Goal: Task Accomplishment & Management: Manage account settings

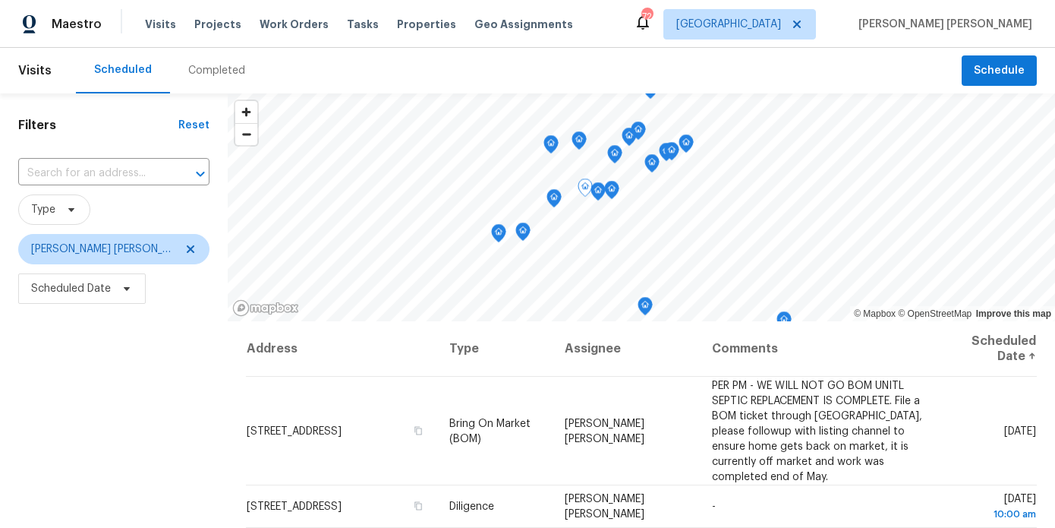
scroll to position [216, 0]
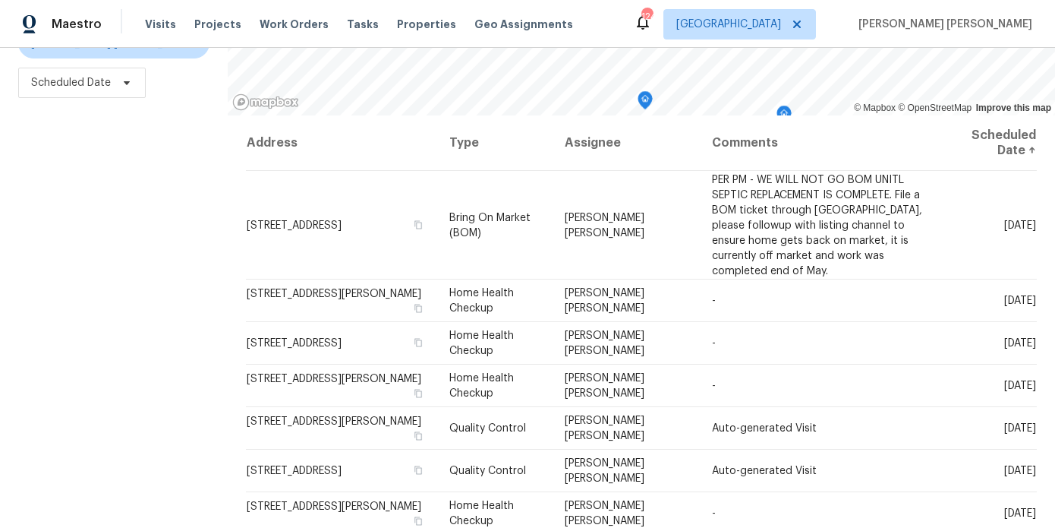
scroll to position [216, 0]
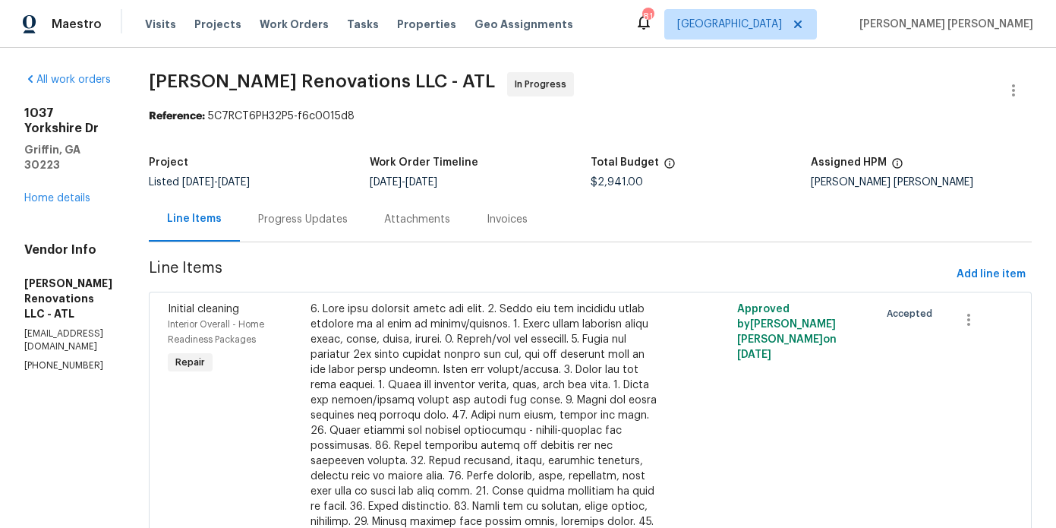
scroll to position [55, 0]
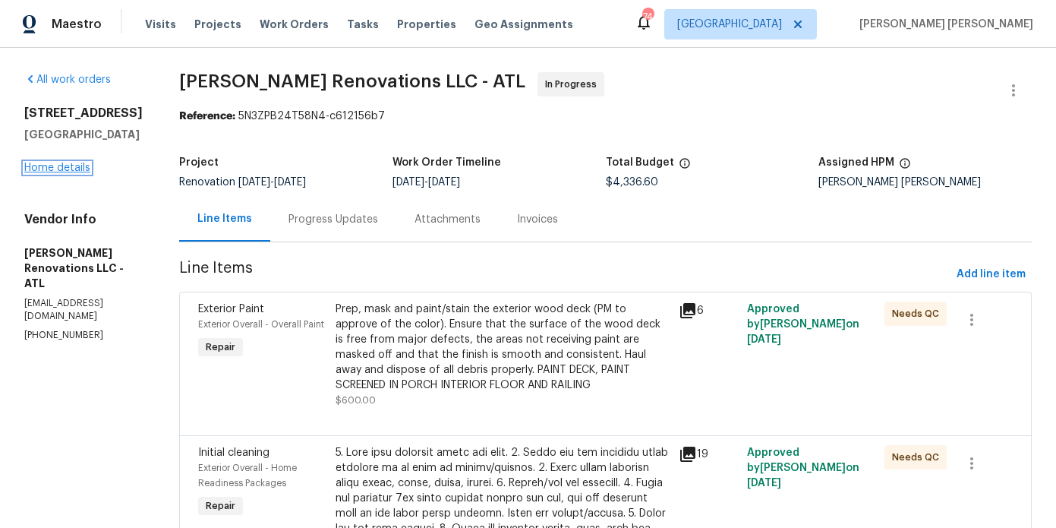
click at [46, 169] on link "Home details" at bounding box center [57, 167] width 66 height 11
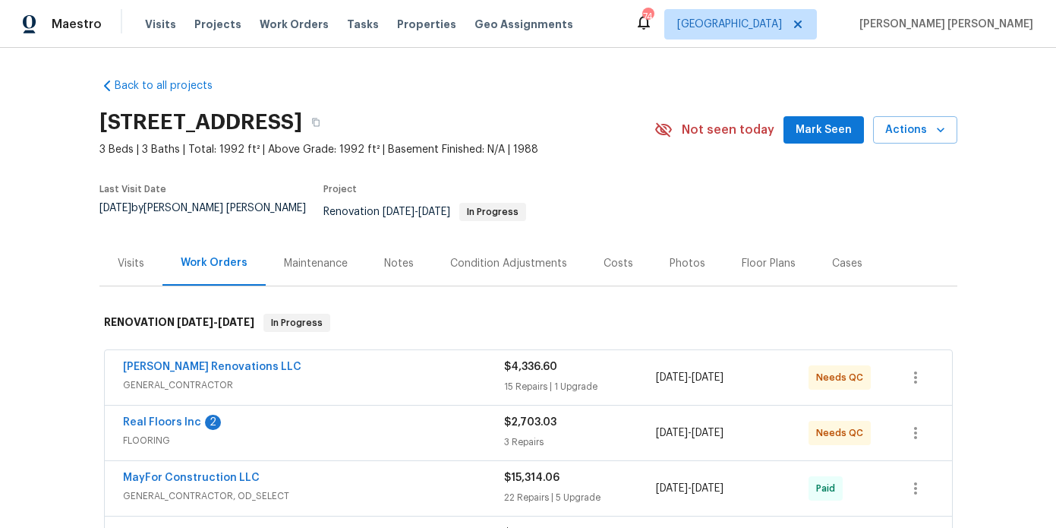
click at [677, 256] on div "Photos" at bounding box center [688, 263] width 36 height 15
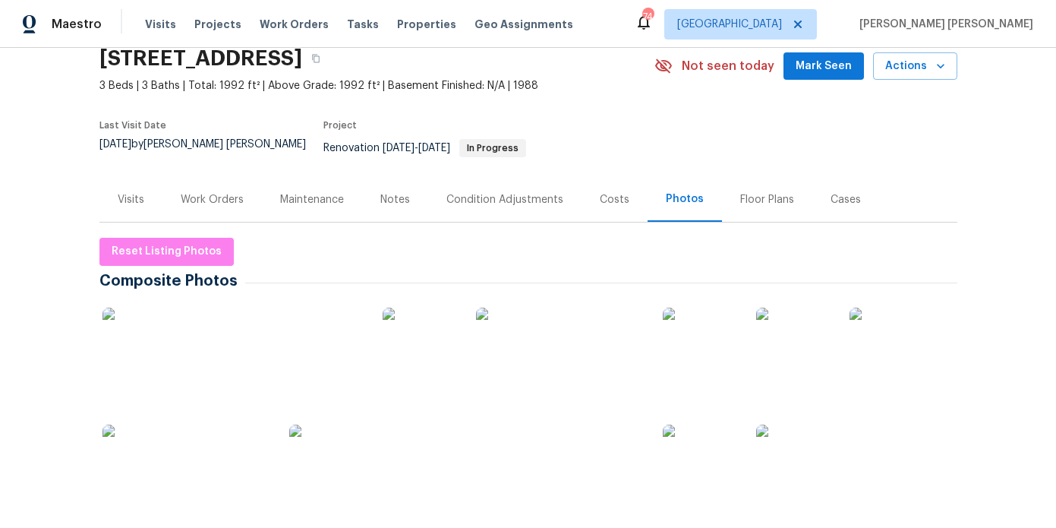
scroll to position [197, 0]
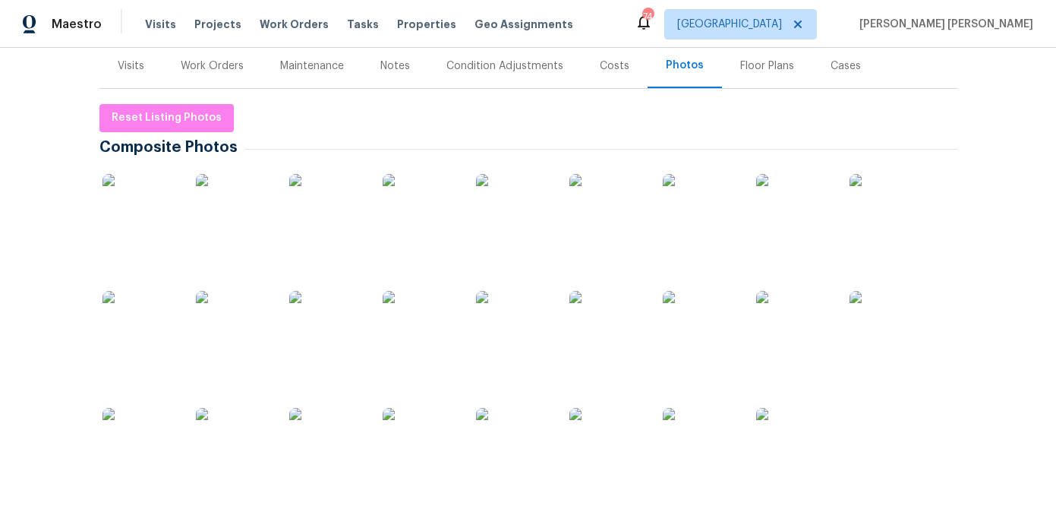
click at [140, 203] on img at bounding box center [140, 212] width 76 height 76
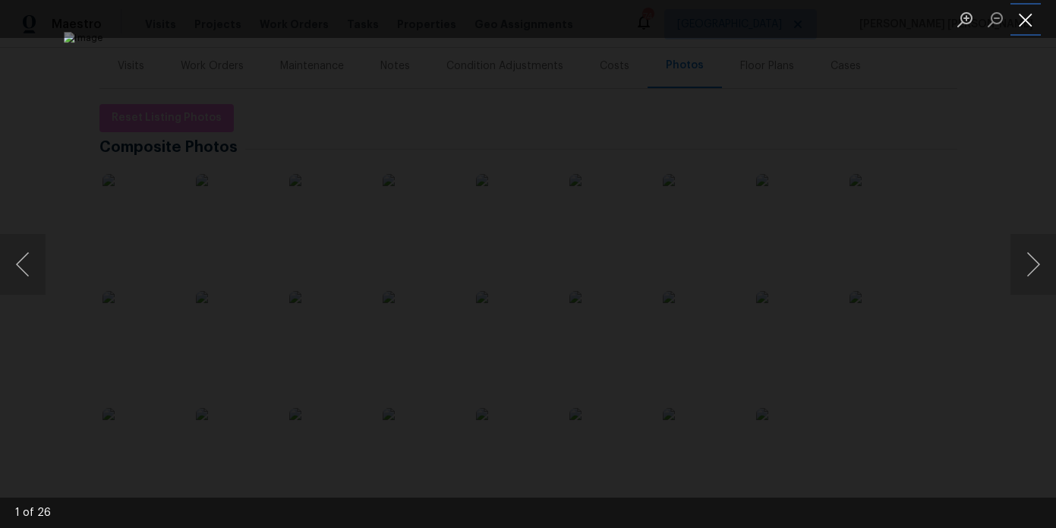
click at [1019, 24] on button "Close lightbox" at bounding box center [1026, 19] width 30 height 27
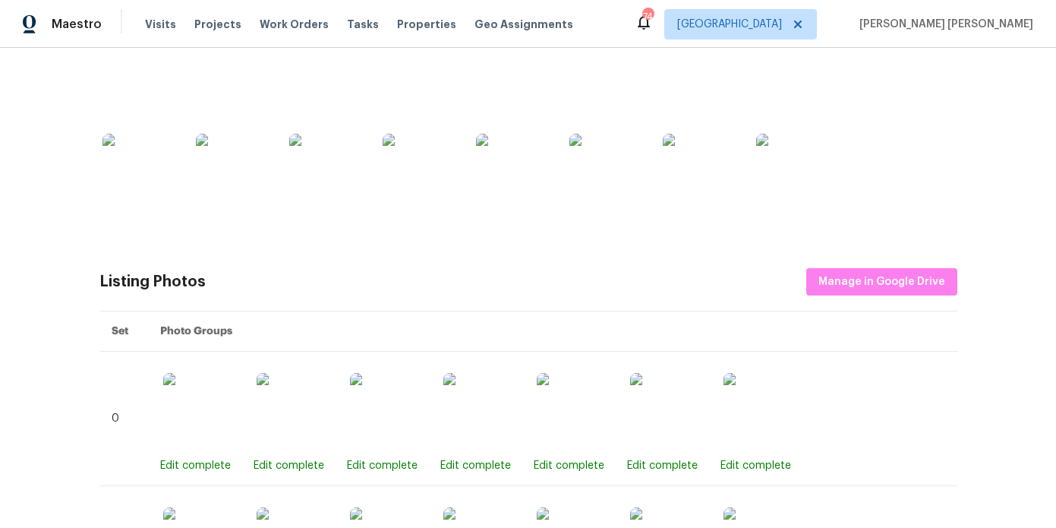
scroll to position [0, 0]
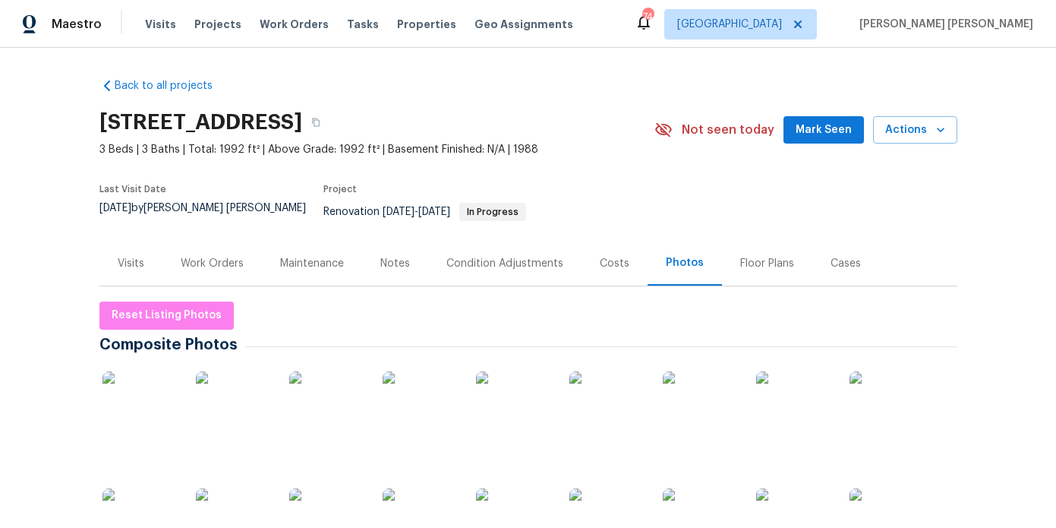
click at [203, 256] on div "Work Orders" at bounding box center [212, 263] width 63 height 15
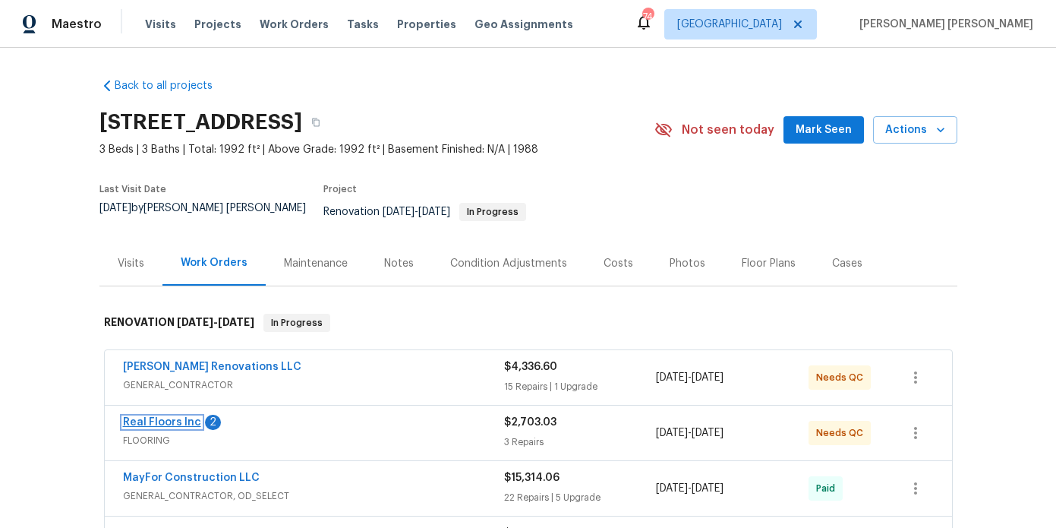
click at [163, 417] on link "Real Floors Inc" at bounding box center [162, 422] width 78 height 11
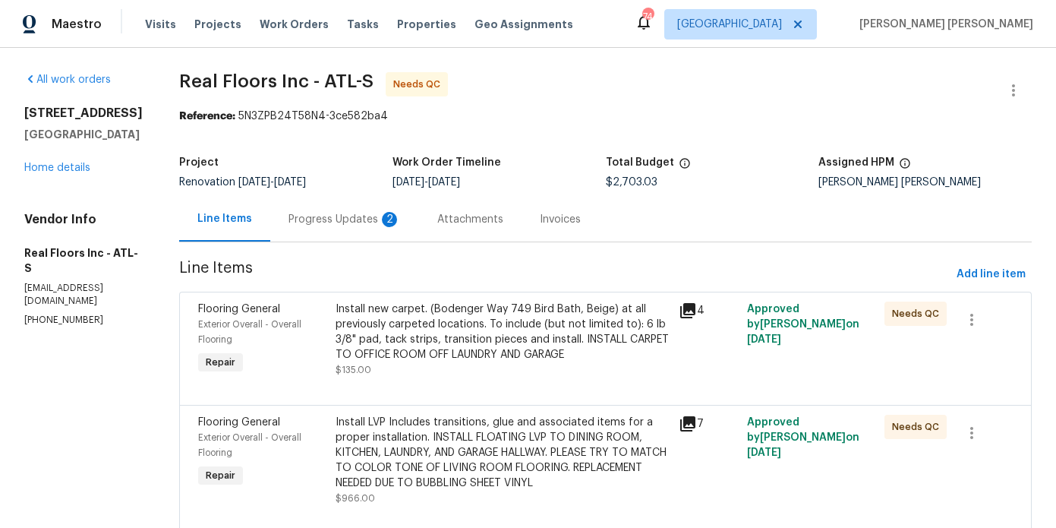
click at [354, 226] on div "Progress Updates 2" at bounding box center [345, 219] width 112 height 15
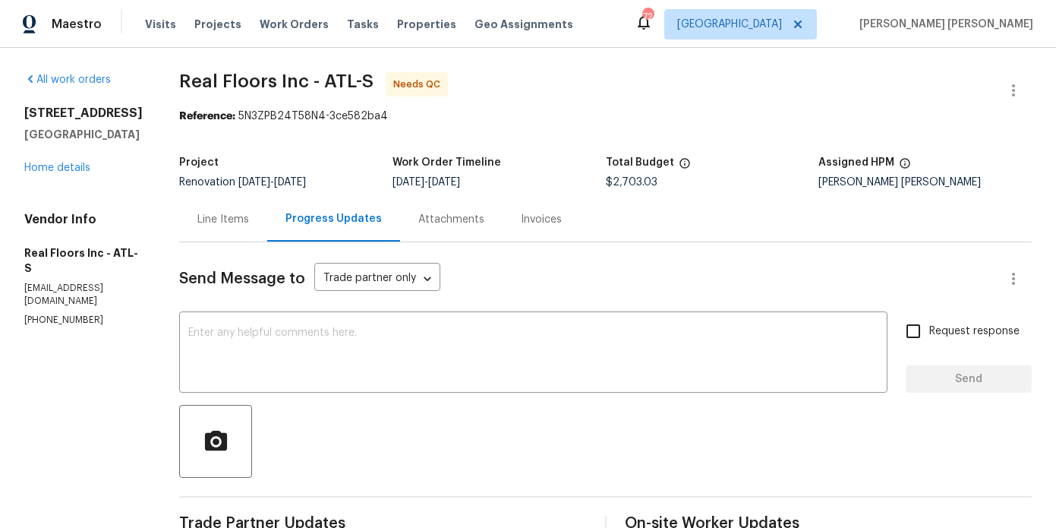
click at [249, 228] on div "Line Items" at bounding box center [223, 219] width 88 height 45
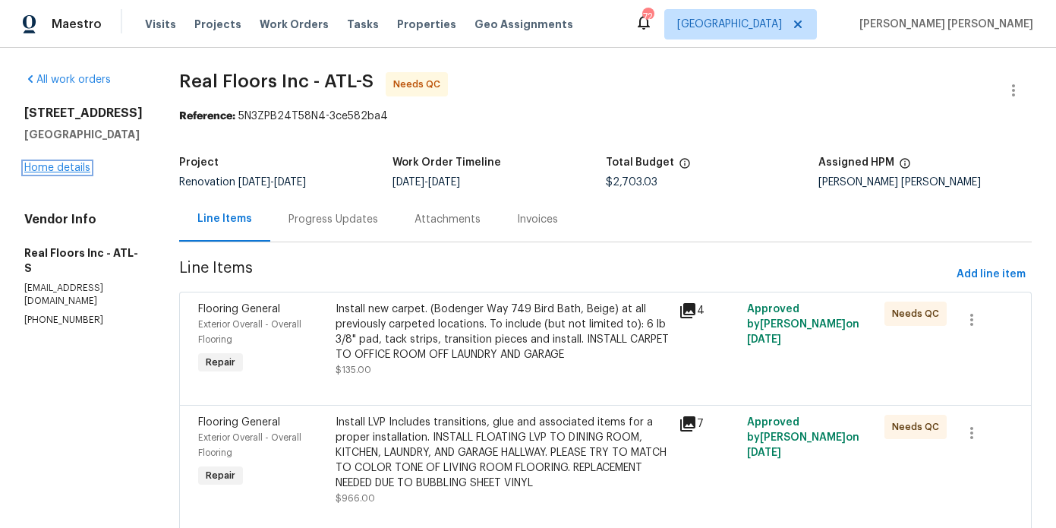
click at [77, 168] on link "Home details" at bounding box center [57, 167] width 66 height 11
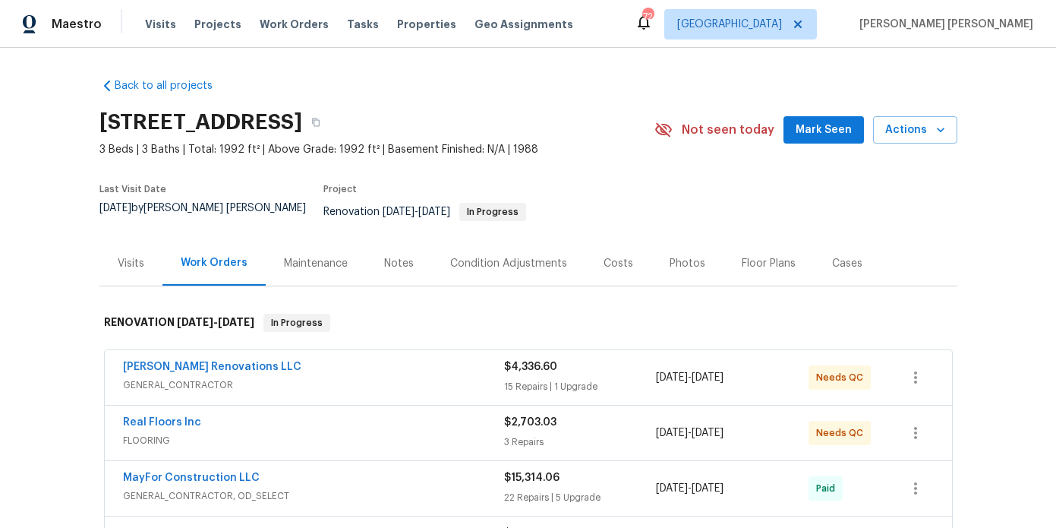
scroll to position [113, 0]
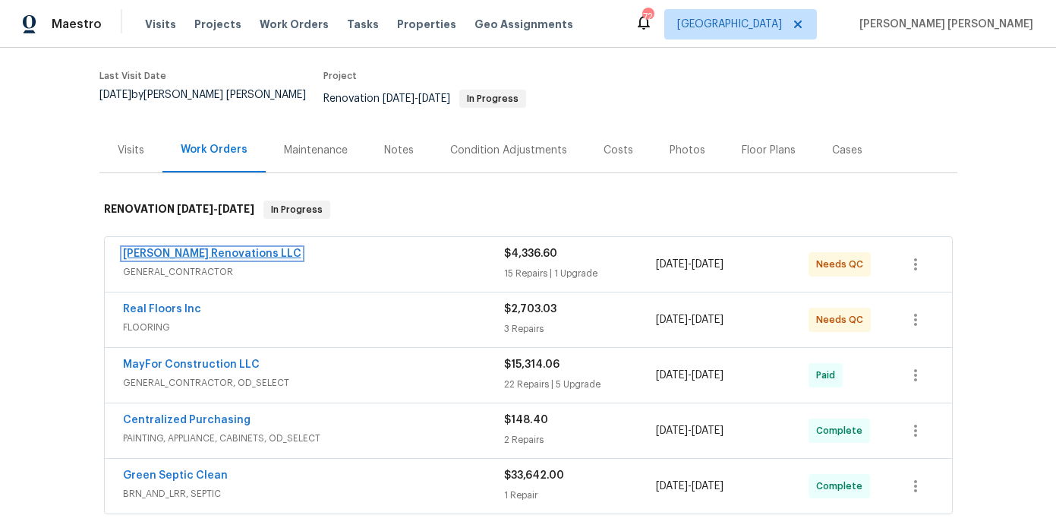
click at [181, 248] on link "Aseem Renovations LLC" at bounding box center [212, 253] width 178 height 11
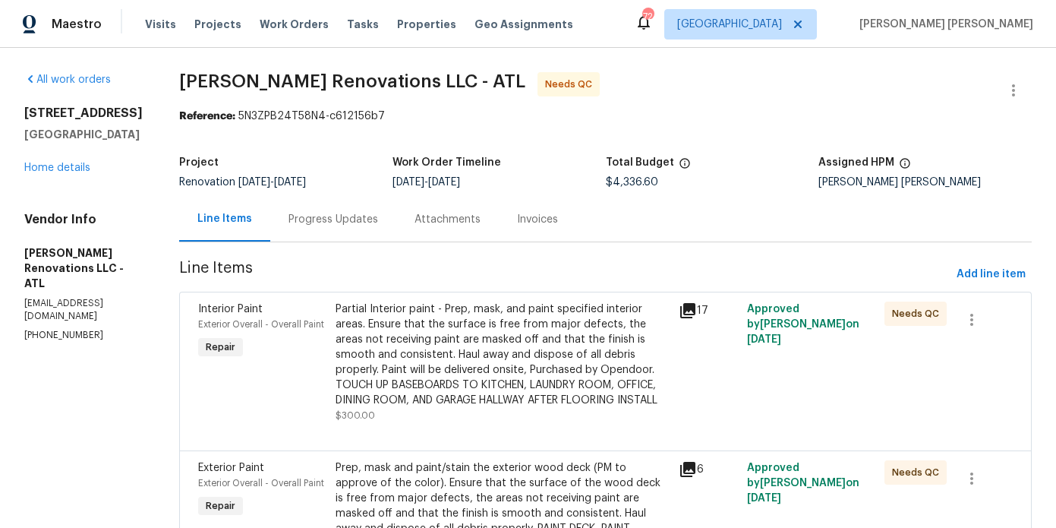
scroll to position [2067, 0]
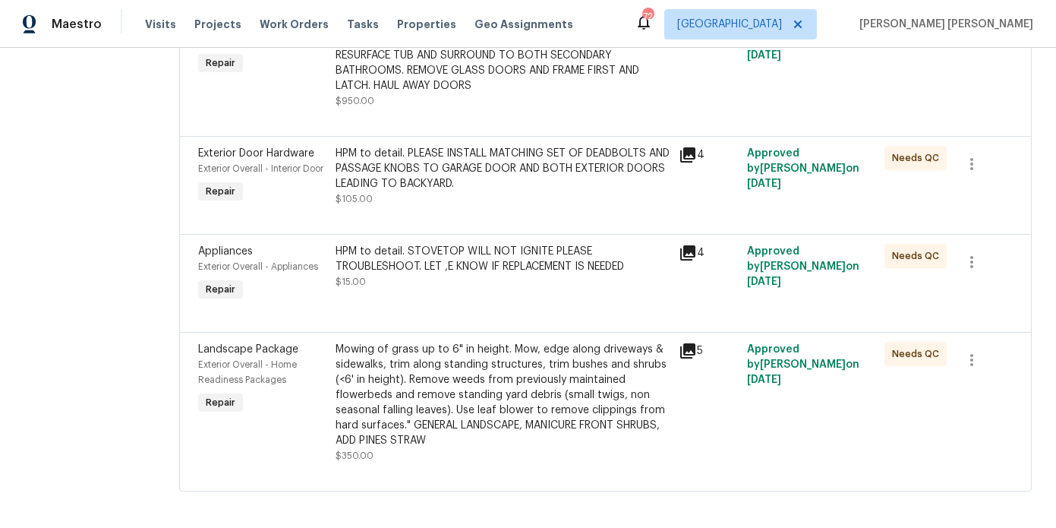
click at [581, 274] on div "HPM to detail. STOVETOP WILL NOT IGNITE PLEASE TROUBLESHOOT. LET ,E KNOW IF REP…" at bounding box center [503, 259] width 334 height 30
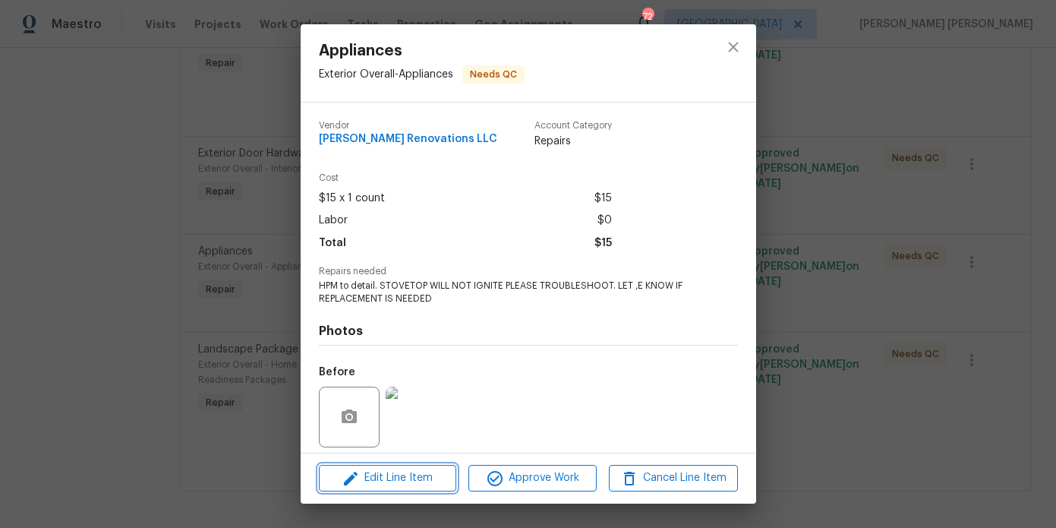
click at [421, 473] on span "Edit Line Item" at bounding box center [387, 477] width 128 height 19
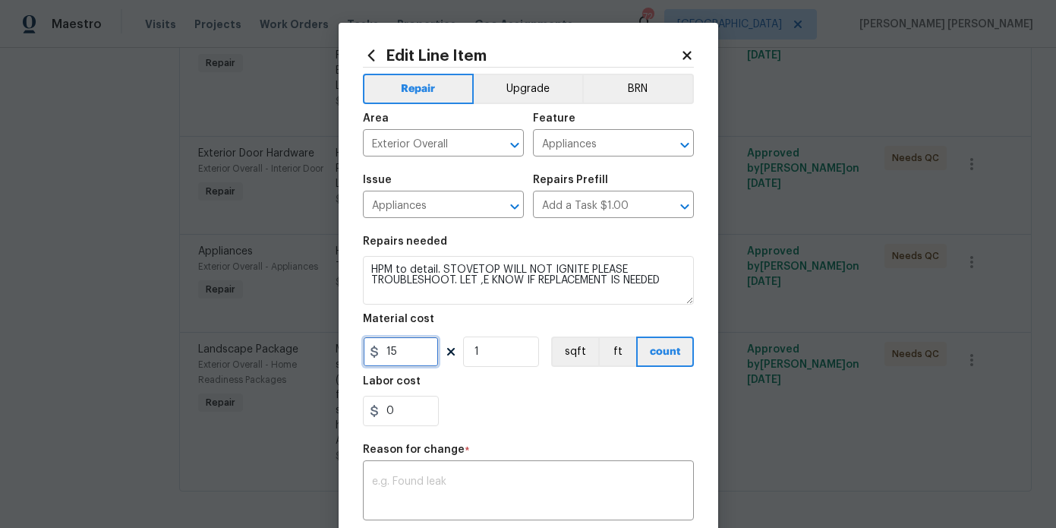
click at [399, 355] on input "15" at bounding box center [401, 351] width 76 height 30
type input "780"
click at [429, 488] on textarea at bounding box center [528, 492] width 313 height 32
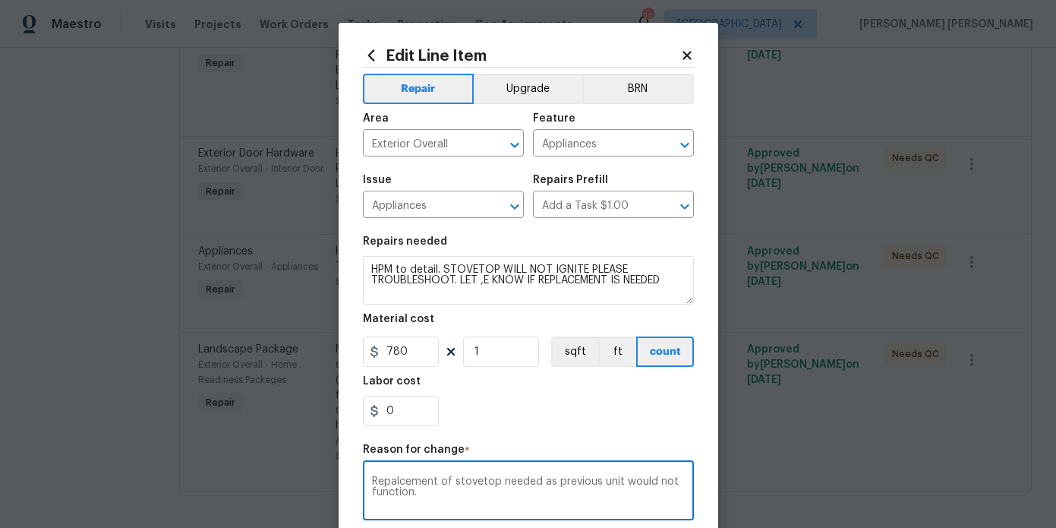
scroll to position [191, 0]
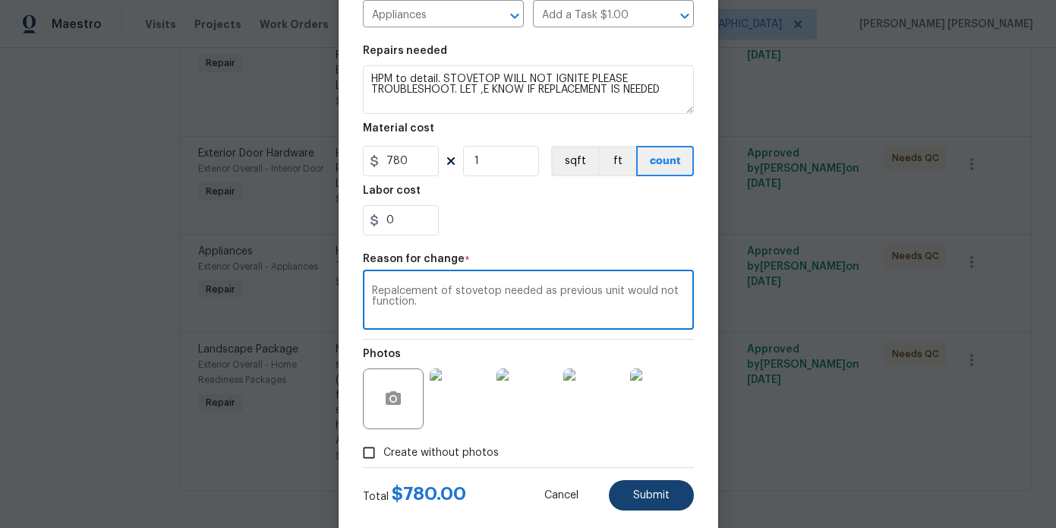
type textarea "Repalcement of stovetop needed as previous unit would not function."
click at [651, 495] on span "Submit" at bounding box center [651, 495] width 36 height 11
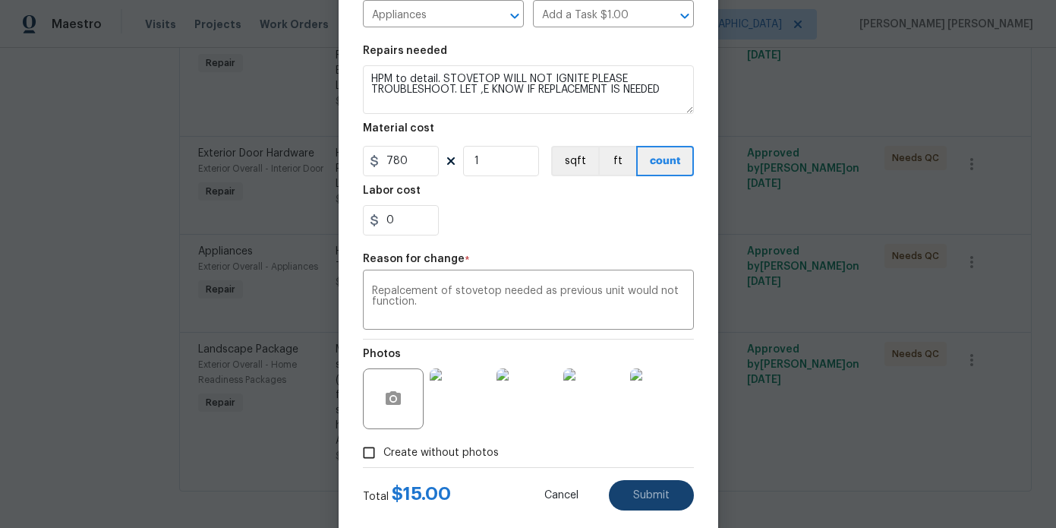
type input "15"
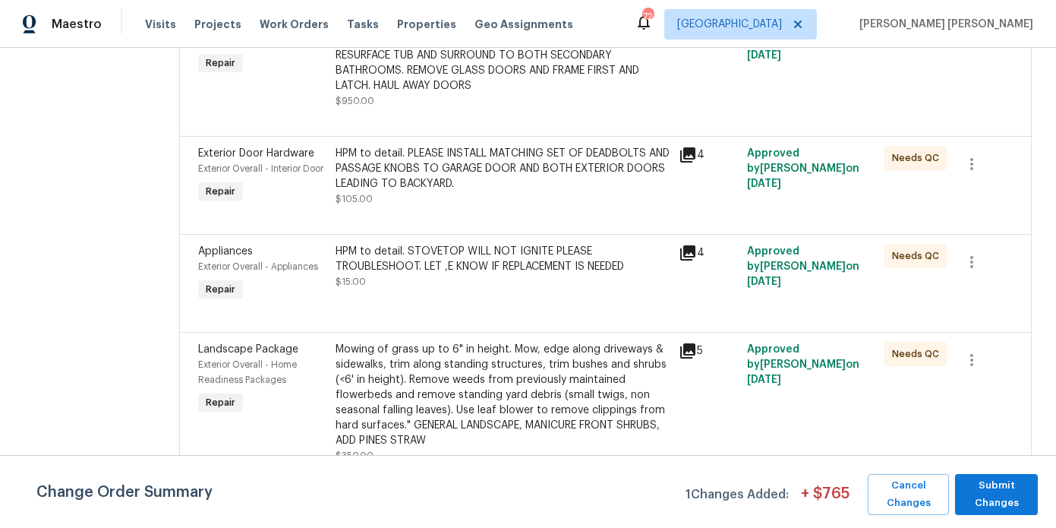
scroll to position [953, 0]
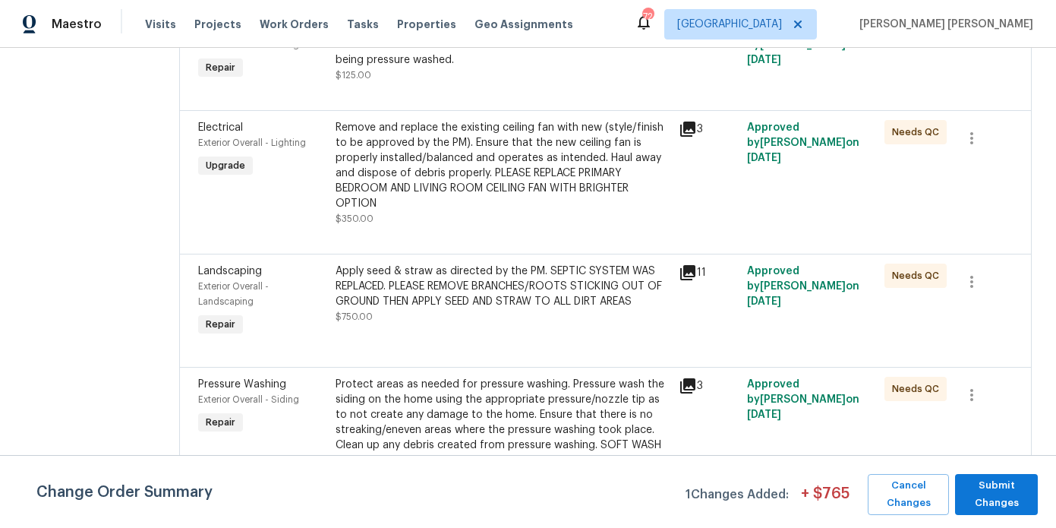
click at [500, 300] on div "Apply seed & straw as directed by the PM. SEPTIC SYSTEM WAS REPLACED. PLEASE RE…" at bounding box center [503, 286] width 334 height 46
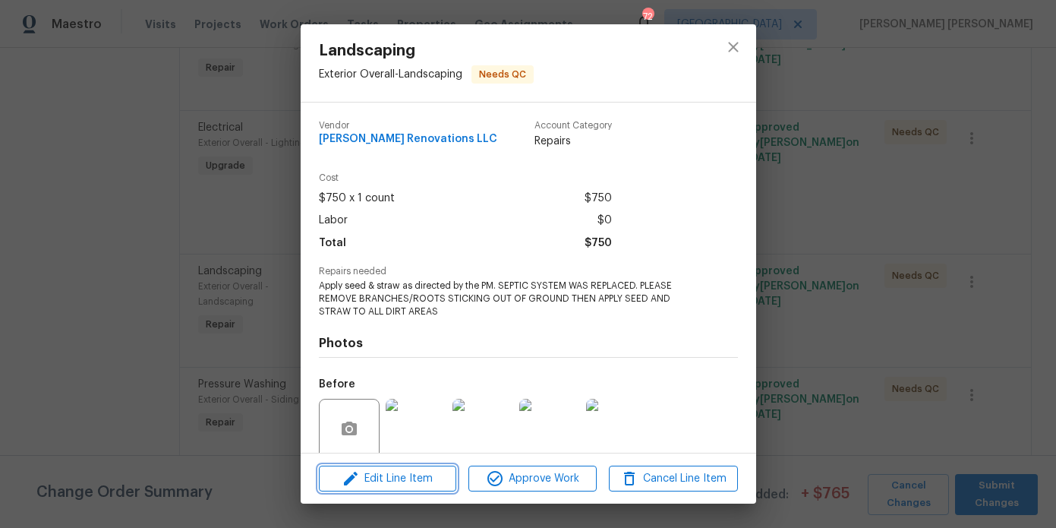
click at [359, 477] on icon "button" at bounding box center [351, 478] width 18 height 18
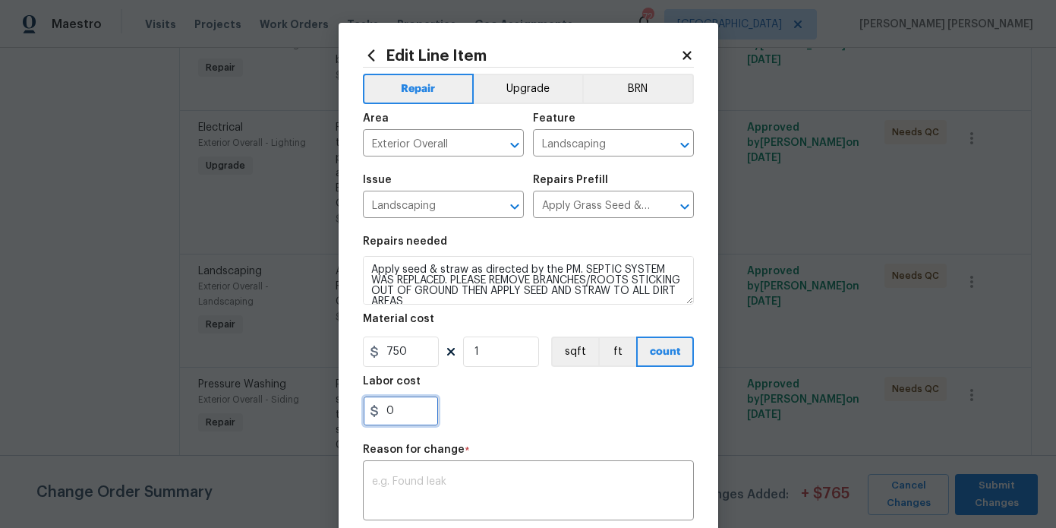
click at [430, 414] on input "0" at bounding box center [401, 411] width 76 height 30
type input "210"
click at [437, 475] on div "x ​" at bounding box center [528, 492] width 331 height 56
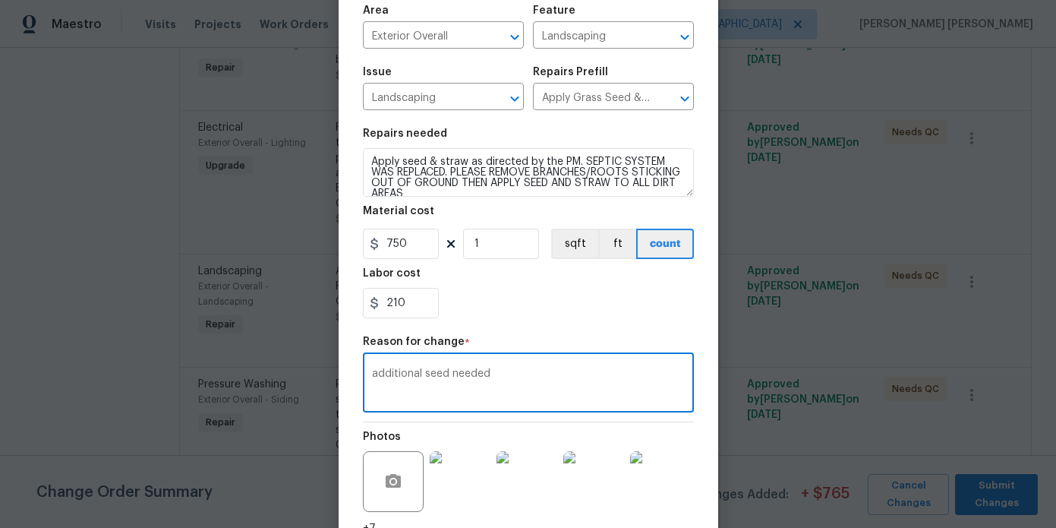
scroll to position [236, 0]
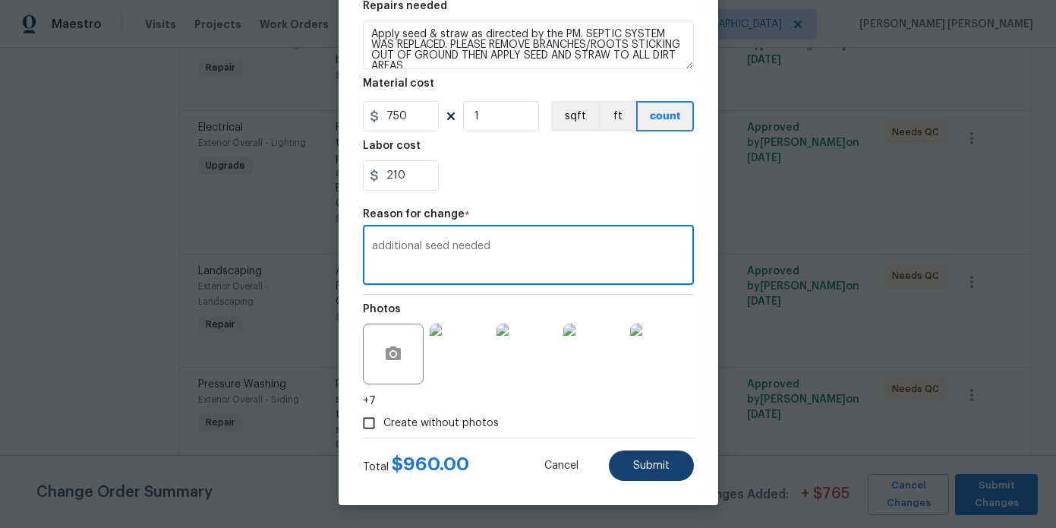
type textarea "additional seed needed"
click at [636, 460] on span "Submit" at bounding box center [651, 465] width 36 height 11
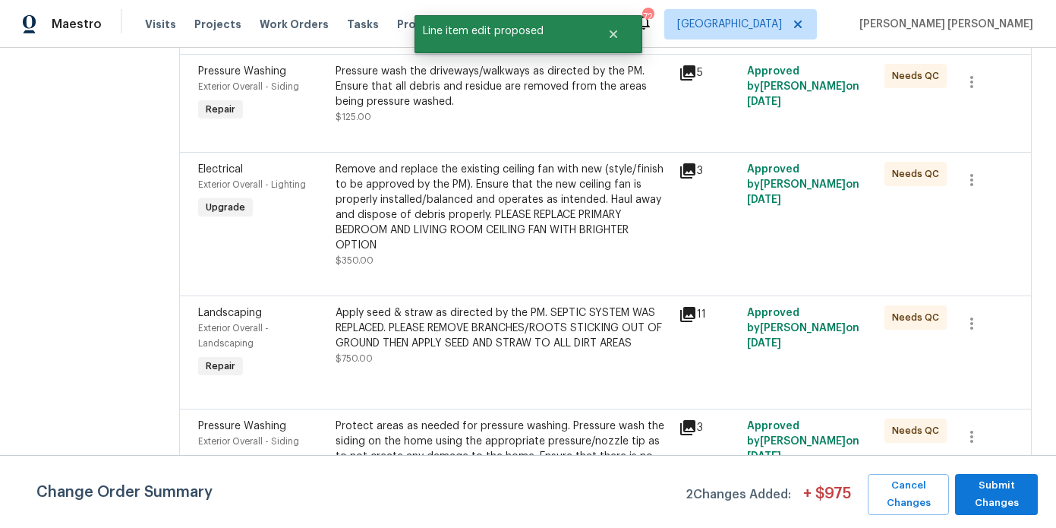
scroll to position [901, 0]
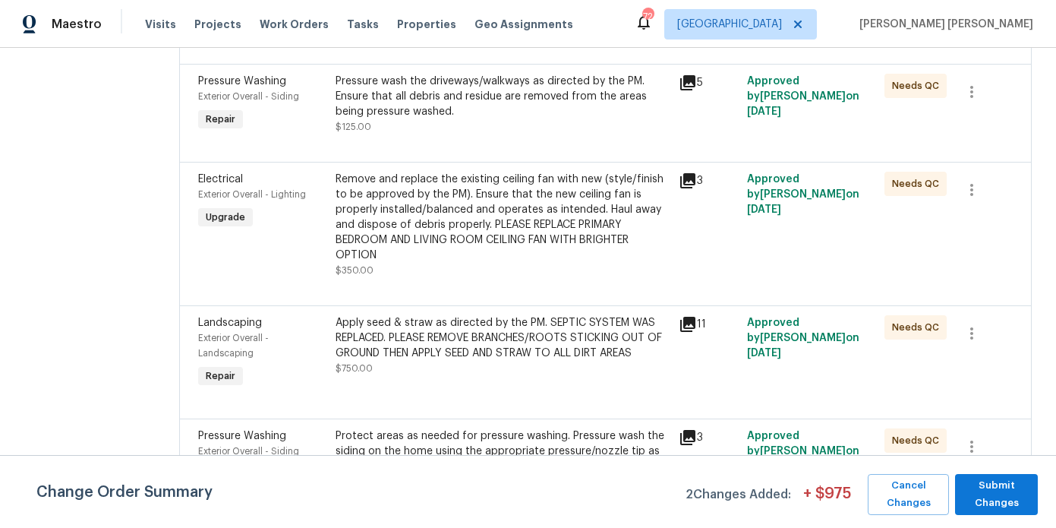
click at [495, 109] on div "Pressure wash the driveways/walkways as directed by the PM. Ensure that all deb…" at bounding box center [503, 97] width 334 height 46
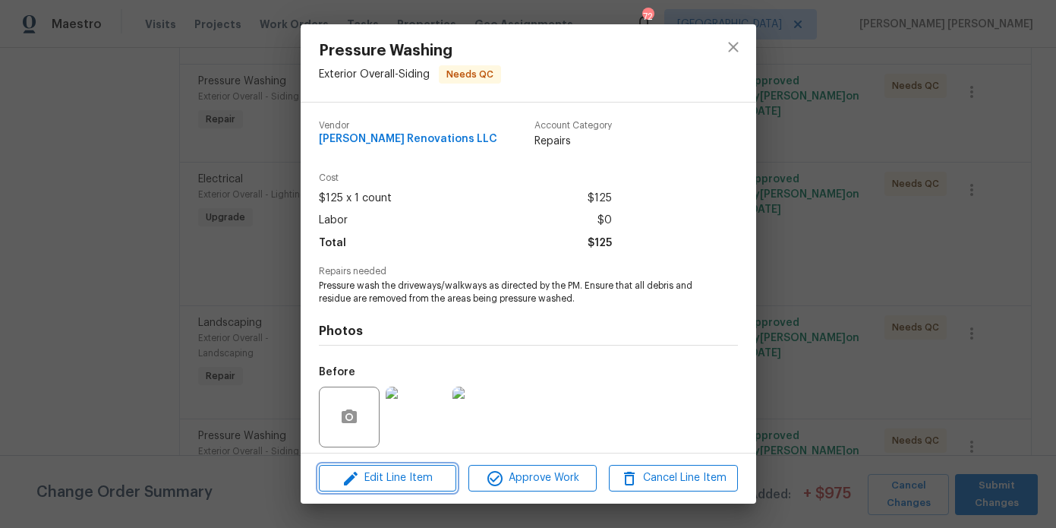
click at [373, 476] on span "Edit Line Item" at bounding box center [387, 477] width 128 height 19
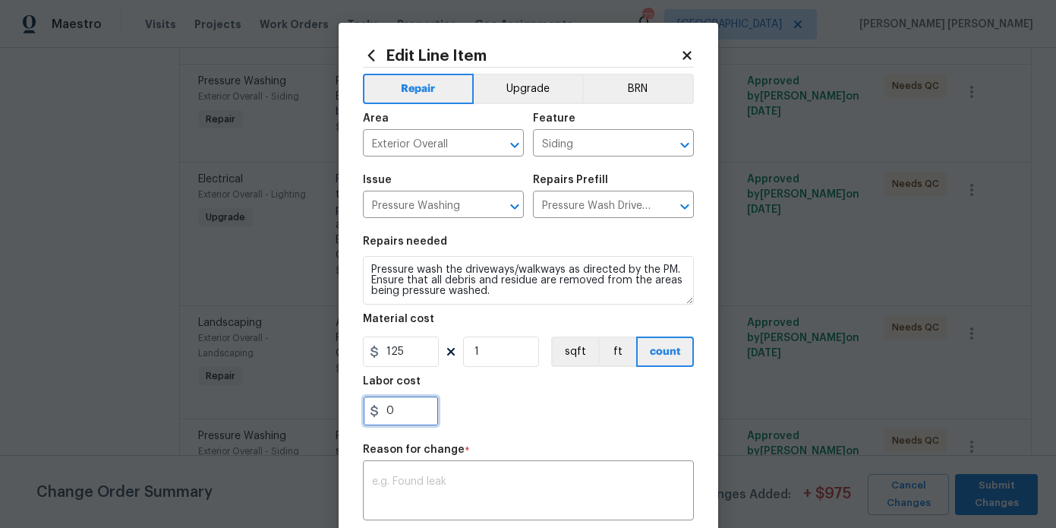
click at [431, 413] on input "0" at bounding box center [401, 411] width 76 height 30
type input "160"
click at [405, 484] on textarea at bounding box center [528, 492] width 313 height 32
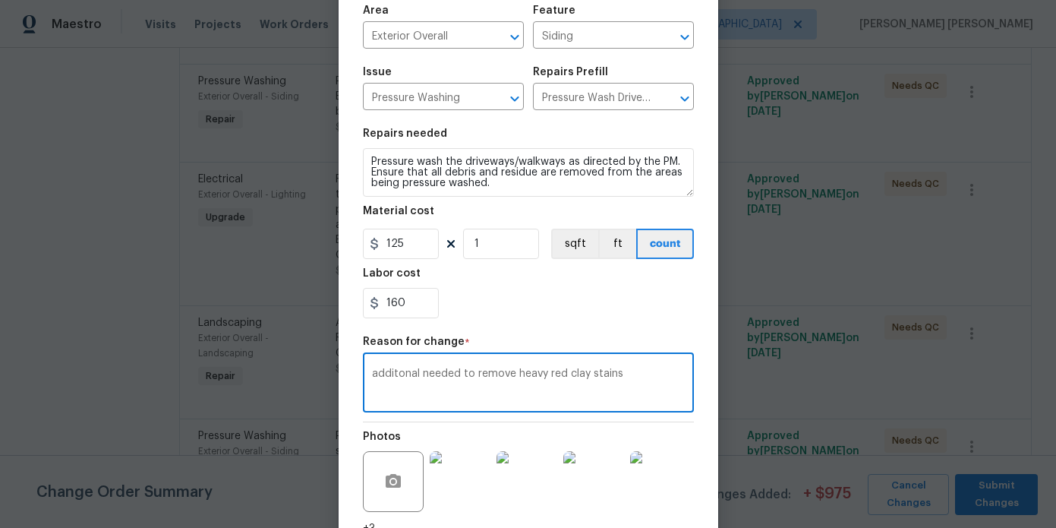
scroll to position [236, 0]
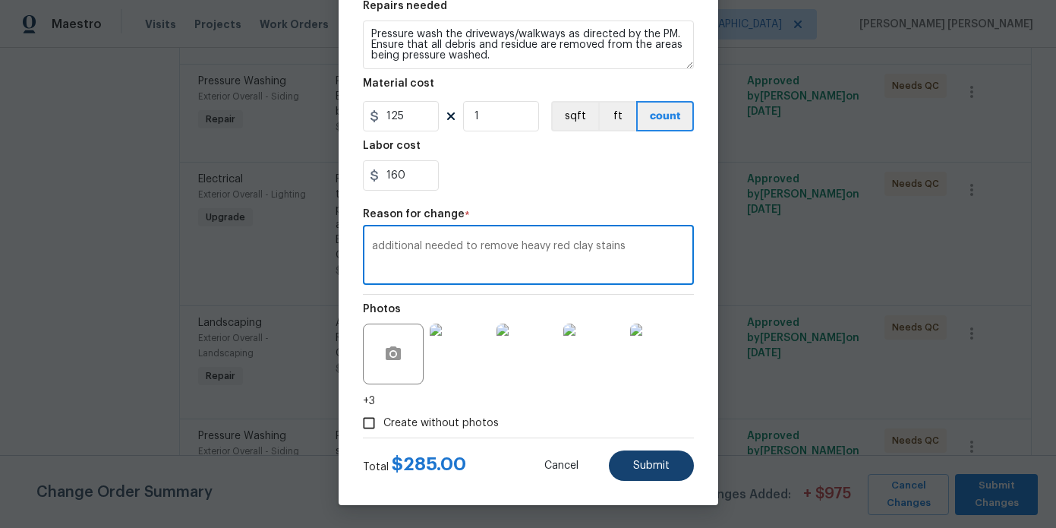
type textarea "additional needed to remove heavy red clay stains"
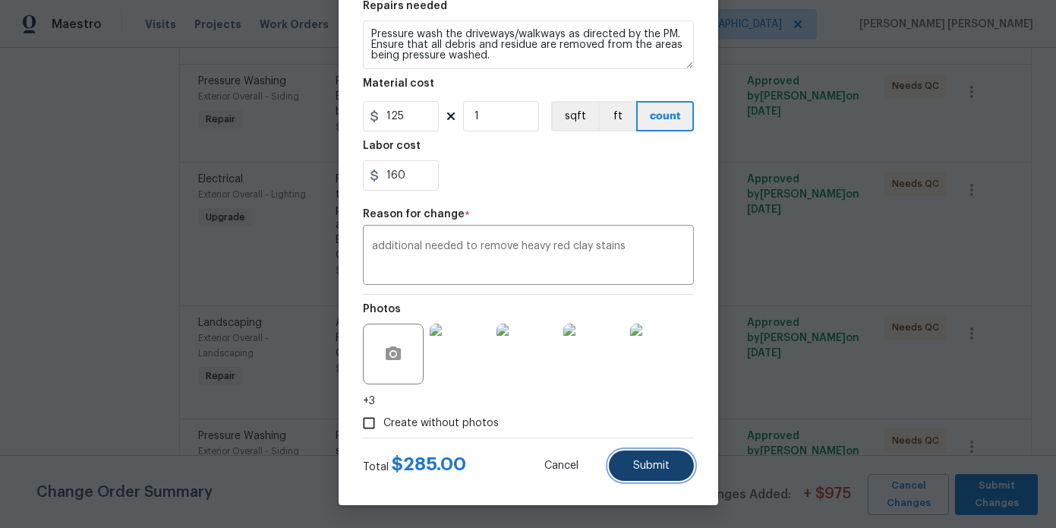
click at [645, 468] on span "Submit" at bounding box center [651, 465] width 36 height 11
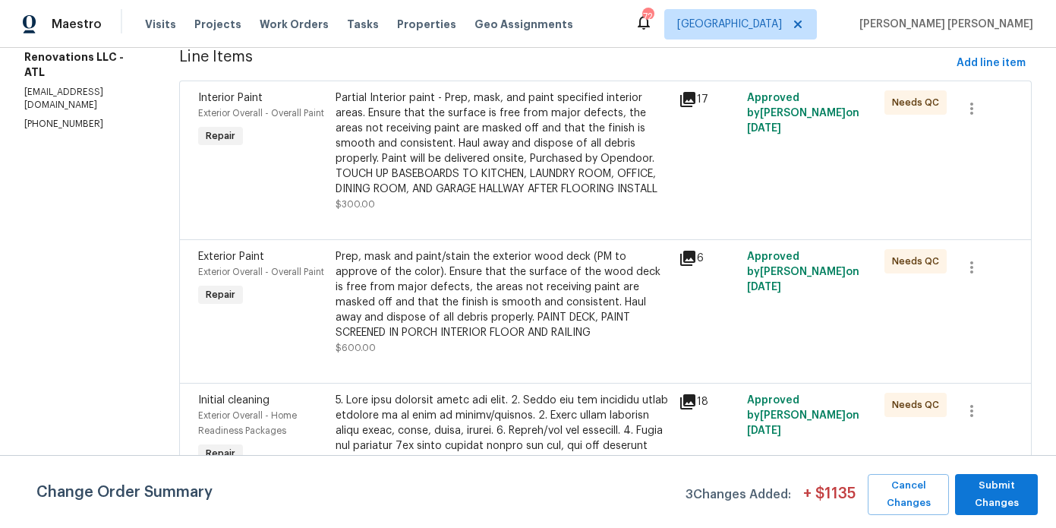
scroll to position [251, 0]
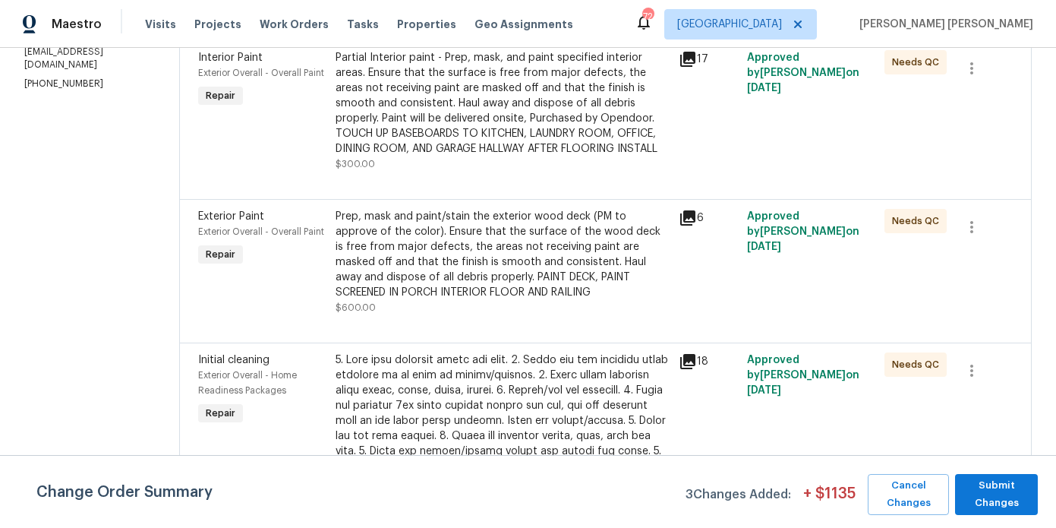
click at [509, 127] on div "Partial Interior paint - Prep, mask, and paint specified interior areas. Ensure…" at bounding box center [503, 103] width 334 height 106
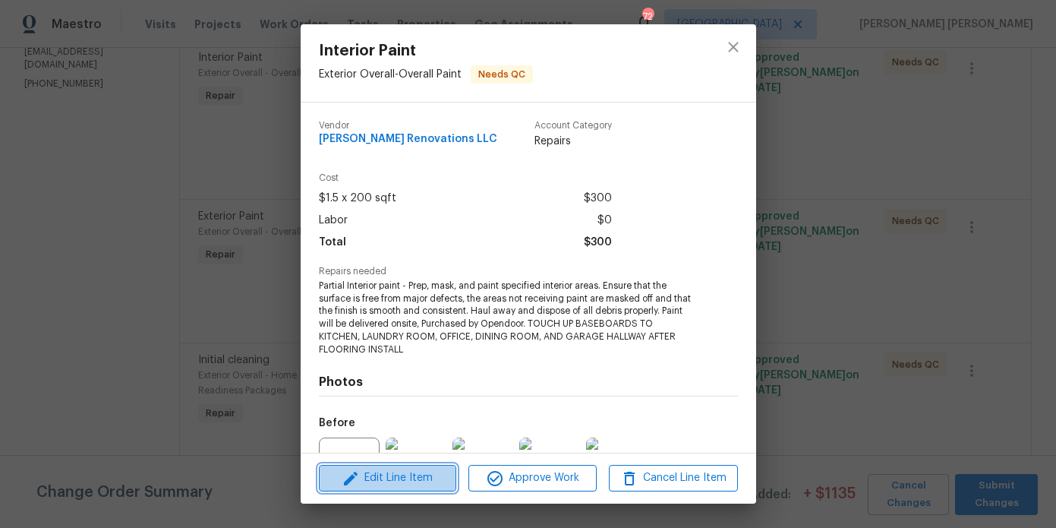
click at [416, 485] on span "Edit Line Item" at bounding box center [387, 477] width 128 height 19
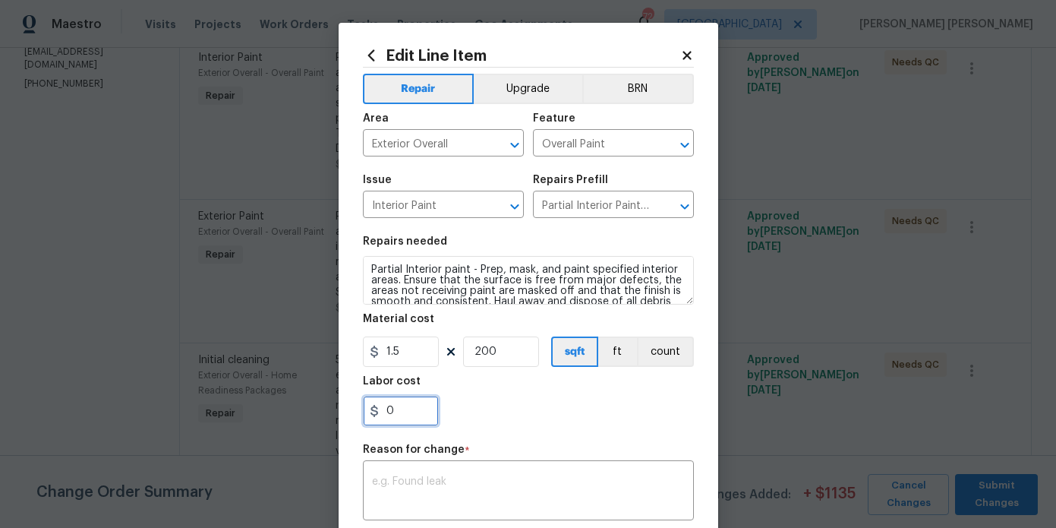
click at [405, 409] on input "0" at bounding box center [401, 411] width 76 height 30
type input "120"
click at [432, 481] on textarea at bounding box center [528, 492] width 313 height 32
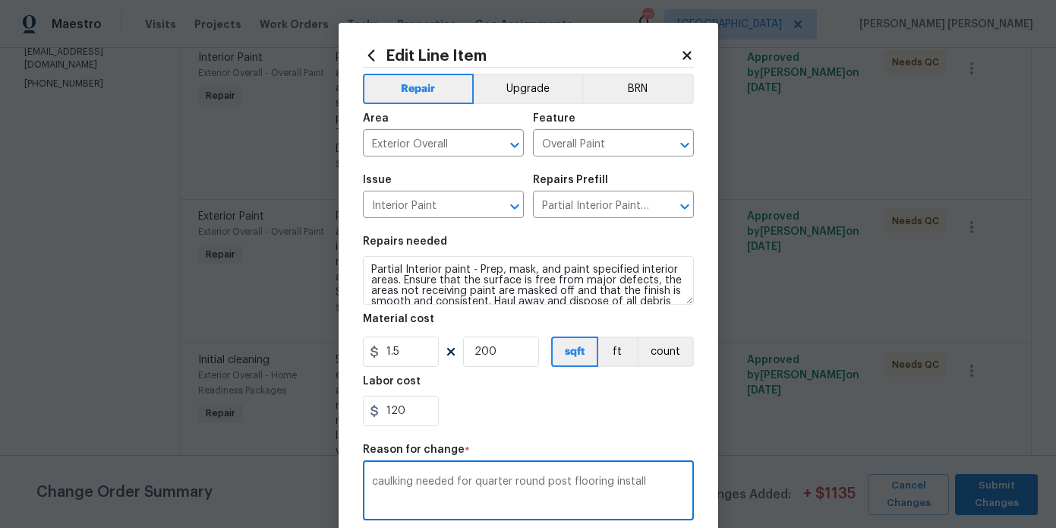
scroll to position [236, 0]
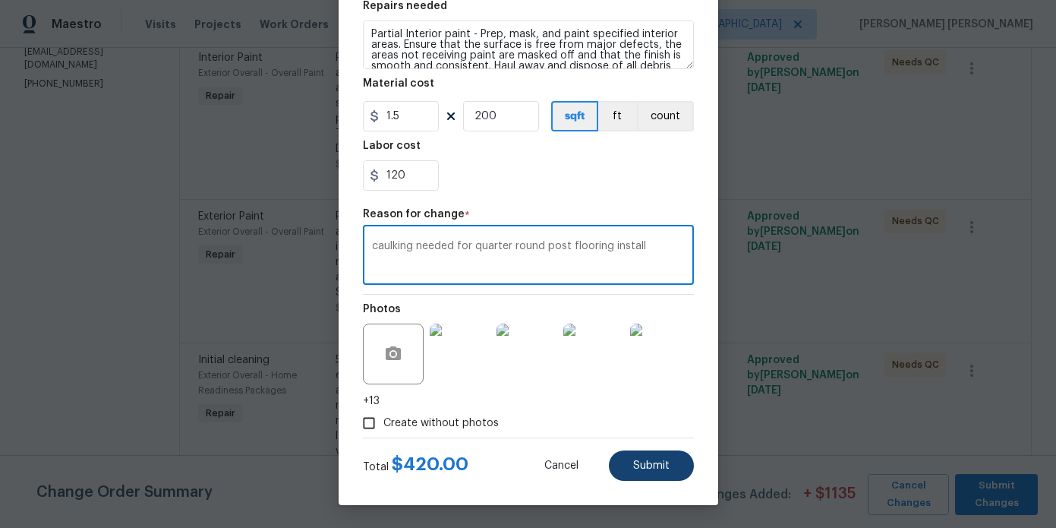
type textarea "caulking needed for quarter round post flooring install"
click at [674, 466] on button "Submit" at bounding box center [651, 465] width 85 height 30
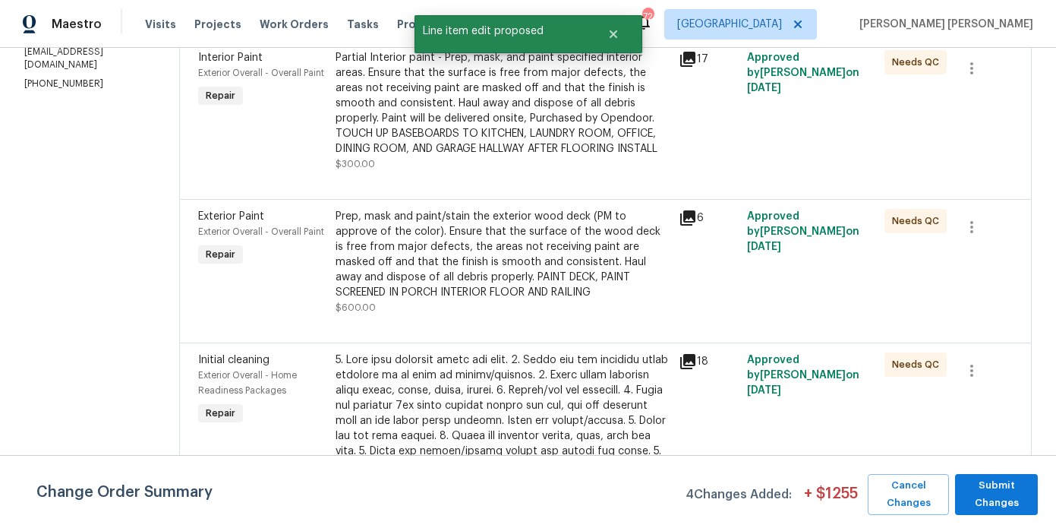
scroll to position [0, 0]
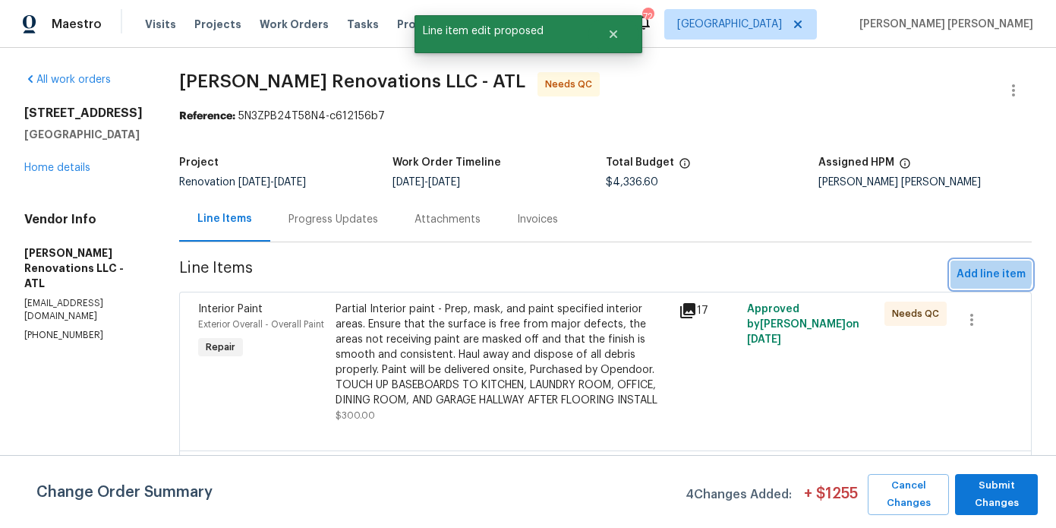
click at [975, 270] on span "Add line item" at bounding box center [991, 274] width 69 height 19
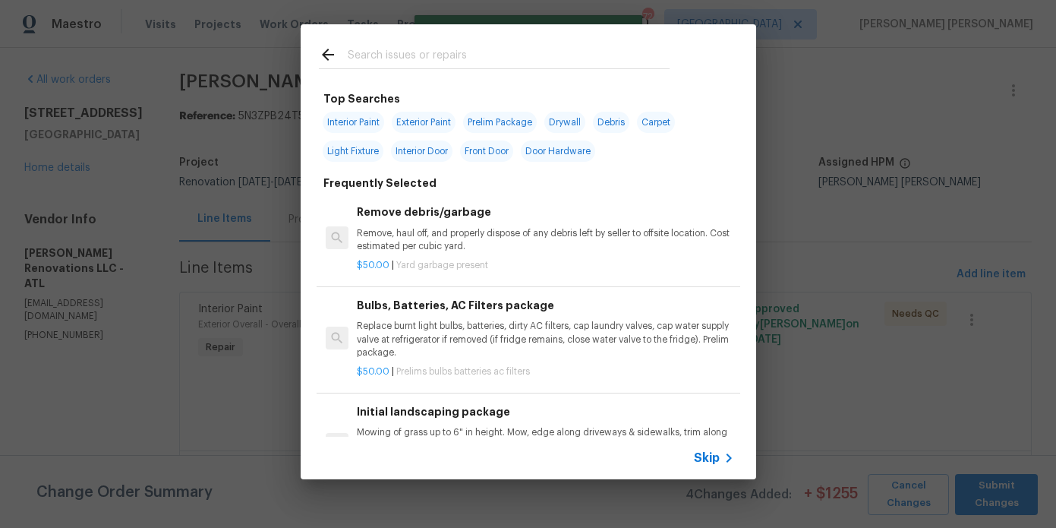
click at [481, 54] on input "text" at bounding box center [509, 57] width 322 height 23
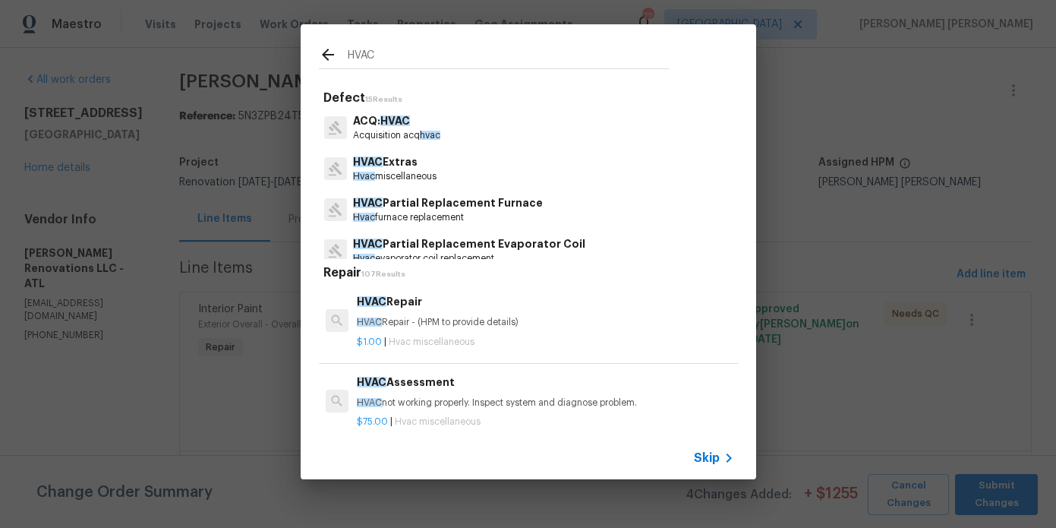
type input "HVAC"
click at [402, 168] on p "HVAC Extras" at bounding box center [395, 162] width 84 height 16
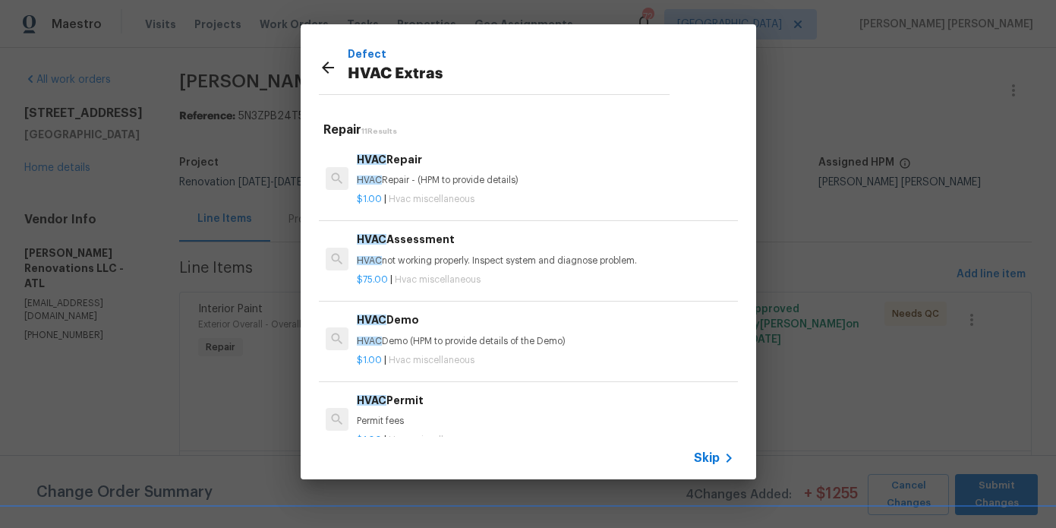
scroll to position [5, 0]
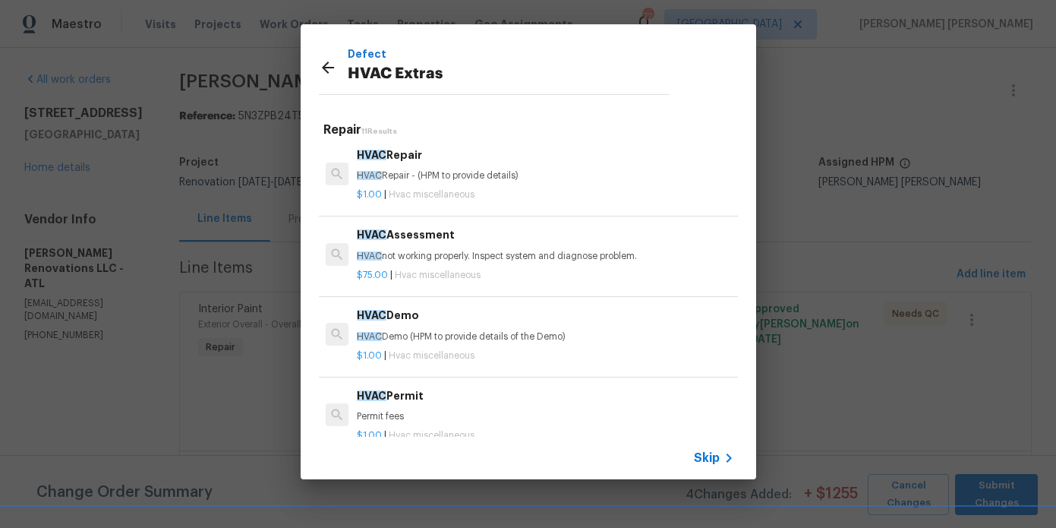
click at [403, 179] on p "HVAC Repair - (HPM to provide details)" at bounding box center [545, 175] width 377 height 13
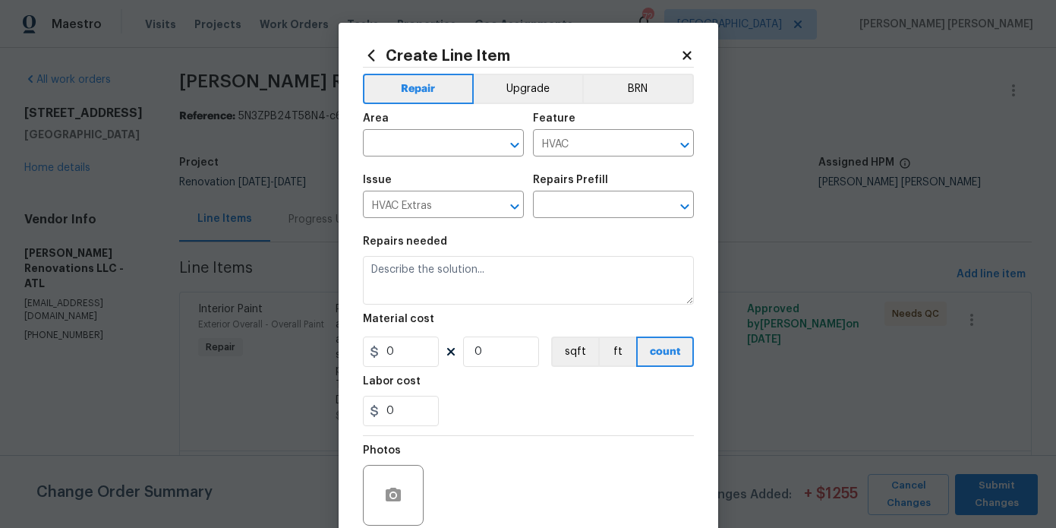
type input "HVAC Repair $1.00"
type textarea "HVAC Repair - (HPM to provide details)"
type input "1"
click at [419, 145] on input "text" at bounding box center [422, 145] width 118 height 24
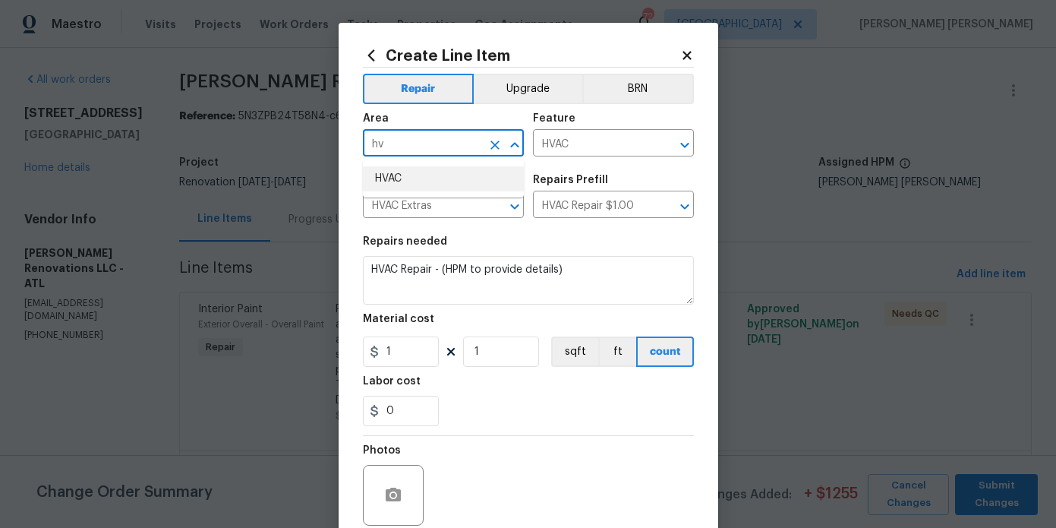
click at [406, 180] on li "HVAC" at bounding box center [443, 178] width 161 height 25
type input "HVAC"
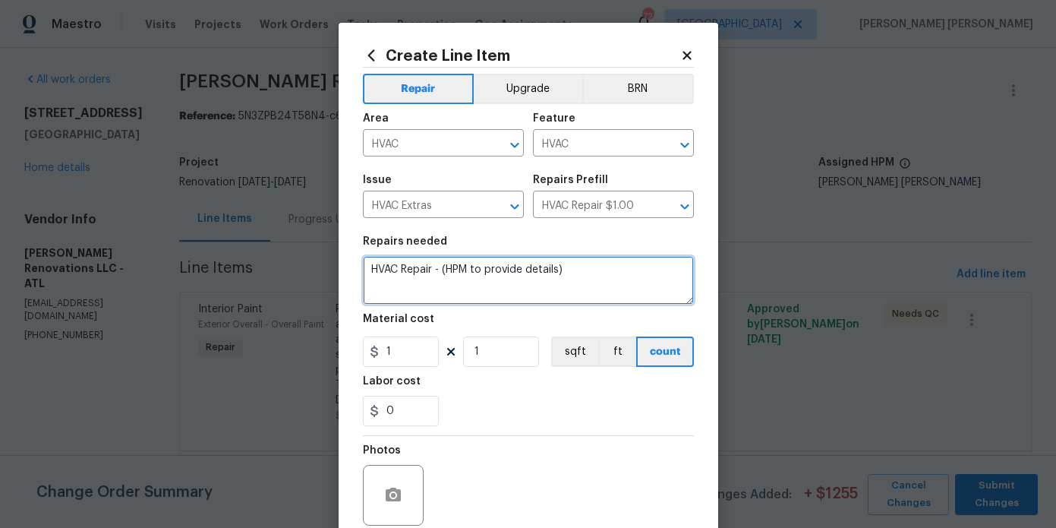
click at [609, 276] on textarea "HVAC Repair - (HPM to provide details)" at bounding box center [528, 280] width 331 height 49
click at [584, 280] on textarea "HVAC Repair - (HPM to provide details) HVAC SERVICE - REMOVE AND REPLACE WATER …" at bounding box center [528, 280] width 331 height 49
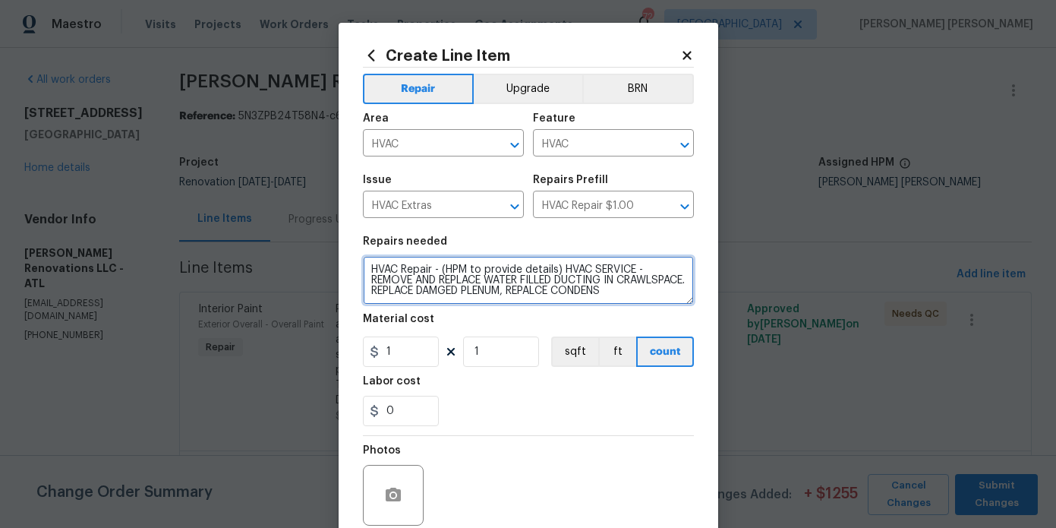
scroll to position [3, 0]
type textarea "HVAC Repair - (HPM to provide details) HVAC SERVICE - REMOVE AND REPLACE WATER …"
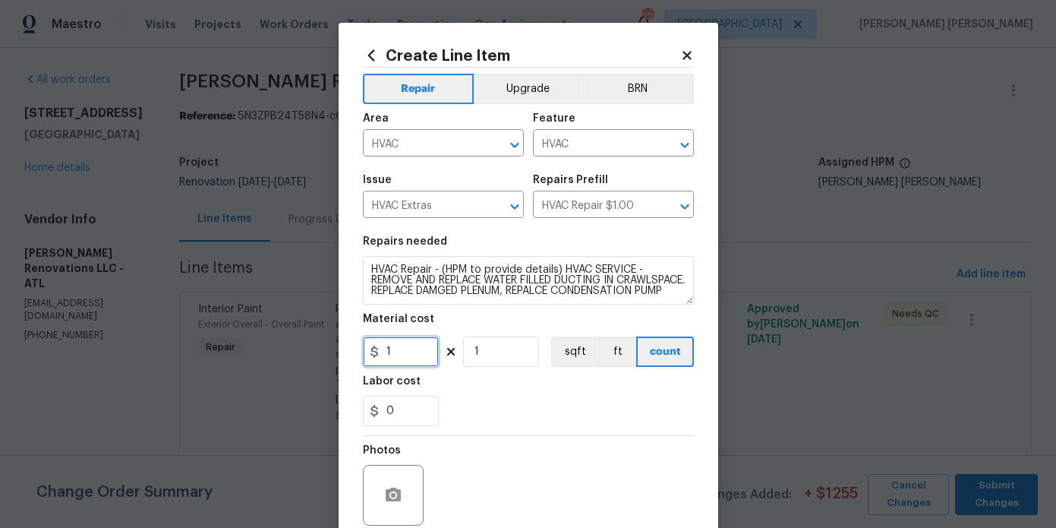
click at [418, 355] on input "1" at bounding box center [401, 351] width 76 height 30
type input "990"
click at [509, 400] on div "0" at bounding box center [528, 411] width 331 height 30
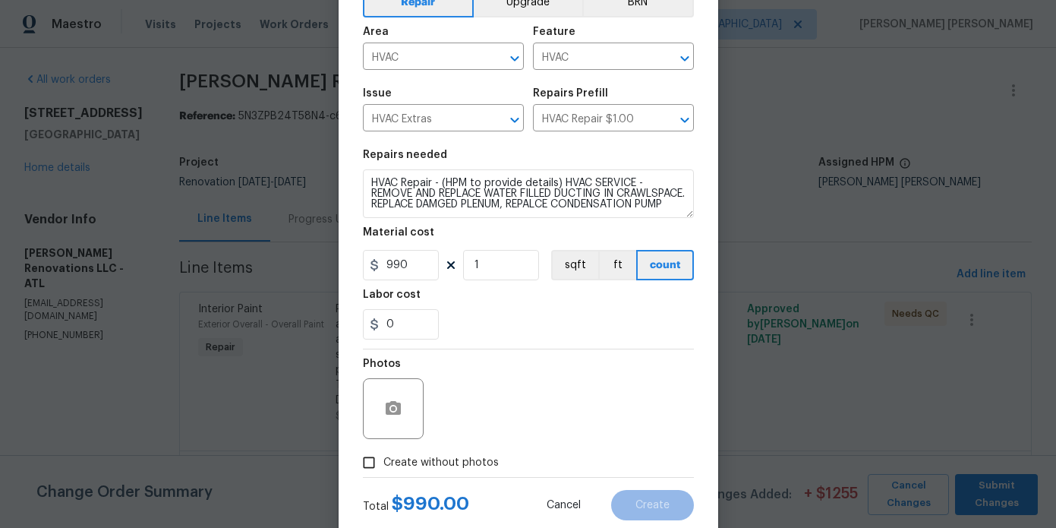
scroll to position [127, 0]
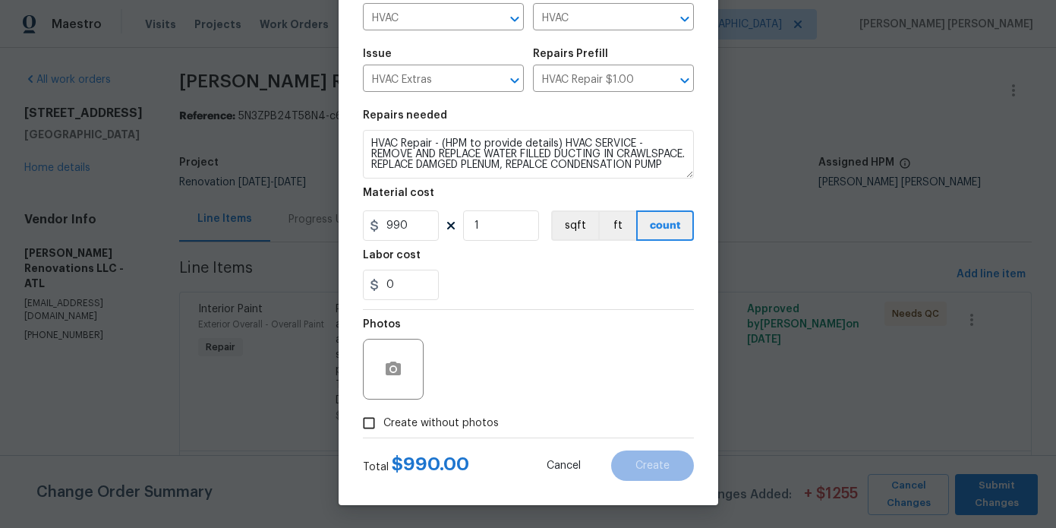
click at [432, 428] on span "Create without photos" at bounding box center [440, 423] width 115 height 16
click at [383, 428] on input "Create without photos" at bounding box center [369, 422] width 29 height 29
checkbox input "true"
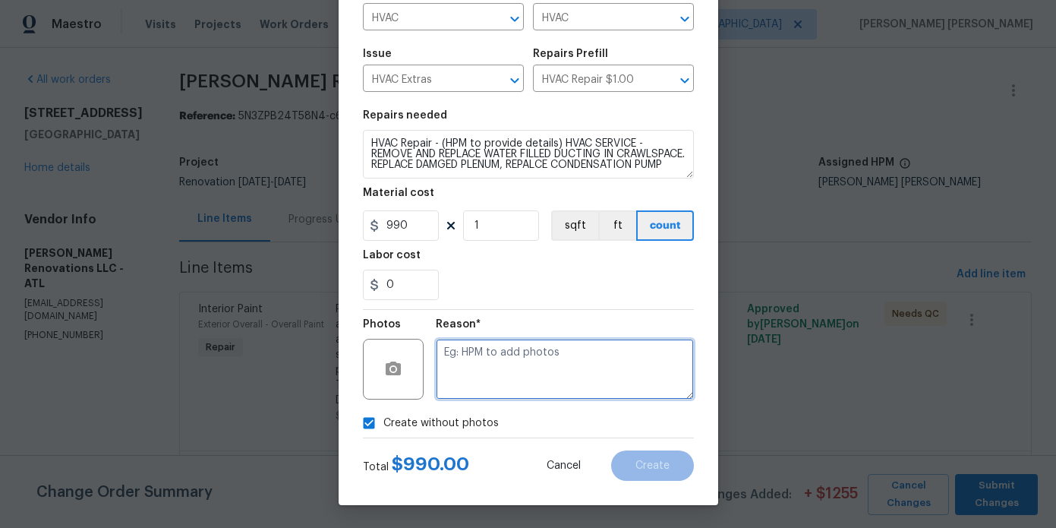
click at [527, 392] on textarea at bounding box center [565, 369] width 258 height 61
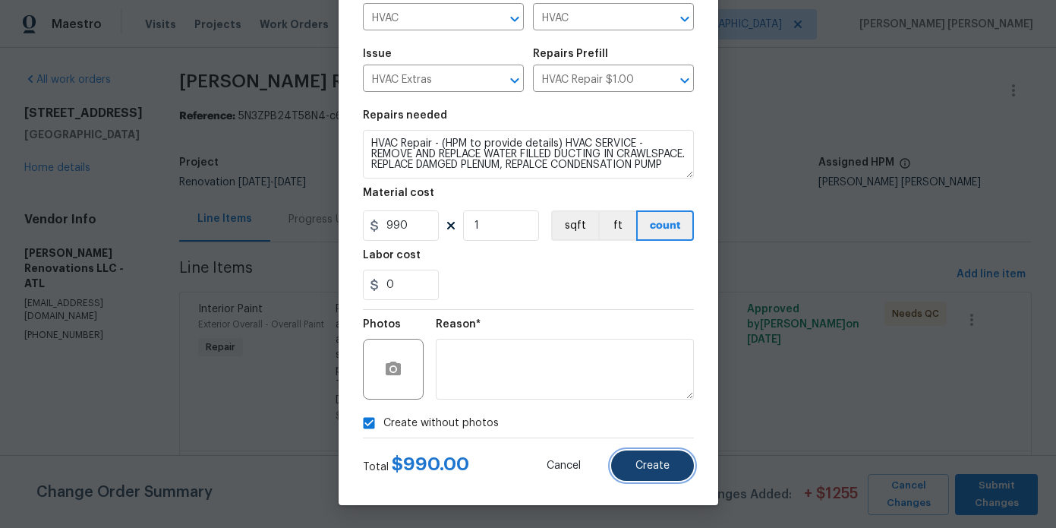
click at [658, 470] on span "Create" at bounding box center [652, 465] width 34 height 11
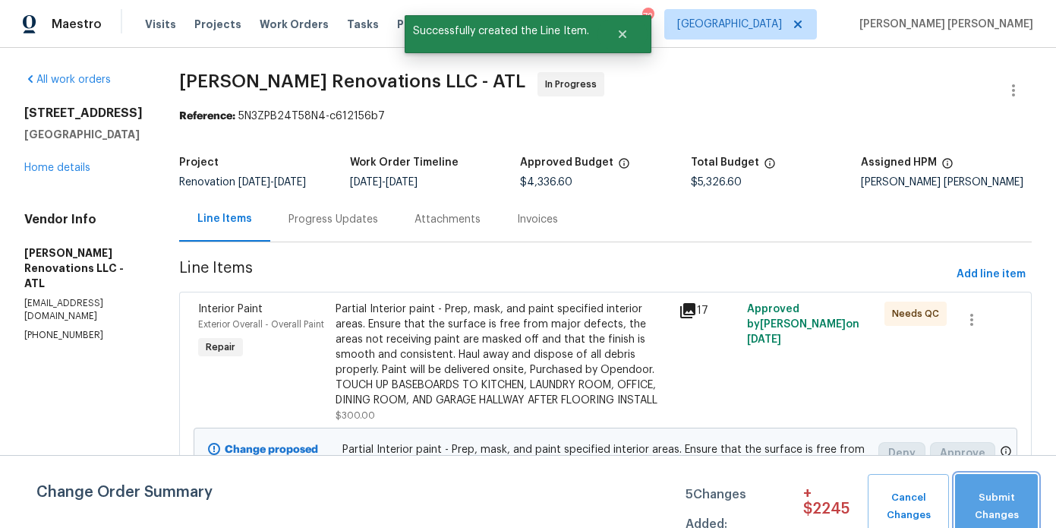
click at [1005, 503] on span "Submit Changes" at bounding box center [997, 506] width 68 height 35
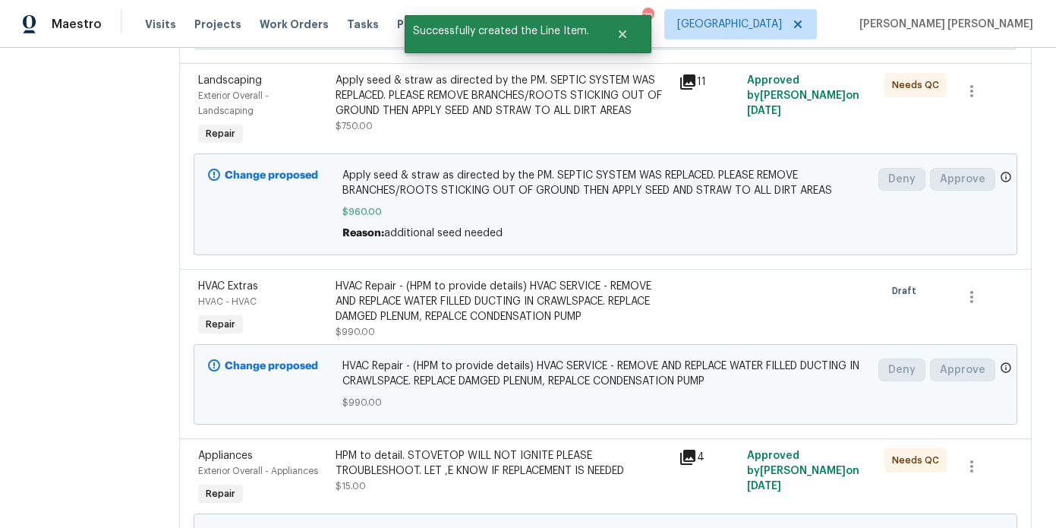
scroll to position [0, 0]
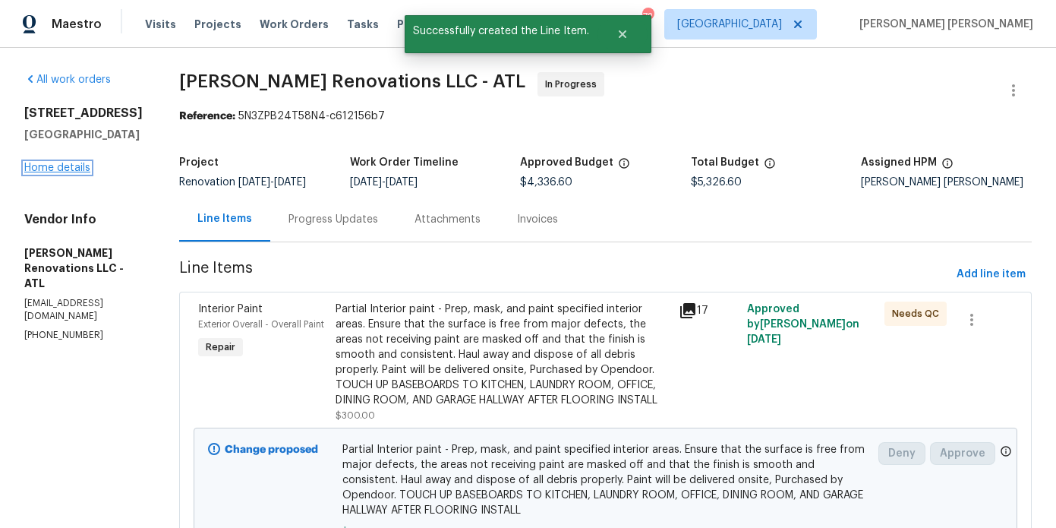
click at [69, 165] on link "Home details" at bounding box center [57, 167] width 66 height 11
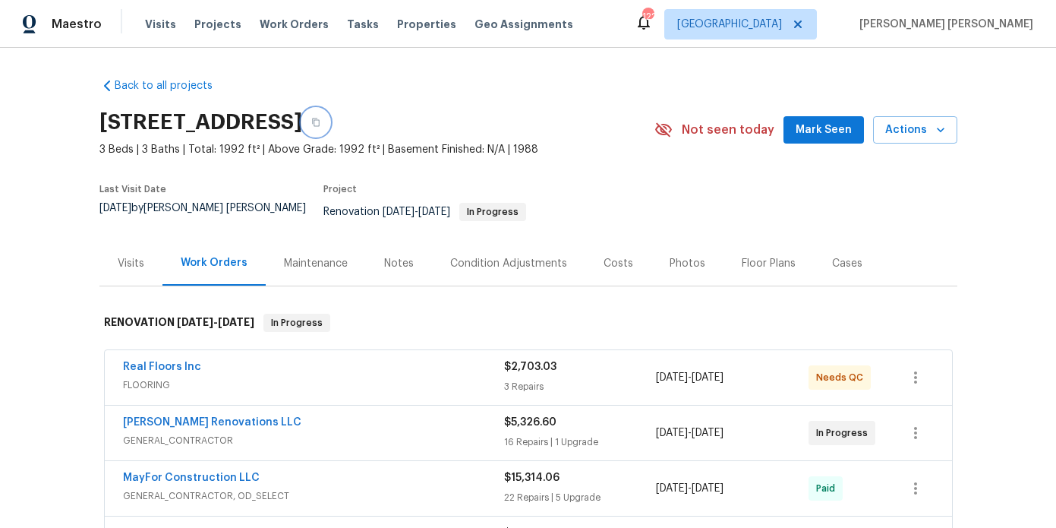
click at [320, 124] on icon "button" at bounding box center [315, 122] width 9 height 9
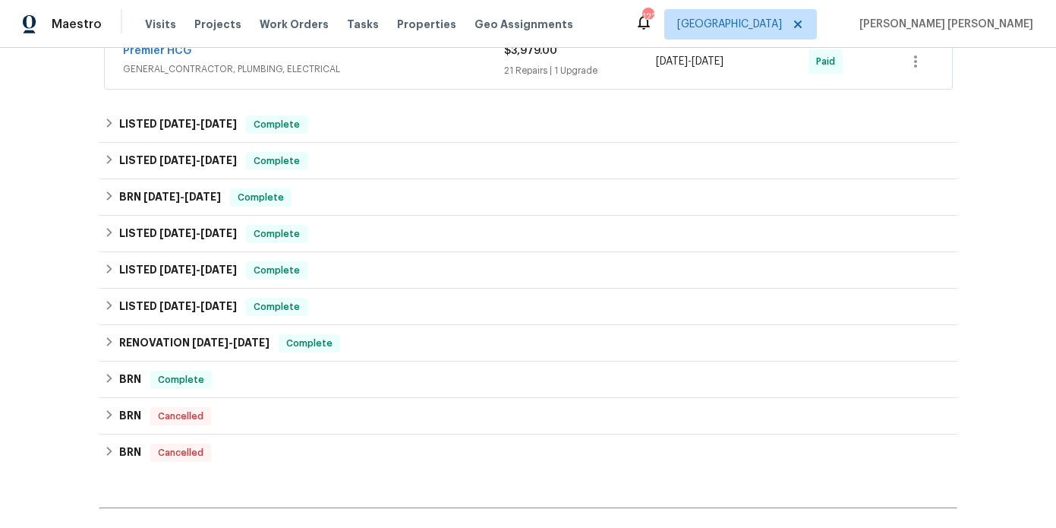
scroll to position [1103, 0]
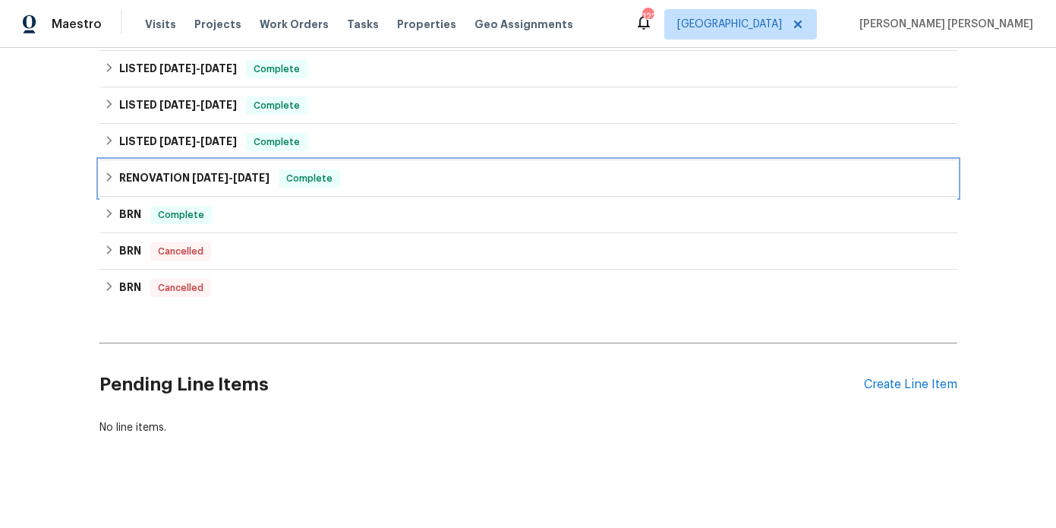
click at [169, 170] on h6 "RENOVATION 9/17/24 - 10/31/24" at bounding box center [194, 178] width 150 height 18
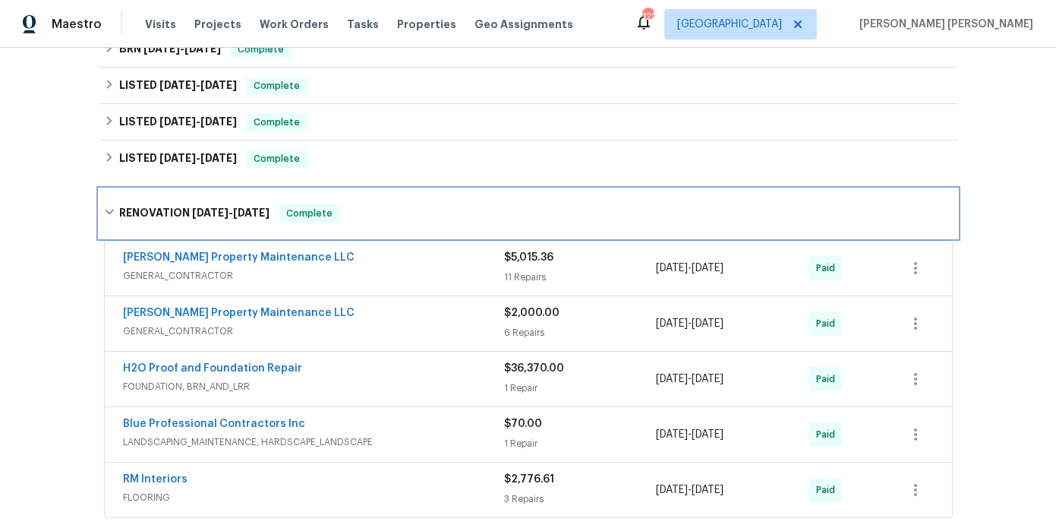
scroll to position [1067, 0]
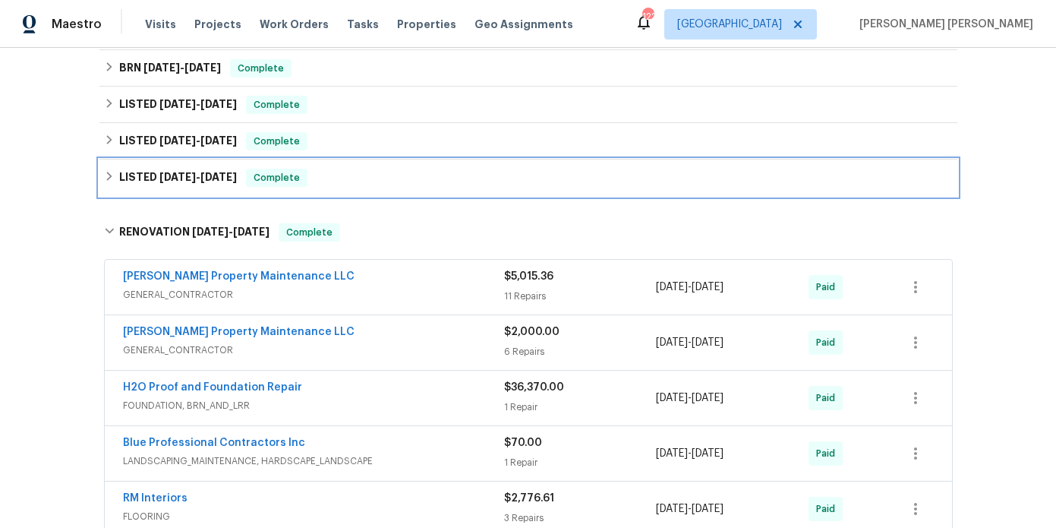
click at [196, 169] on h6 "LISTED 11/19/24 - 11/21/24" at bounding box center [178, 178] width 118 height 18
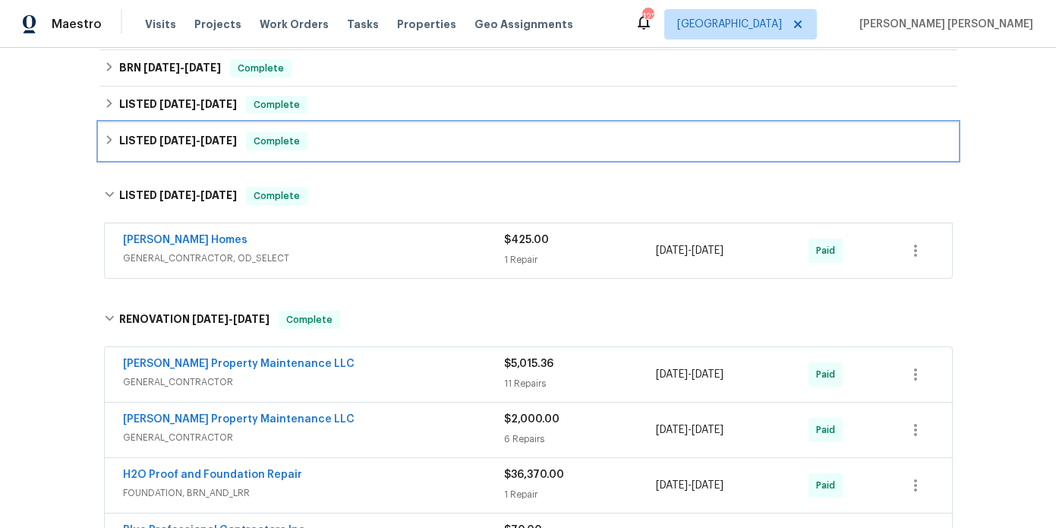
click at [200, 135] on h6 "LISTED 12/31/24 - 1/2/25" at bounding box center [178, 141] width 118 height 18
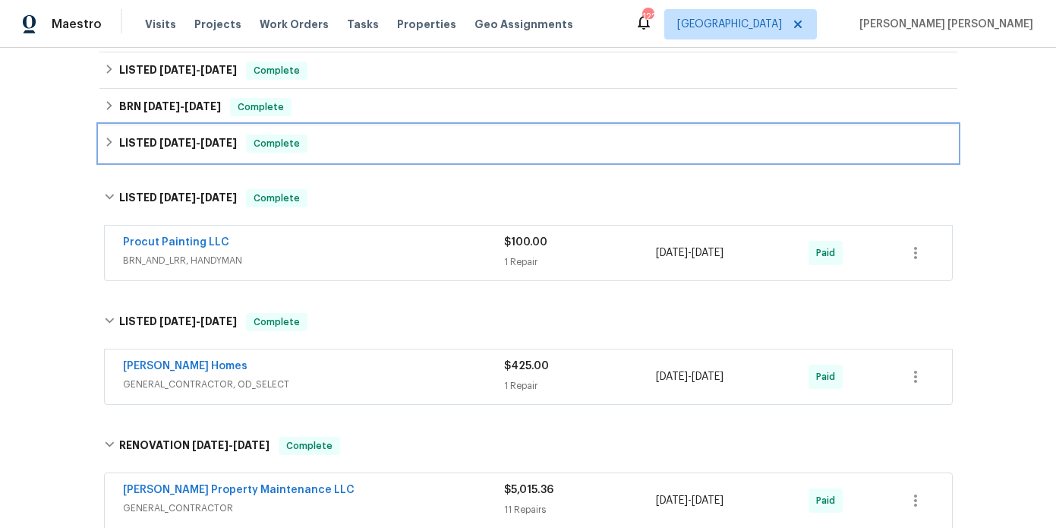
click at [200, 137] on span "3/6/25 - 3/7/25" at bounding box center [197, 142] width 77 height 11
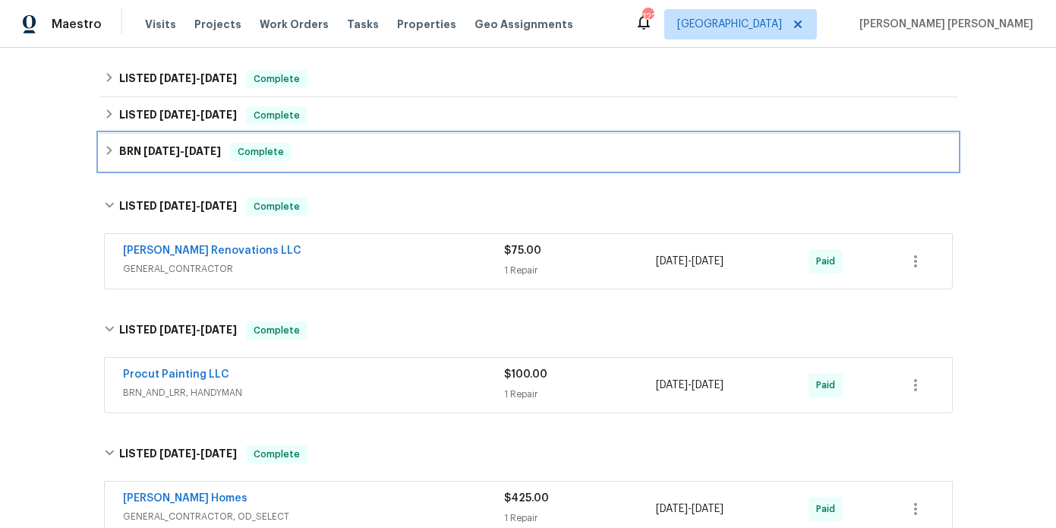
click at [200, 146] on span "4/23/25" at bounding box center [202, 151] width 36 height 11
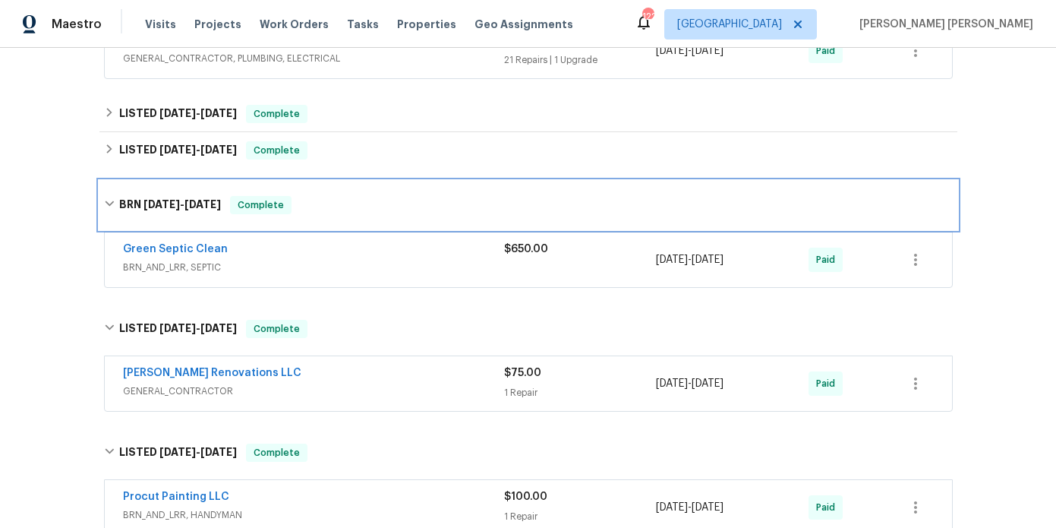
scroll to position [942, 0]
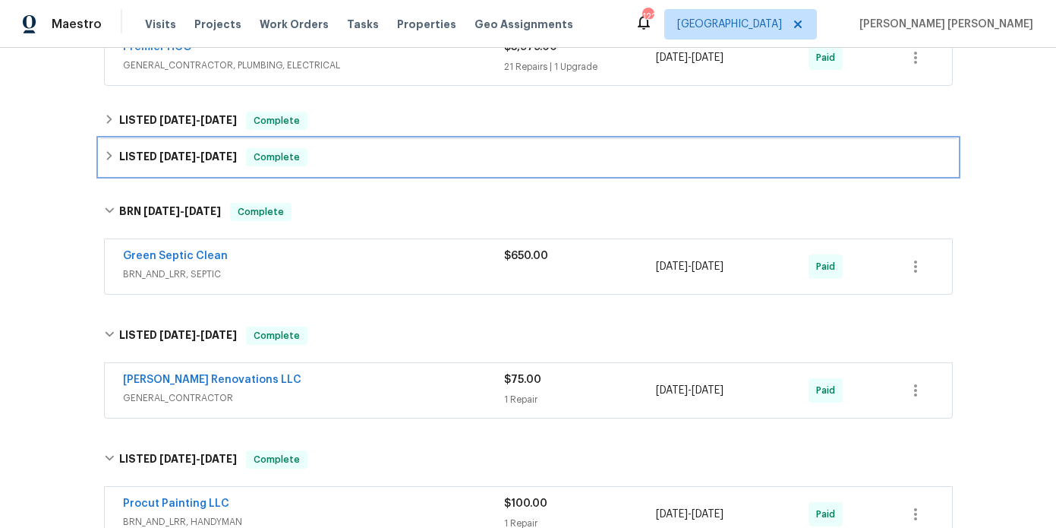
click at [195, 157] on div "LISTED 5/27/25 - 5/29/25 Complete" at bounding box center [528, 157] width 858 height 36
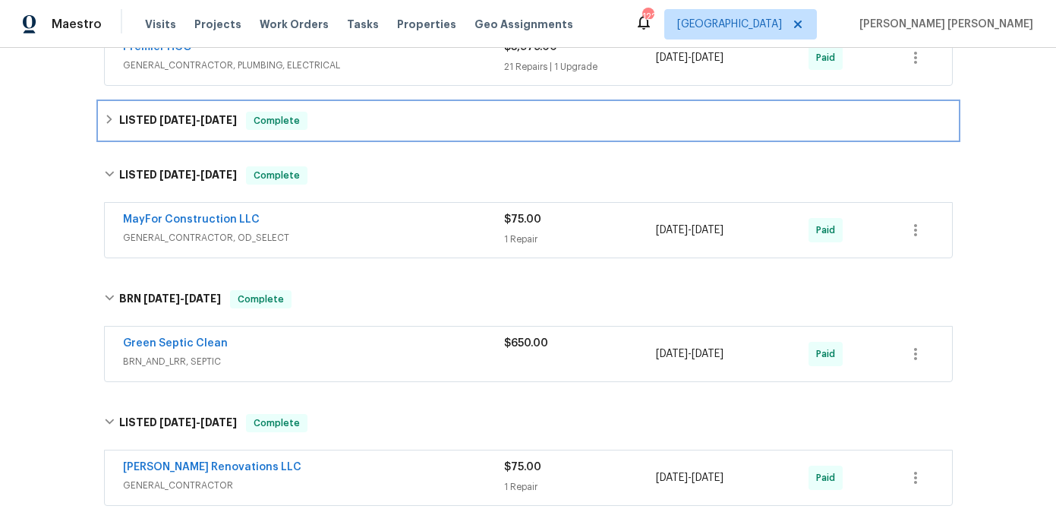
click at [191, 118] on h6 "LISTED 6/2/25 - 6/3/25" at bounding box center [178, 121] width 118 height 18
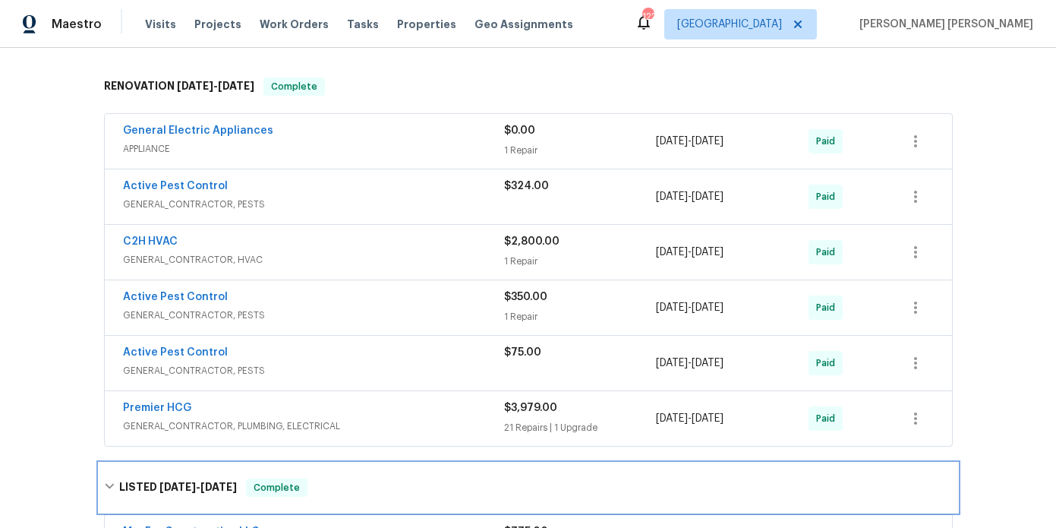
scroll to position [555, 0]
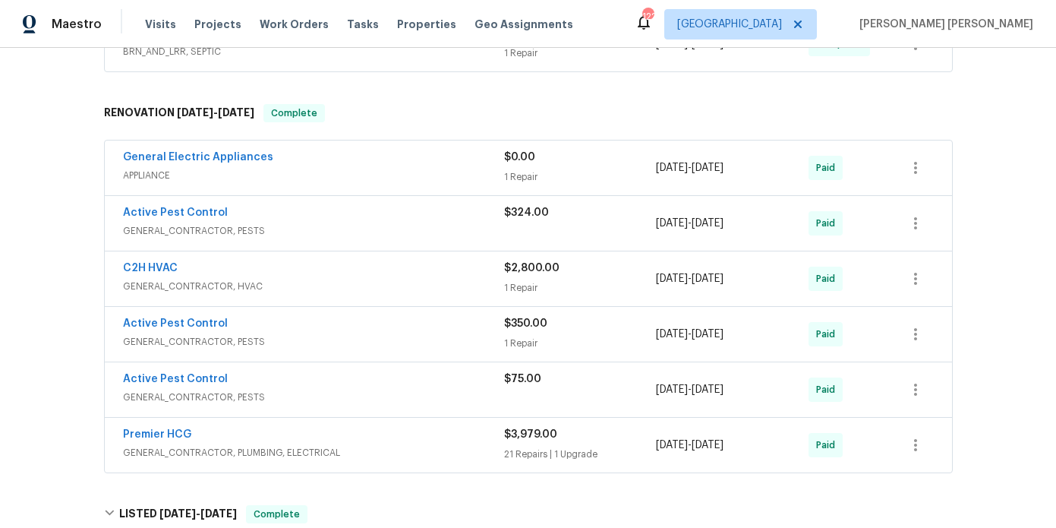
click at [236, 266] on div "C2H HVAC" at bounding box center [313, 269] width 381 height 18
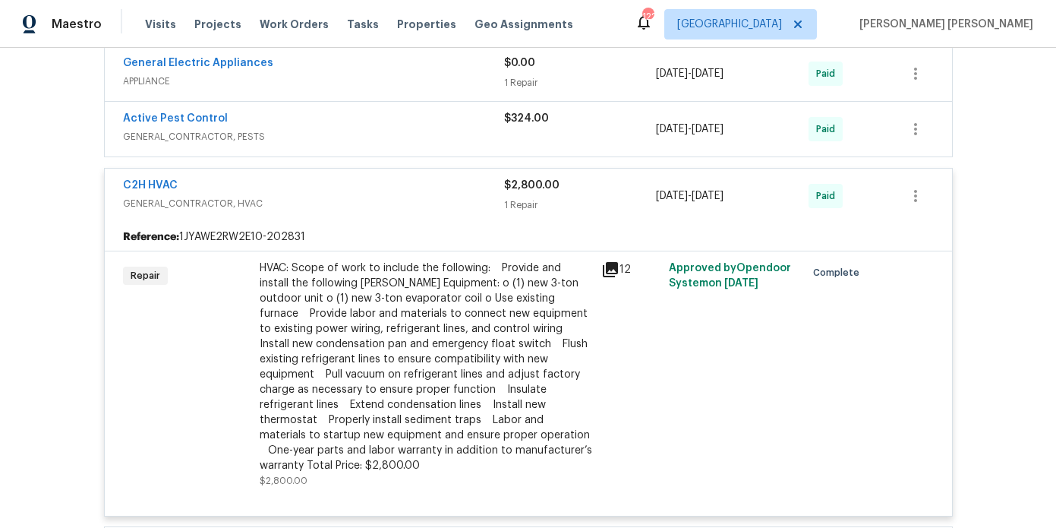
scroll to position [672, 0]
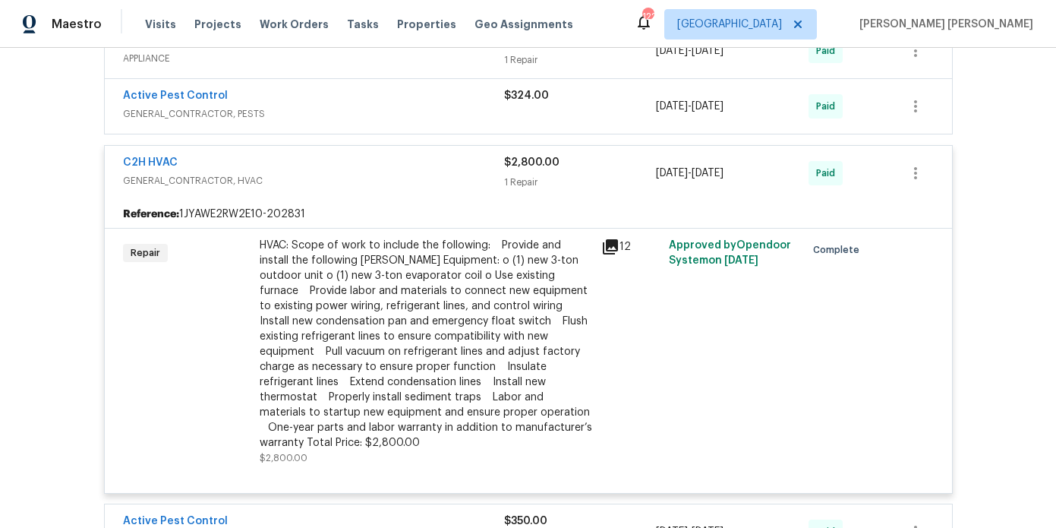
click at [611, 239] on icon at bounding box center [610, 246] width 15 height 15
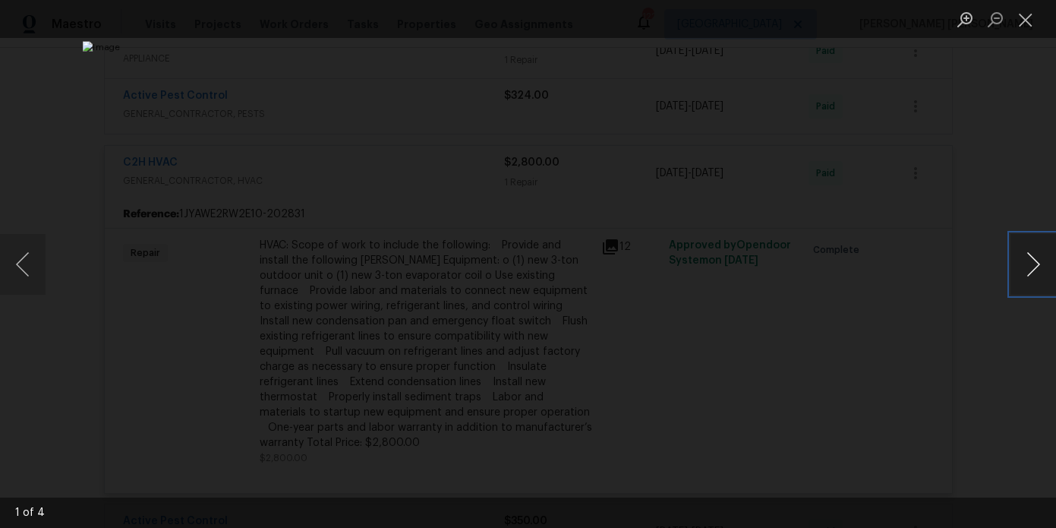
click at [1034, 274] on button "Next image" at bounding box center [1034, 264] width 46 height 61
click at [998, 209] on div "Lightbox" at bounding box center [528, 264] width 1056 height 528
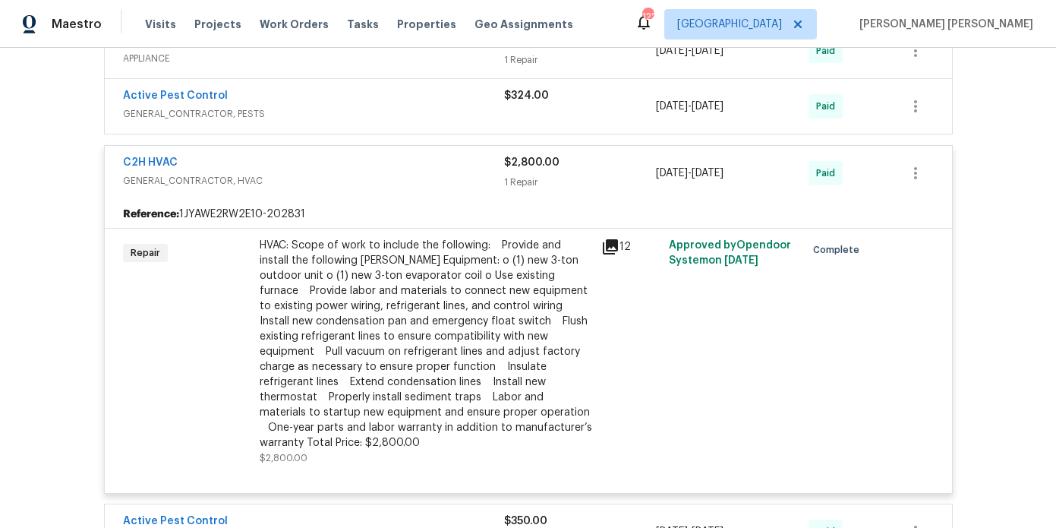
click at [394, 155] on div "C2H HVAC" at bounding box center [313, 164] width 381 height 18
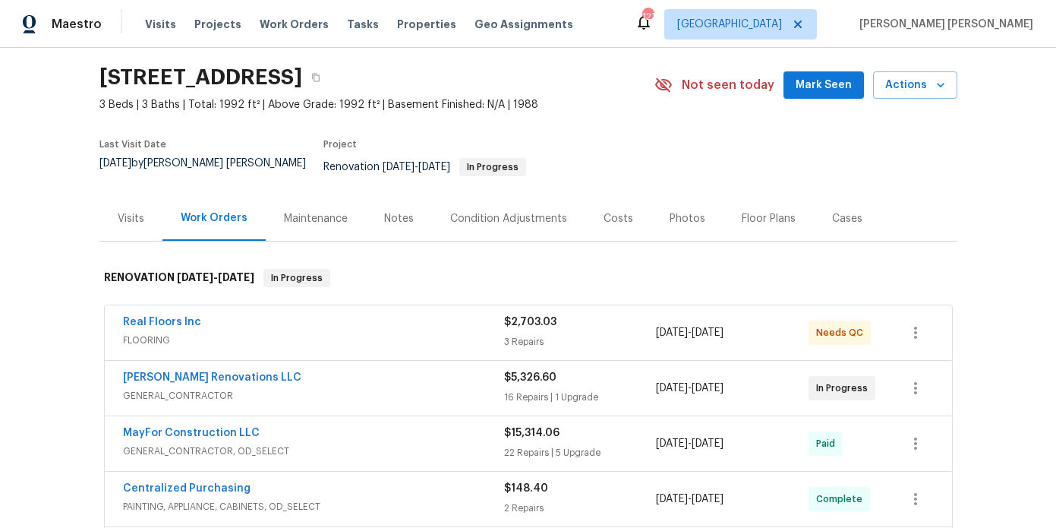
scroll to position [0, 0]
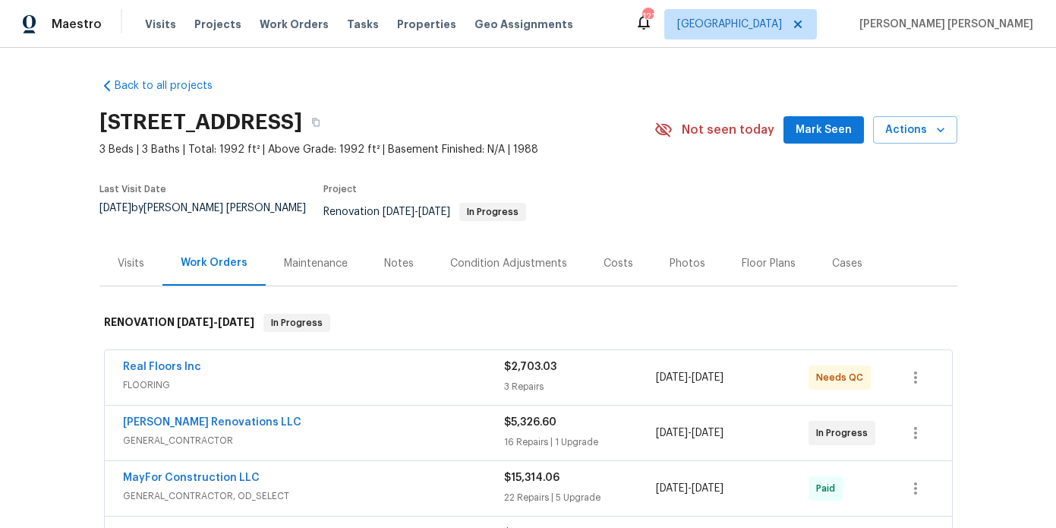
click at [405, 256] on div "Notes" at bounding box center [399, 263] width 30 height 15
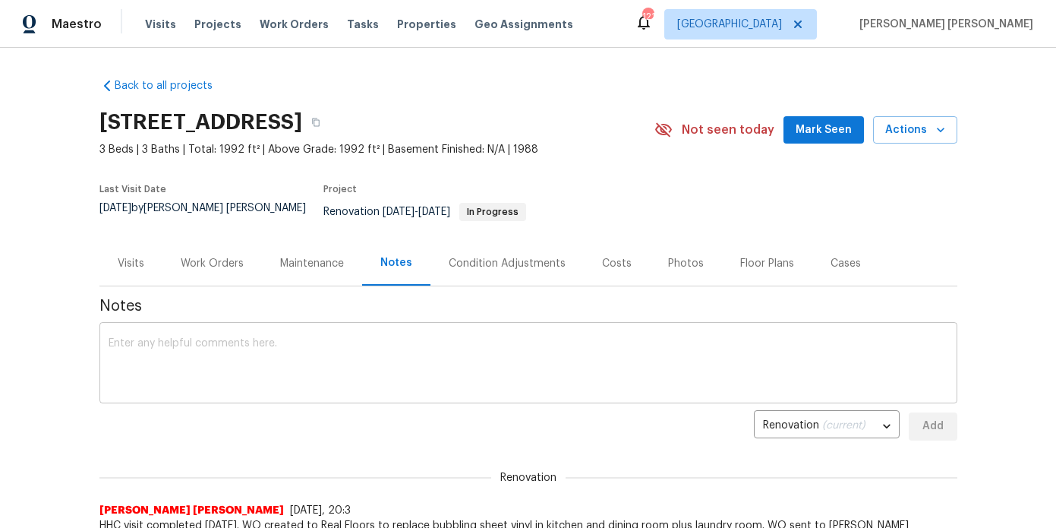
click at [373, 348] on textarea at bounding box center [529, 364] width 840 height 53
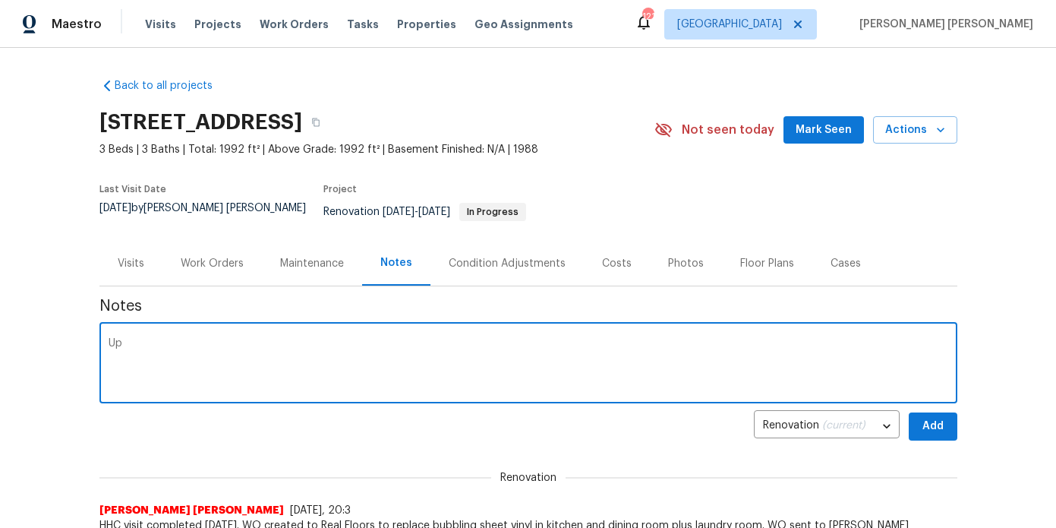
type textarea "U"
paste textarea "5N3ZPB24T58N4"
drag, startPoint x: 312, startPoint y: 332, endPoint x: 224, endPoint y: 330, distance: 88.1
click at [224, 338] on textarea "Request to update SD (5N3ZPB24T58N4)" at bounding box center [529, 364] width 840 height 53
paste textarea "HSR-707252"
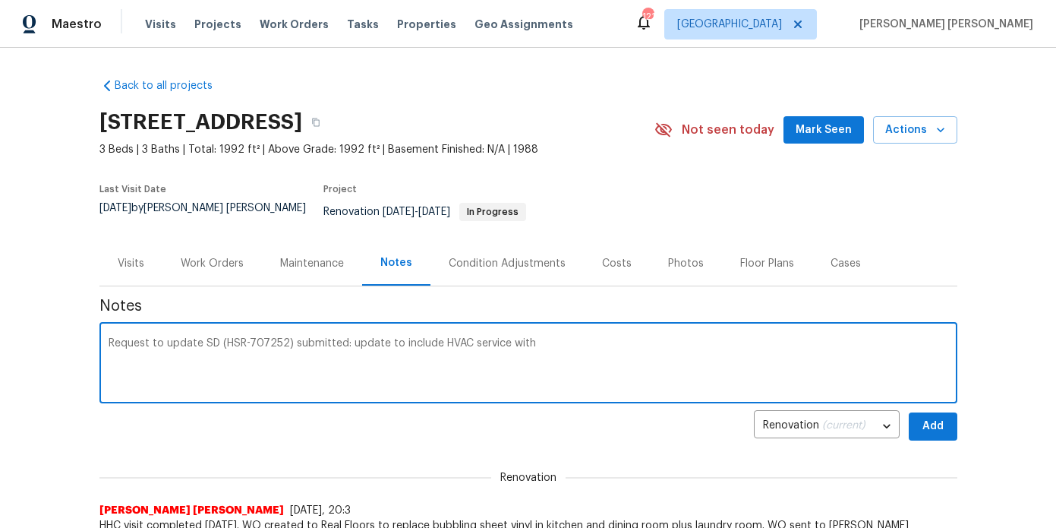
paste textarea "partial replacement of ducting, replacement of the plenum box and repalcement o…"
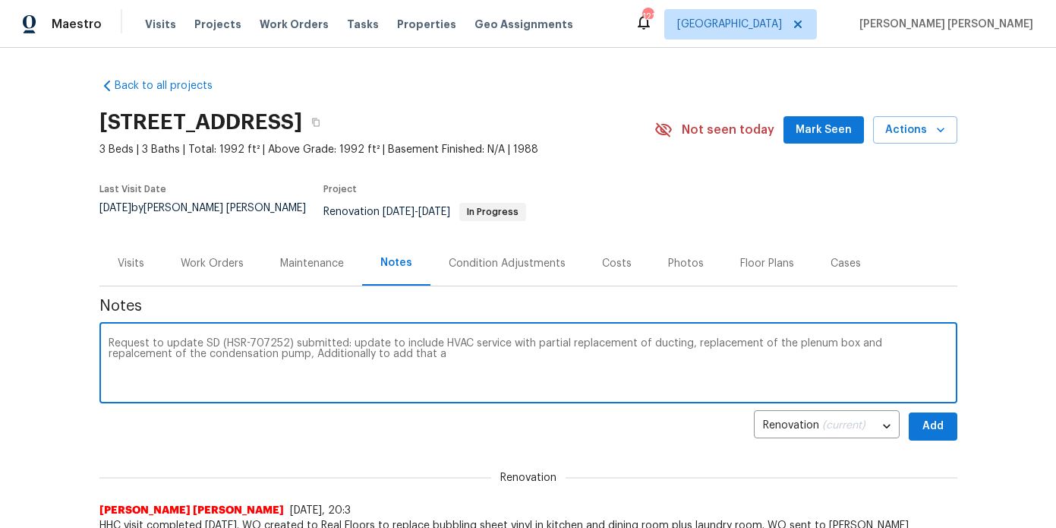
paste textarea "please add that and crawlspace drain system was installed October, 2024 to cont…"
drag, startPoint x: 460, startPoint y: 343, endPoint x: 358, endPoint y: 342, distance: 102.5
click at [358, 342] on textarea "Request to update SD (HSR-707252) submitted: update to include HVAC service wit…" at bounding box center [529, 364] width 840 height 53
click at [789, 346] on textarea "Request to update SD (HSR-707252) submitted: update to include HVAC service wit…" at bounding box center [529, 364] width 840 height 53
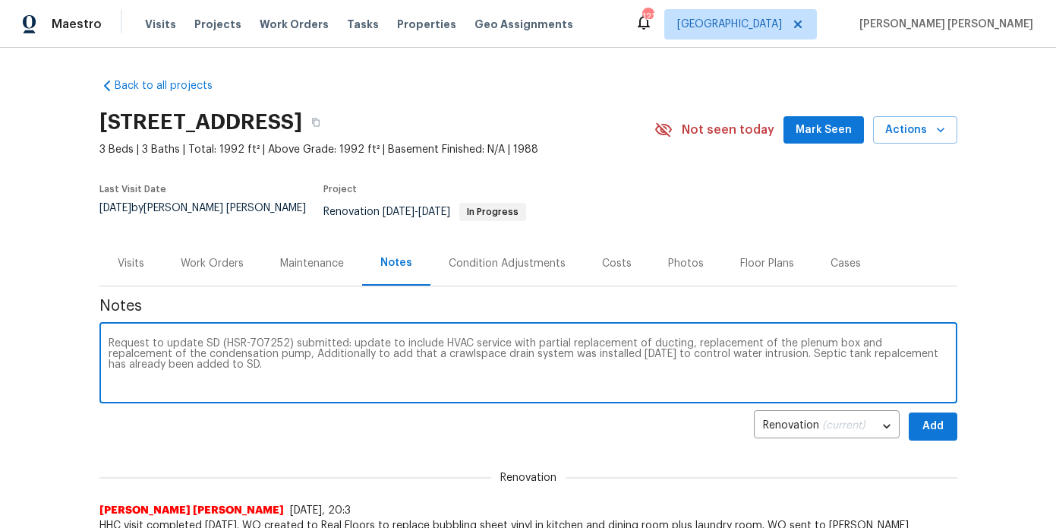
type textarea "Request to update SD (HSR-707252) submitted: update to include HVAC service wit…"
click at [940, 420] on span "Add" at bounding box center [933, 426] width 24 height 19
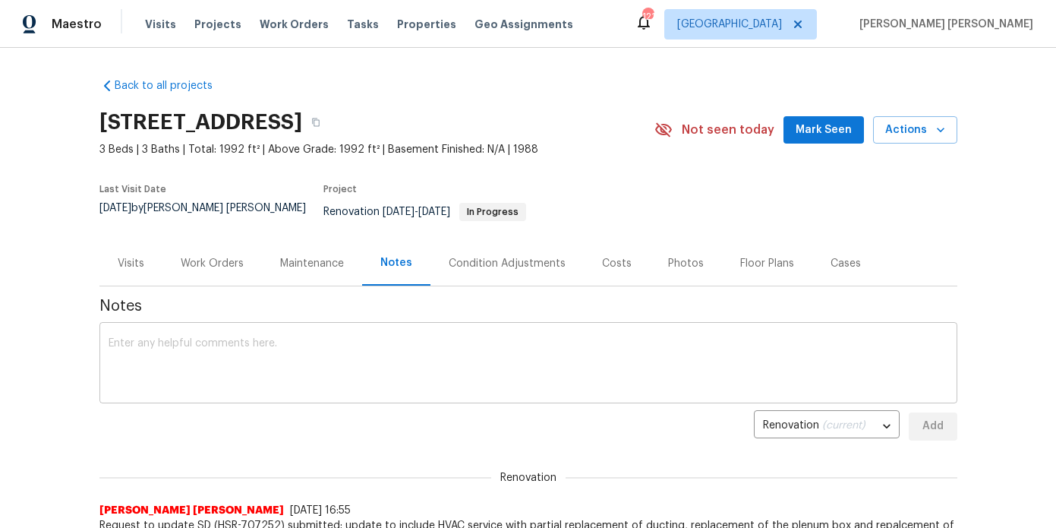
click at [399, 341] on textarea at bounding box center [529, 364] width 840 height 53
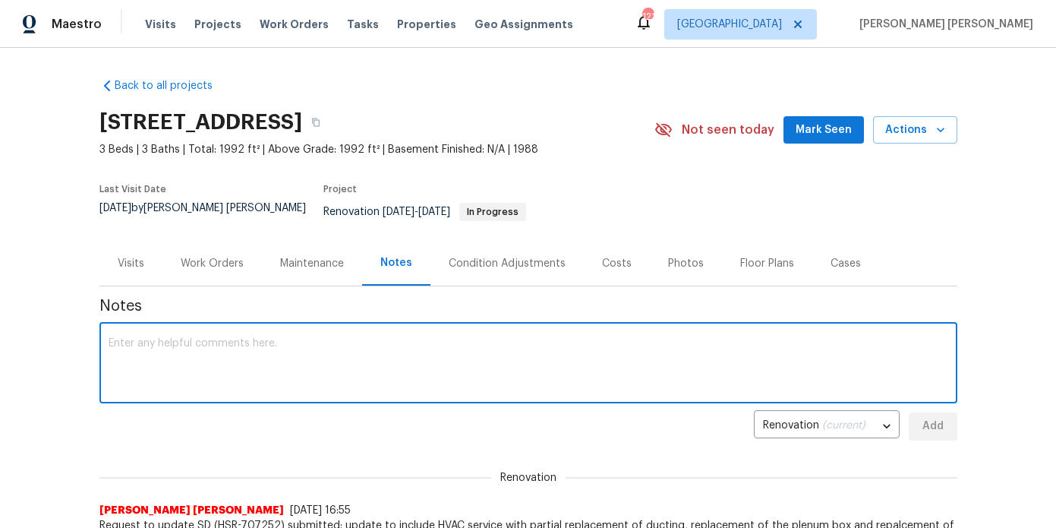
type textarea "P"
paste textarea "https://opendoor.slack.com/archives/C017WCS11V0/p1756232405044149?thread_ts=175…"
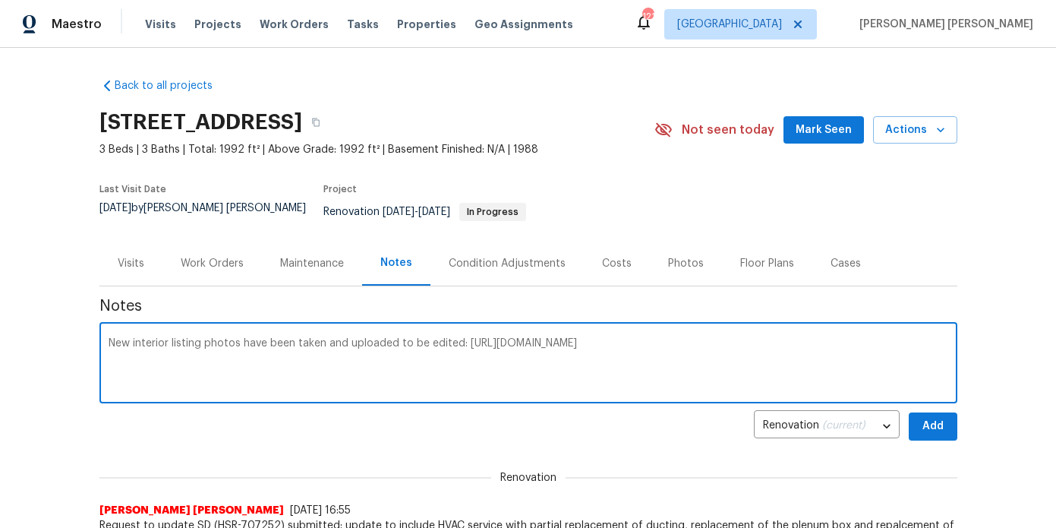
type textarea "New interior listing photos have been taken and uploaded to be edited: https://…"
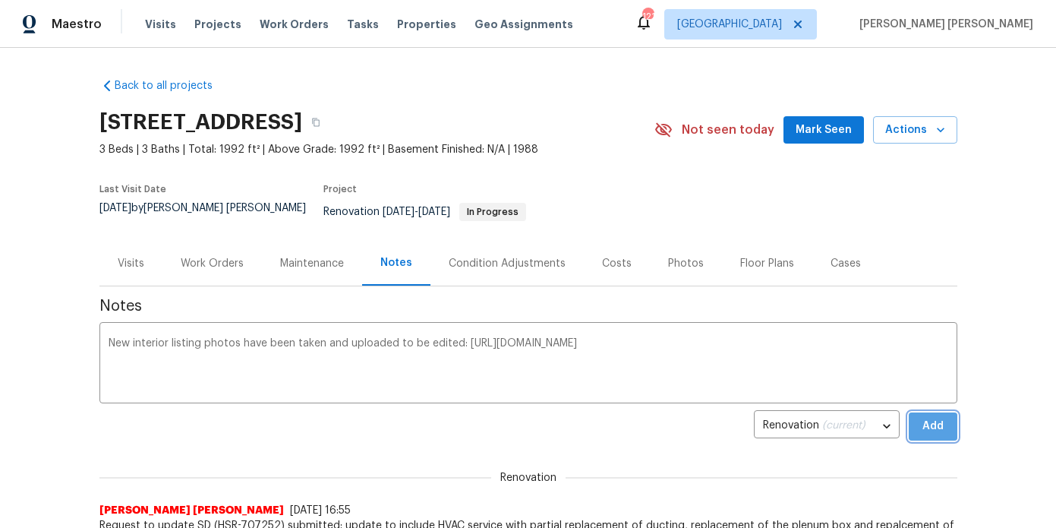
click at [933, 412] on button "Add" at bounding box center [933, 426] width 49 height 28
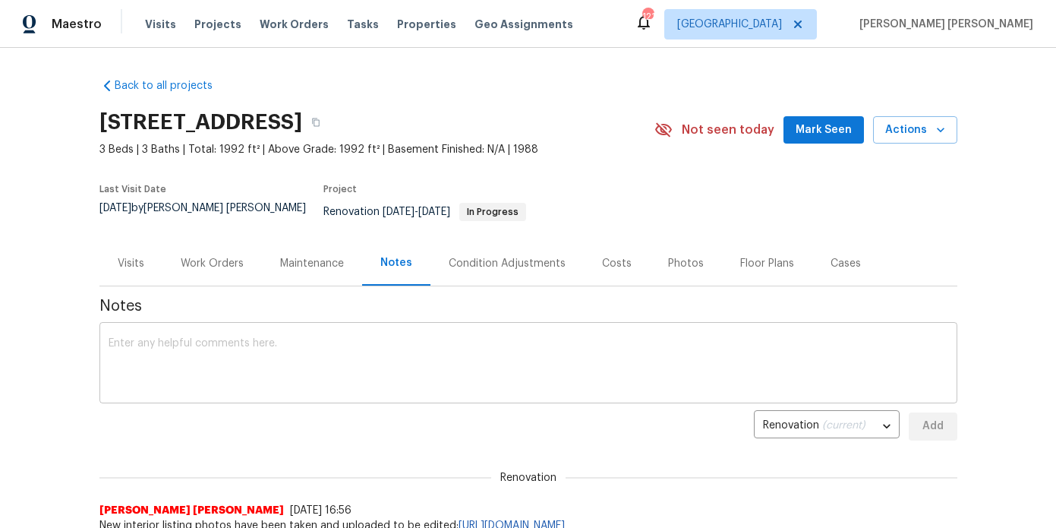
click at [481, 326] on div "x ​" at bounding box center [528, 364] width 858 height 77
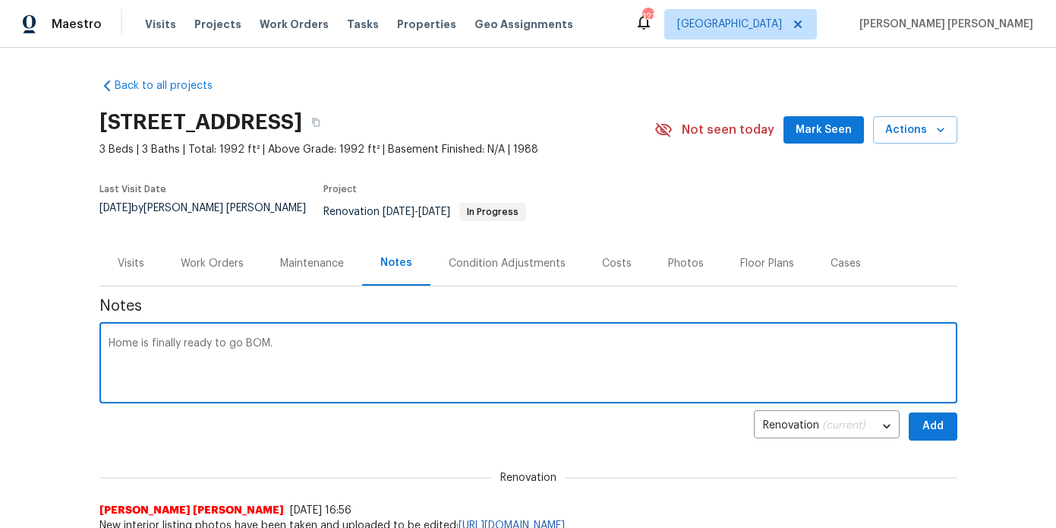
type textarea "Home is finally ready to go BOM."
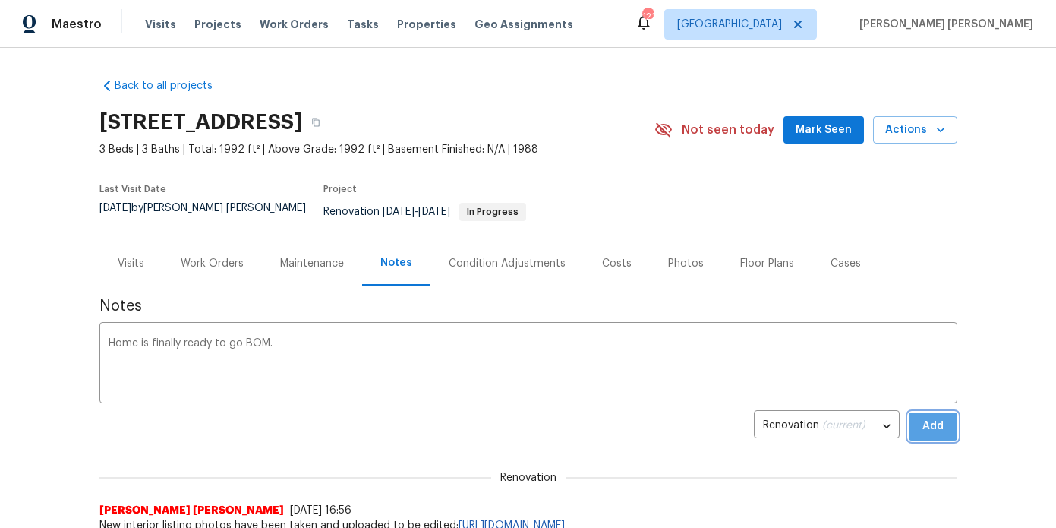
click at [940, 417] on span "Add" at bounding box center [933, 426] width 24 height 19
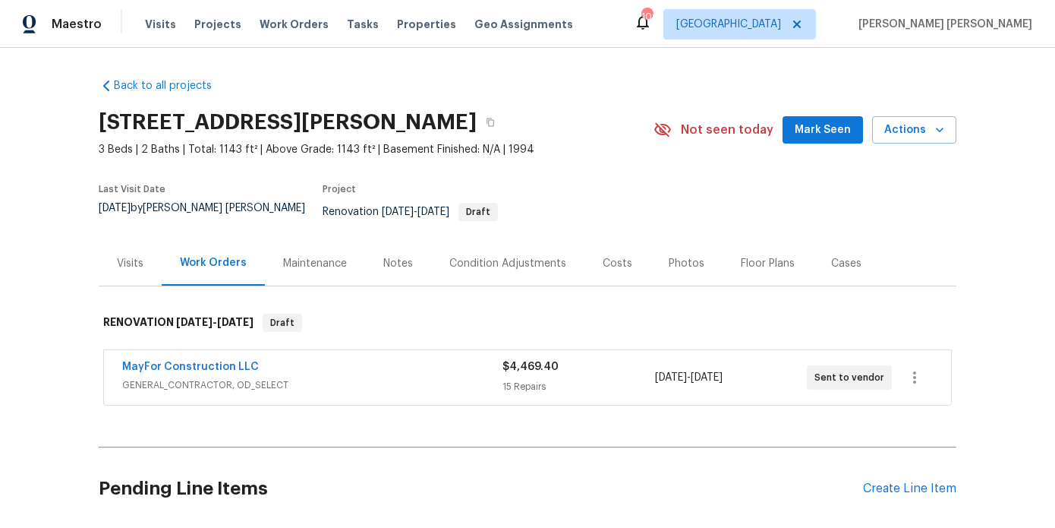
scroll to position [8, 0]
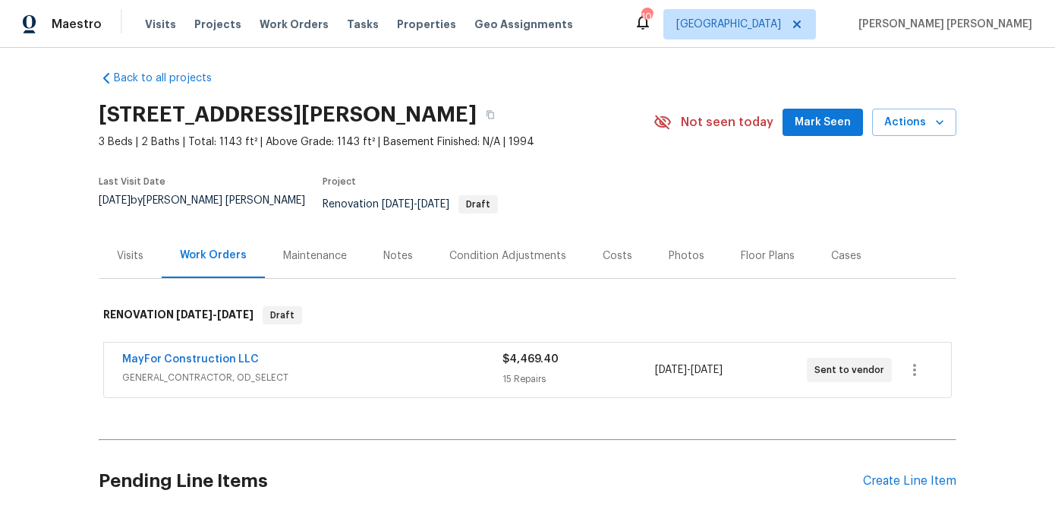
click at [383, 251] on div "Notes" at bounding box center [398, 255] width 30 height 15
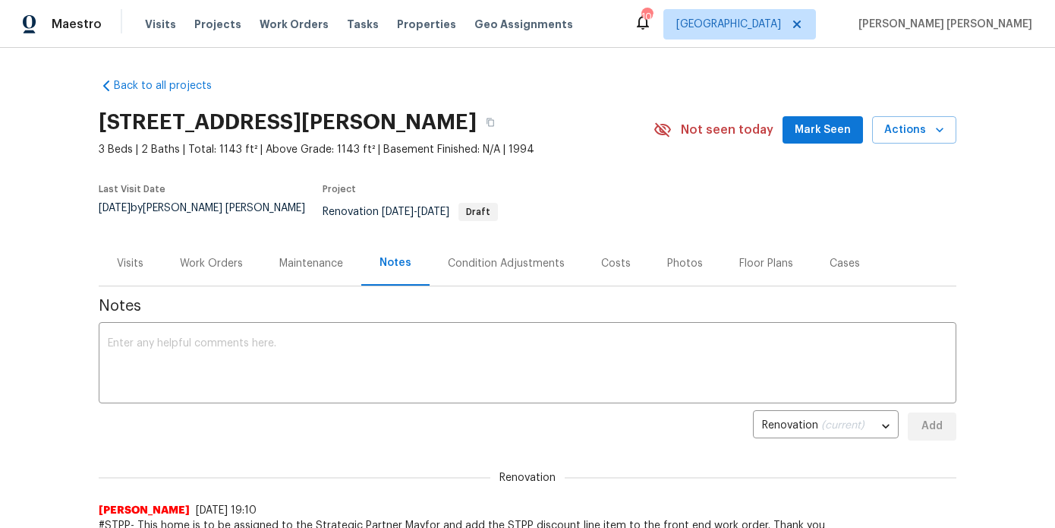
scroll to position [63, 0]
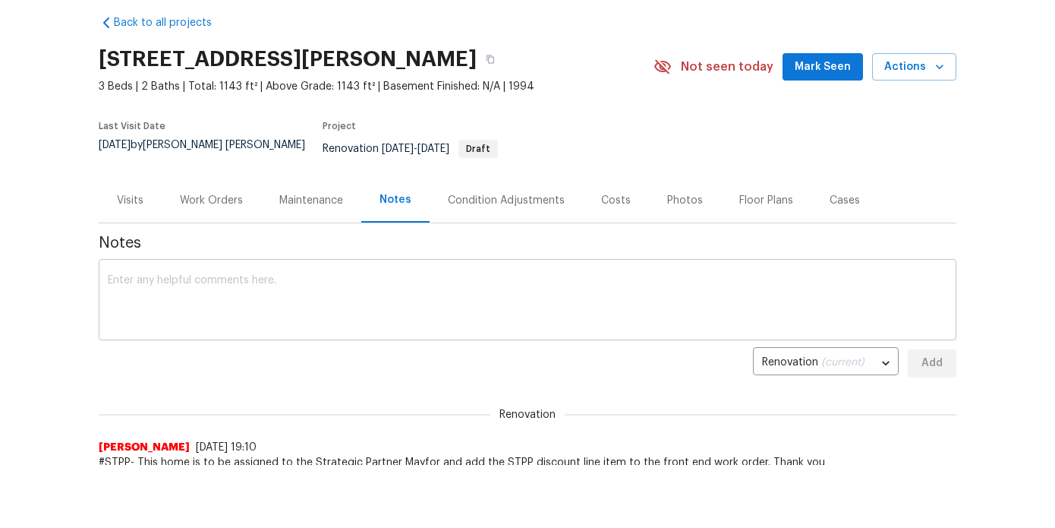
click at [381, 275] on textarea at bounding box center [528, 301] width 840 height 53
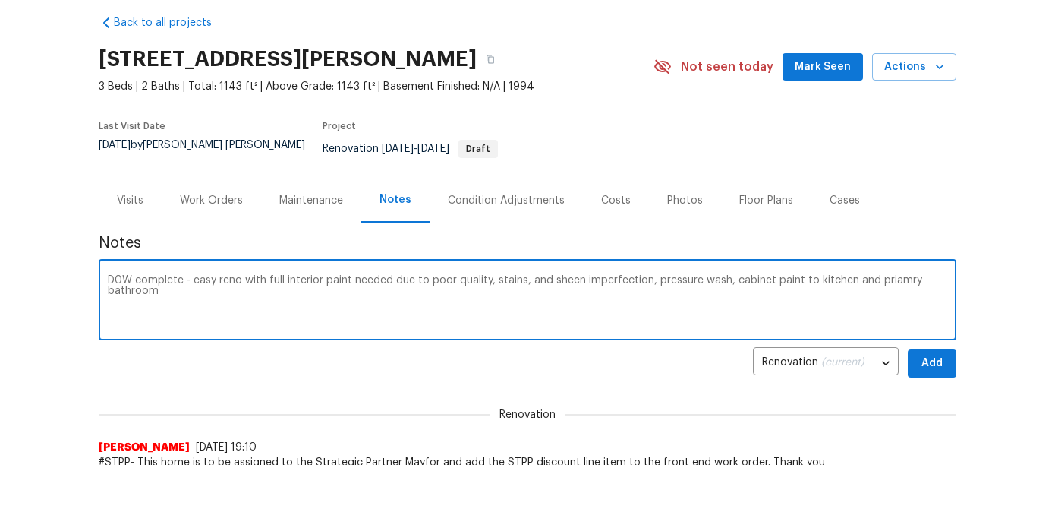
click at [885, 275] on textarea "D0W complete - easy reno with full interior paint needed due to poor quality, s…" at bounding box center [528, 301] width 840 height 53
click at [825, 279] on textarea "D0W complete - easy reno with full interior paint needed due to poor quality, s…" at bounding box center [528, 301] width 840 height 53
type textarea "D0W complete - easy reno with full interior paint needed due to poor quality, s…"
click at [946, 358] on button "Add" at bounding box center [932, 363] width 49 height 28
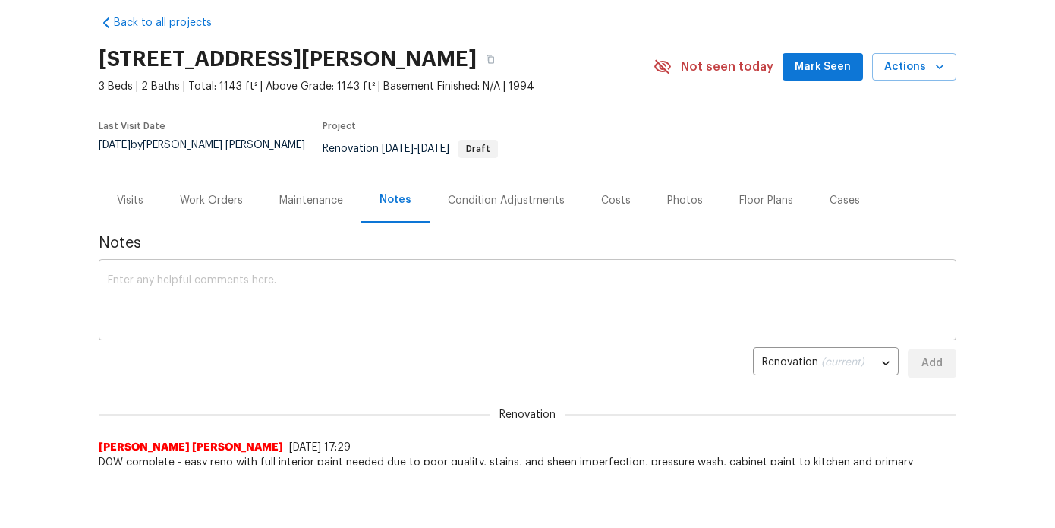
click at [430, 304] on textarea at bounding box center [528, 301] width 840 height 53
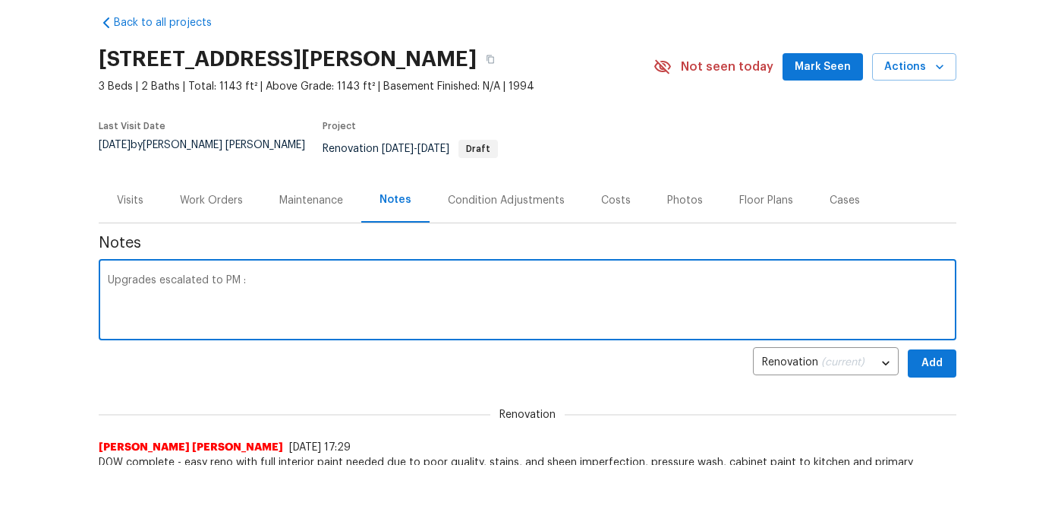
paste textarea "[URL][DOMAIN_NAME]"
click at [241, 275] on textarea "Upgrades escalated to PM :[URL][DOMAIN_NAME]" at bounding box center [528, 301] width 840 height 53
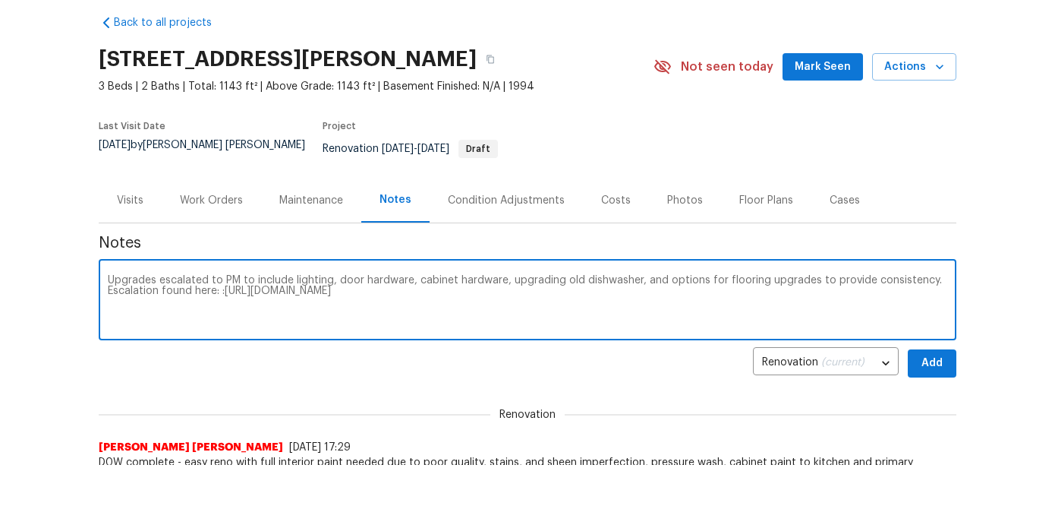
type textarea "Upgrades escalated to PM to include lighting, door hardware, cabinet hardware, …"
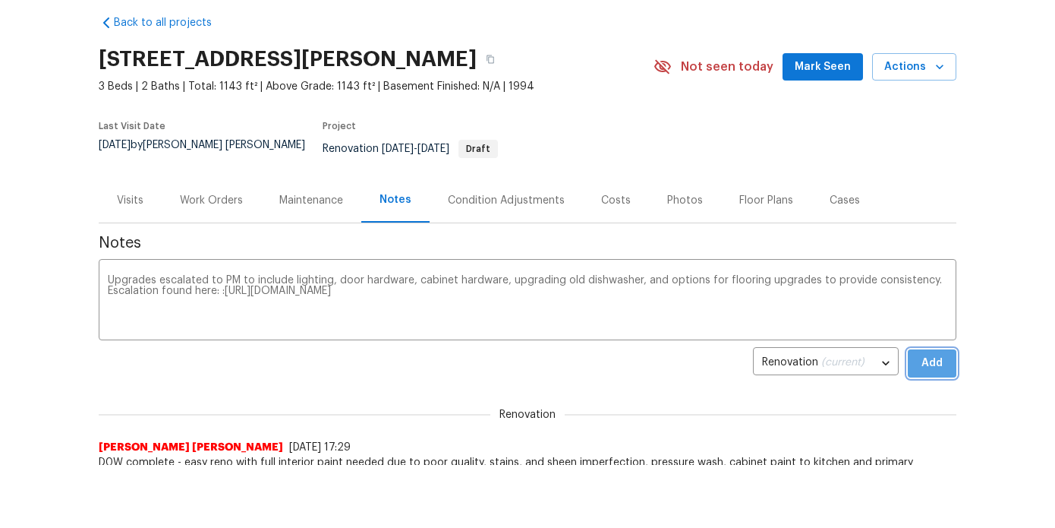
click at [913, 358] on button "Add" at bounding box center [932, 363] width 49 height 28
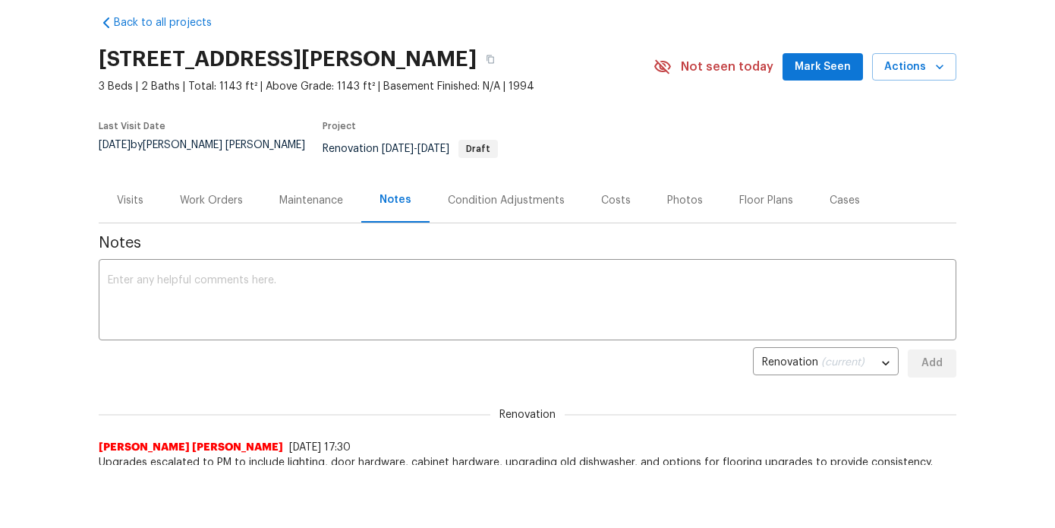
click at [835, 77] on button "Mark Seen" at bounding box center [823, 67] width 80 height 28
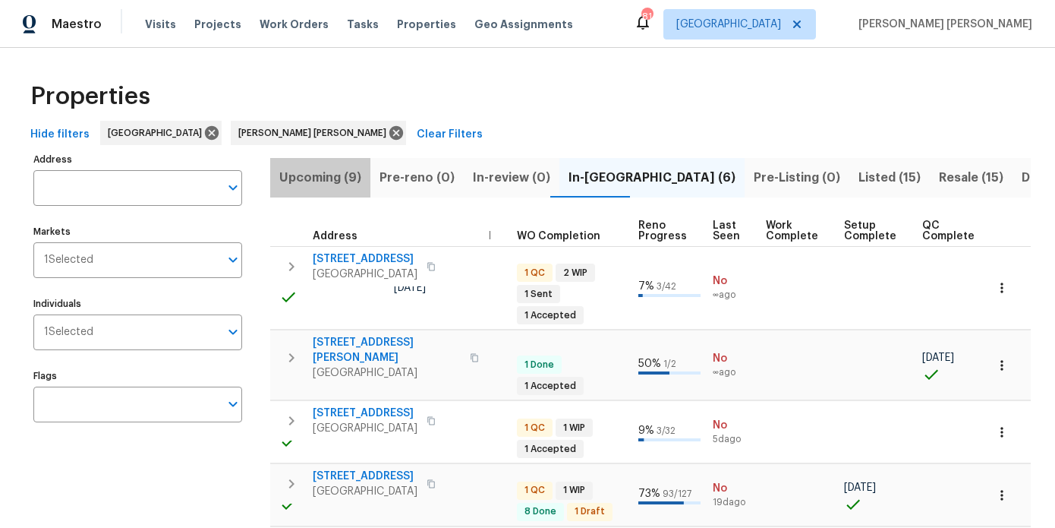
click at [343, 179] on span "Upcoming (9)" at bounding box center [320, 177] width 82 height 21
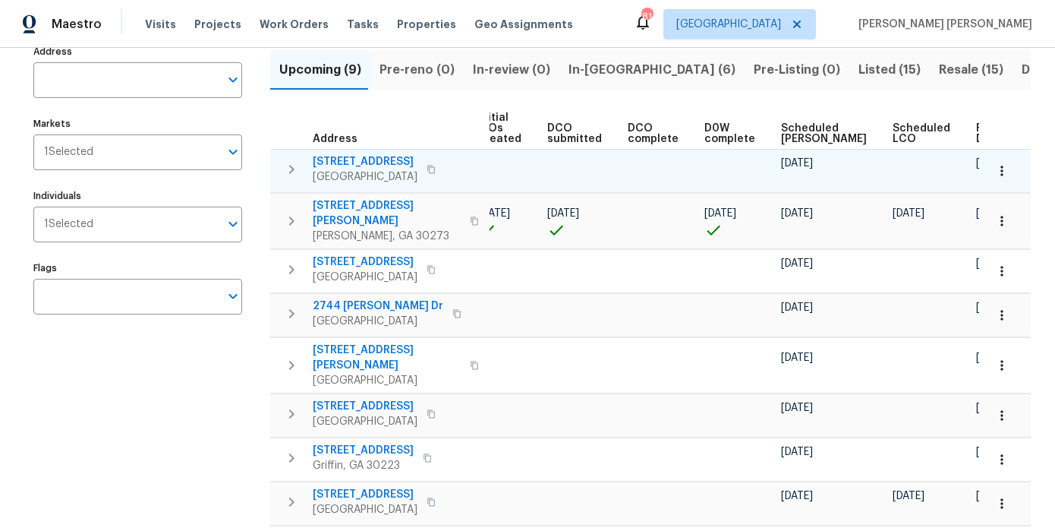
scroll to position [96, 0]
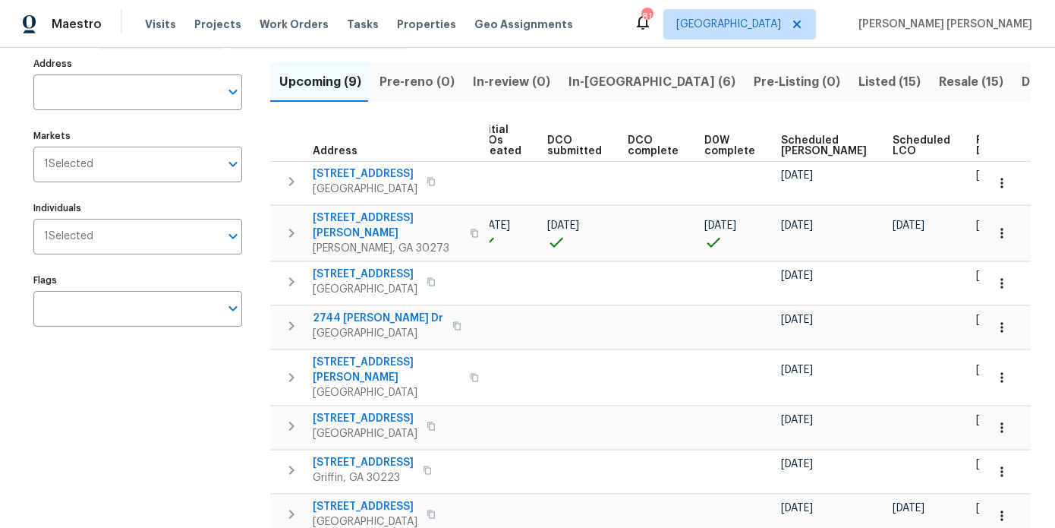
click at [976, 145] on span "Ready Date" at bounding box center [992, 145] width 33 height 21
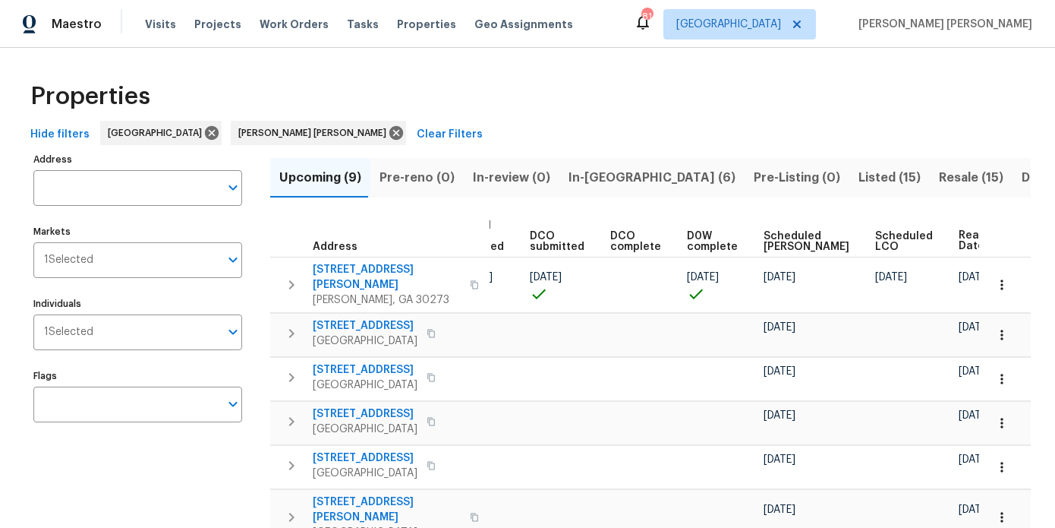
click at [609, 180] on span "In-reno (6)" at bounding box center [652, 177] width 167 height 21
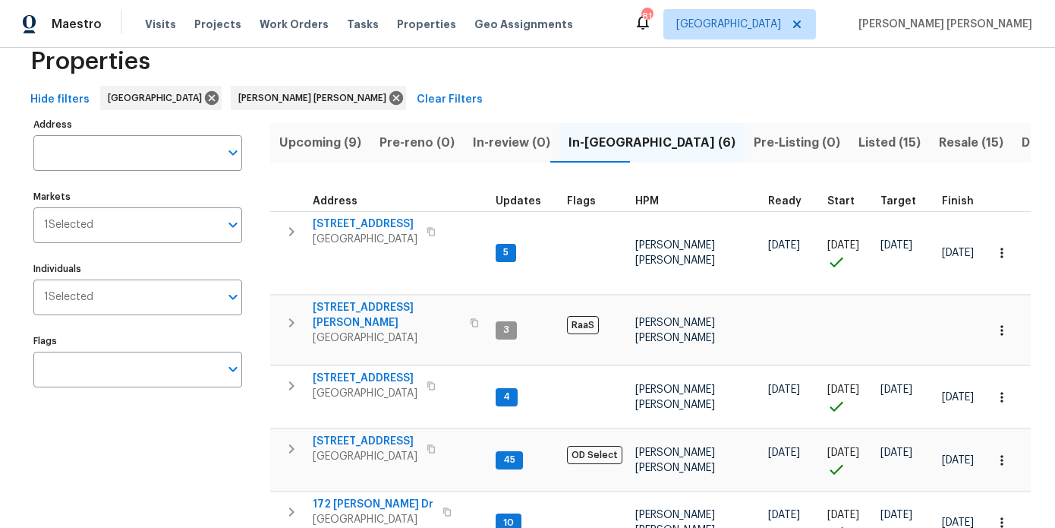
scroll to position [39, 0]
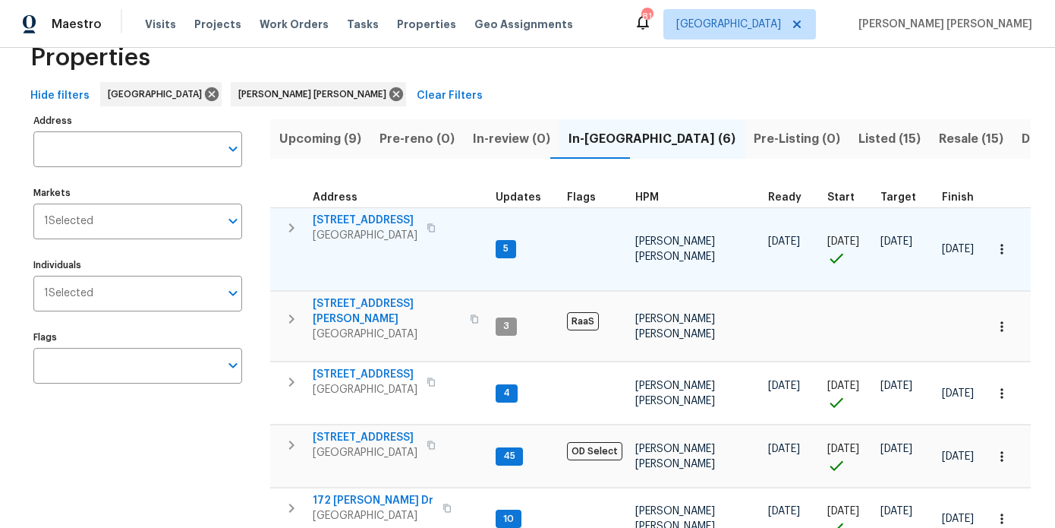
click at [379, 220] on span "[STREET_ADDRESS]" at bounding box center [365, 220] width 105 height 15
click at [993, 250] on button "button" at bounding box center [1001, 248] width 33 height 33
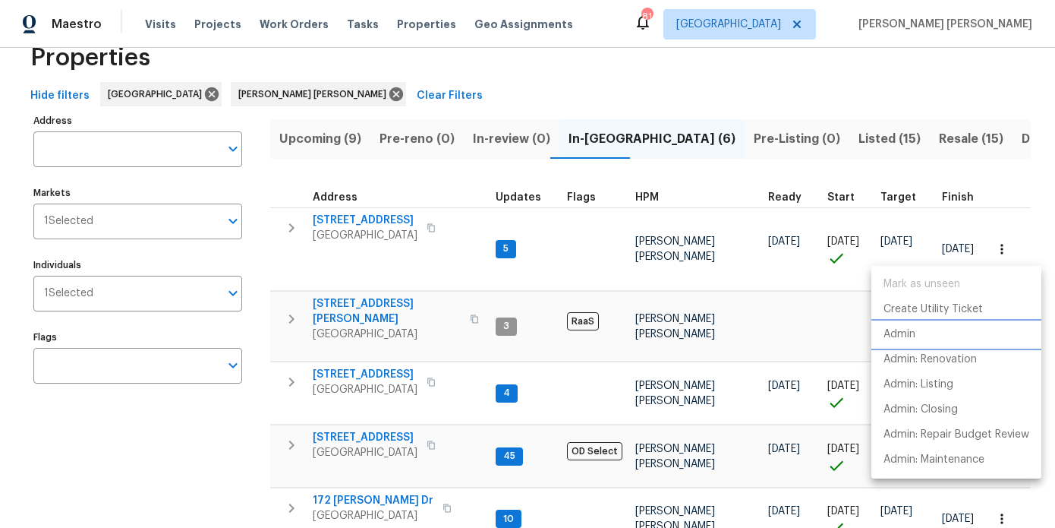
click at [907, 338] on p "Admin" at bounding box center [900, 334] width 32 height 16
click at [1017, 194] on div at bounding box center [527, 264] width 1055 height 528
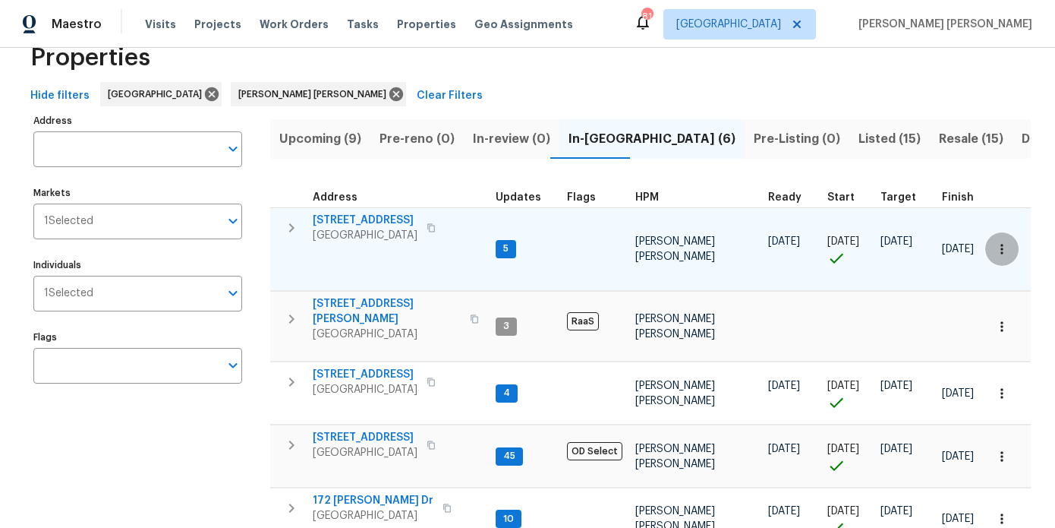
click at [1004, 246] on icon "button" at bounding box center [1002, 248] width 15 height 15
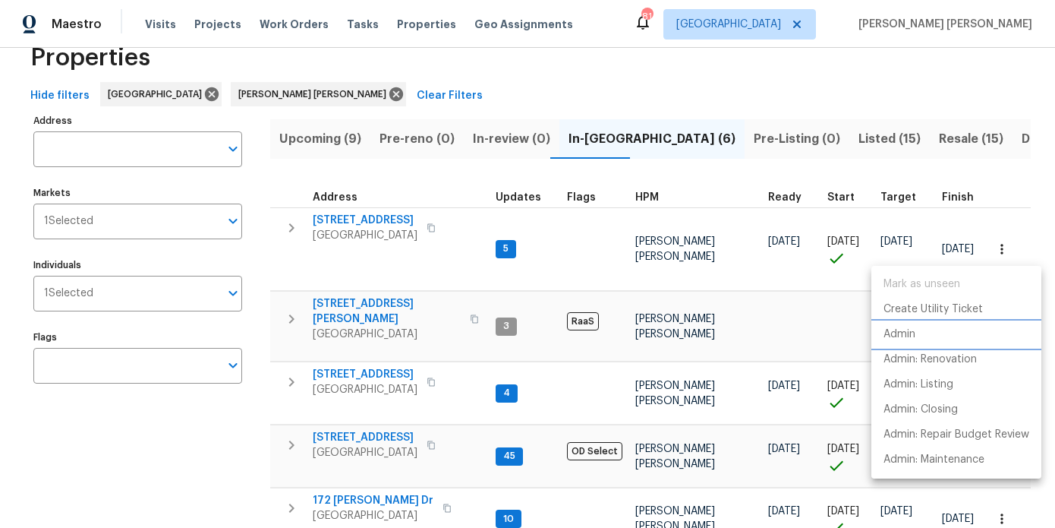
click at [909, 341] on p "Admin" at bounding box center [900, 334] width 32 height 16
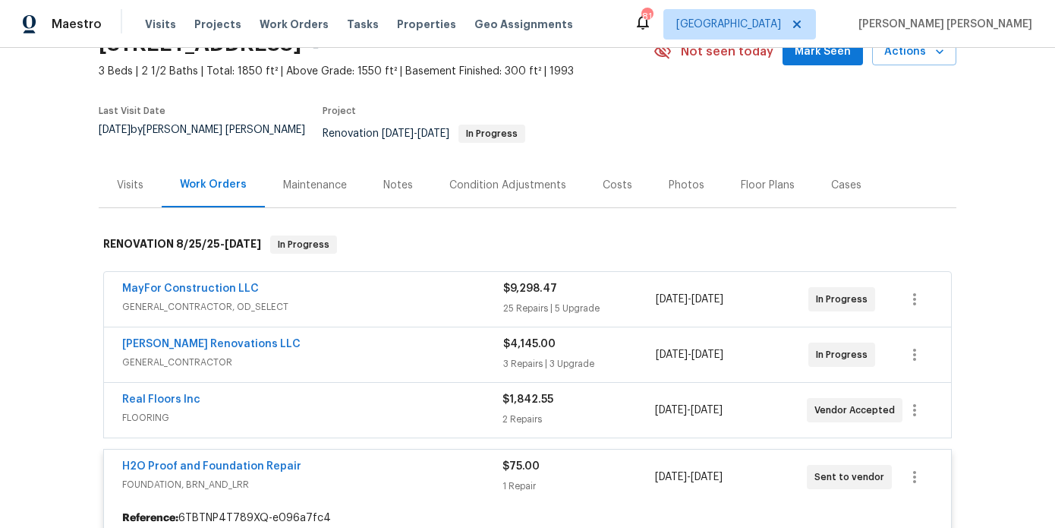
scroll to position [34, 0]
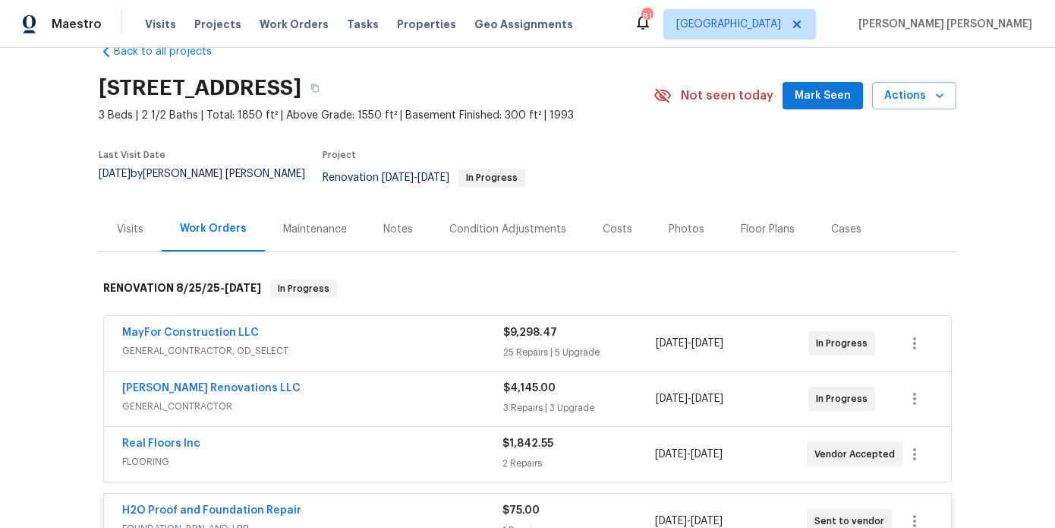
click at [603, 222] on div "Costs" at bounding box center [618, 229] width 30 height 15
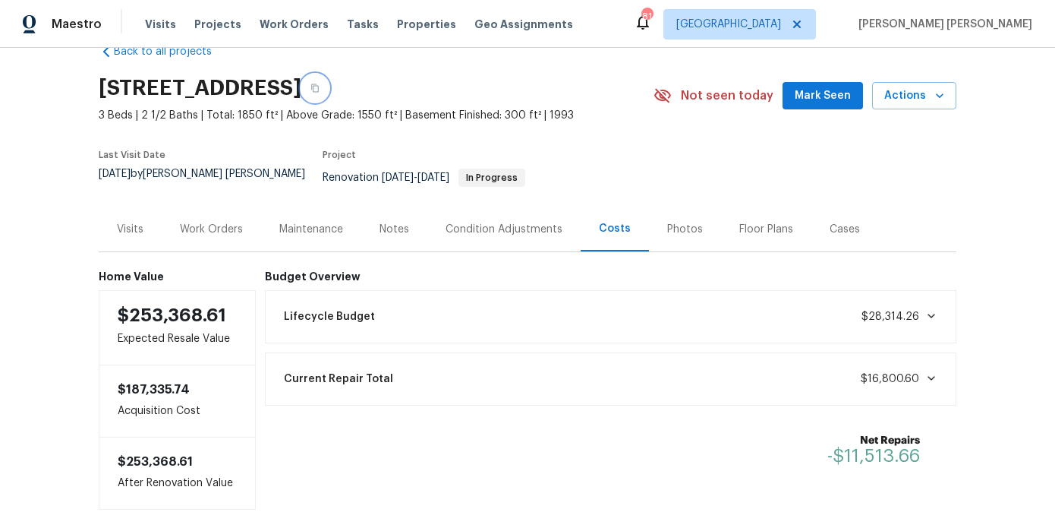
click at [320, 84] on icon "button" at bounding box center [315, 88] width 9 height 9
click at [503, 222] on div "Condition Adjustments" at bounding box center [504, 229] width 117 height 15
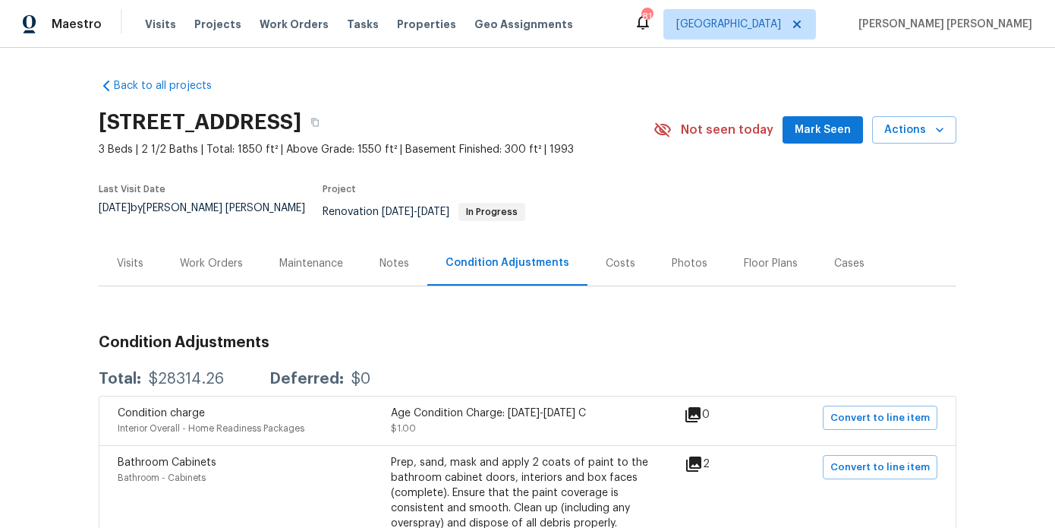
click at [770, 260] on div "Floor Plans" at bounding box center [771, 263] width 90 height 45
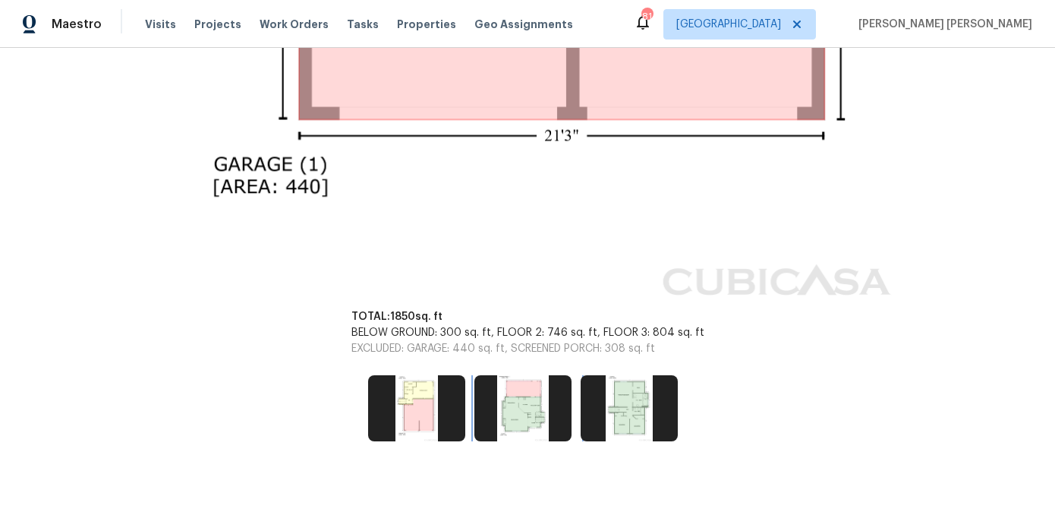
click at [518, 392] on img at bounding box center [523, 407] width 97 height 65
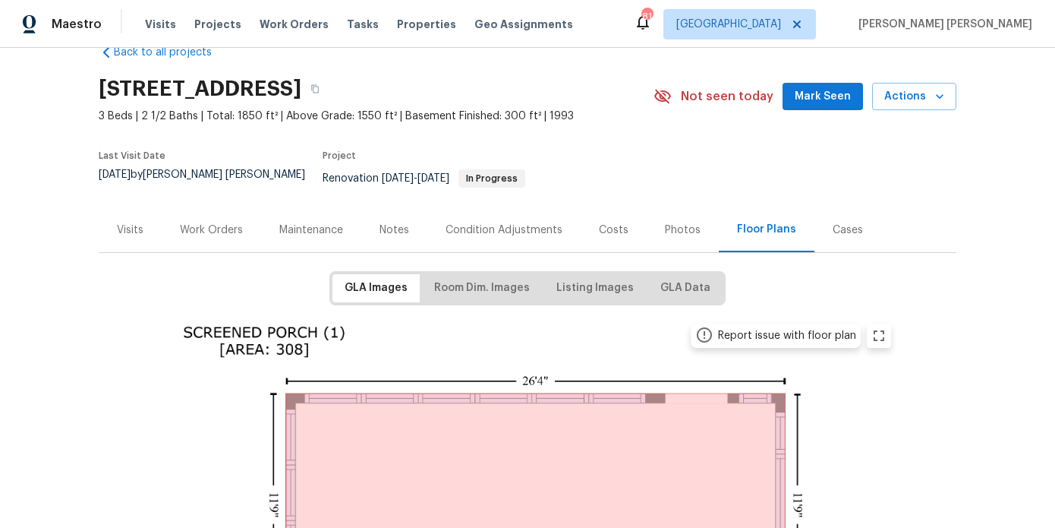
scroll to position [34, 0]
click at [213, 226] on div "Work Orders" at bounding box center [211, 229] width 99 height 45
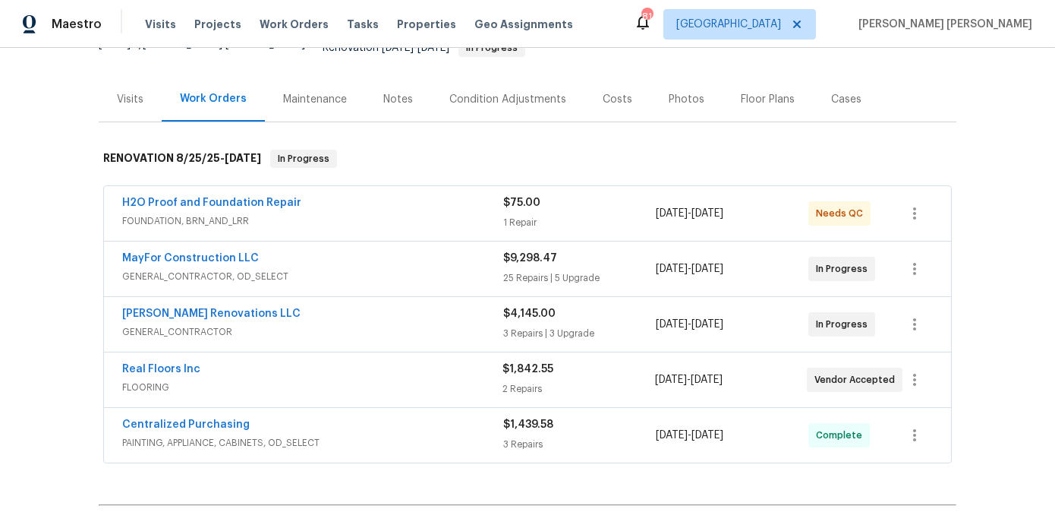
scroll to position [166, 0]
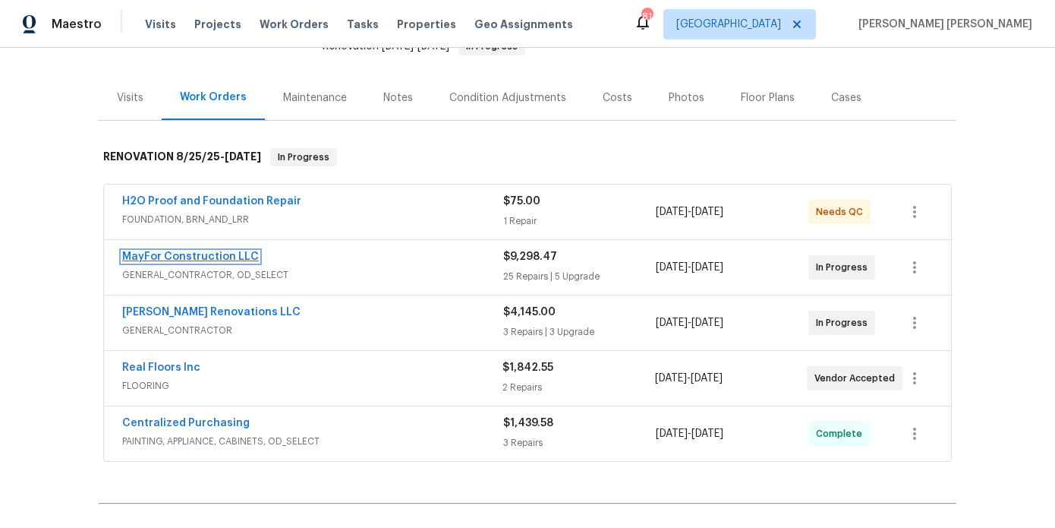
click at [224, 251] on link "MayFor Construction LLC" at bounding box center [190, 256] width 137 height 11
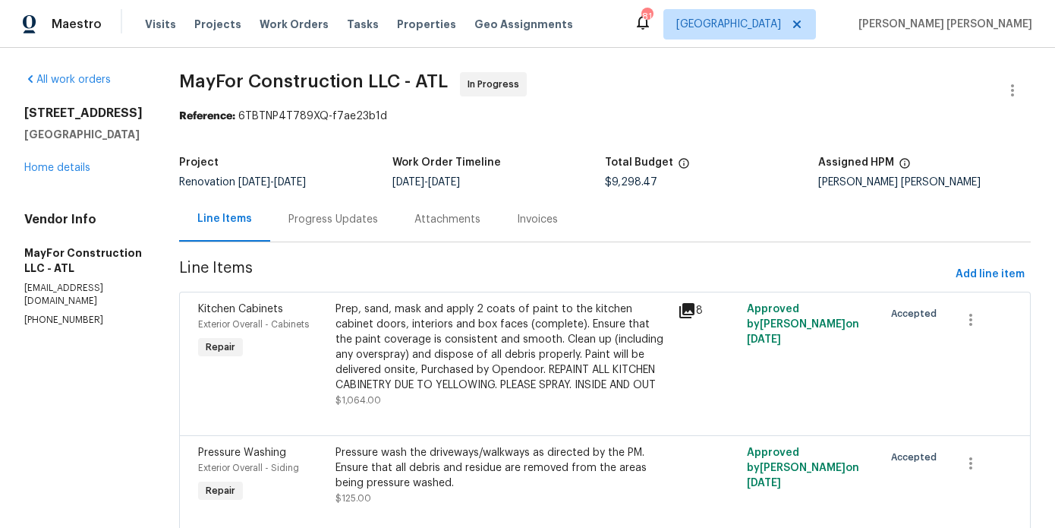
scroll to position [1960, 0]
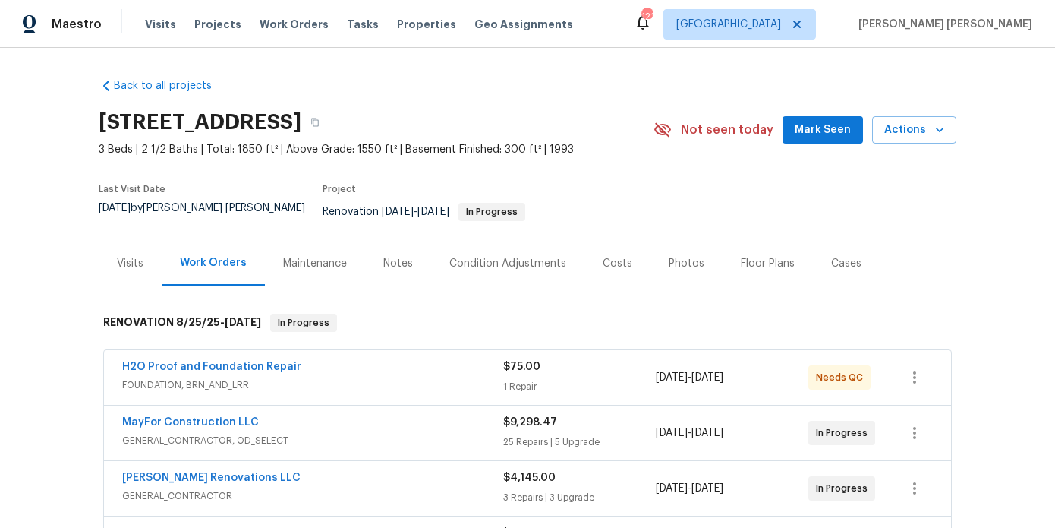
scroll to position [39, 0]
click at [172, 417] on link "MayFor Construction LLC" at bounding box center [190, 422] width 137 height 11
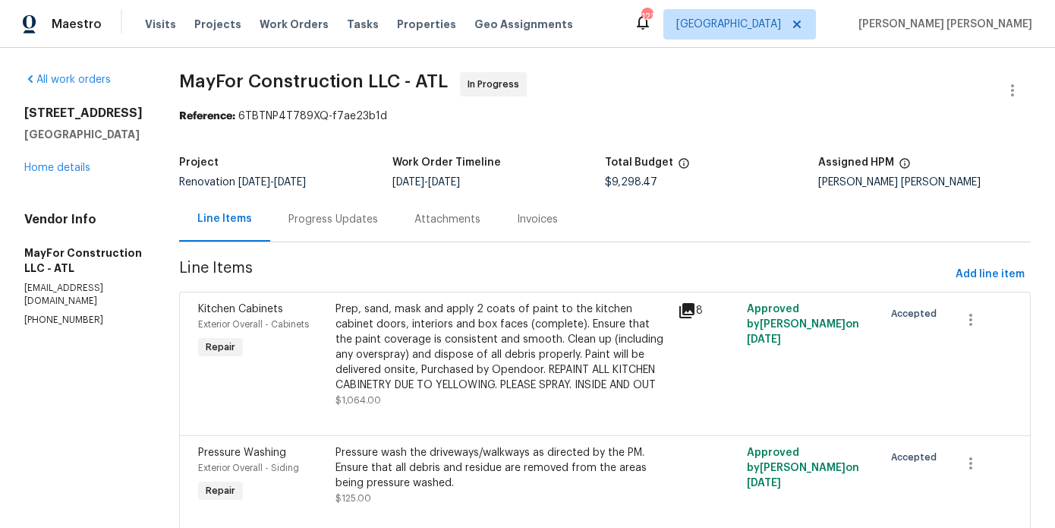
click at [336, 222] on div "Progress Updates" at bounding box center [334, 219] width 90 height 15
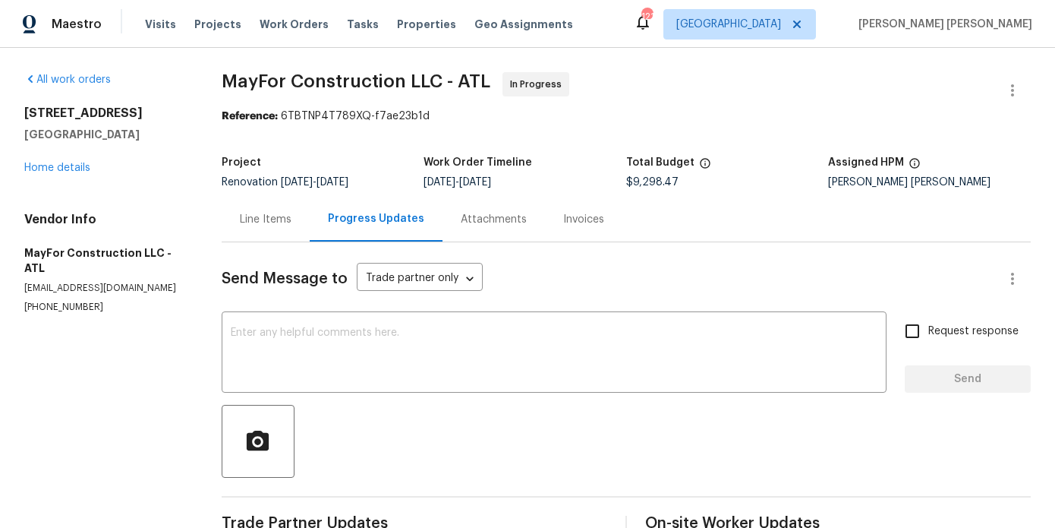
scroll to position [126, 0]
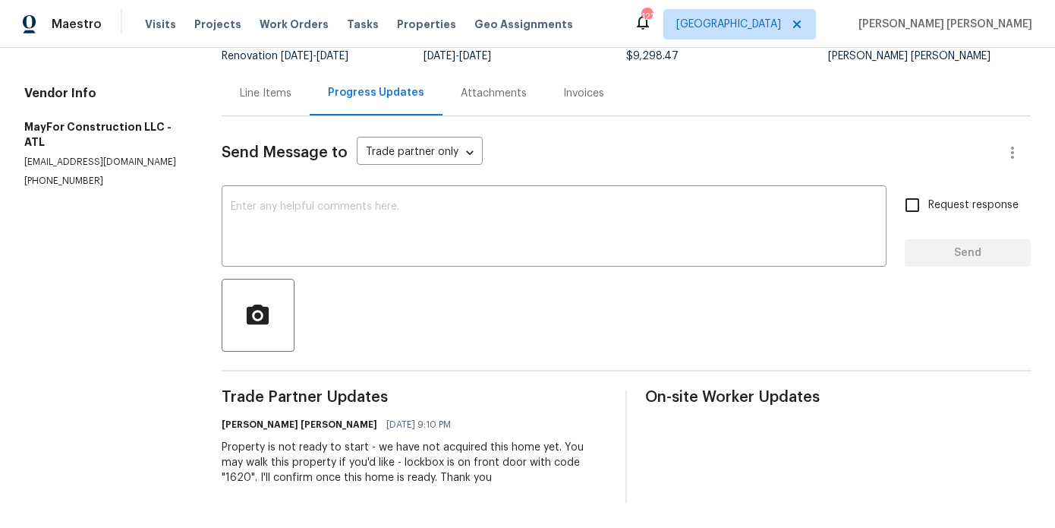
click at [266, 94] on div "Line Items" at bounding box center [266, 93] width 52 height 15
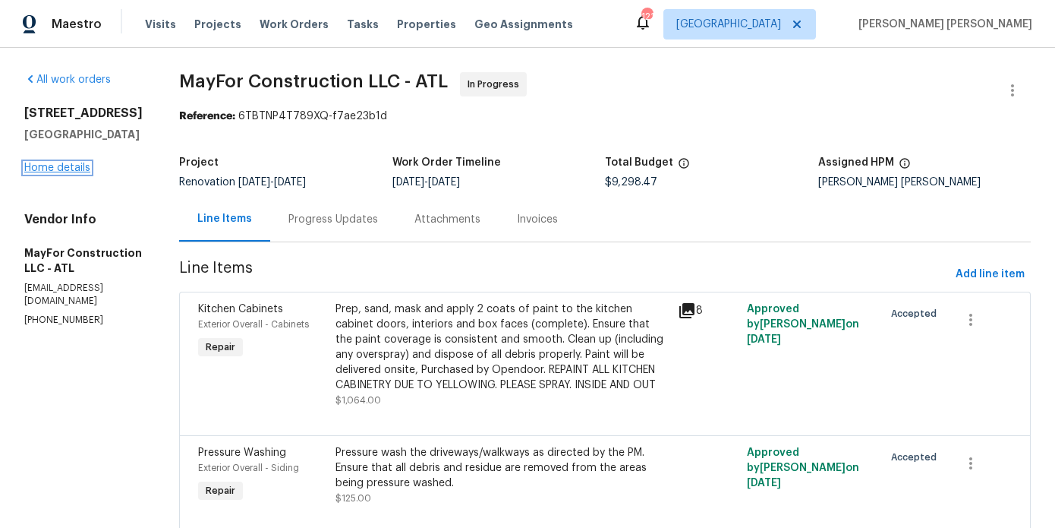
click at [61, 168] on link "Home details" at bounding box center [57, 167] width 66 height 11
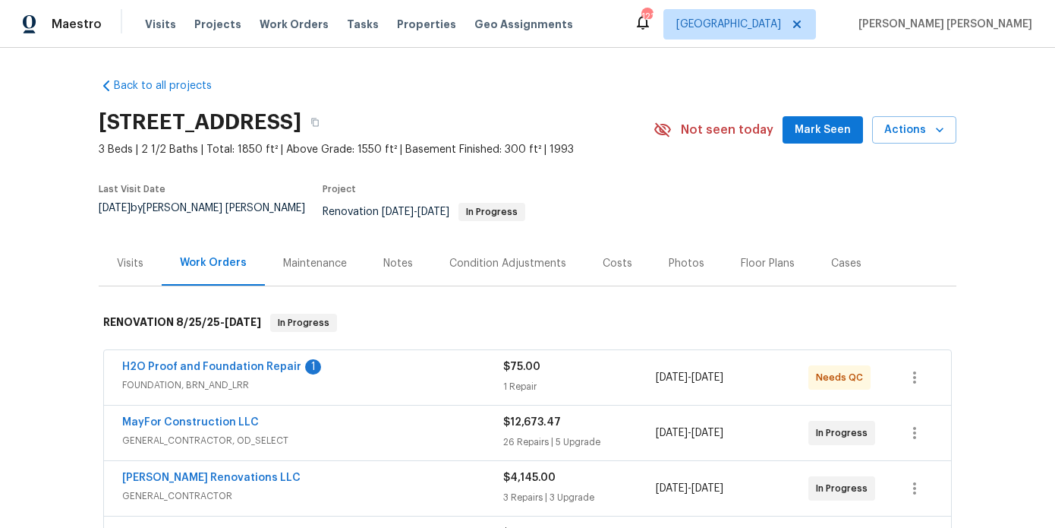
click at [768, 256] on div "Floor Plans" at bounding box center [768, 263] width 54 height 15
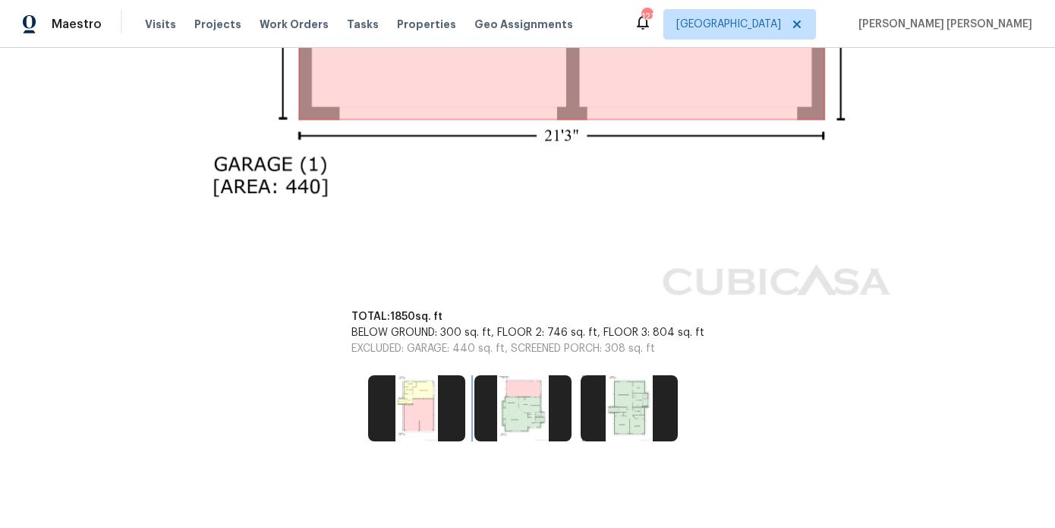
click at [501, 400] on img at bounding box center [523, 407] width 97 height 65
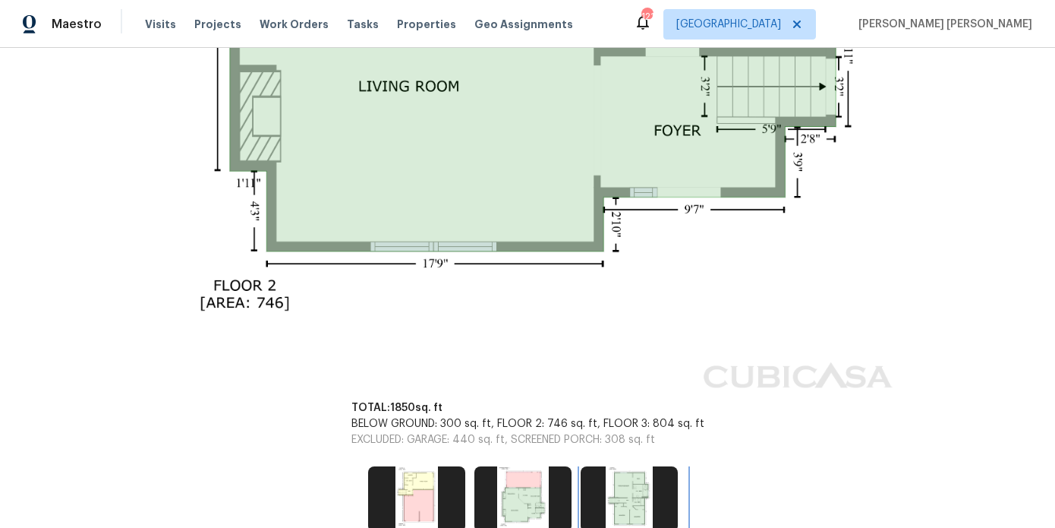
click at [623, 485] on img at bounding box center [629, 498] width 97 height 65
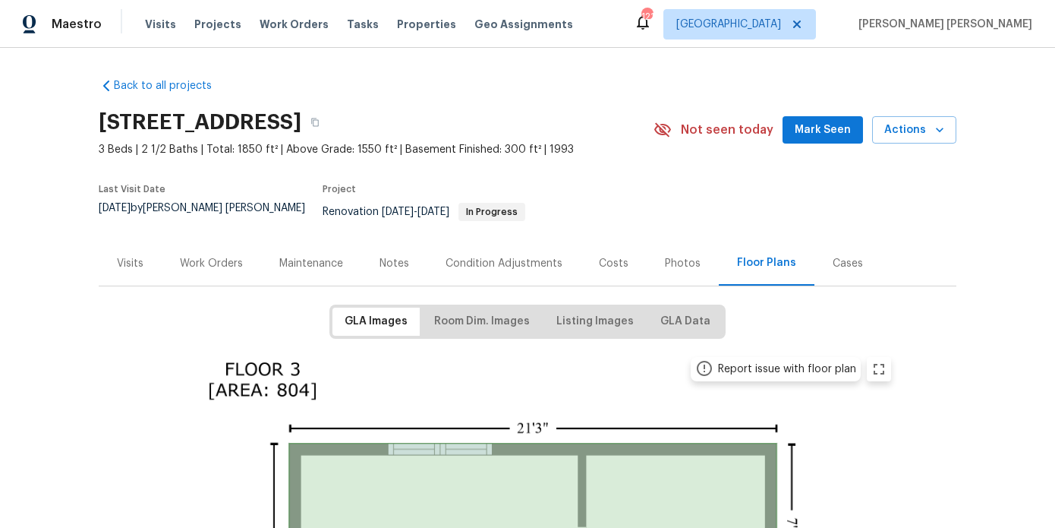
click at [198, 241] on div "Work Orders" at bounding box center [211, 263] width 99 height 45
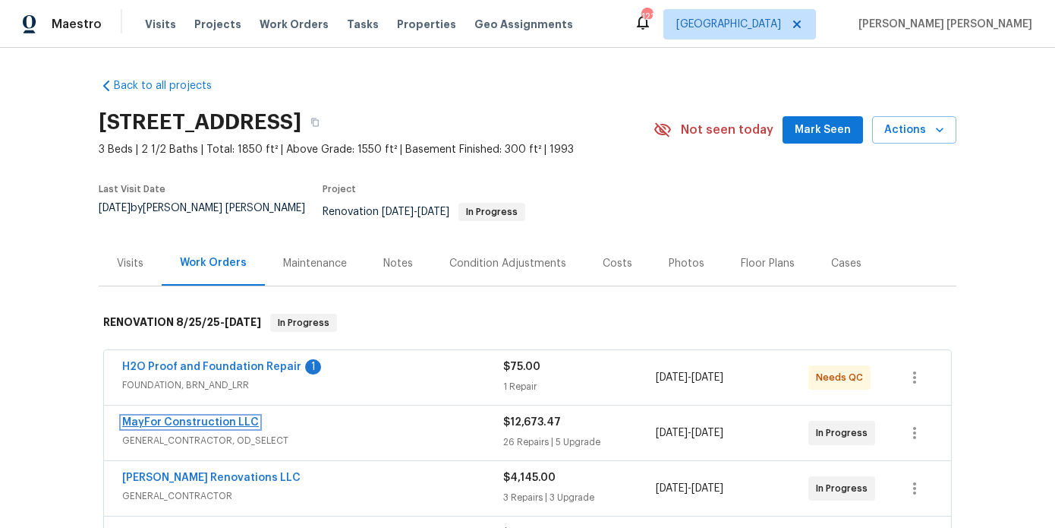
click at [178, 417] on link "MayFor Construction LLC" at bounding box center [190, 422] width 137 height 11
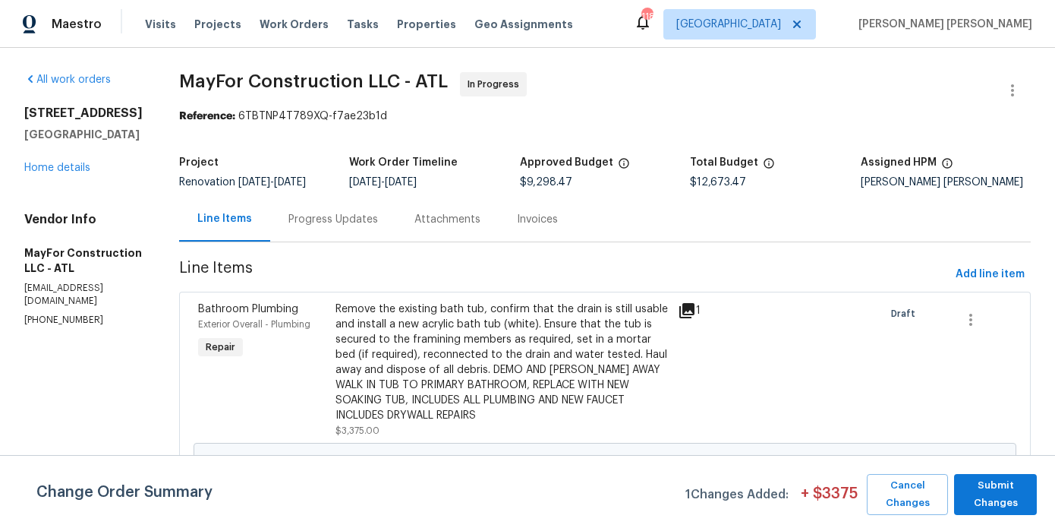
click at [80, 175] on div "All work orders 810 River Valley Dr Jonesboro, GA 30238 Home details Vendor Inf…" at bounding box center [83, 199] width 118 height 254
click at [79, 170] on link "Home details" at bounding box center [57, 167] width 66 height 11
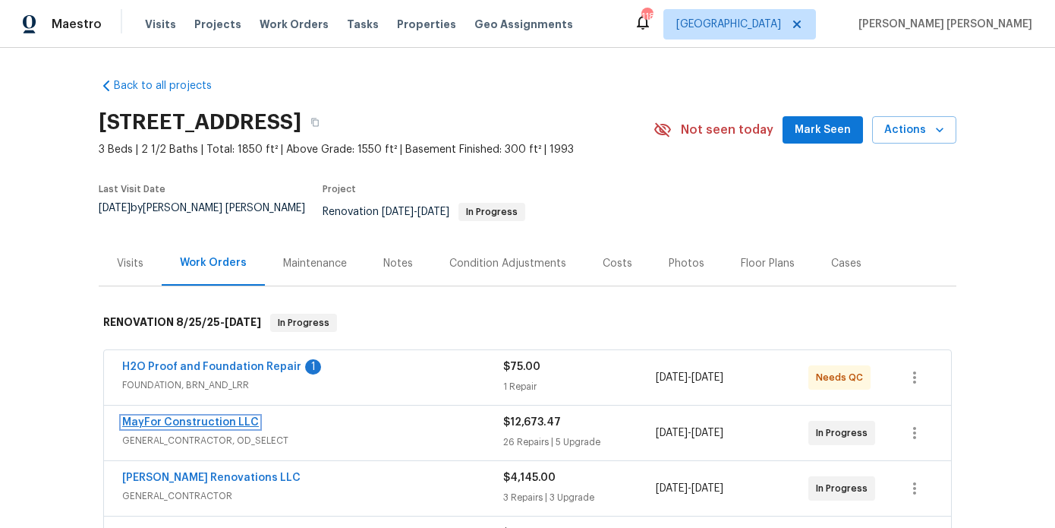
click at [207, 417] on link "MayFor Construction LLC" at bounding box center [190, 422] width 137 height 11
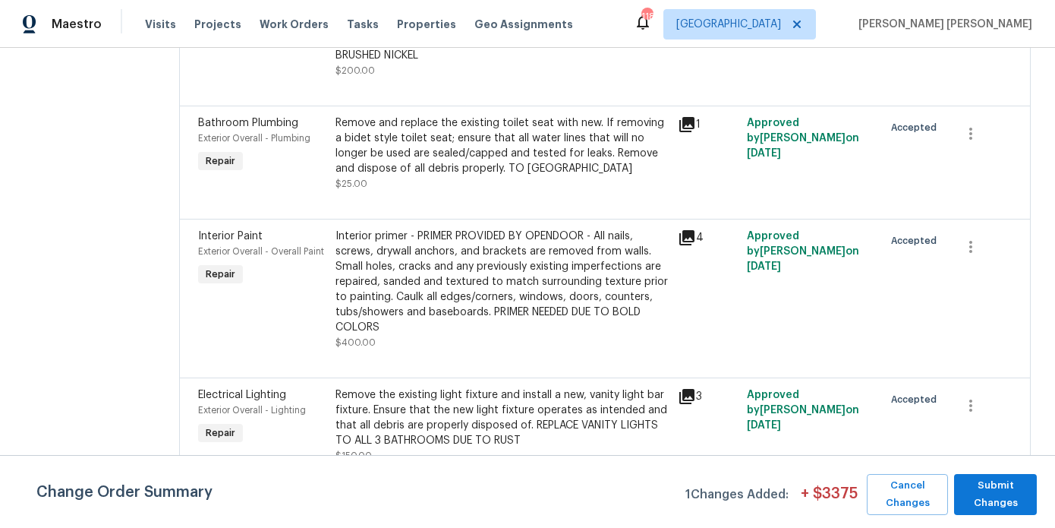
scroll to position [2448, 0]
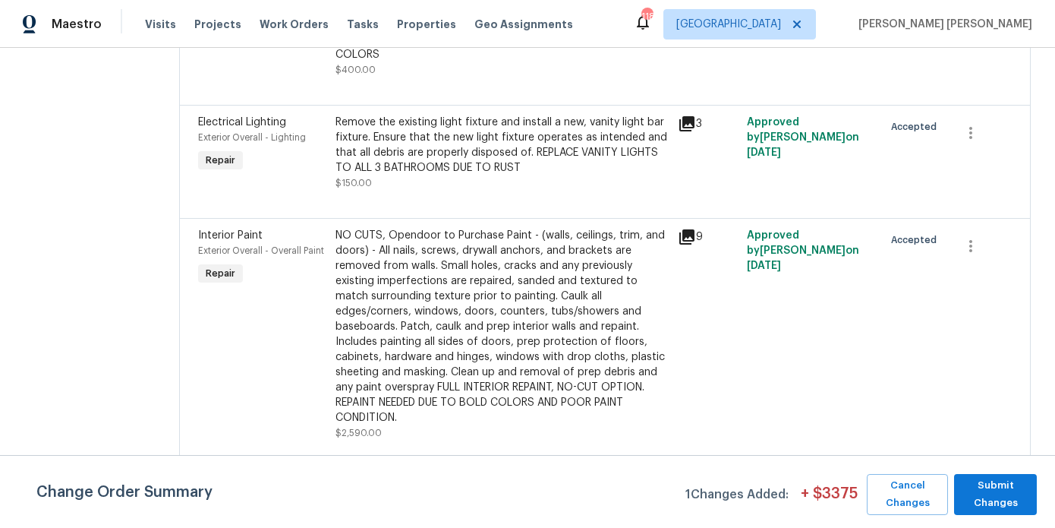
click at [510, 336] on div "NO CUTS, Opendoor to Purchase Paint - (walls, ceilings, trim, and doors) - All …" at bounding box center [503, 326] width 334 height 197
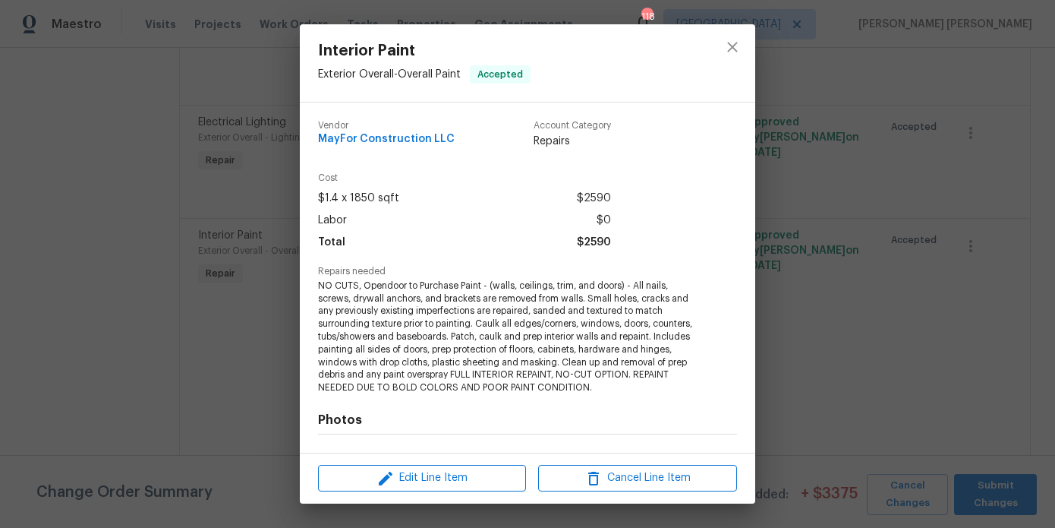
click at [222, 204] on div "Interior Paint Exterior Overall - Overall Paint Accepted Vendor MayFor Construc…" at bounding box center [527, 264] width 1055 height 528
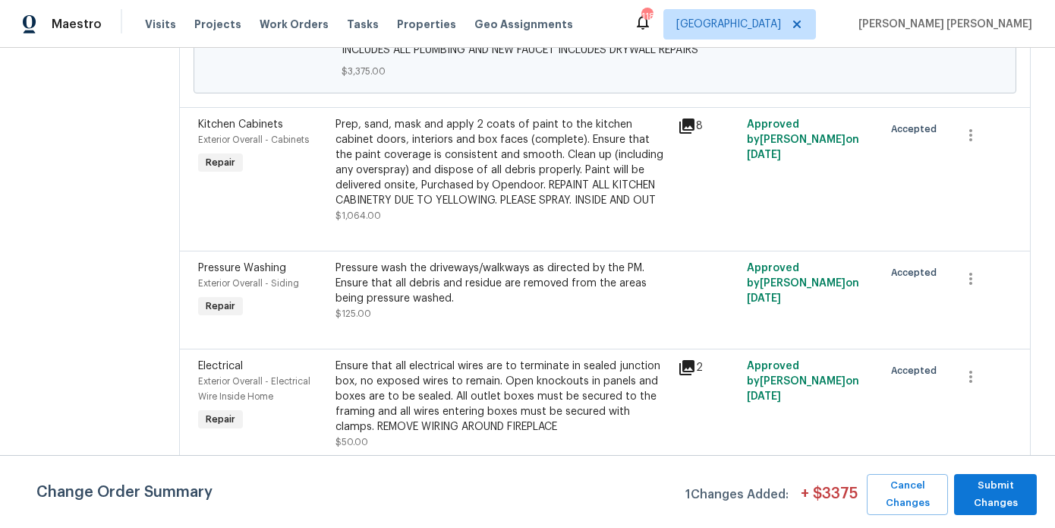
scroll to position [0, 0]
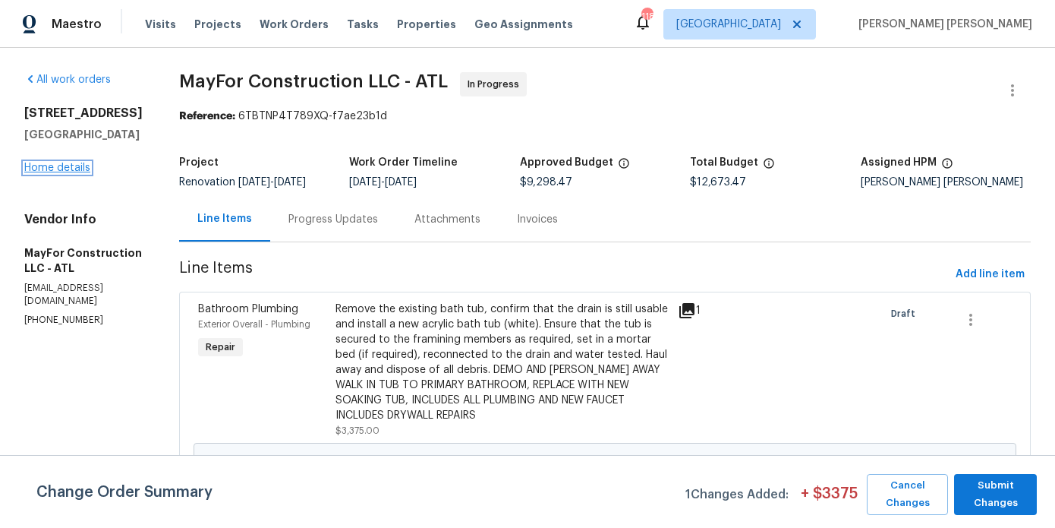
click at [61, 168] on link "Home details" at bounding box center [57, 167] width 66 height 11
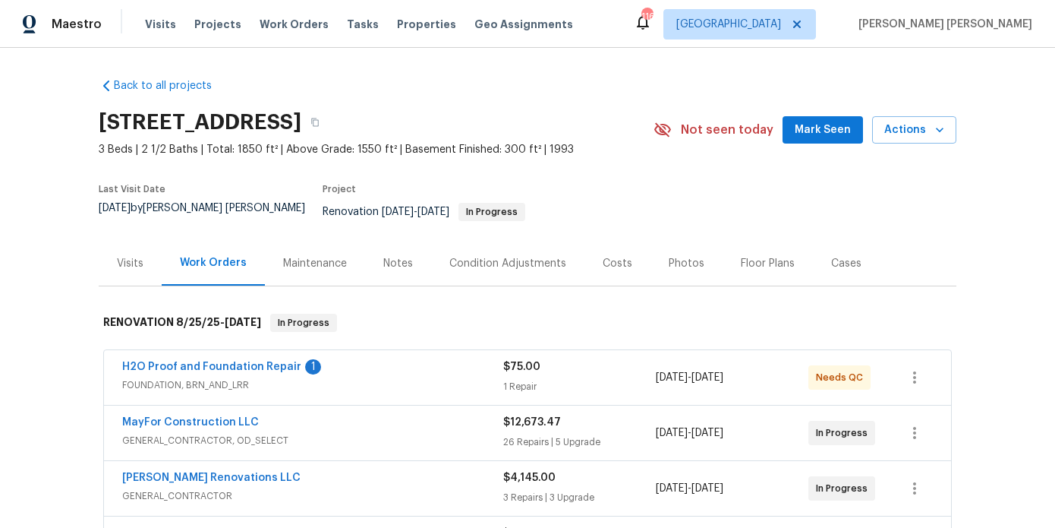
click at [762, 256] on div "Floor Plans" at bounding box center [768, 263] width 54 height 15
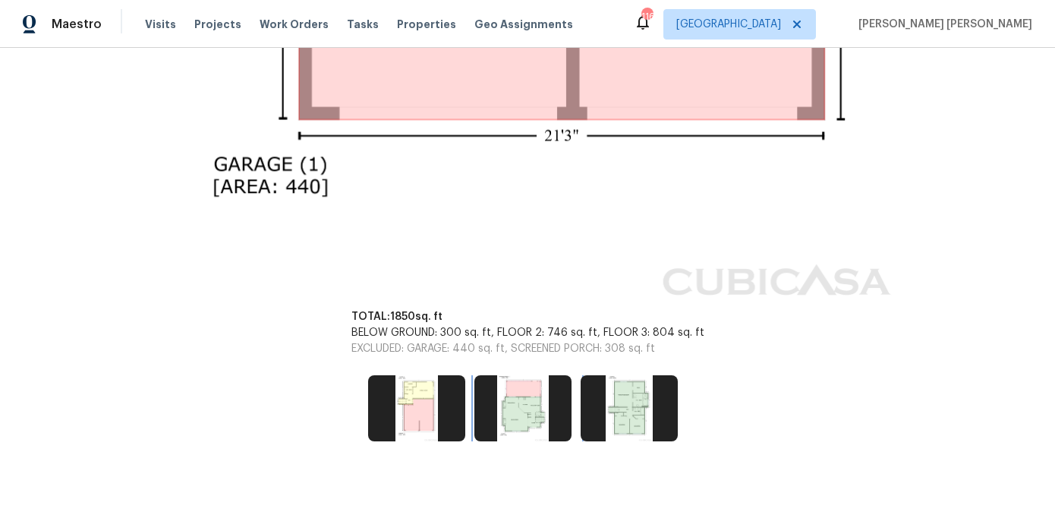
click at [522, 377] on img at bounding box center [523, 407] width 97 height 65
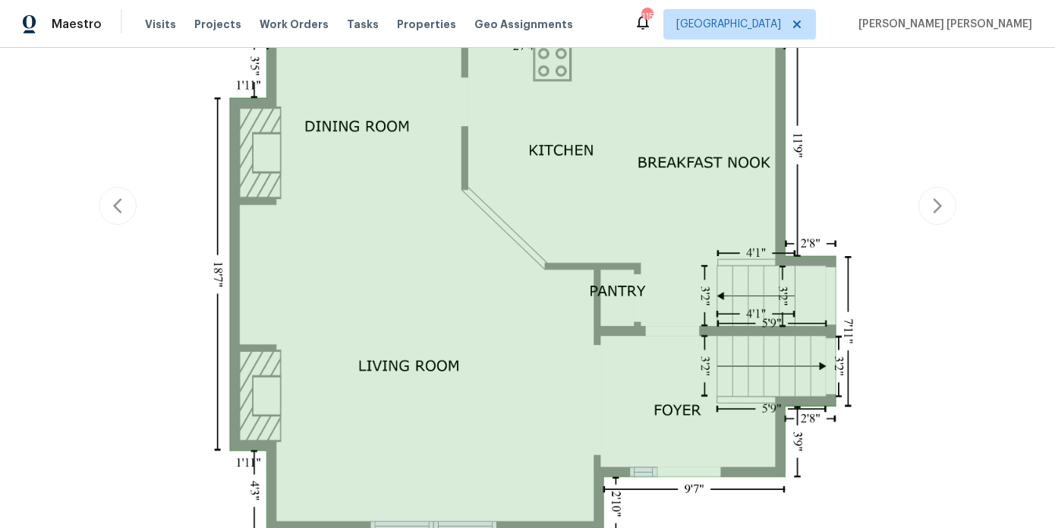
scroll to position [179, 0]
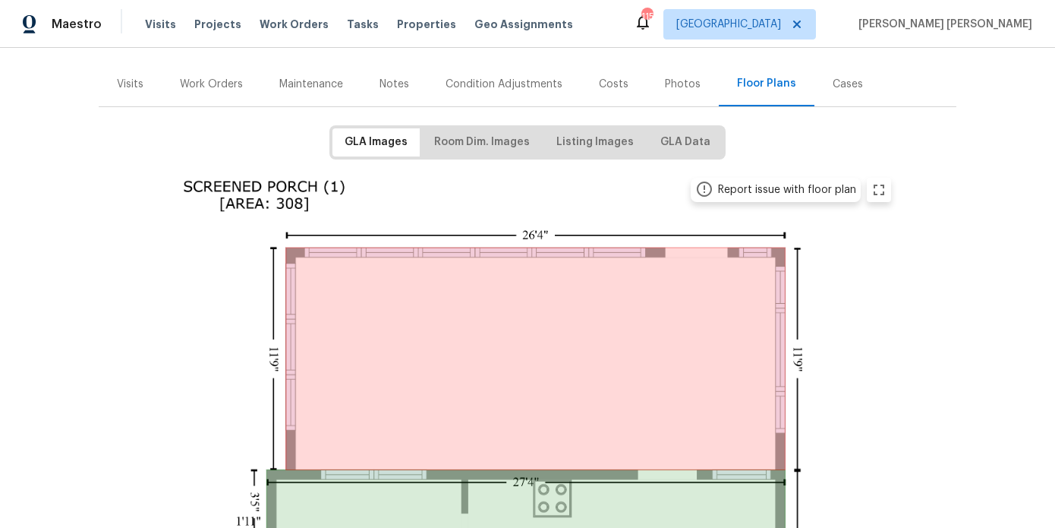
click at [176, 74] on div "Work Orders" at bounding box center [211, 83] width 99 height 45
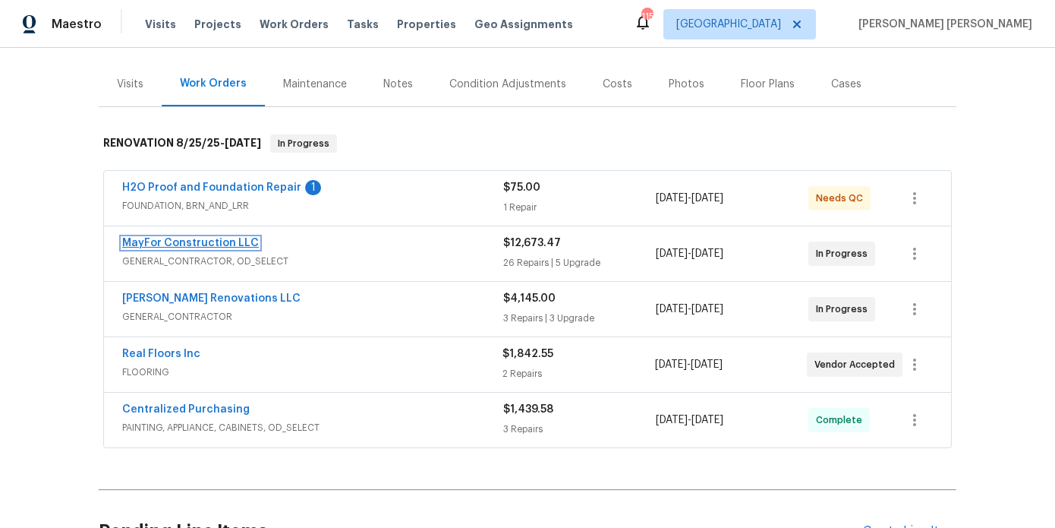
click at [195, 238] on link "MayFor Construction LLC" at bounding box center [190, 243] width 137 height 11
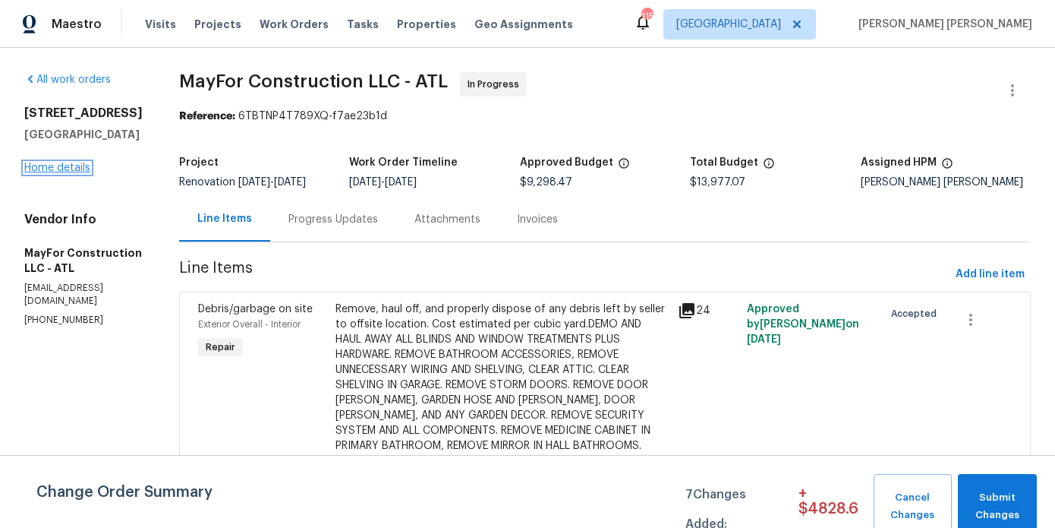
click at [68, 164] on link "Home details" at bounding box center [57, 167] width 66 height 11
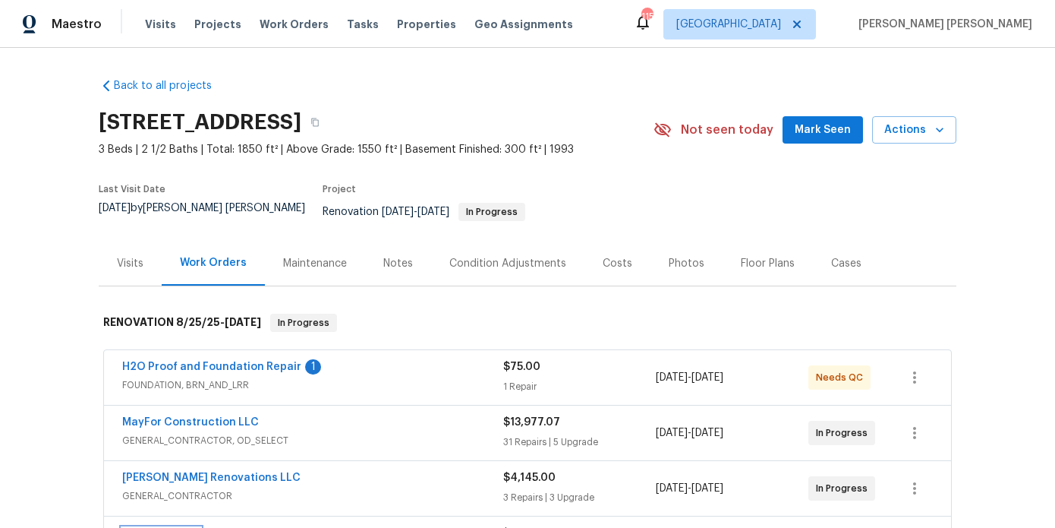
click at [172, 527] on link "Real Floors Inc" at bounding box center [161, 533] width 78 height 11
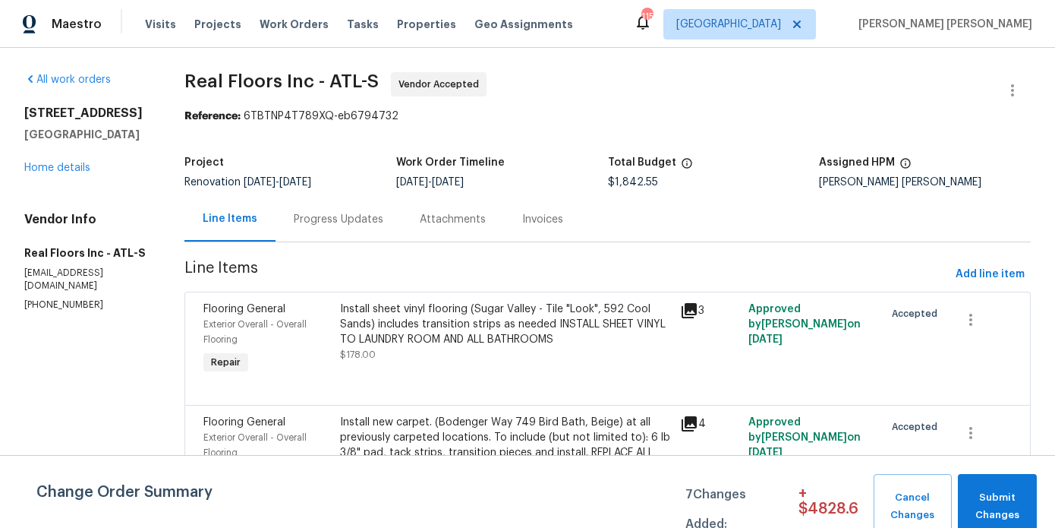
click at [370, 224] on div "Progress Updates" at bounding box center [339, 219] width 90 height 15
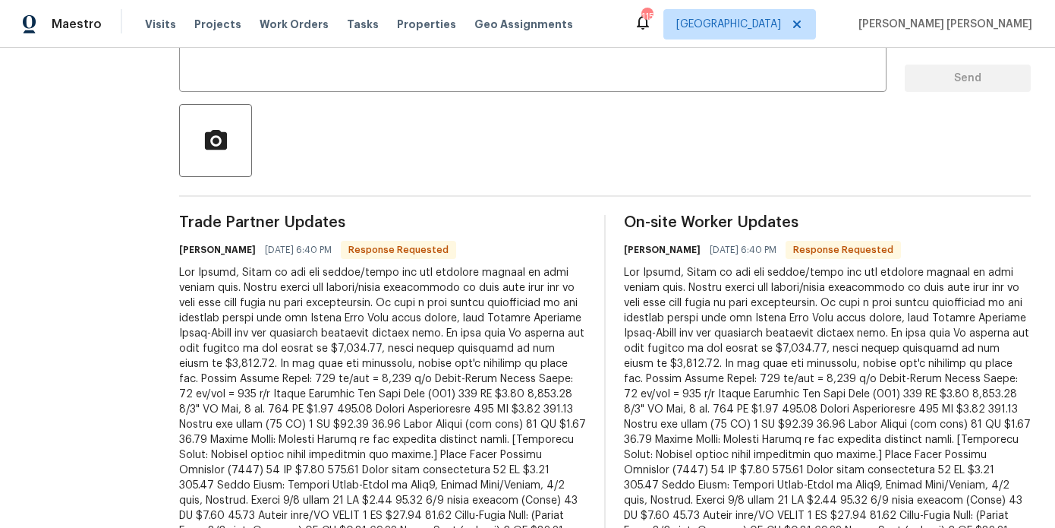
scroll to position [369, 0]
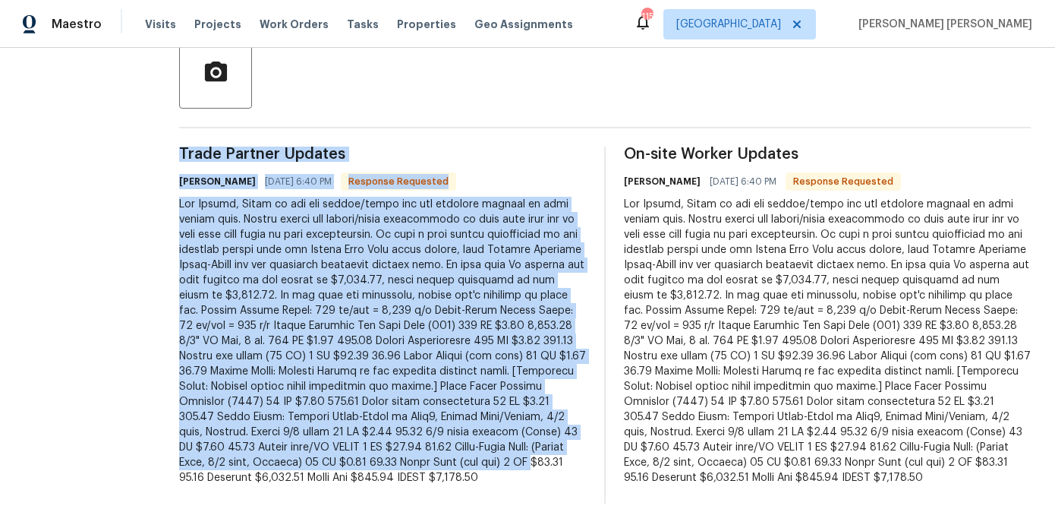
drag, startPoint x: 255, startPoint y: 469, endPoint x: 162, endPoint y: 200, distance: 285.0
click at [162, 200] on div "All work orders 810 River Valley Dr Jonesboro, GA 30238 Home details Vendor Inf…" at bounding box center [527, 103] width 1055 height 849
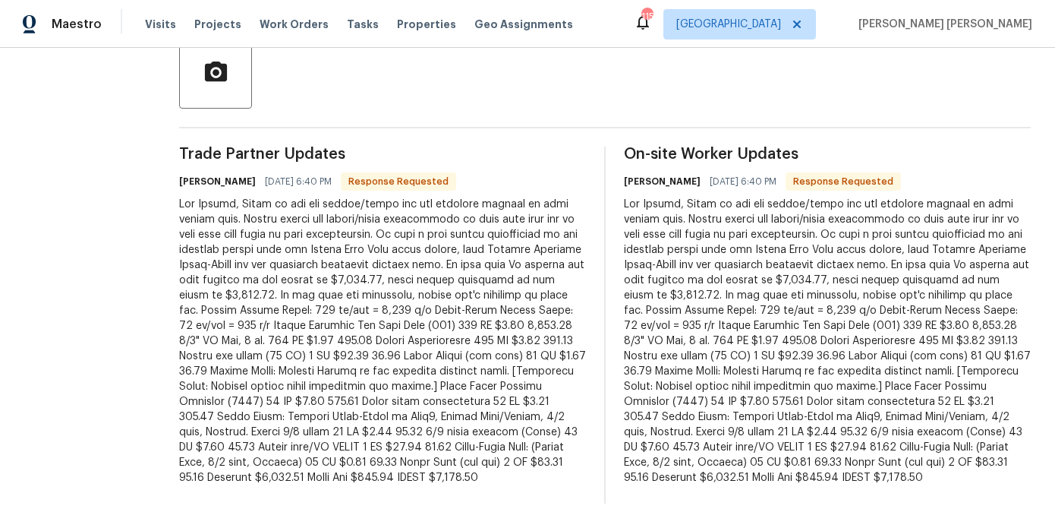
click at [237, 280] on div at bounding box center [382, 341] width 407 height 289
click at [249, 490] on div "Trade Partner Updates Stanford Garey 08/25/2025 6:40 PM Response Requested" at bounding box center [382, 325] width 407 height 357
click at [230, 506] on div "All work orders 810 River Valley Dr Jonesboro, GA 30238 Home details Vendor Inf…" at bounding box center [527, 103] width 1055 height 849
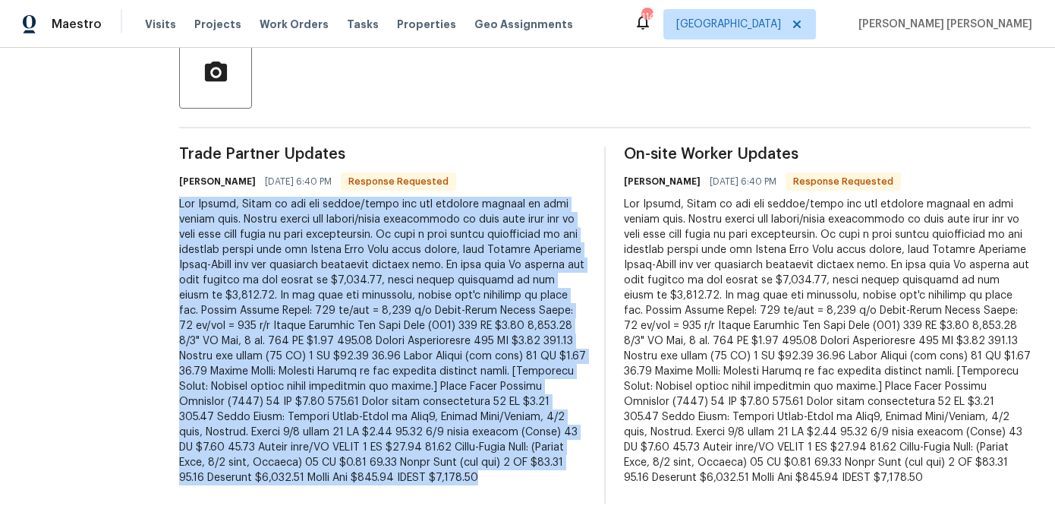
drag, startPoint x: 235, startPoint y: 481, endPoint x: 172, endPoint y: 206, distance: 282.7
click at [172, 206] on div "All work orders 810 River Valley Dr Jonesboro, GA 30238 Home details Vendor Inf…" at bounding box center [527, 103] width 1055 height 849
copy div "Hey Marcos, Below is the pdf layout/quote for the flooring install at this vaca…"
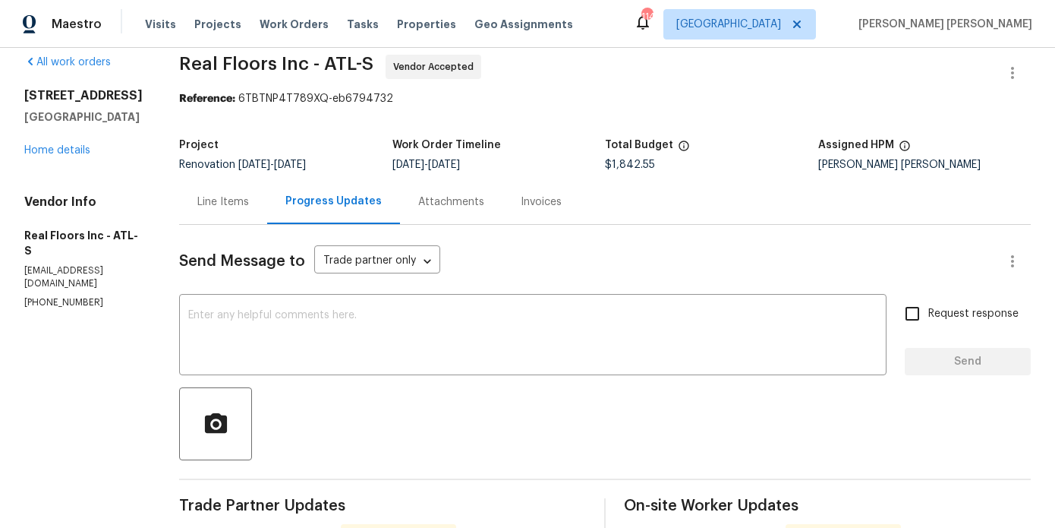
click at [235, 200] on div "Line Items" at bounding box center [223, 201] width 52 height 15
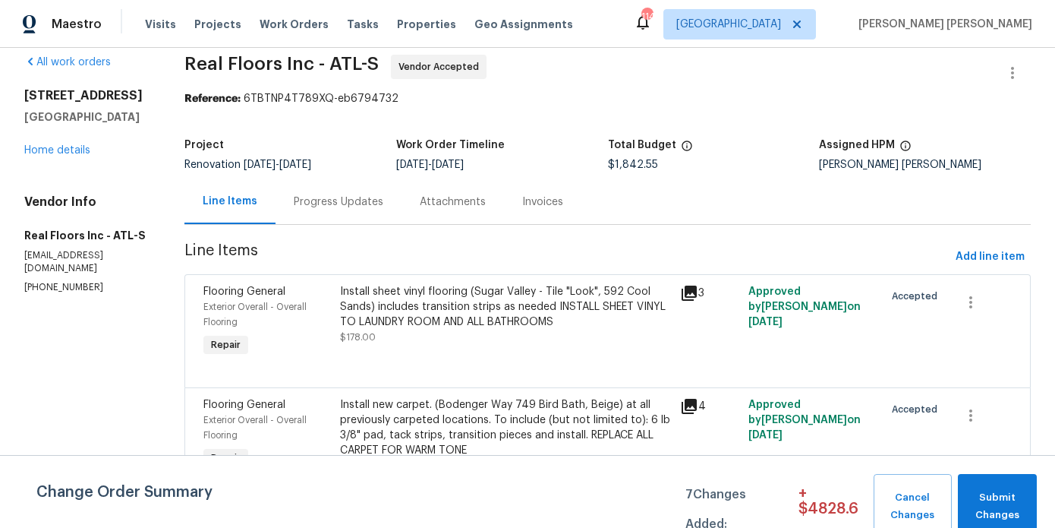
scroll to position [35, 0]
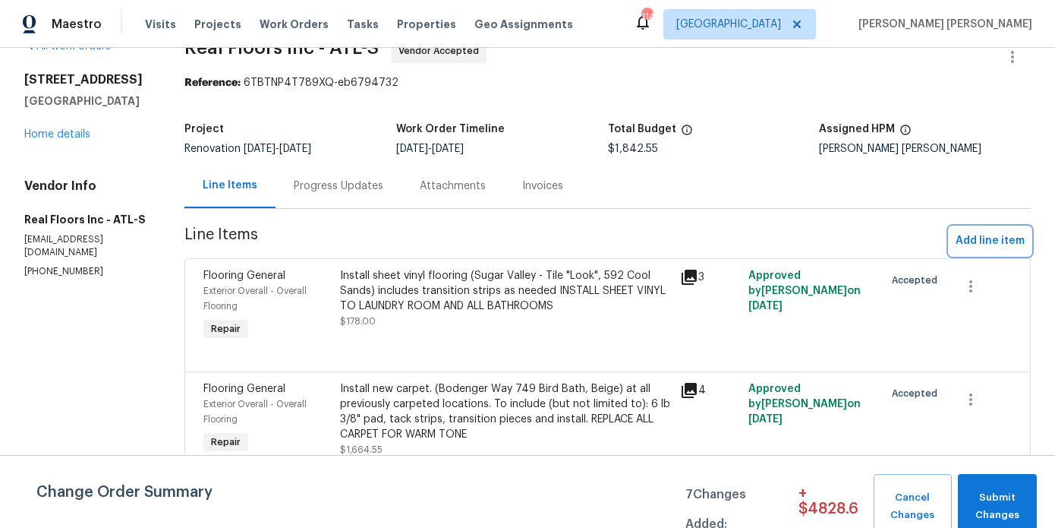
click at [995, 241] on span "Add line item" at bounding box center [990, 241] width 69 height 19
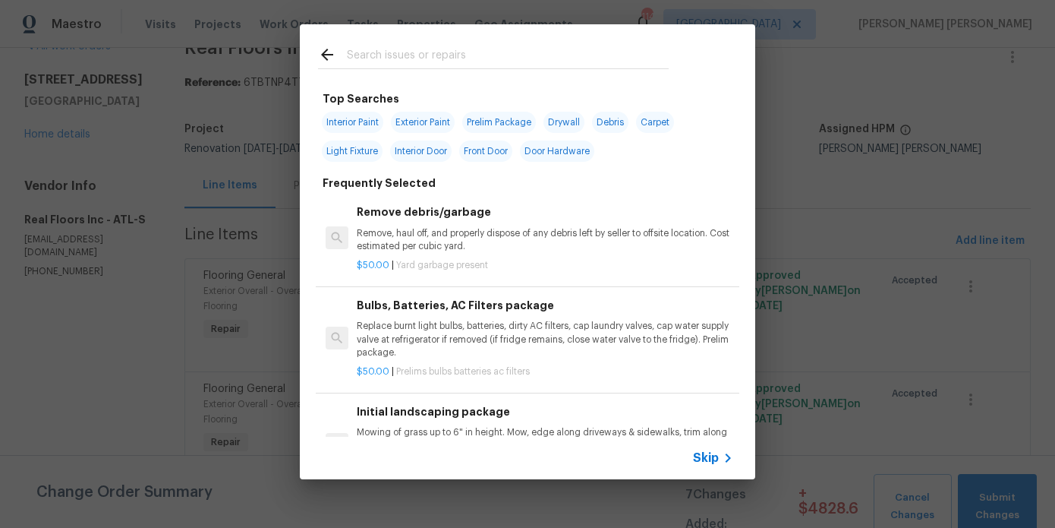
click at [402, 53] on input "text" at bounding box center [508, 57] width 322 height 23
click at [392, 62] on input "int" at bounding box center [508, 57] width 322 height 23
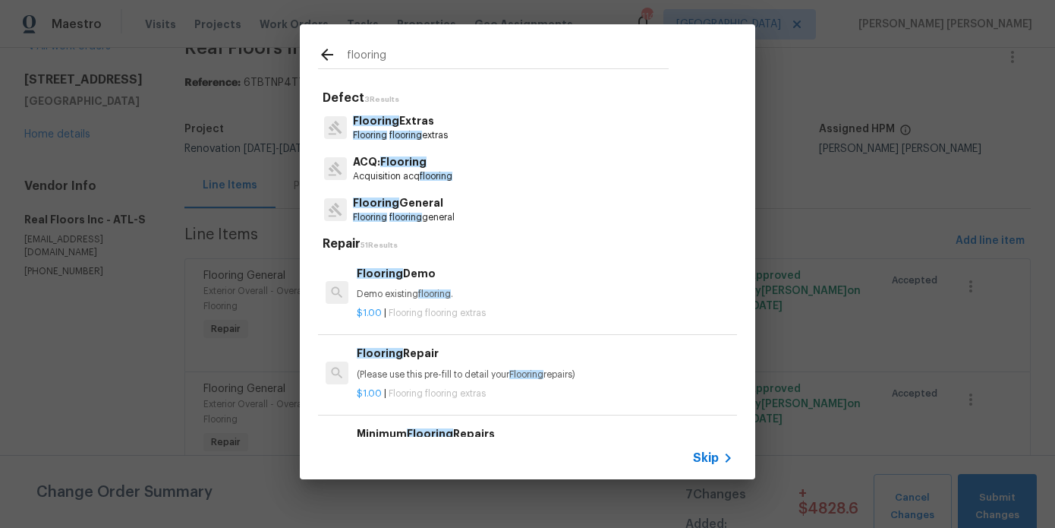
type input "flooring"
click at [443, 137] on p "Flooring flooring extras" at bounding box center [400, 135] width 95 height 13
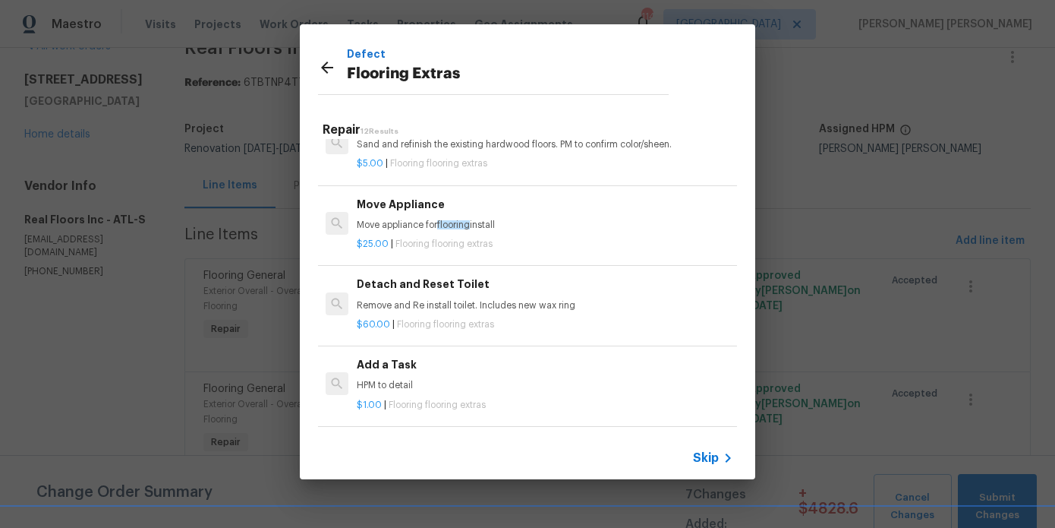
scroll to position [282, 0]
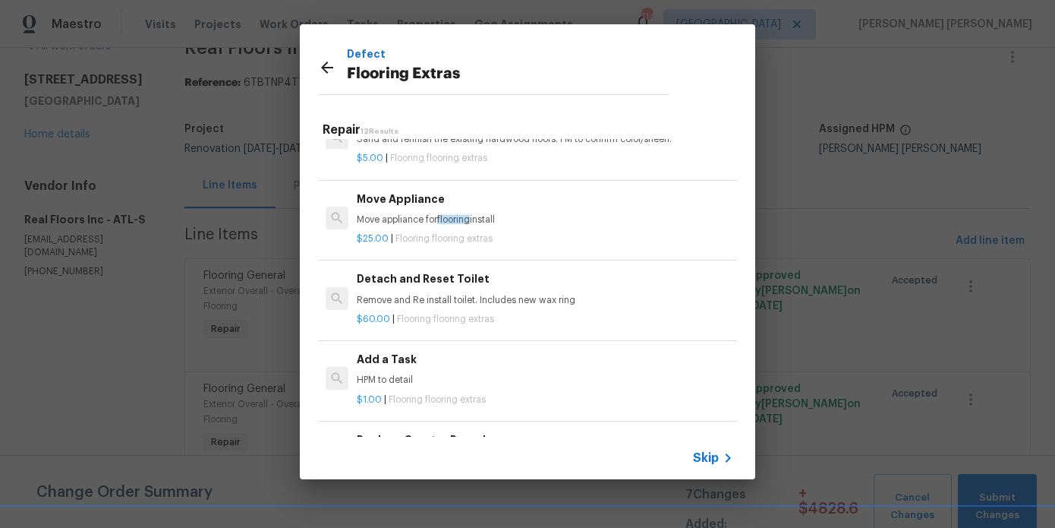
click at [396, 387] on div "$1.00 | Flooring flooring extras" at bounding box center [545, 396] width 377 height 19
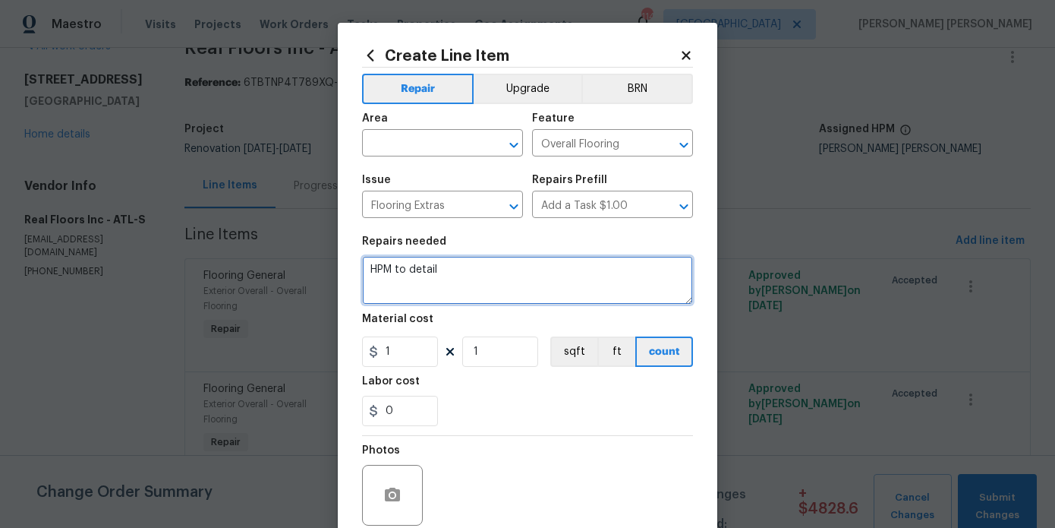
click at [405, 258] on textarea "HPM to detail" at bounding box center [527, 280] width 331 height 49
click at [434, 279] on textarea "HPM to detail" at bounding box center [527, 280] width 331 height 49
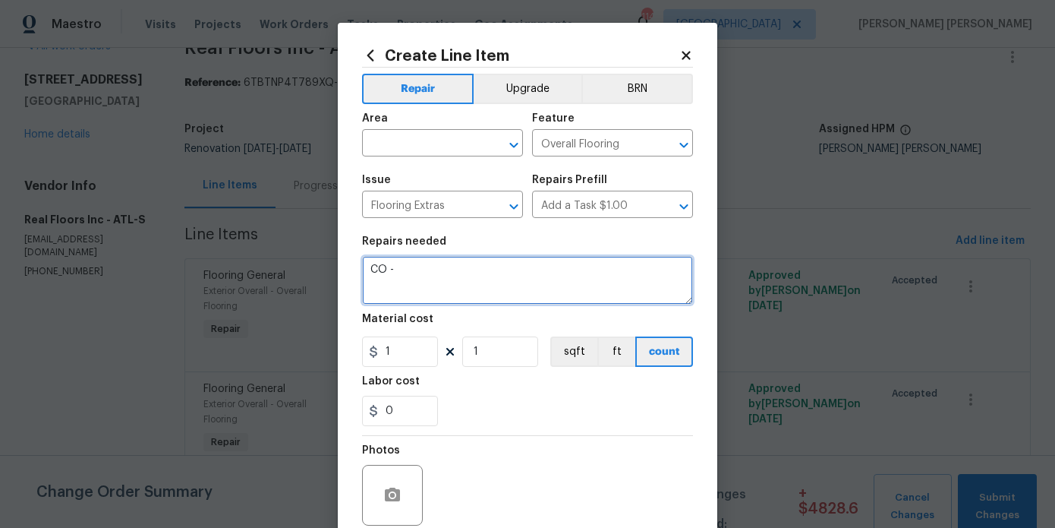
paste textarea "Hey Marcos, Below is the pdf layout/quote for the flooring install at this vaca…"
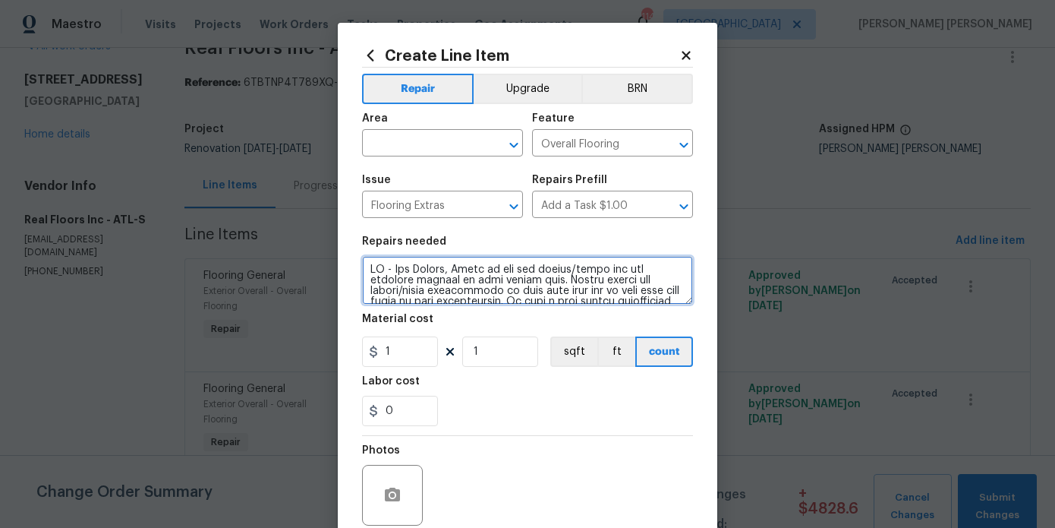
scroll to position [216, 0]
type textarea "CO - Hey Marcos, Below is the pdf layout/quote for the flooring install at this…"
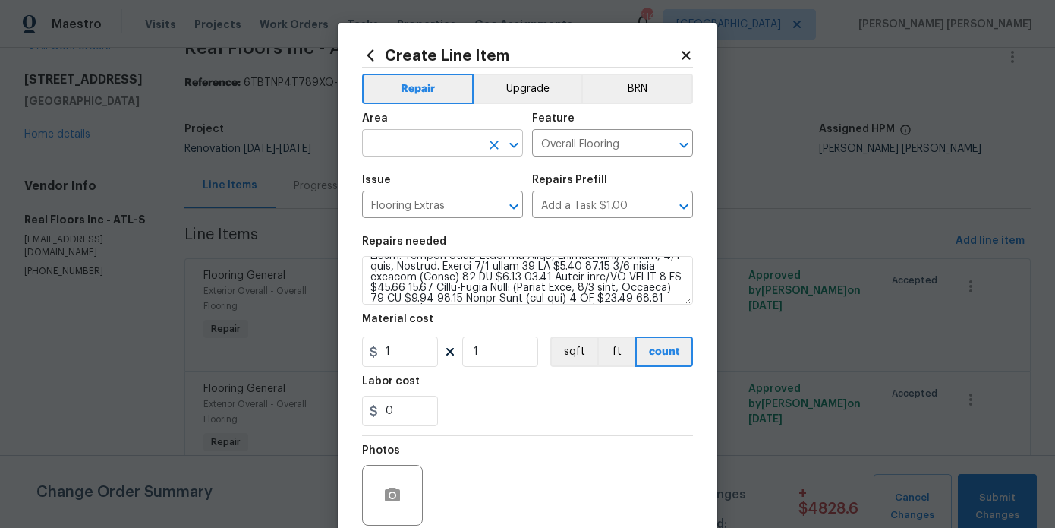
click at [428, 143] on input "text" at bounding box center [421, 145] width 118 height 24
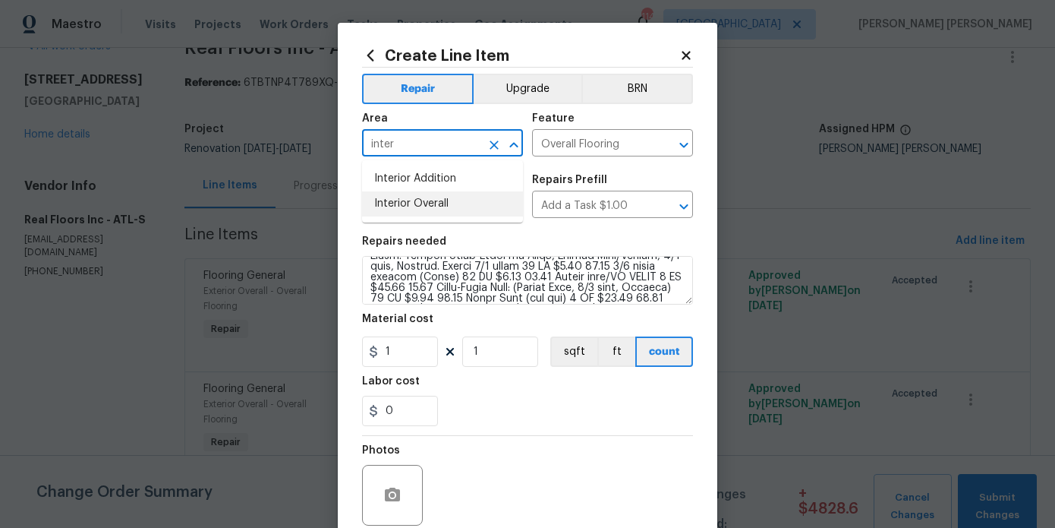
click at [430, 207] on li "Interior Overall" at bounding box center [442, 203] width 161 height 25
type input "Interior Overall"
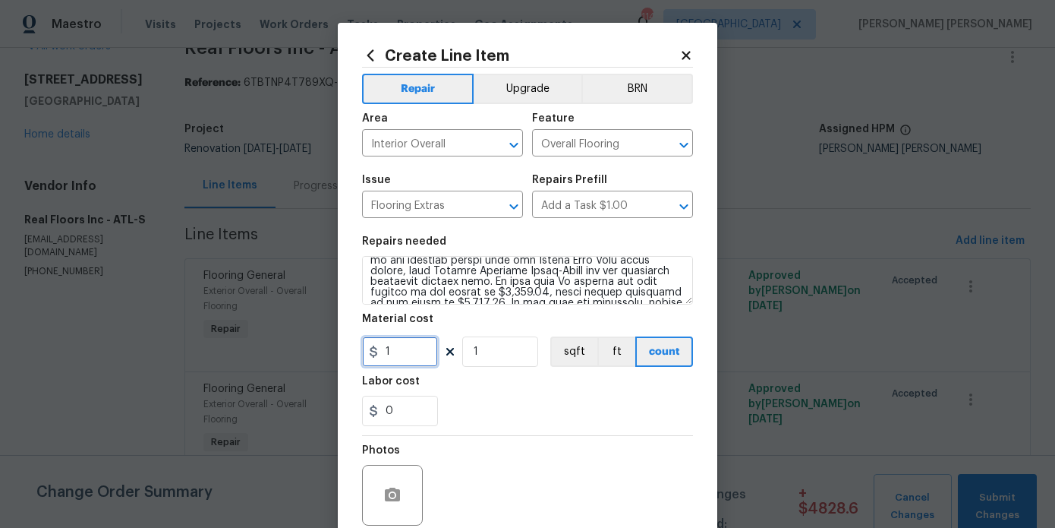
click at [408, 342] on input "1" at bounding box center [400, 351] width 76 height 30
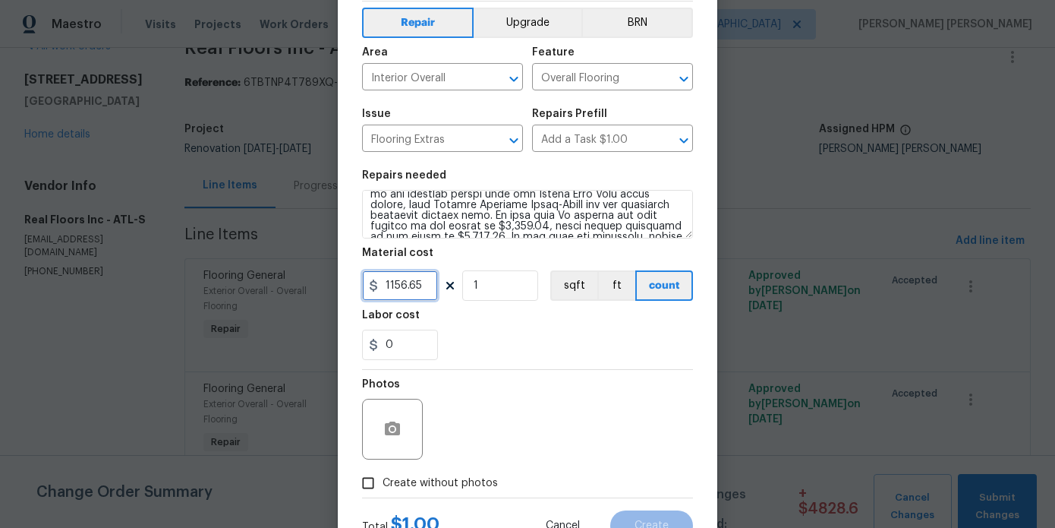
scroll to position [127, 0]
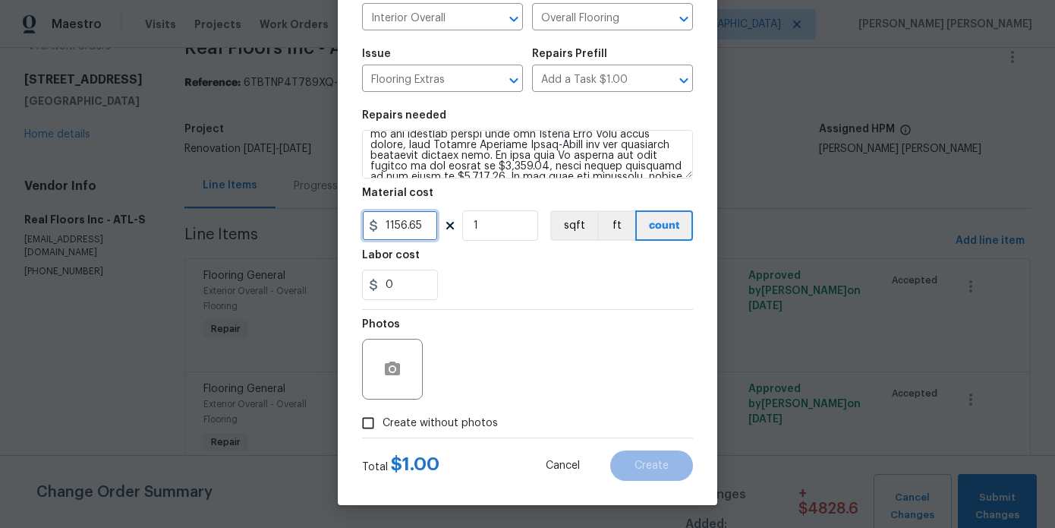
type input "1156.65"
click at [476, 424] on span "Create without photos" at bounding box center [440, 423] width 115 height 16
click at [383, 424] on input "Create without photos" at bounding box center [368, 422] width 29 height 29
checkbox input "true"
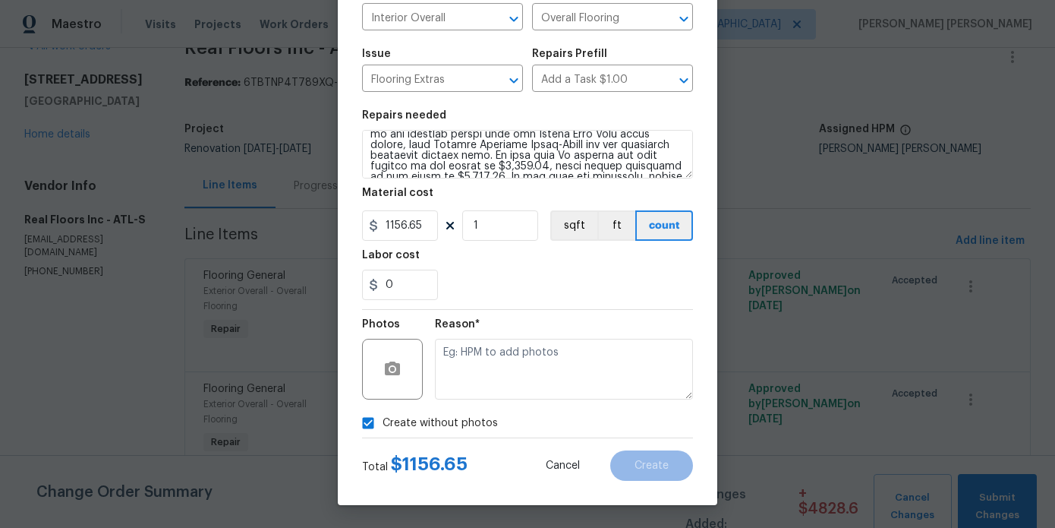
click at [539, 376] on textarea at bounding box center [564, 369] width 258 height 61
click at [658, 467] on span "Create" at bounding box center [652, 465] width 34 height 11
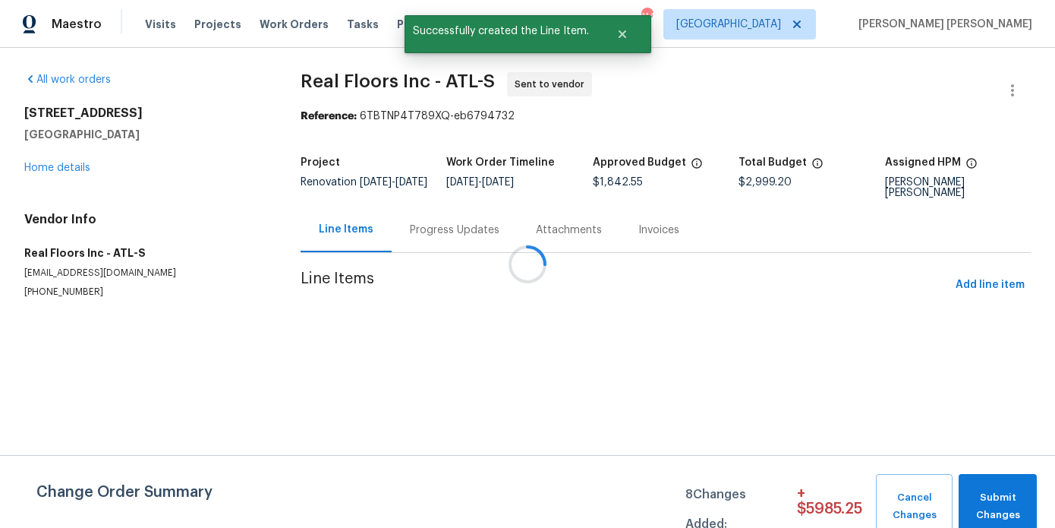
scroll to position [0, 0]
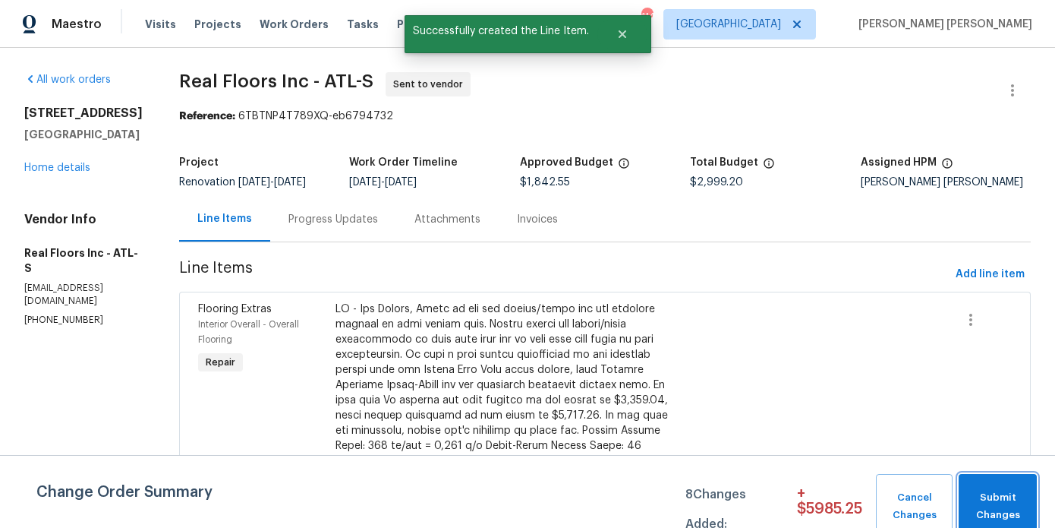
click at [1007, 504] on span "Submit Changes" at bounding box center [998, 506] width 63 height 35
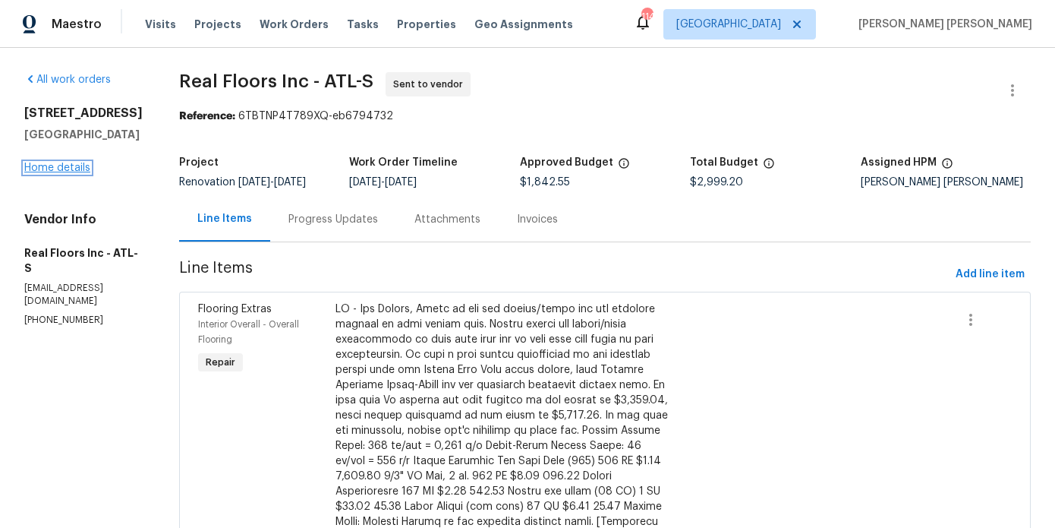
click at [57, 164] on link "Home details" at bounding box center [57, 167] width 66 height 11
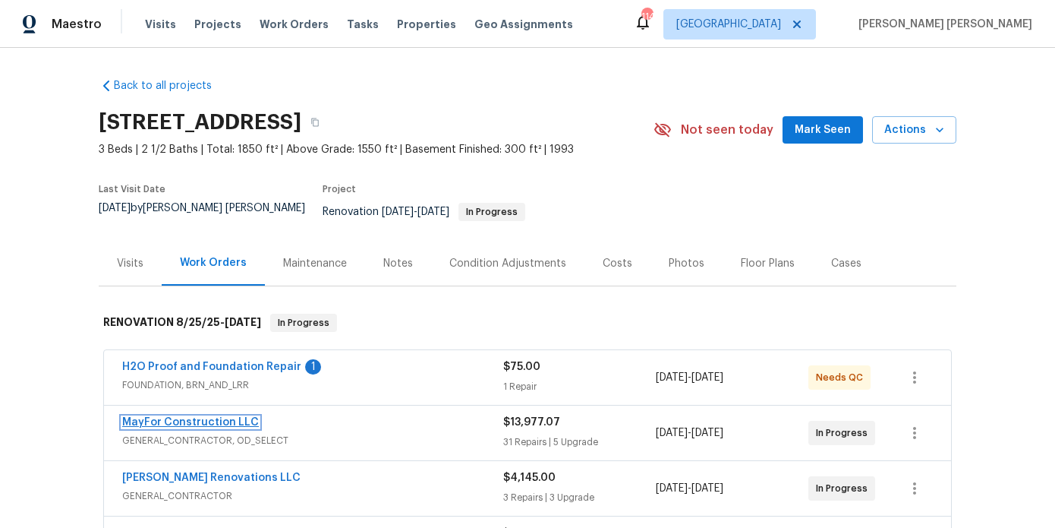
click at [197, 417] on link "MayFor Construction LLC" at bounding box center [190, 422] width 137 height 11
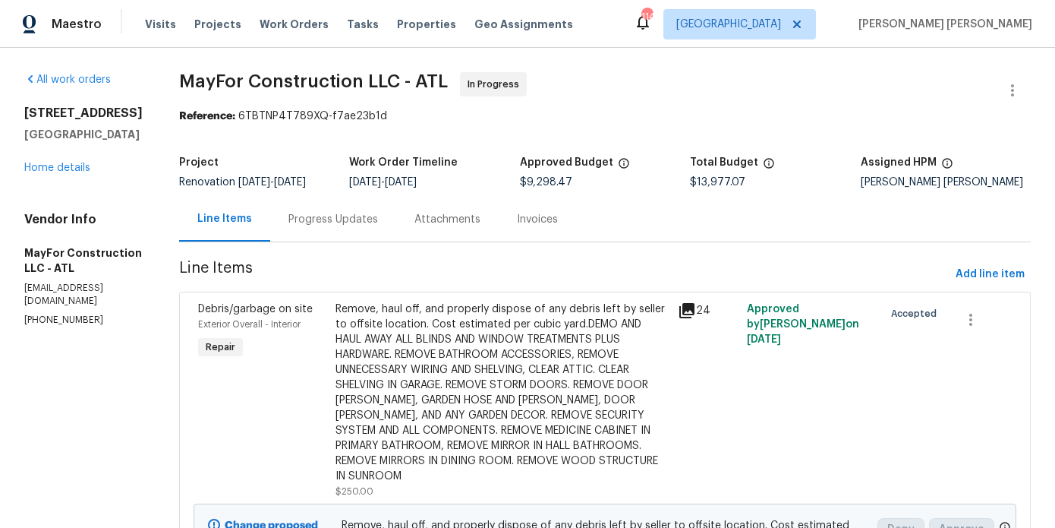
click at [72, 175] on div "All work orders 810 River Valley Dr Jonesboro, GA 30238 Home details Vendor Inf…" at bounding box center [83, 199] width 118 height 254
click at [72, 169] on link "Home details" at bounding box center [57, 167] width 66 height 11
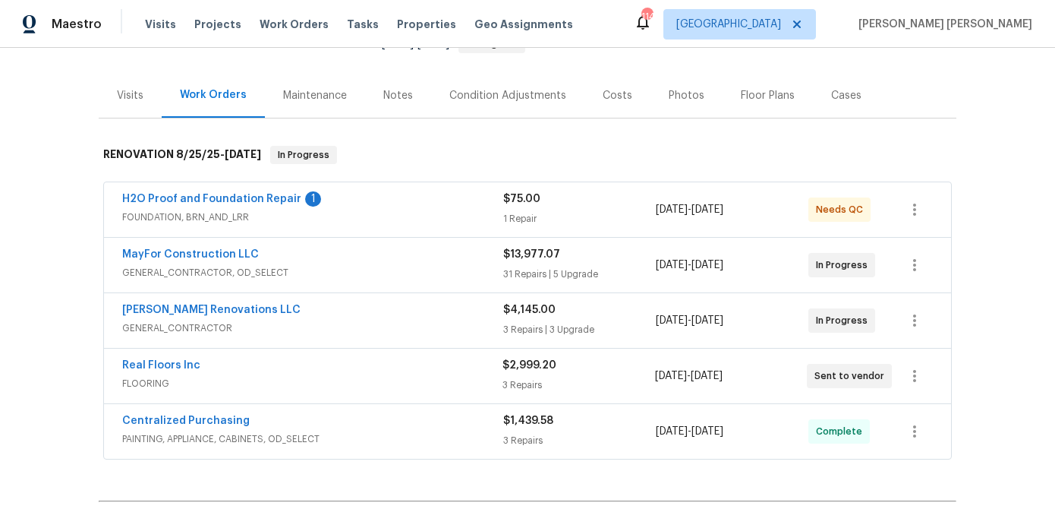
scroll to position [169, 0]
click at [216, 304] on link "Aseem Renovations LLC" at bounding box center [211, 309] width 178 height 11
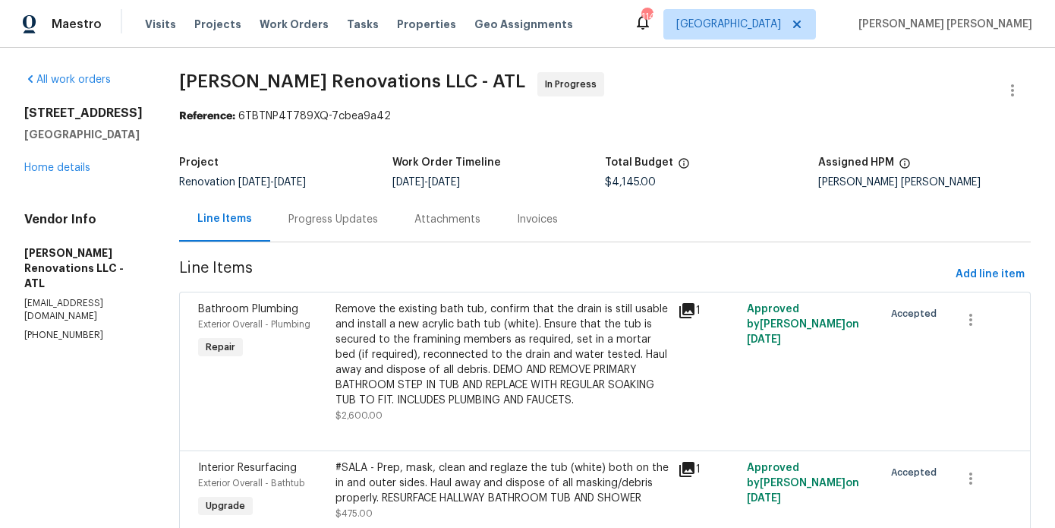
scroll to position [157, 0]
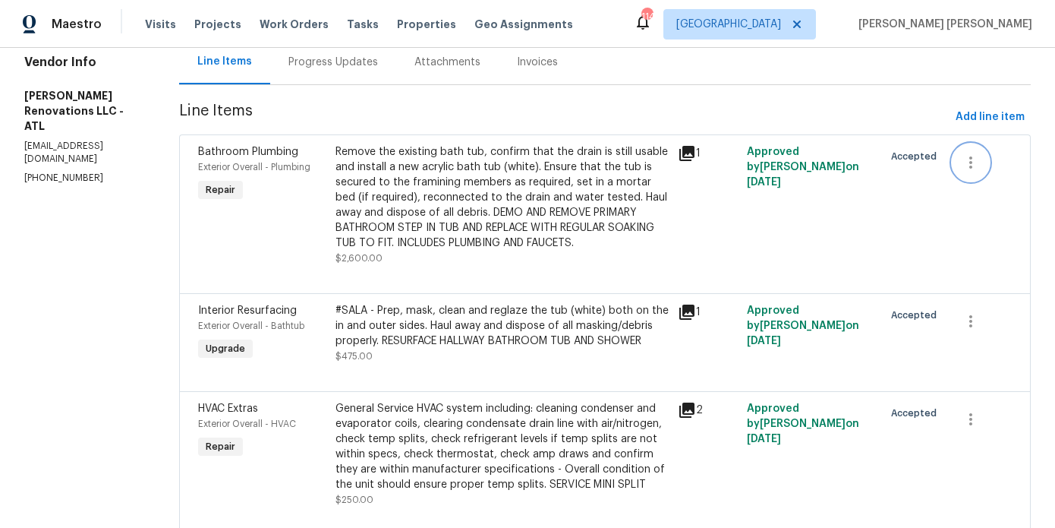
click at [973, 159] on icon "button" at bounding box center [971, 162] width 18 height 18
click at [974, 171] on li "Cancel" at bounding box center [983, 162] width 58 height 25
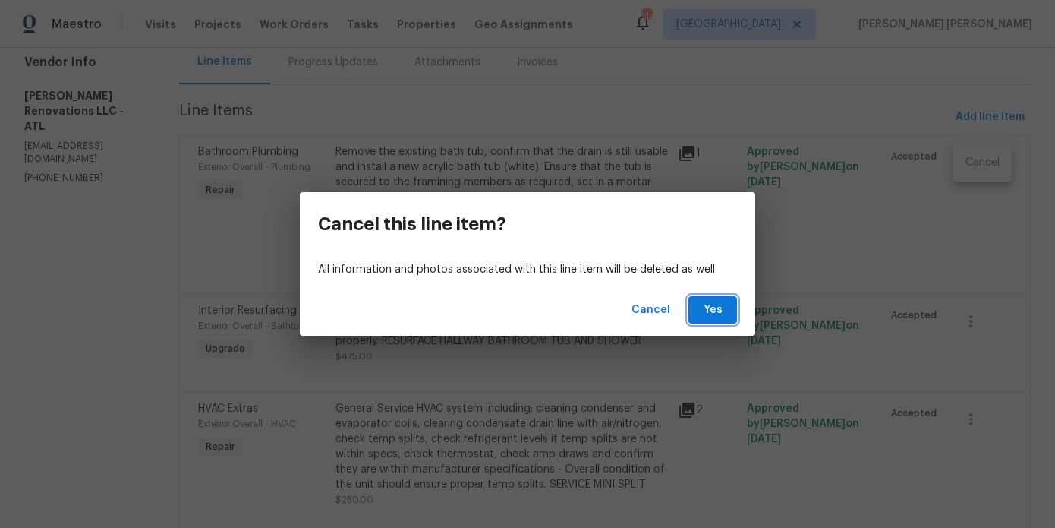
click at [717, 312] on span "Yes" at bounding box center [713, 310] width 24 height 19
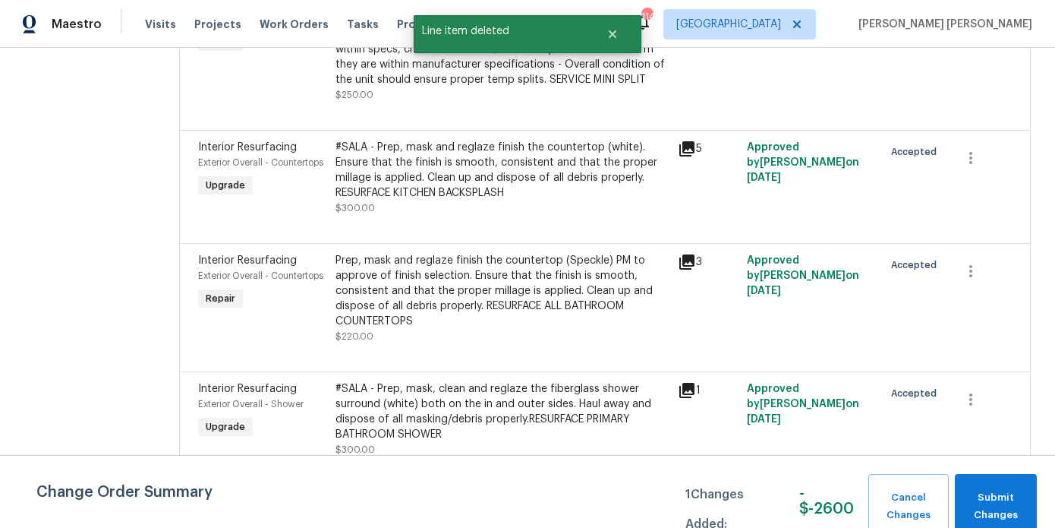
scroll to position [0, 0]
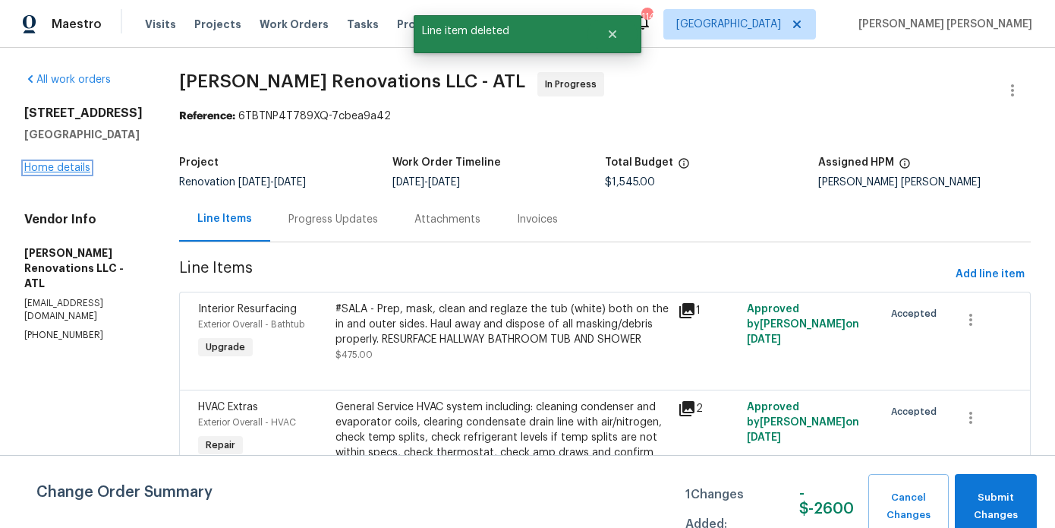
click at [68, 168] on link "Home details" at bounding box center [57, 167] width 66 height 11
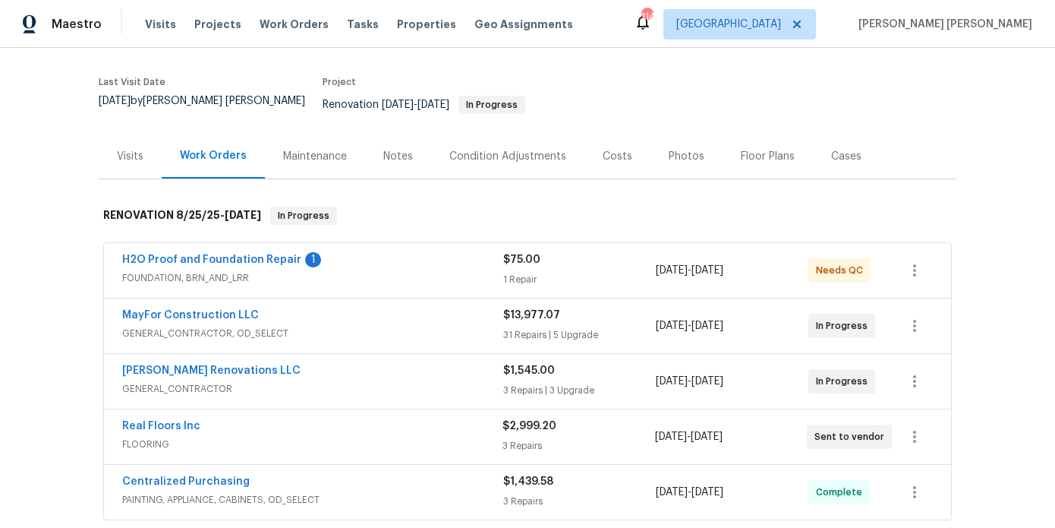
scroll to position [121, 0]
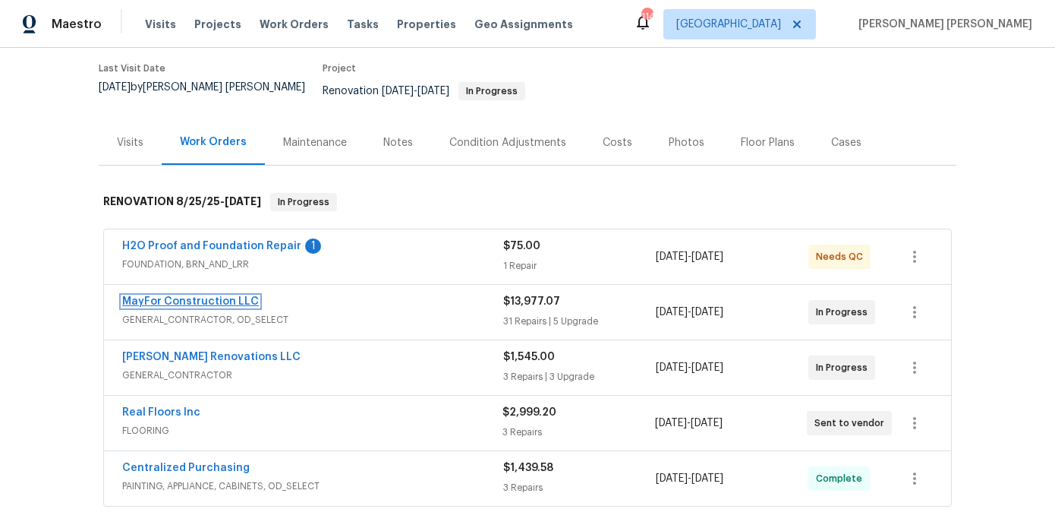
click at [215, 296] on link "MayFor Construction LLC" at bounding box center [190, 301] width 137 height 11
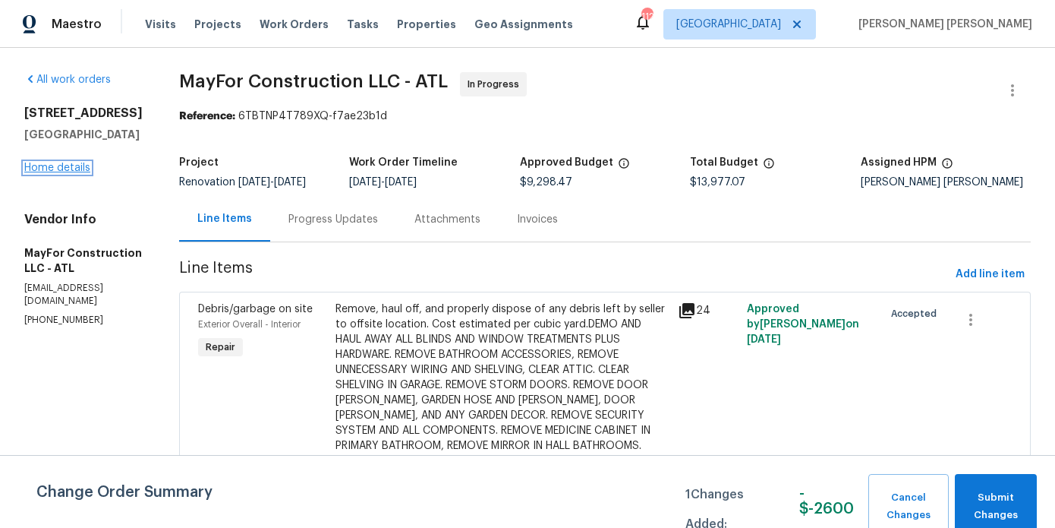
click at [39, 169] on link "Home details" at bounding box center [57, 167] width 66 height 11
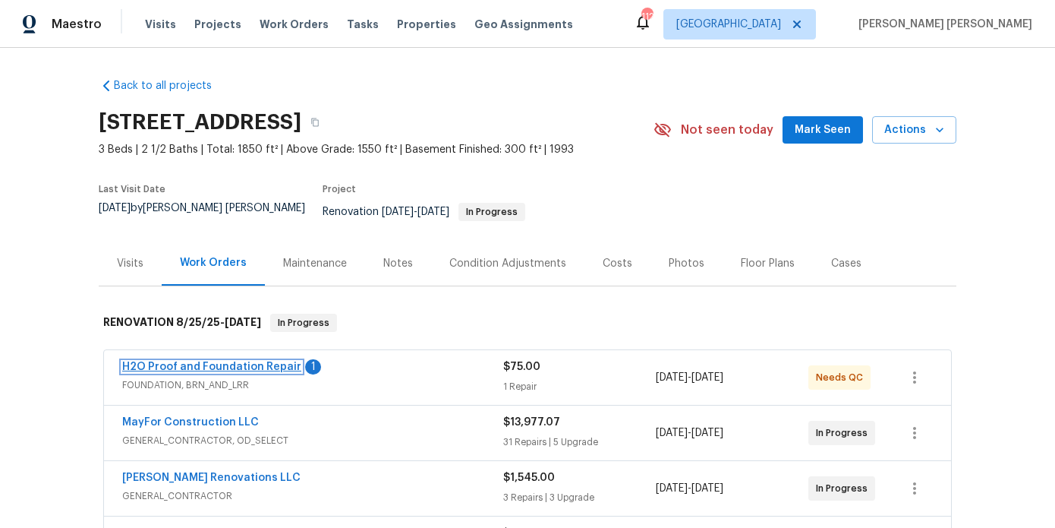
click at [230, 361] on link "H2O Proof and Foundation Repair" at bounding box center [211, 366] width 179 height 11
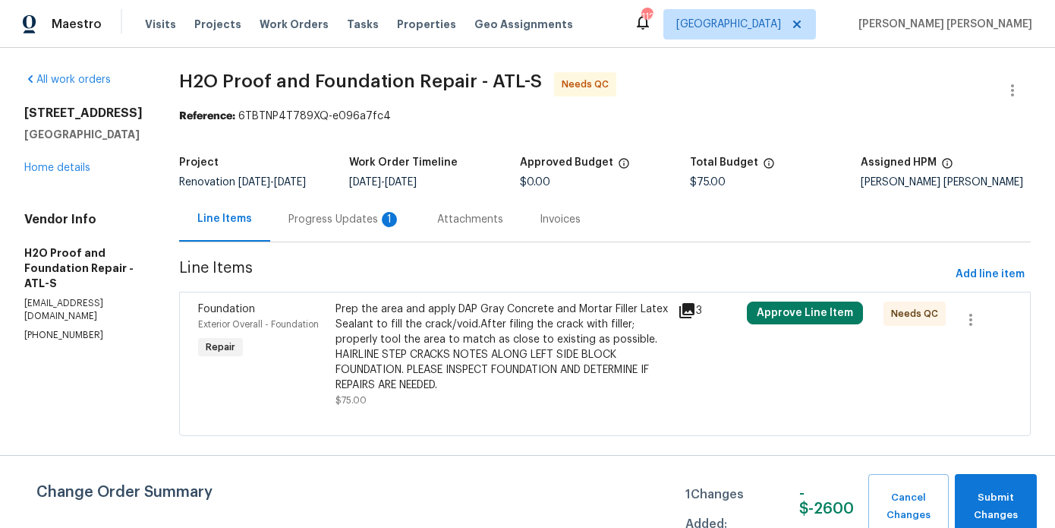
click at [348, 219] on div "Progress Updates 1" at bounding box center [345, 219] width 112 height 15
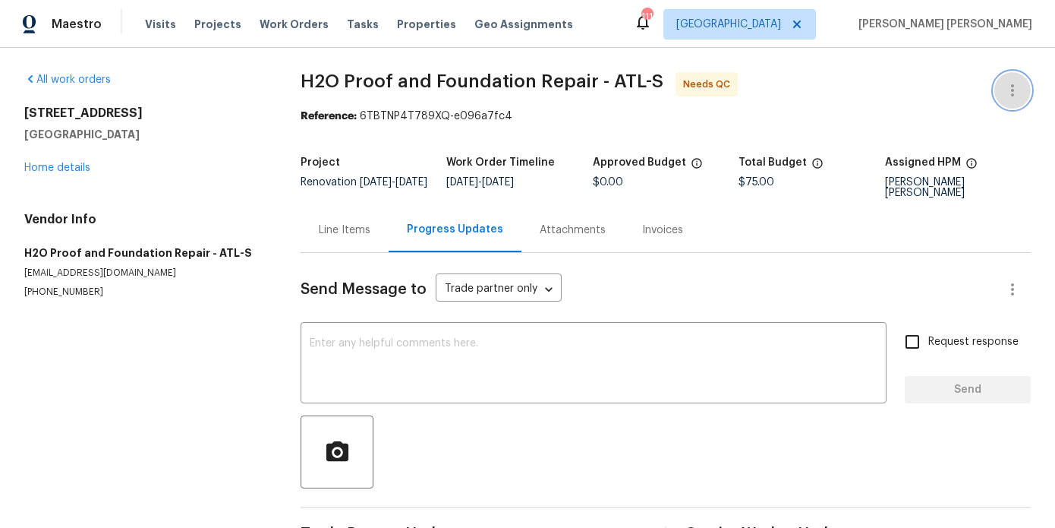
click at [1015, 80] on button "button" at bounding box center [1013, 90] width 36 height 36
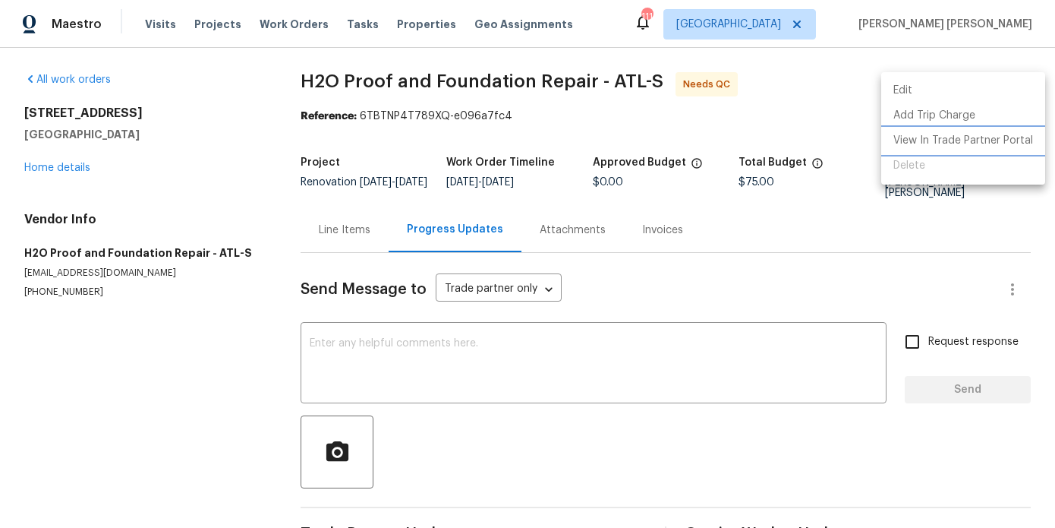
click at [962, 143] on li "View In Trade Partner Portal" at bounding box center [963, 140] width 164 height 25
click at [355, 217] on div at bounding box center [527, 264] width 1055 height 528
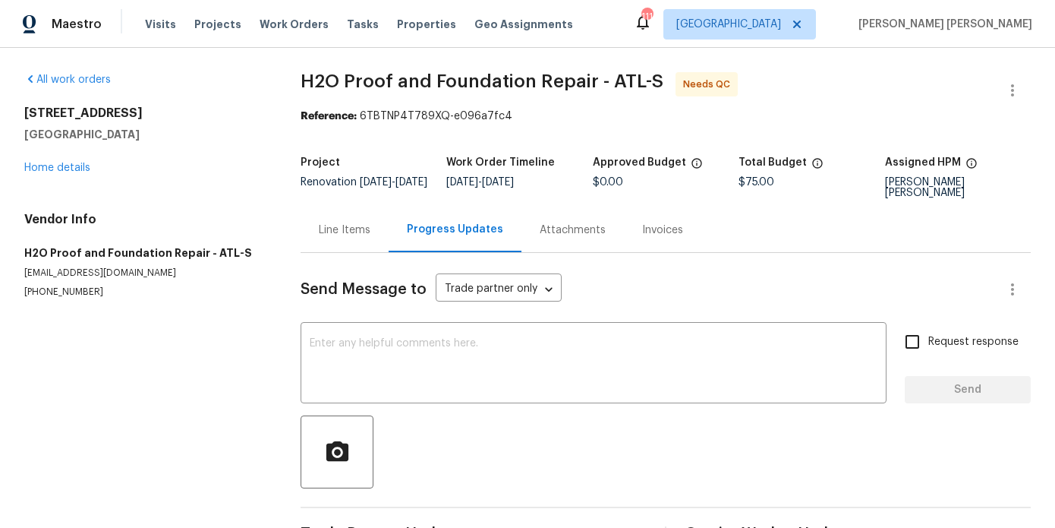
click at [349, 228] on div "Line Items" at bounding box center [345, 229] width 52 height 15
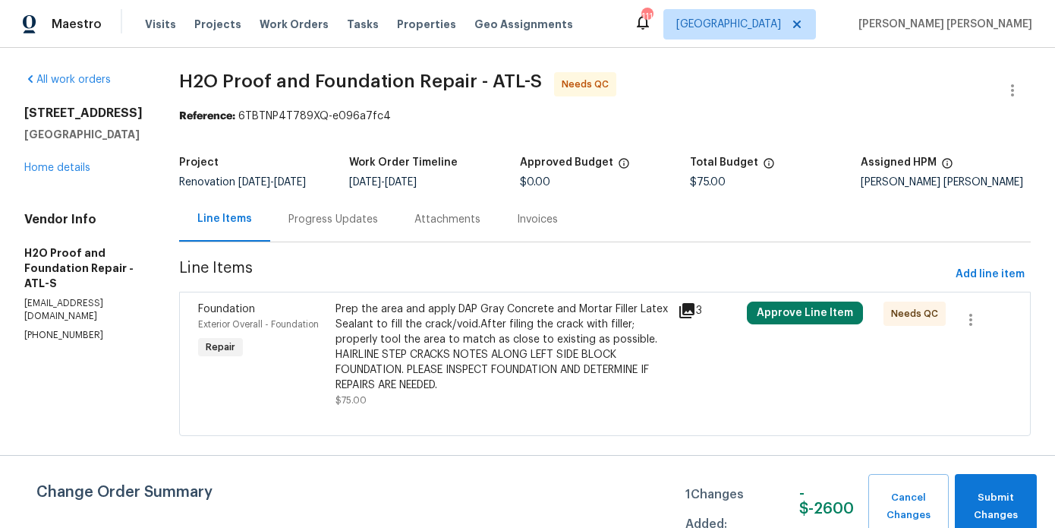
click at [449, 333] on div "Prep the area and apply DAP Gray Concrete and Mortar Filler Latex Sealant to fi…" at bounding box center [503, 346] width 334 height 91
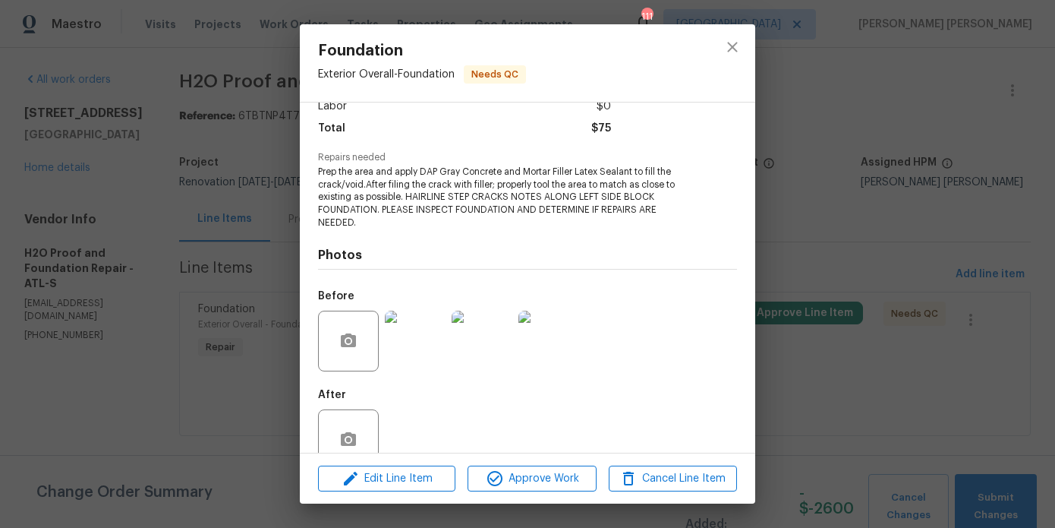
scroll to position [134, 0]
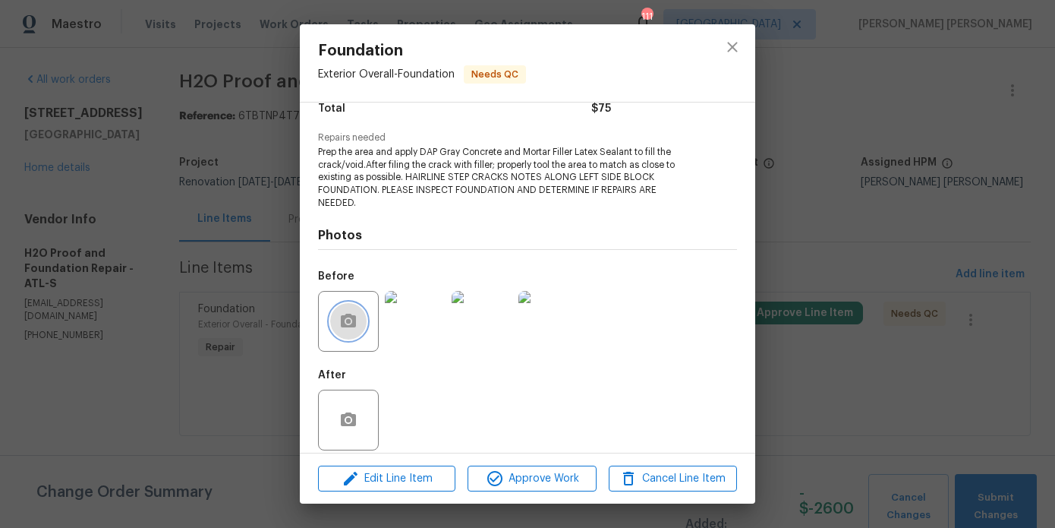
click at [343, 314] on icon "button" at bounding box center [348, 321] width 15 height 14
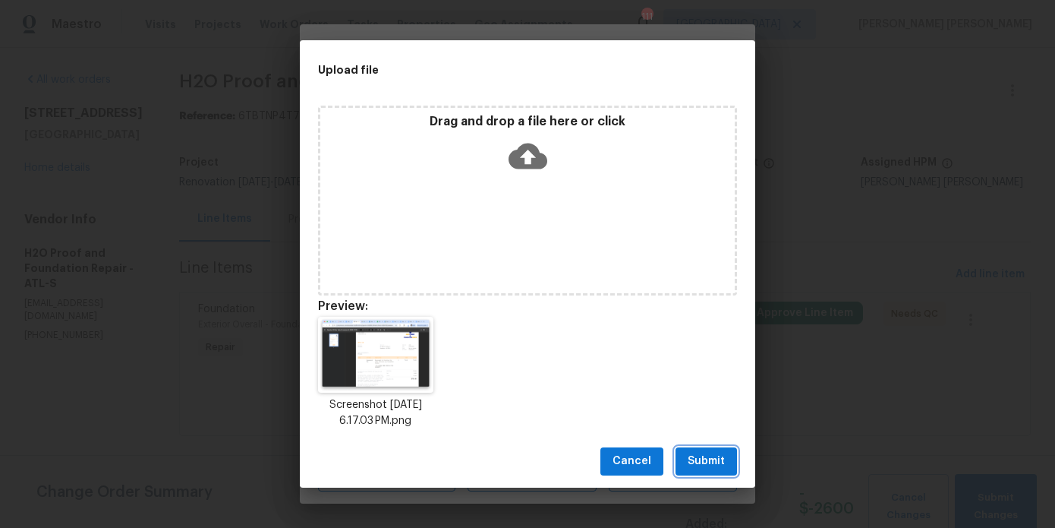
click at [722, 456] on span "Submit" at bounding box center [706, 461] width 37 height 19
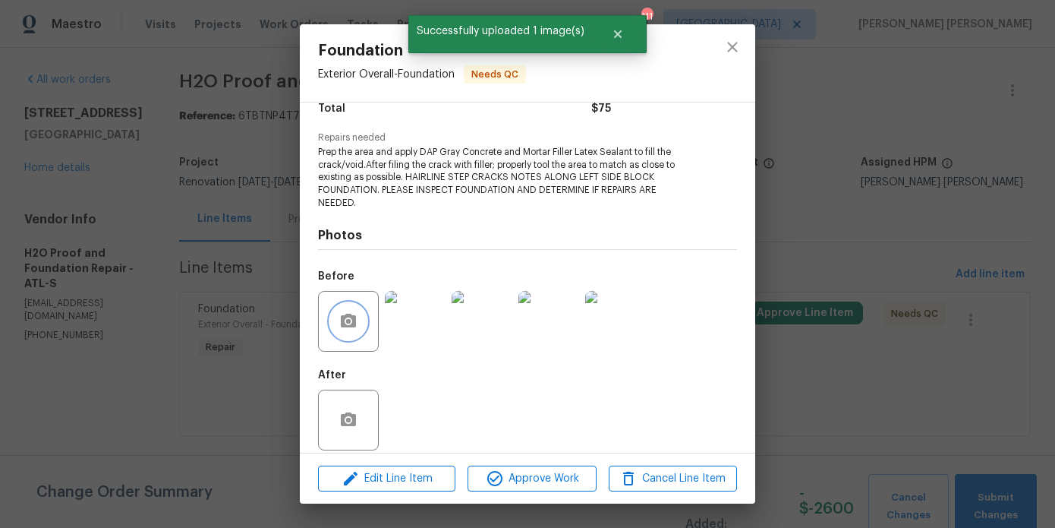
scroll to position [0, 0]
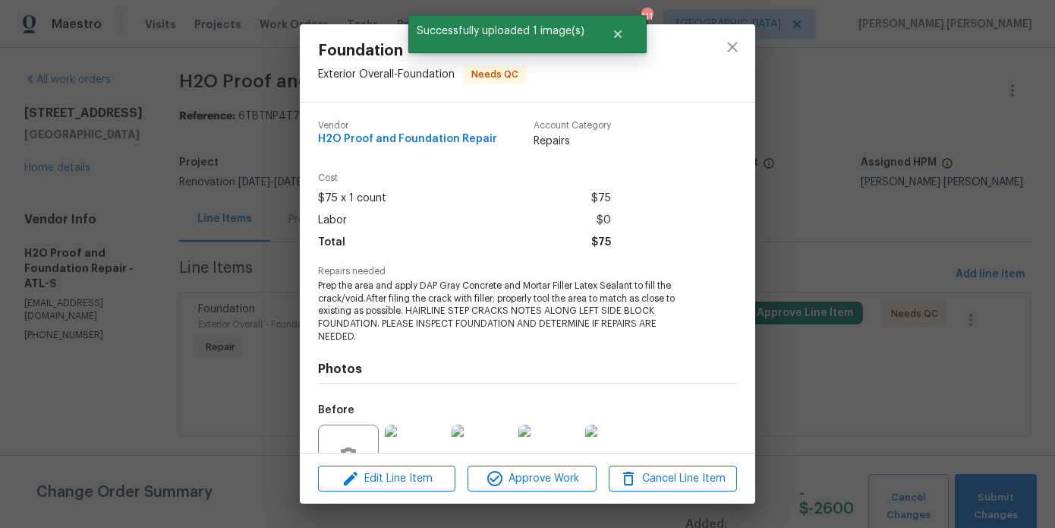
click at [875, 384] on div "Foundation Exterior Overall - Foundation Needs QC Vendor H2O Proof and Foundati…" at bounding box center [527, 264] width 1055 height 528
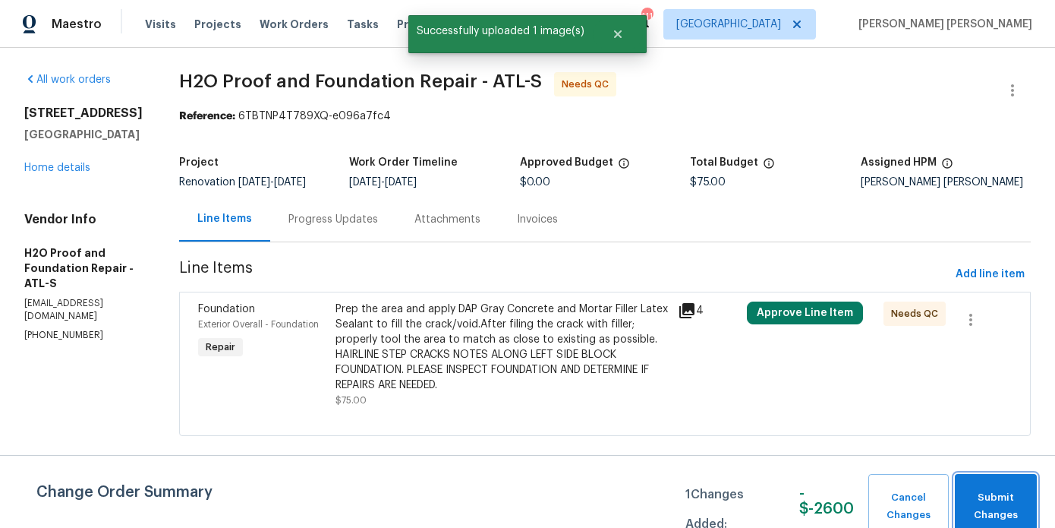
click at [985, 486] on button "Submit Changes" at bounding box center [996, 506] width 82 height 65
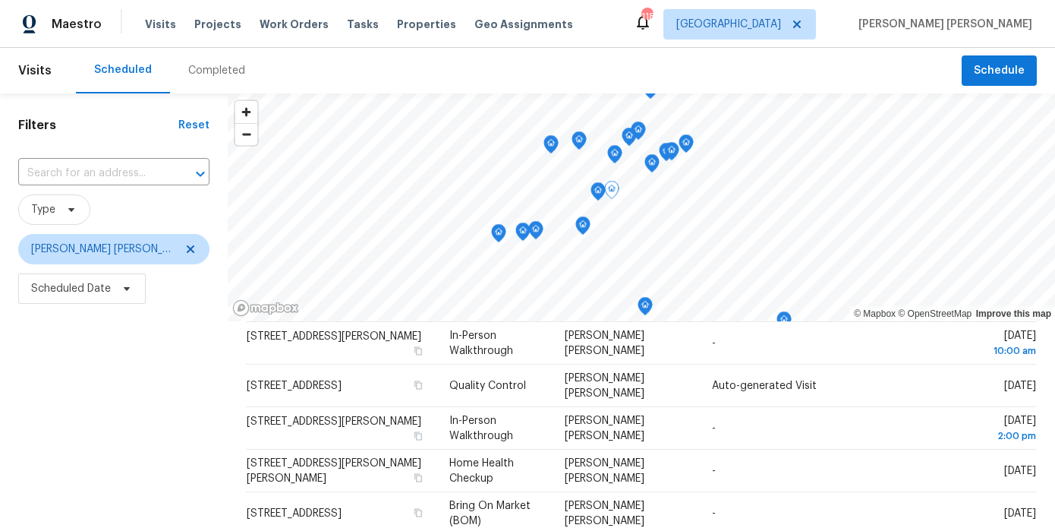
scroll to position [353, 0]
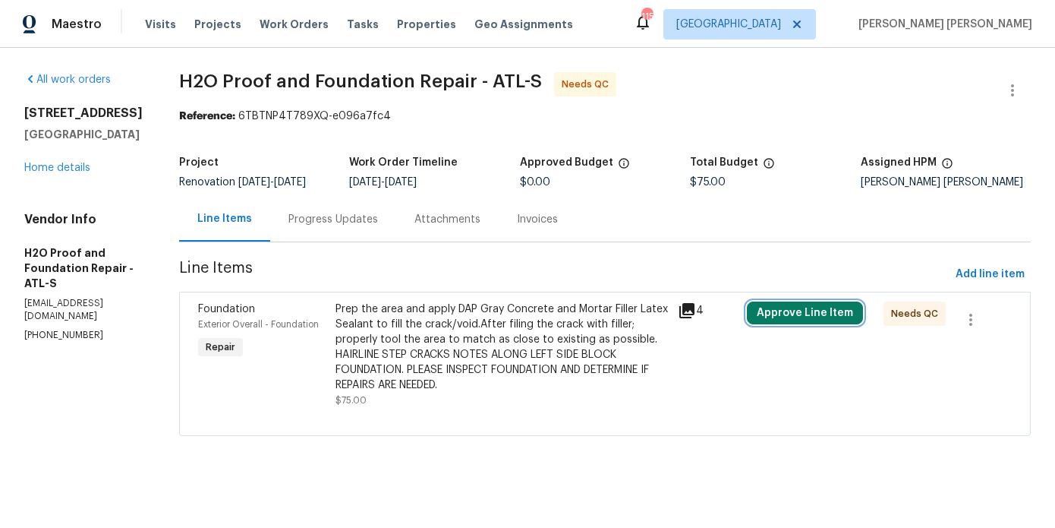
click at [786, 303] on button "Approve Line Item" at bounding box center [805, 312] width 116 height 23
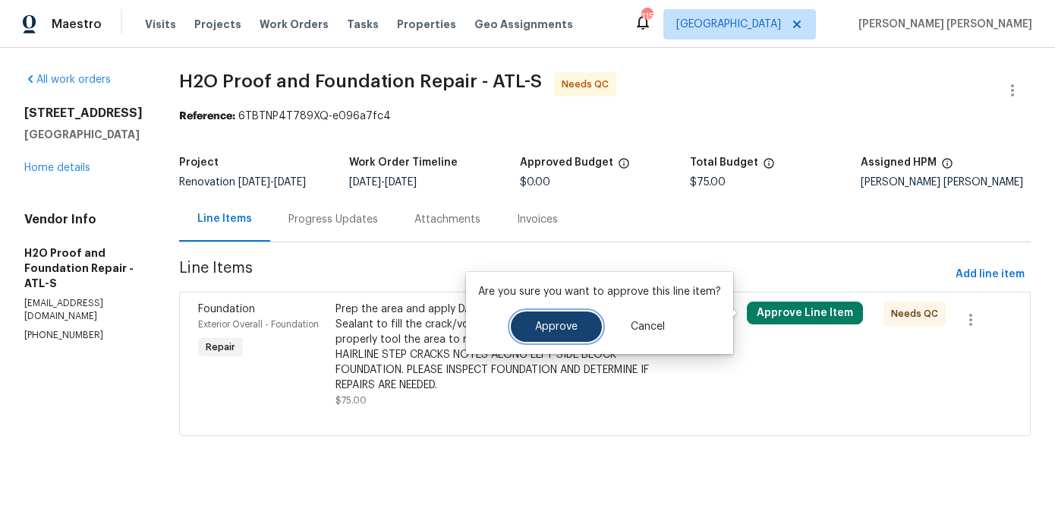
click at [544, 326] on span "Approve" at bounding box center [556, 326] width 43 height 11
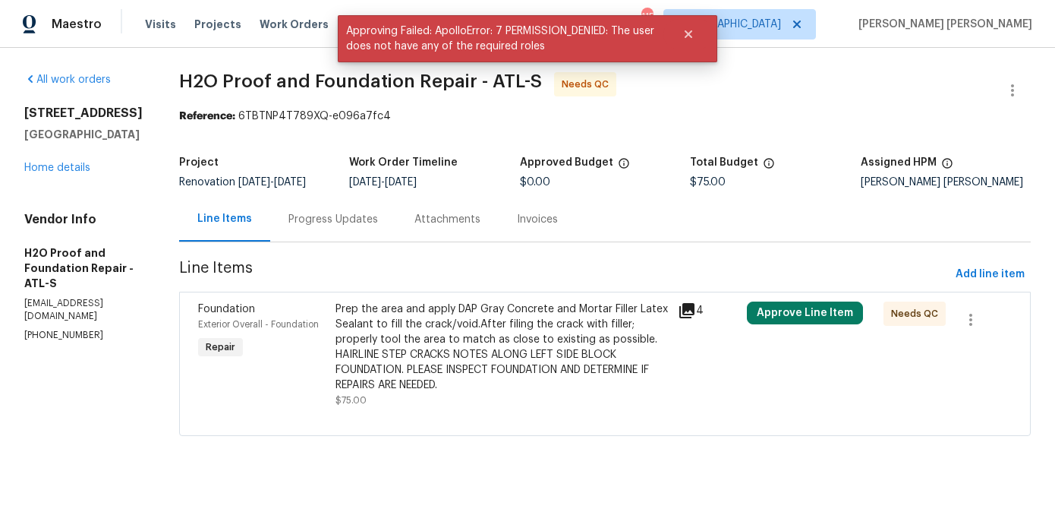
click at [642, 108] on span "H2O Proof and Foundation Repair - ATL-S Needs QC" at bounding box center [586, 90] width 815 height 36
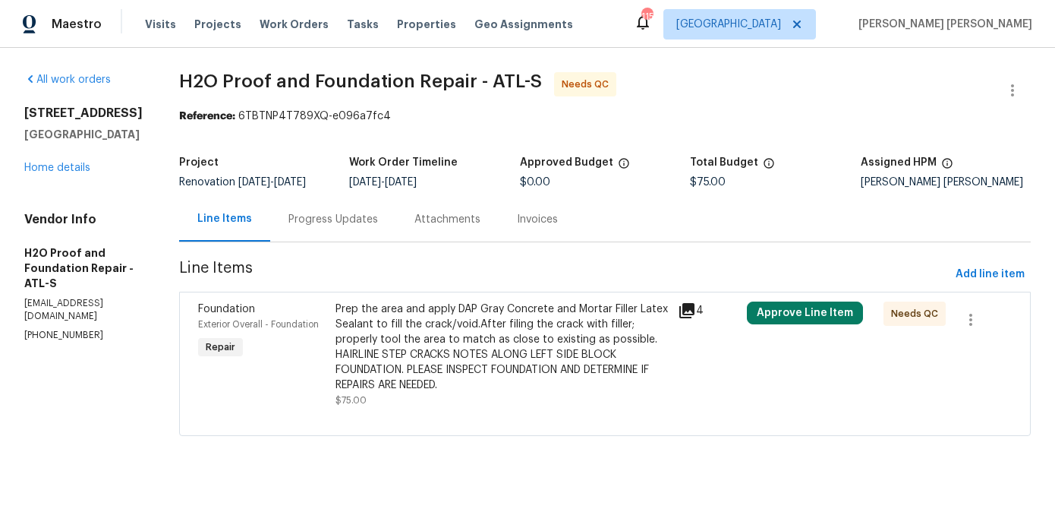
click at [402, 362] on div "Prep the area and apply DAP Gray Concrete and Mortar Filler Latex Sealant to fi…" at bounding box center [503, 346] width 334 height 91
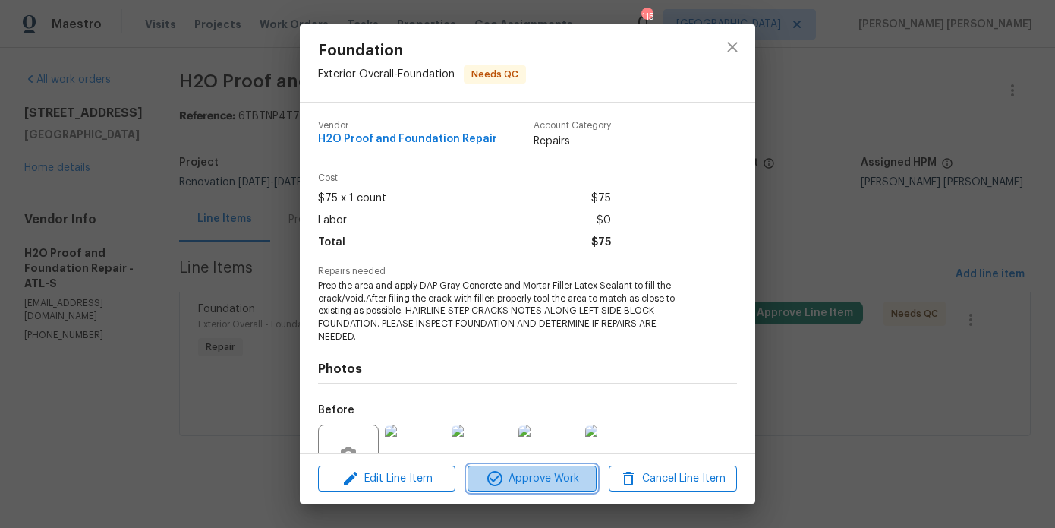
click at [519, 475] on span "Approve Work" at bounding box center [531, 478] width 119 height 19
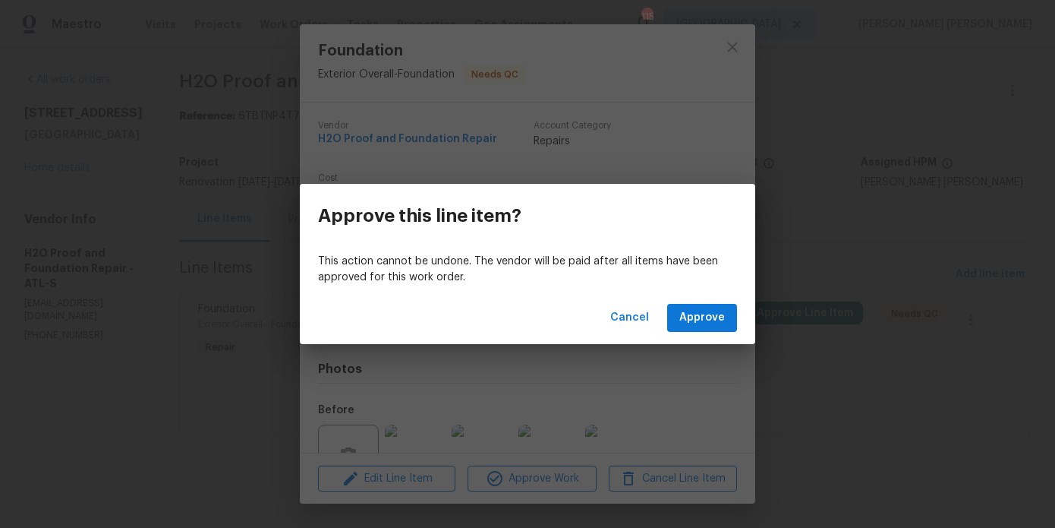
click at [702, 333] on div "Cancel Approve" at bounding box center [528, 318] width 456 height 52
click at [702, 326] on span "Approve" at bounding box center [703, 317] width 46 height 19
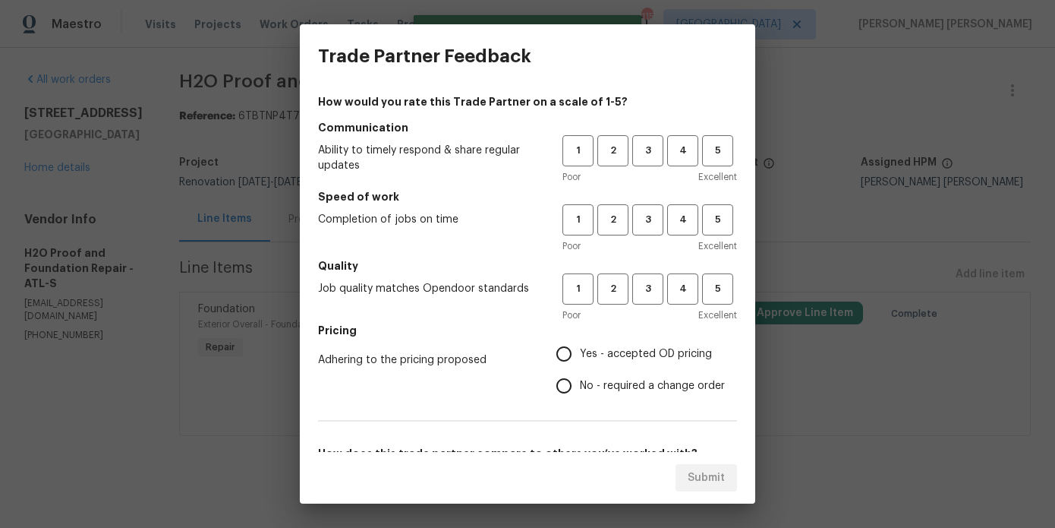
click at [129, 115] on div "Trade Partner Feedback How would you rate this Trade Partner on a scale of 1-5?…" at bounding box center [527, 264] width 1055 height 528
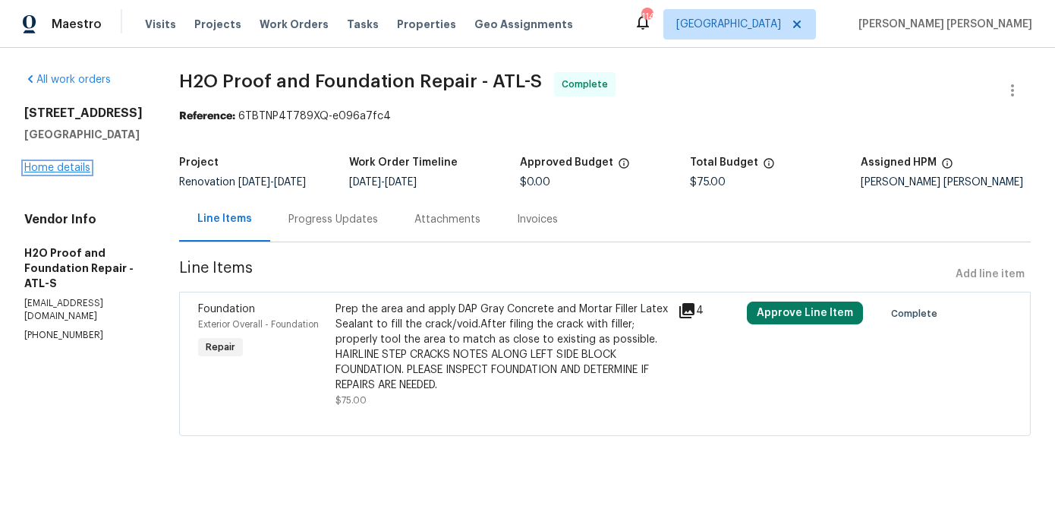
click at [60, 173] on link "Home details" at bounding box center [57, 167] width 66 height 11
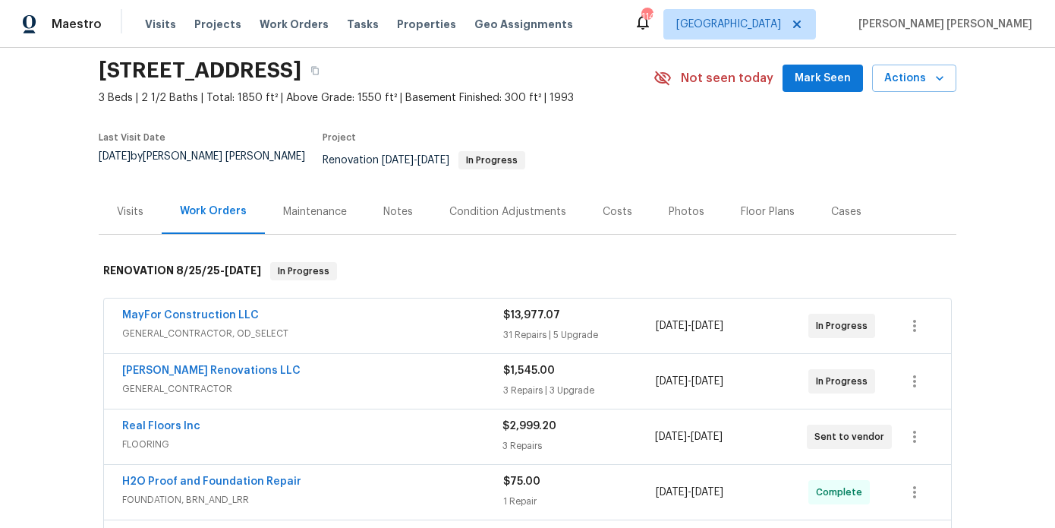
scroll to position [159, 0]
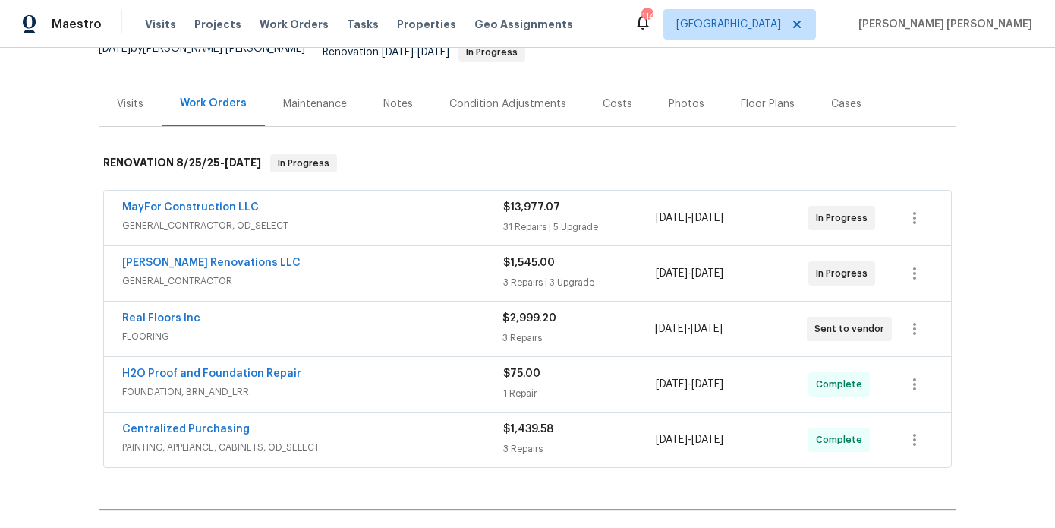
click at [400, 96] on div "Notes" at bounding box center [398, 103] width 30 height 15
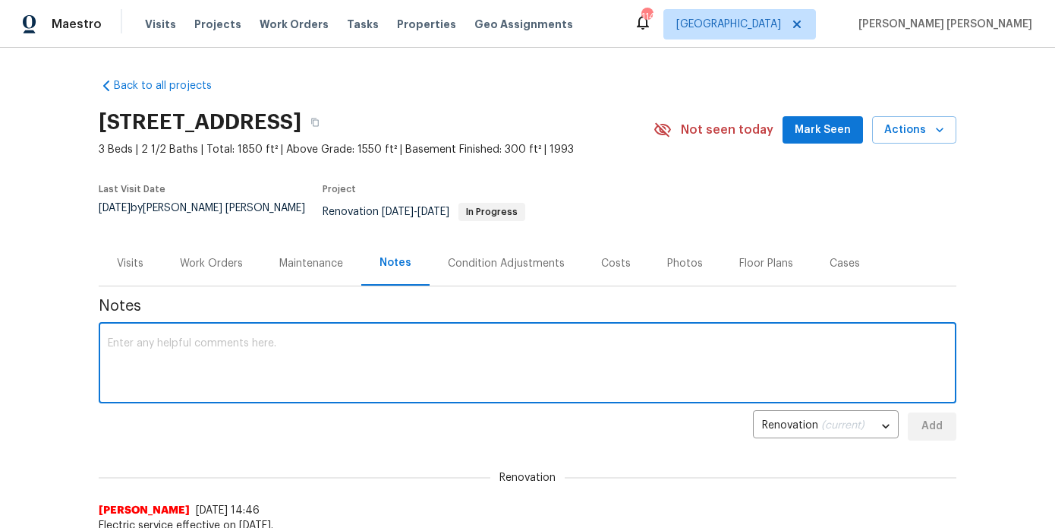
click at [354, 338] on textarea at bounding box center [528, 364] width 840 height 53
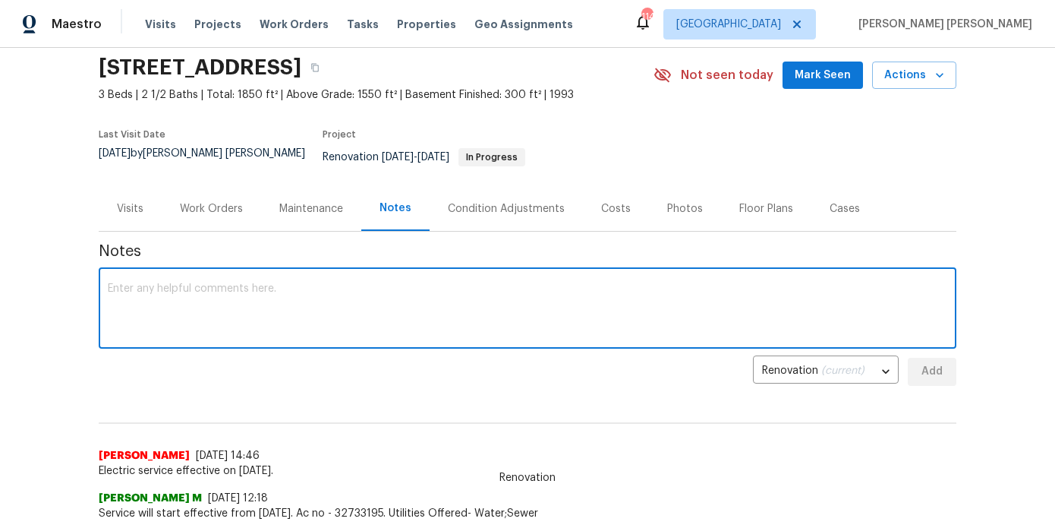
scroll to position [60, 0]
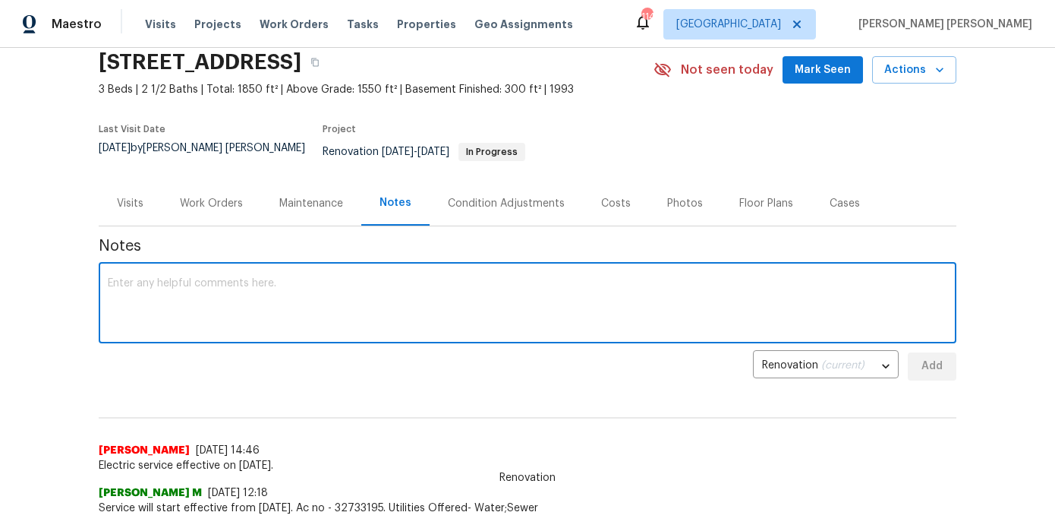
type textarea "g"
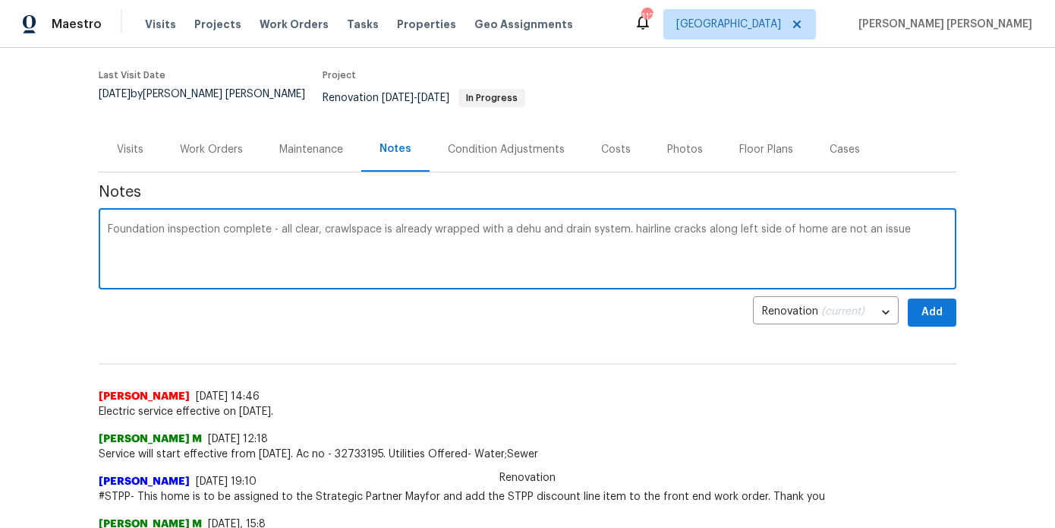
scroll to position [0, 0]
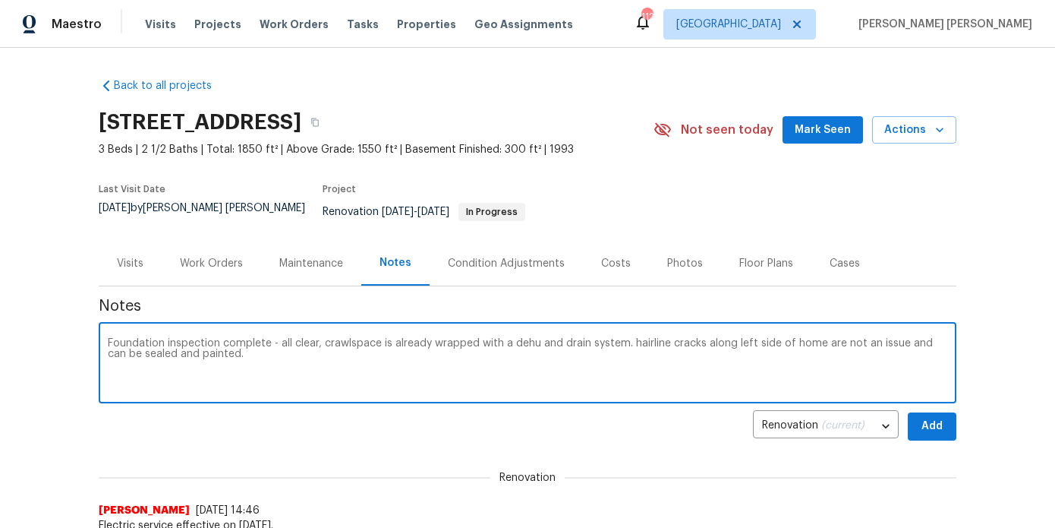
type textarea "Foundation inspection complete - all clear, crawlspace is already wrapped with …"
click at [944, 416] on button "Add" at bounding box center [932, 426] width 49 height 28
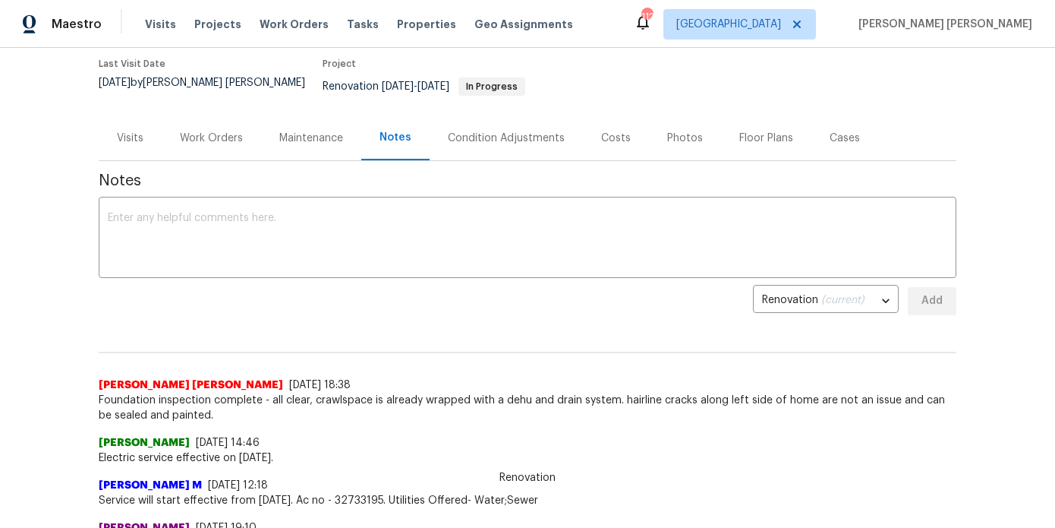
scroll to position [135, 0]
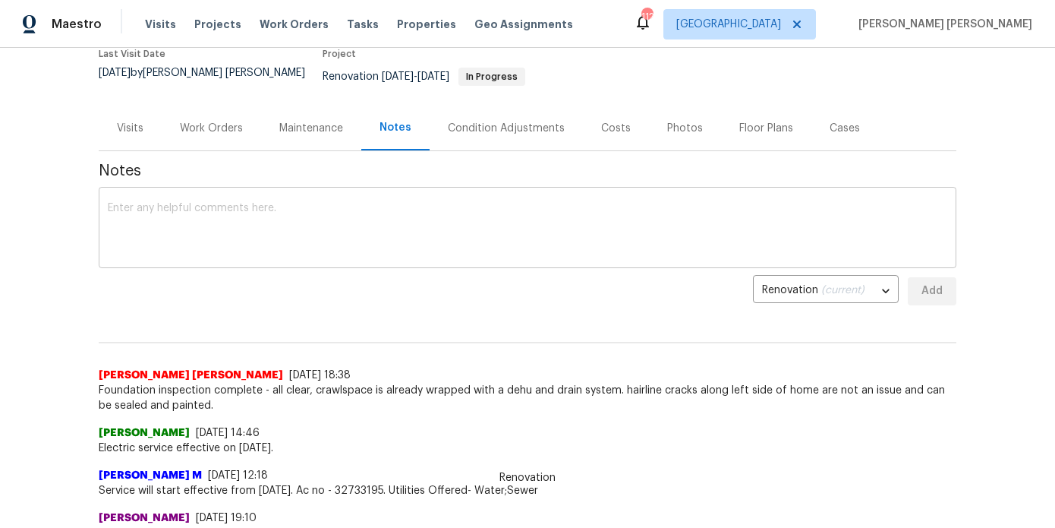
click at [306, 207] on textarea at bounding box center [528, 229] width 840 height 53
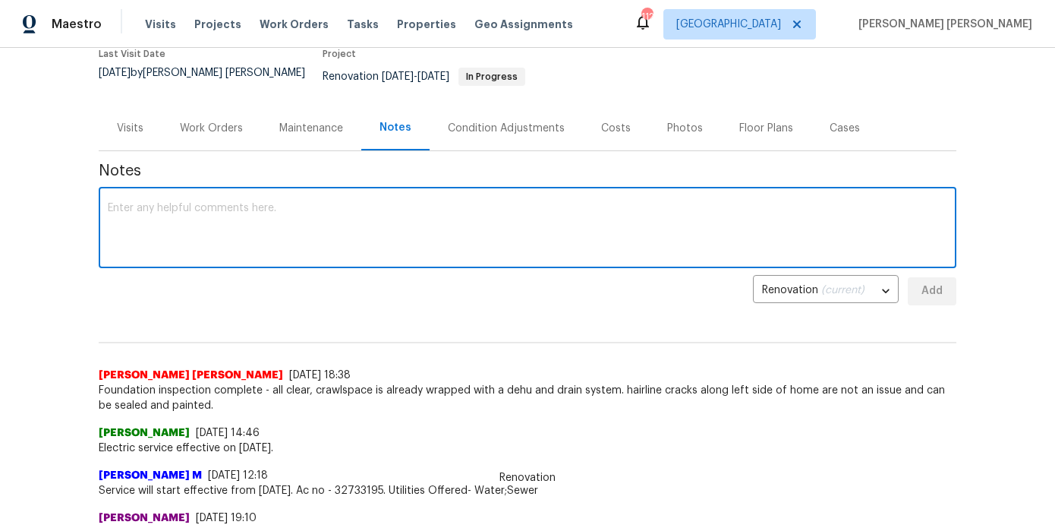
click at [213, 124] on div "Work Orders" at bounding box center [211, 128] width 63 height 15
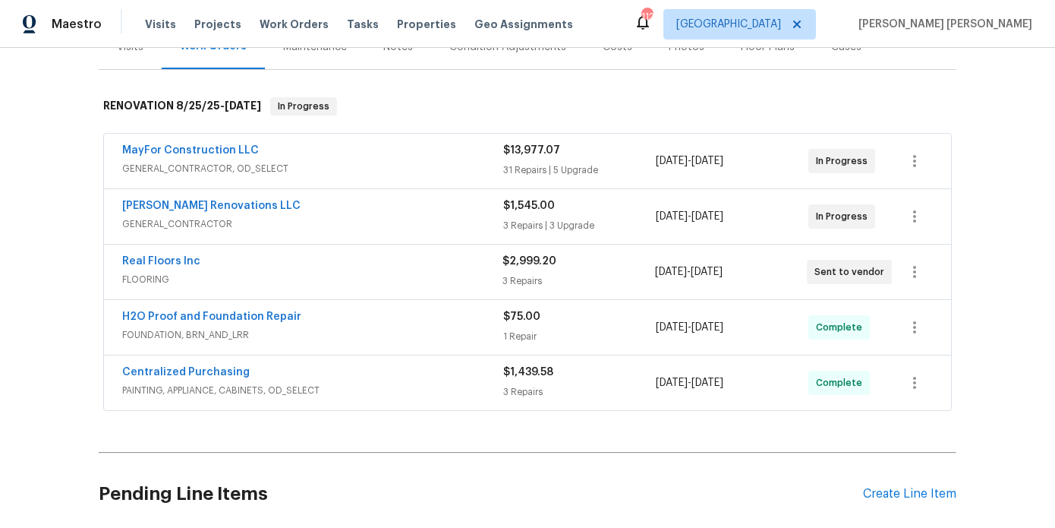
scroll to position [218, 0]
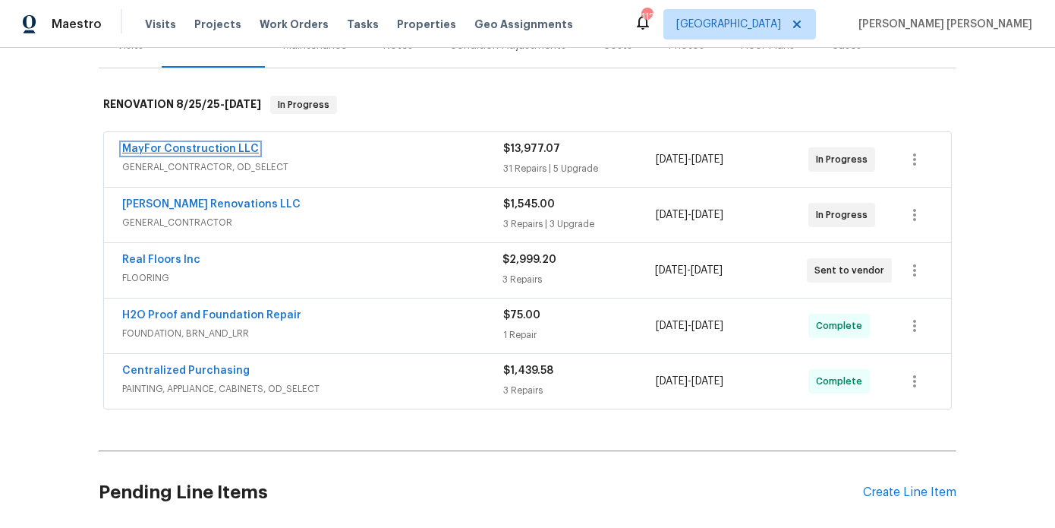
click at [200, 143] on link "MayFor Construction LLC" at bounding box center [190, 148] width 137 height 11
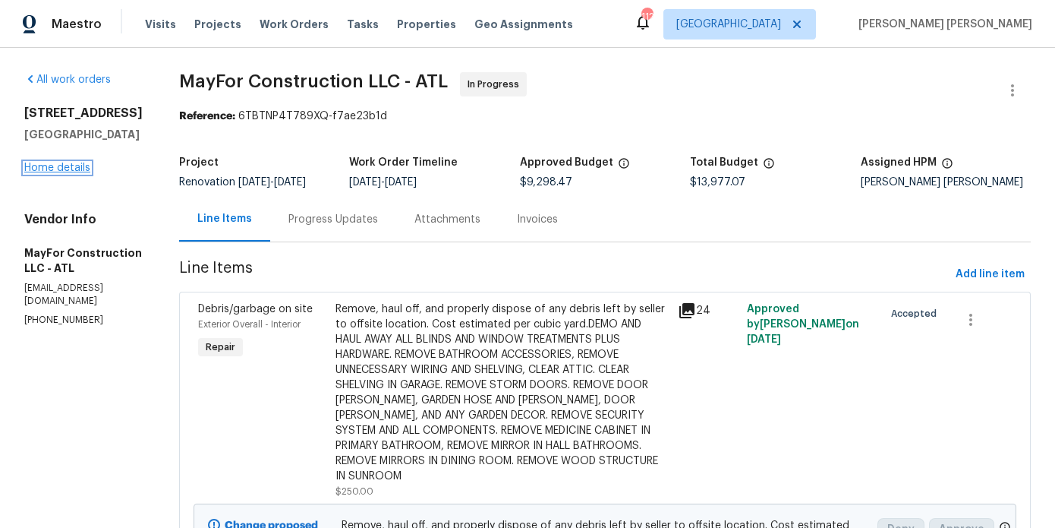
click at [36, 167] on link "Home details" at bounding box center [57, 167] width 66 height 11
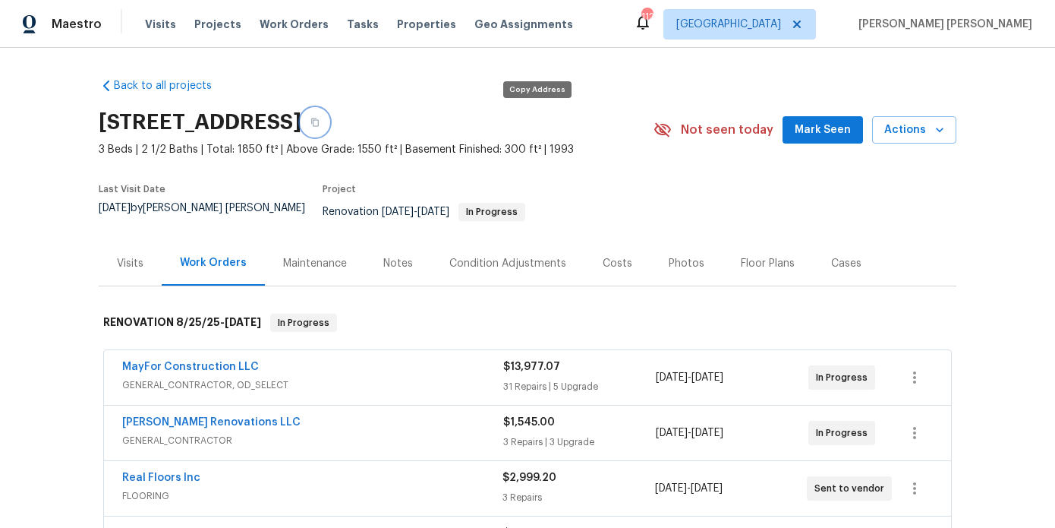
click at [319, 121] on icon "button" at bounding box center [315, 122] width 8 height 8
click at [408, 256] on div "Notes" at bounding box center [398, 263] width 30 height 15
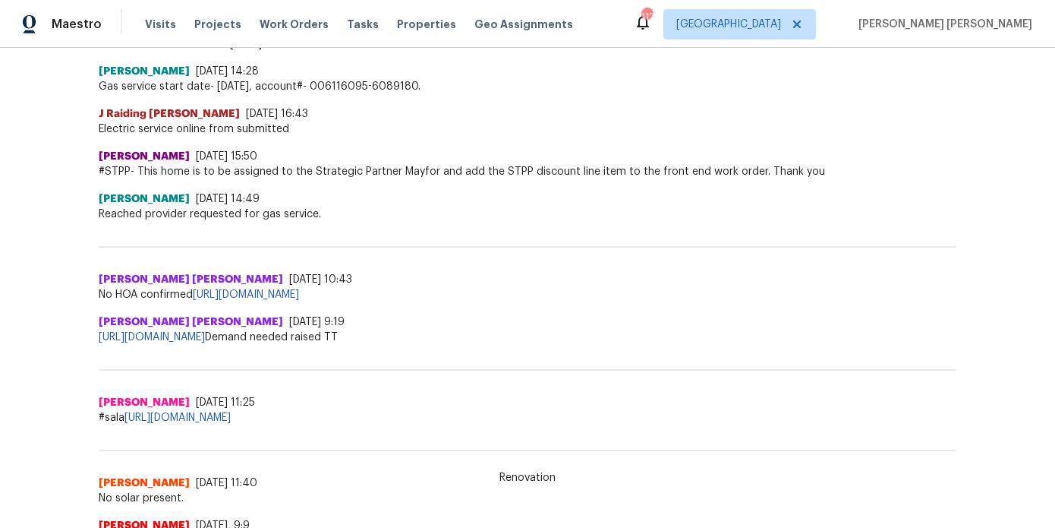
scroll to position [1235, 0]
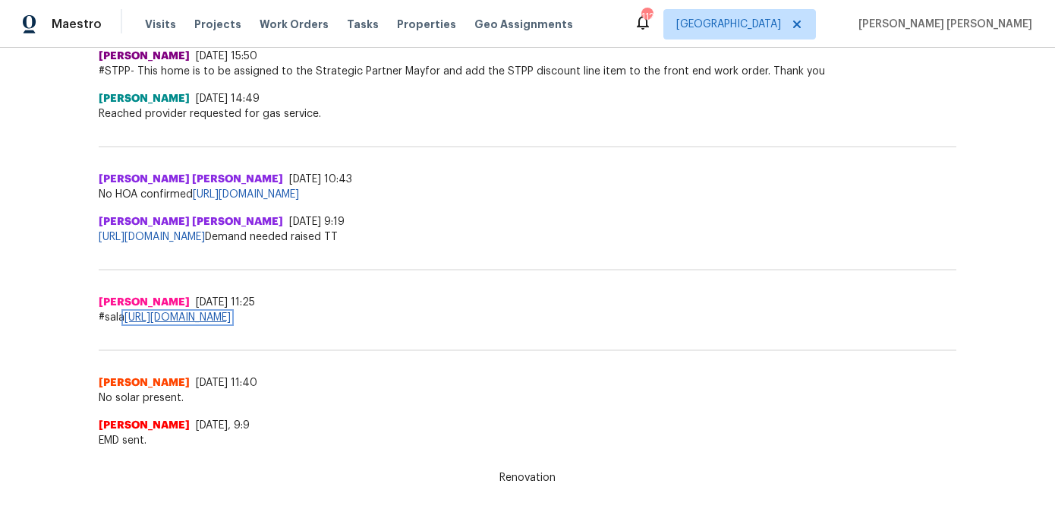
click at [231, 312] on link "https://docs.google.com/spreadsheets/d/1oN28oIgDiAhKslz0z_DqbQguZnwLQK7ijrgTnXC…" at bounding box center [178, 317] width 106 height 11
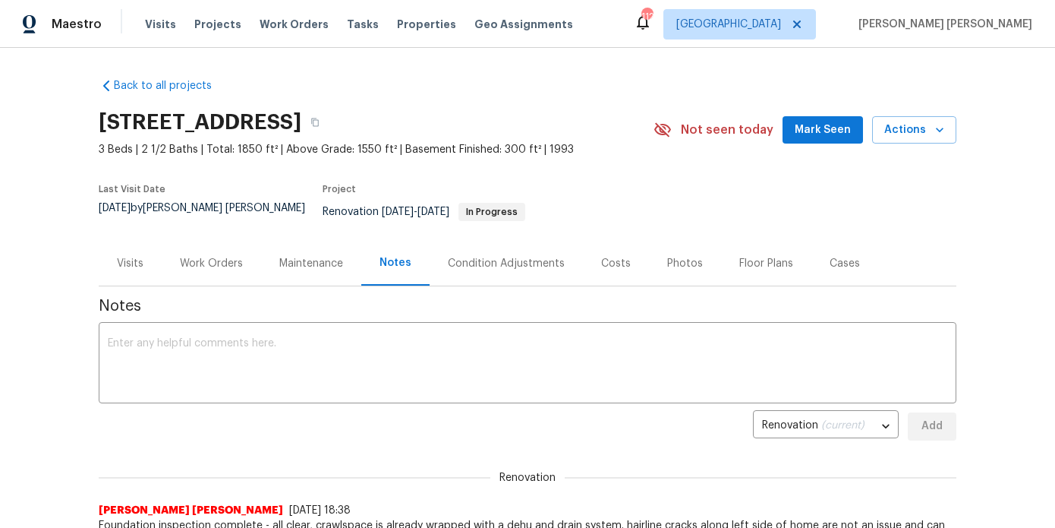
click at [222, 261] on div "Work Orders" at bounding box center [211, 263] width 99 height 45
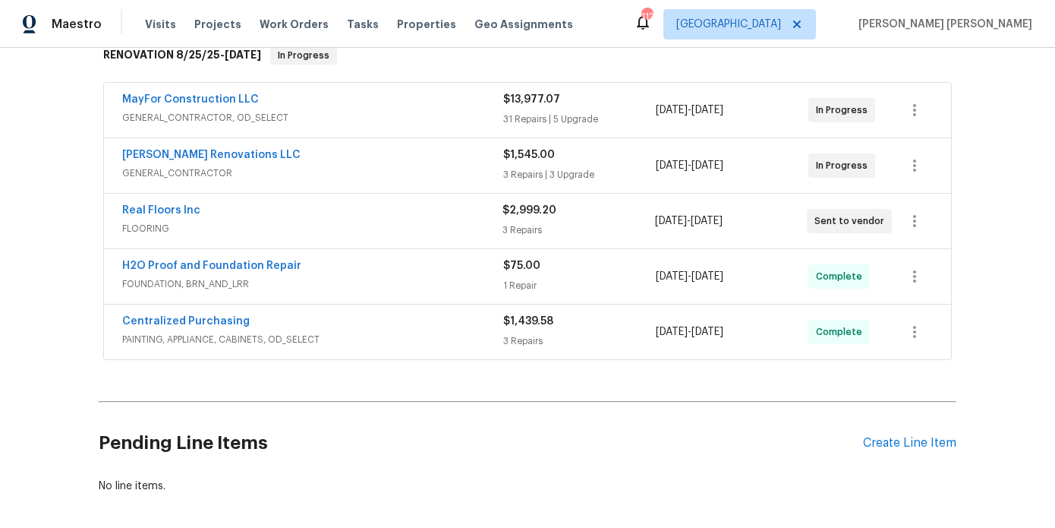
scroll to position [262, 0]
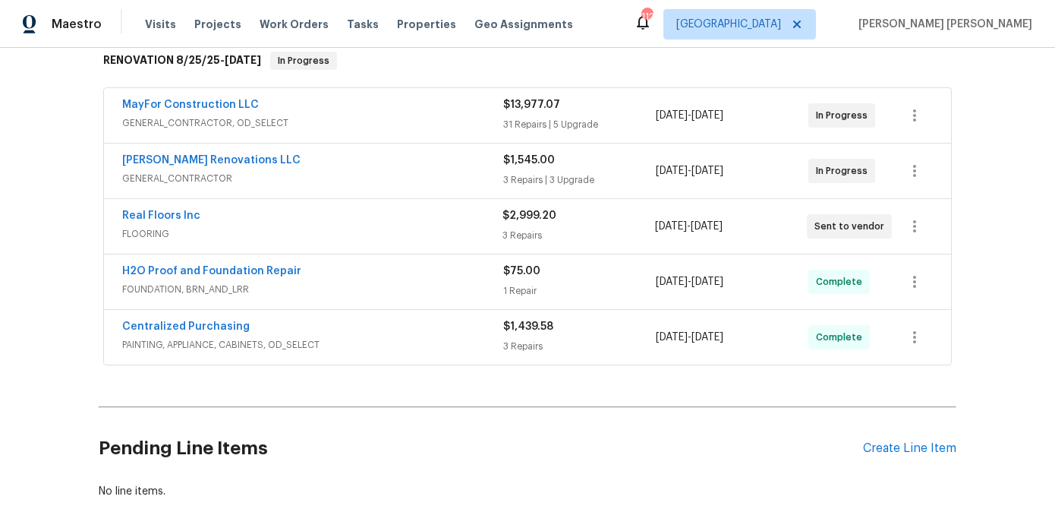
click at [269, 155] on div "[PERSON_NAME] Renovations LLC" at bounding box center [312, 162] width 381 height 18
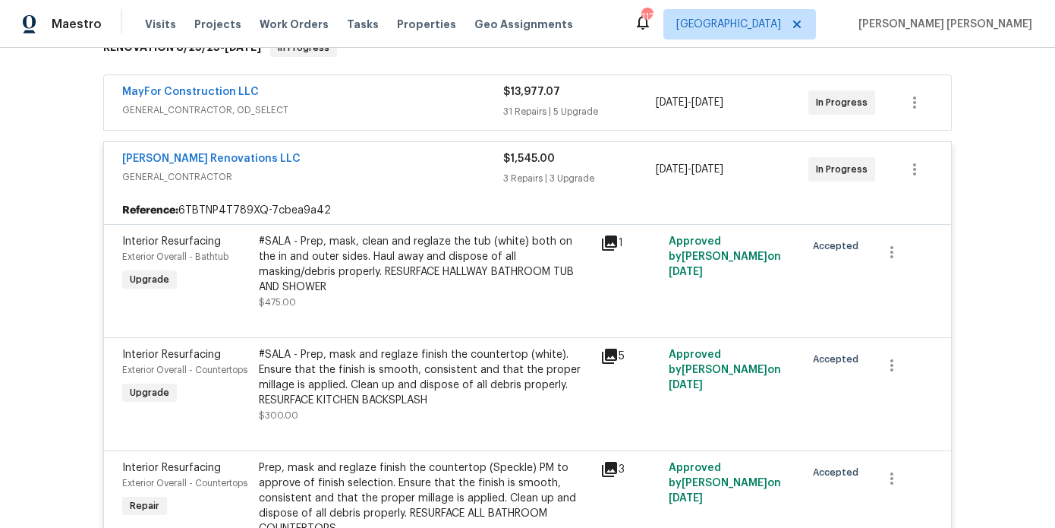
scroll to position [254, 0]
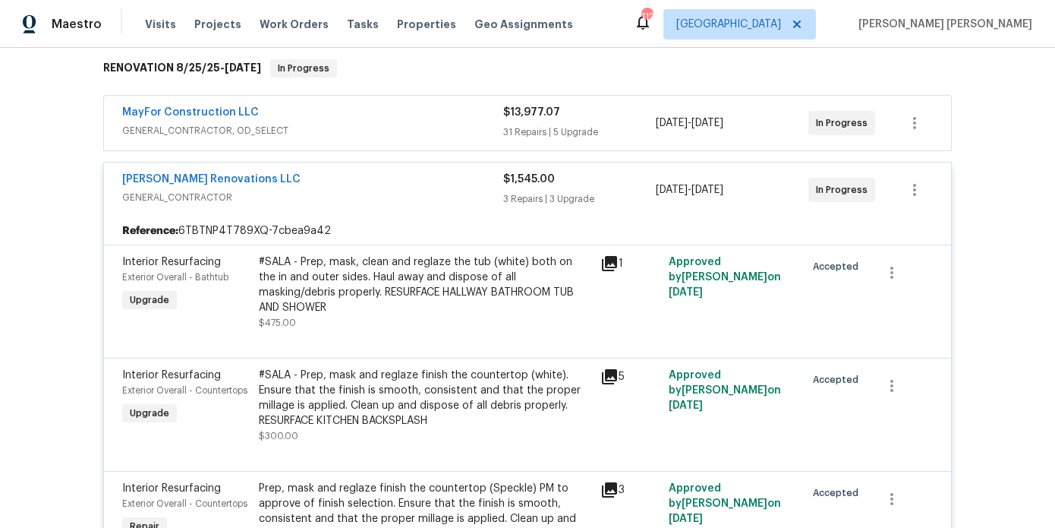
click at [349, 172] on div "[PERSON_NAME] Renovations LLC" at bounding box center [312, 181] width 381 height 18
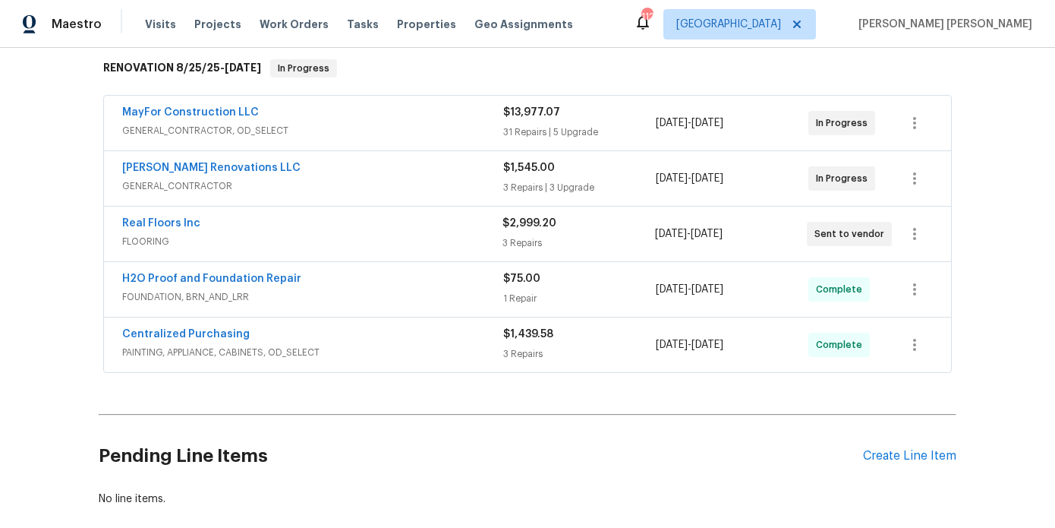
click at [377, 124] on span "GENERAL_CONTRACTOR, OD_SELECT" at bounding box center [312, 130] width 381 height 15
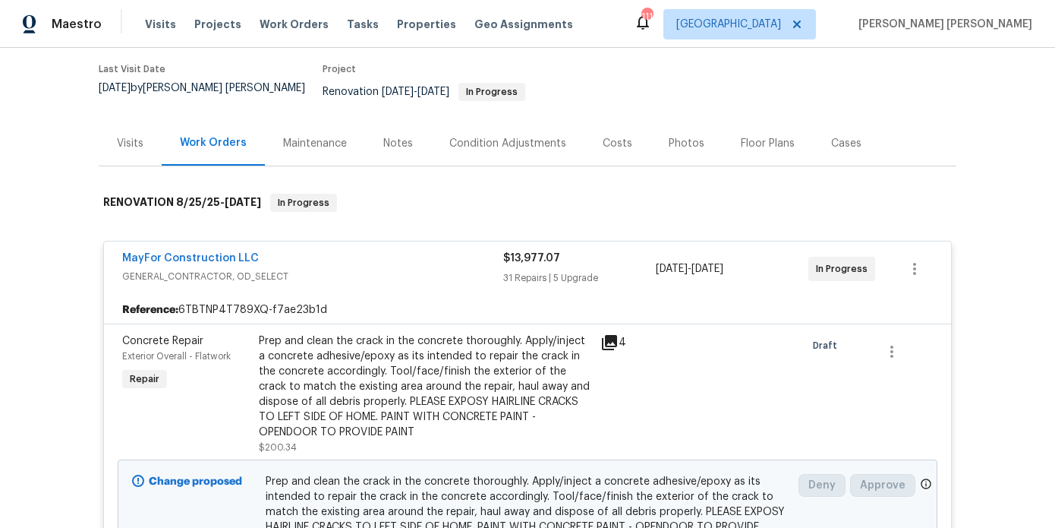
scroll to position [194, 0]
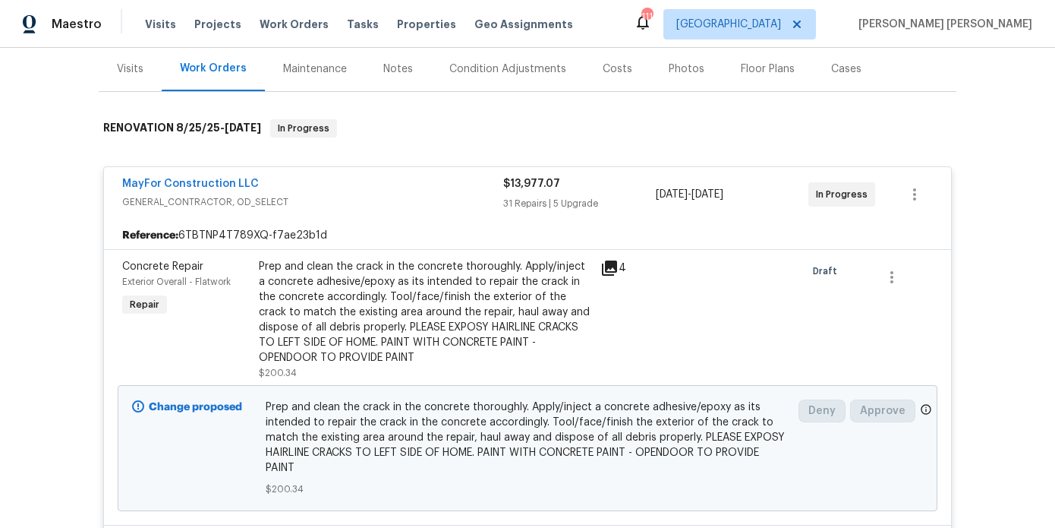
click at [379, 178] on div "MayFor Construction LLC" at bounding box center [312, 185] width 381 height 18
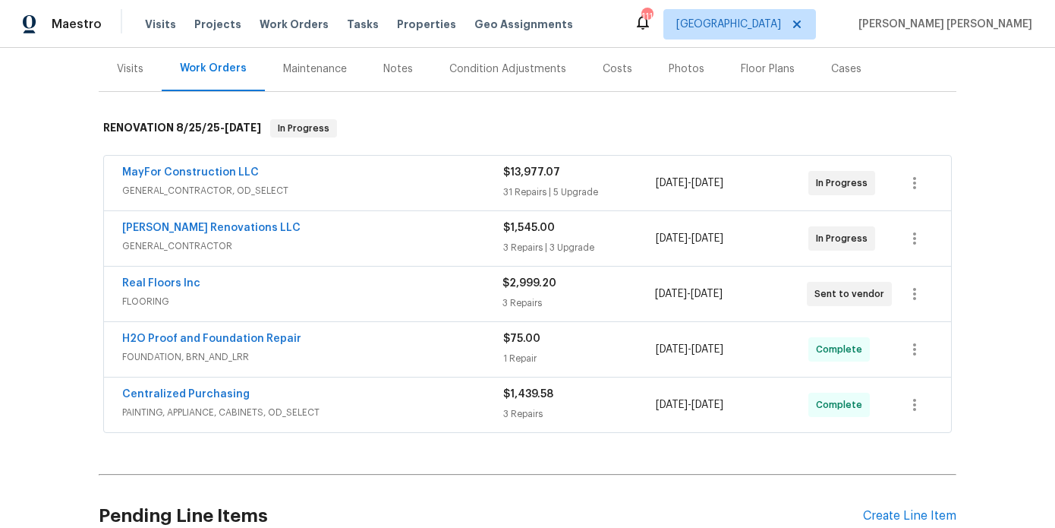
click at [324, 238] on span "GENERAL_CONTRACTOR" at bounding box center [312, 245] width 381 height 15
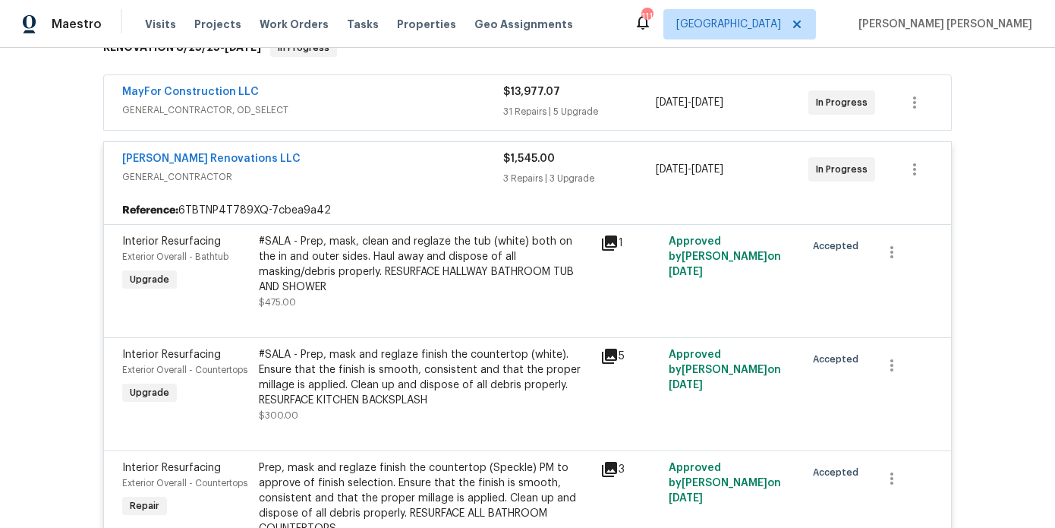
scroll to position [157, 0]
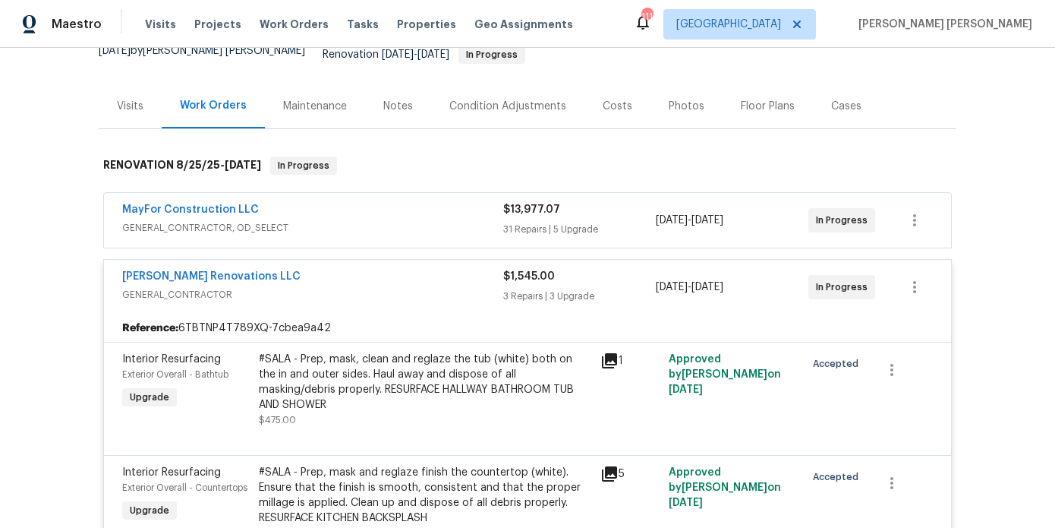
click at [316, 202] on div "MayFor Construction LLC" at bounding box center [312, 211] width 381 height 18
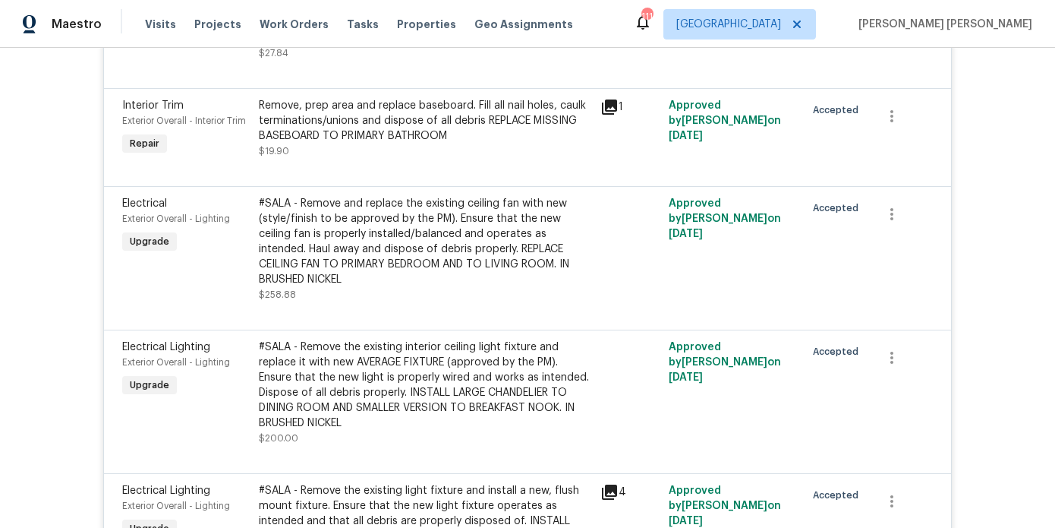
scroll to position [4032, 0]
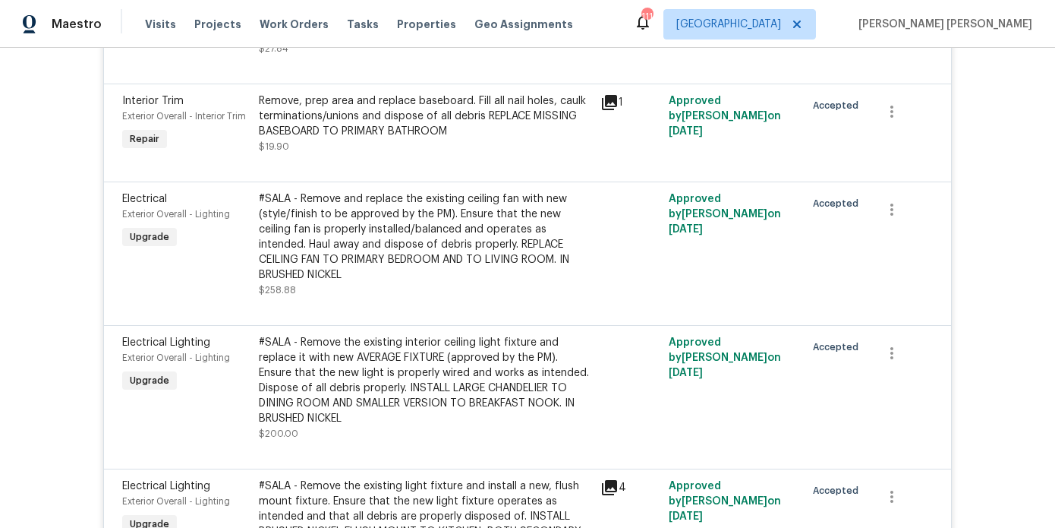
click at [326, 225] on div "#SALA - Remove and replace the existing ceiling fan with new (style/finish to b…" at bounding box center [425, 236] width 333 height 91
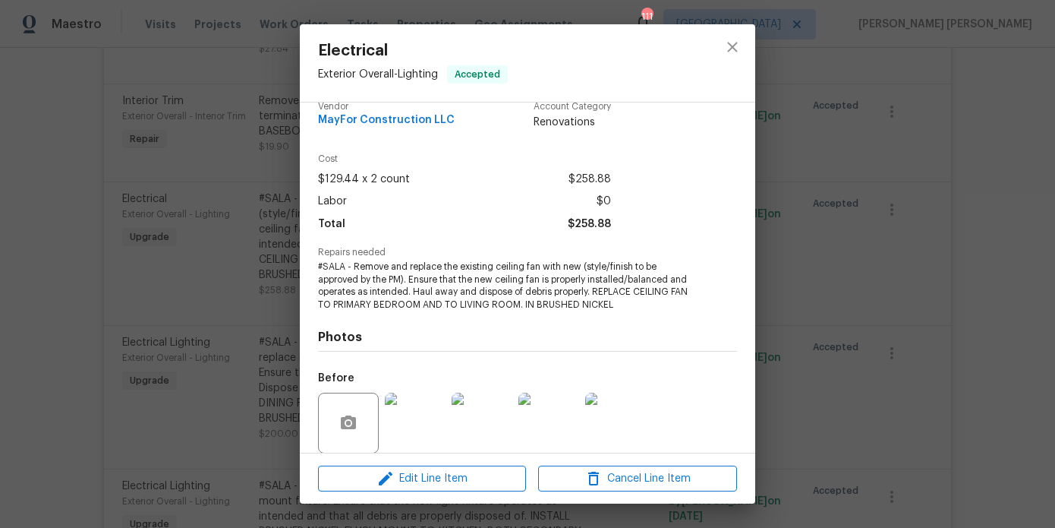
scroll to position [22, 0]
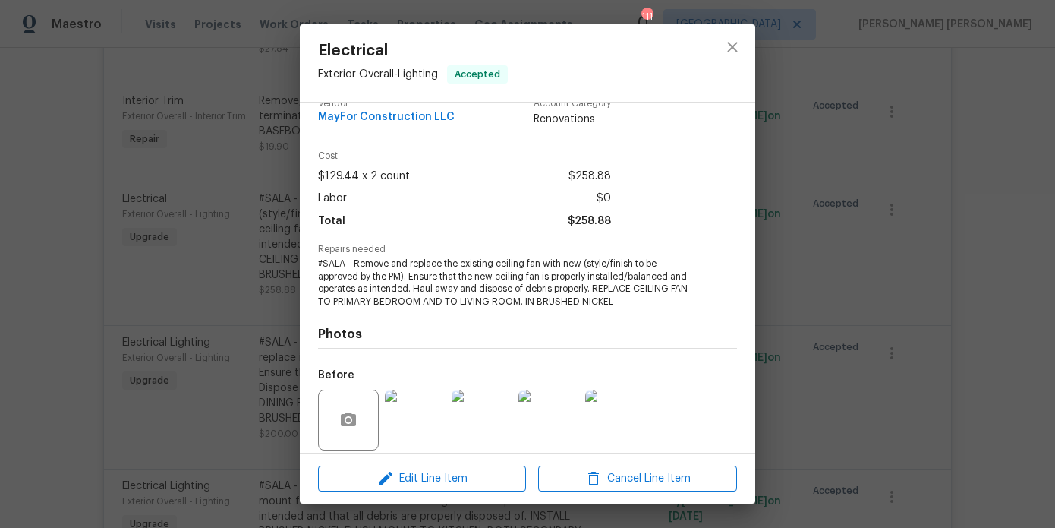
click at [237, 289] on div "Electrical Exterior Overall - Lighting Accepted Vendor MayFor Construction LLC …" at bounding box center [527, 264] width 1055 height 528
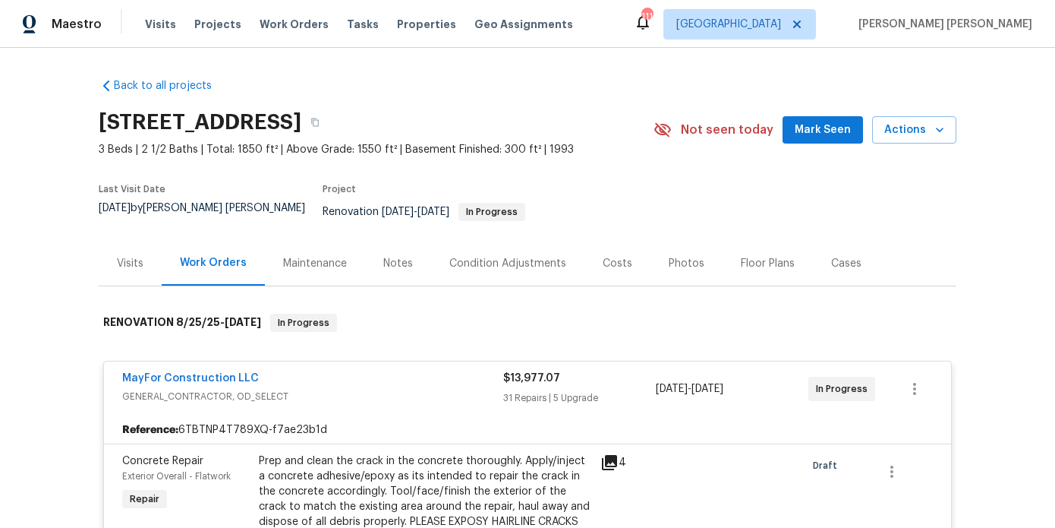
scroll to position [43, 0]
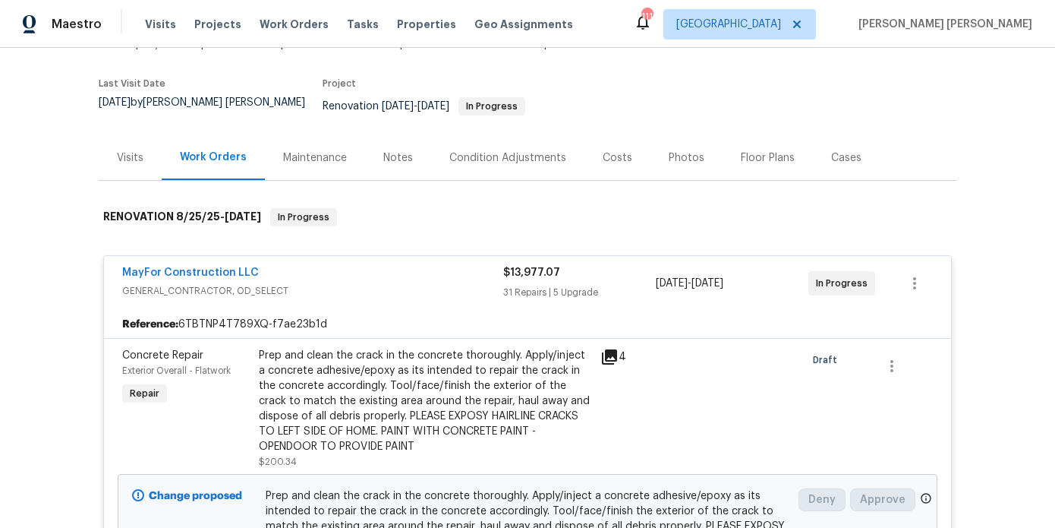
click at [373, 271] on div "MayFor Construction LLC" at bounding box center [312, 274] width 381 height 18
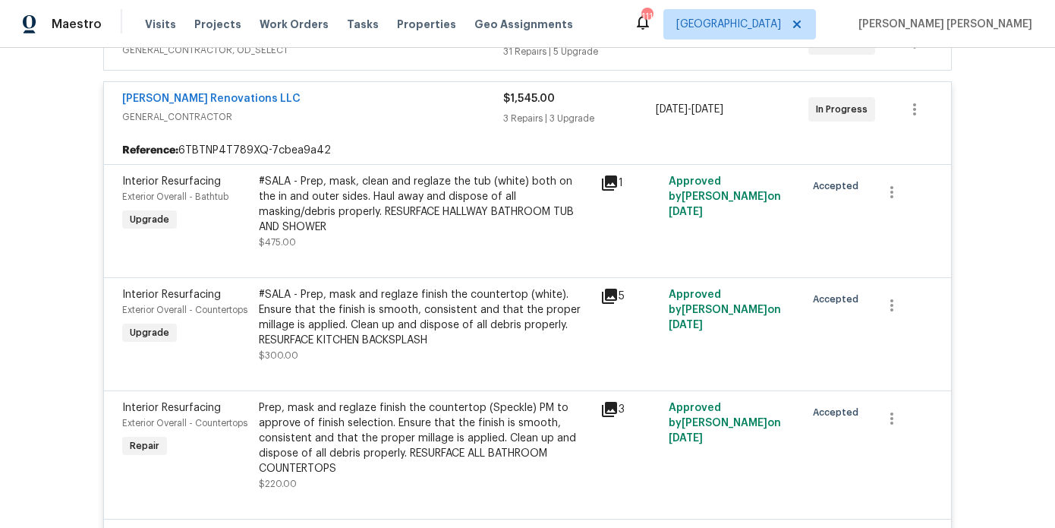
scroll to position [328, 0]
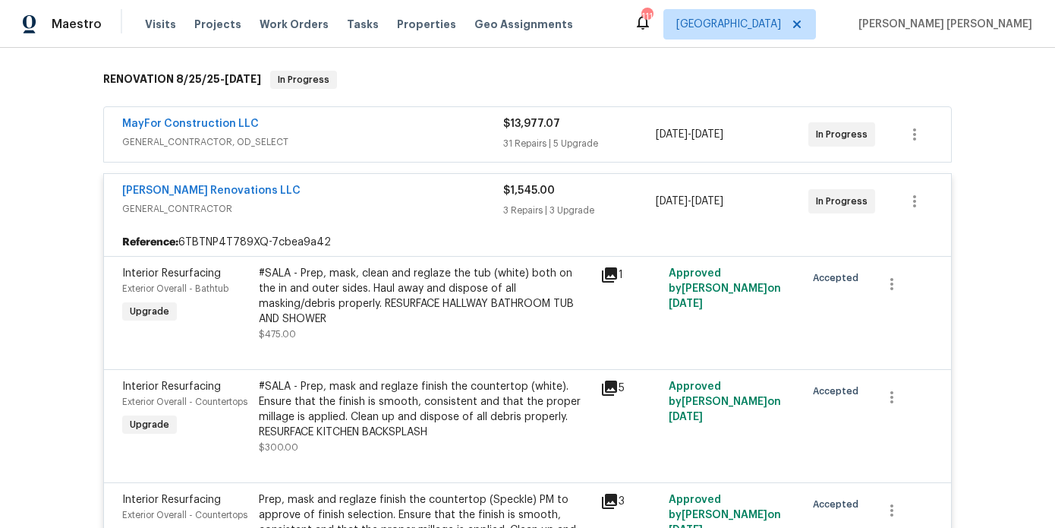
click at [399, 183] on div "[PERSON_NAME] Renovations LLC" at bounding box center [312, 192] width 381 height 18
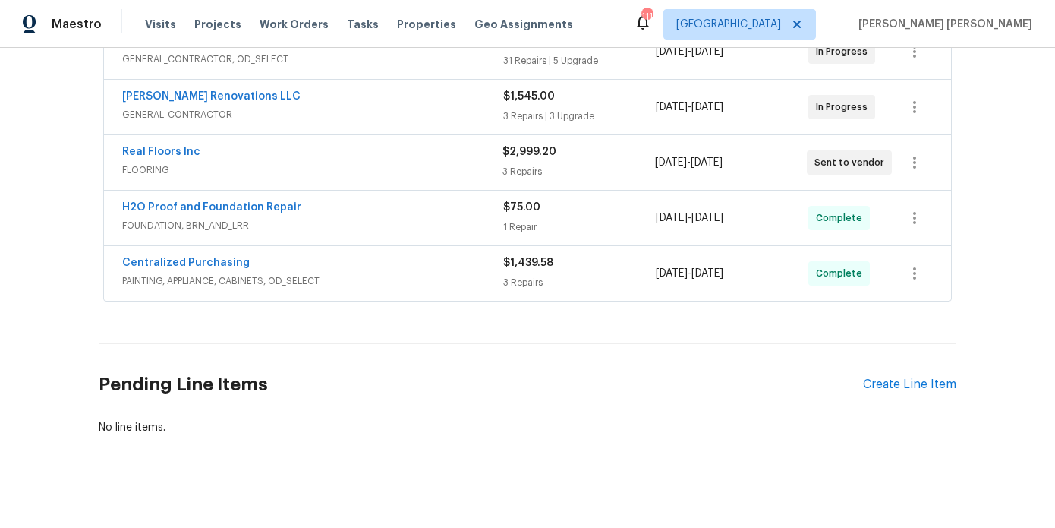
scroll to position [0, 0]
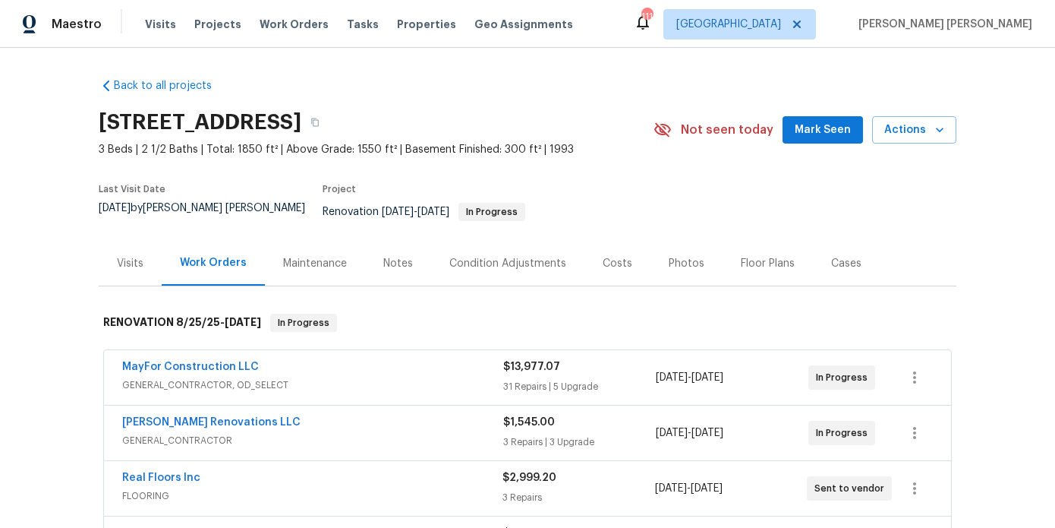
click at [620, 258] on div "Costs" at bounding box center [618, 263] width 30 height 15
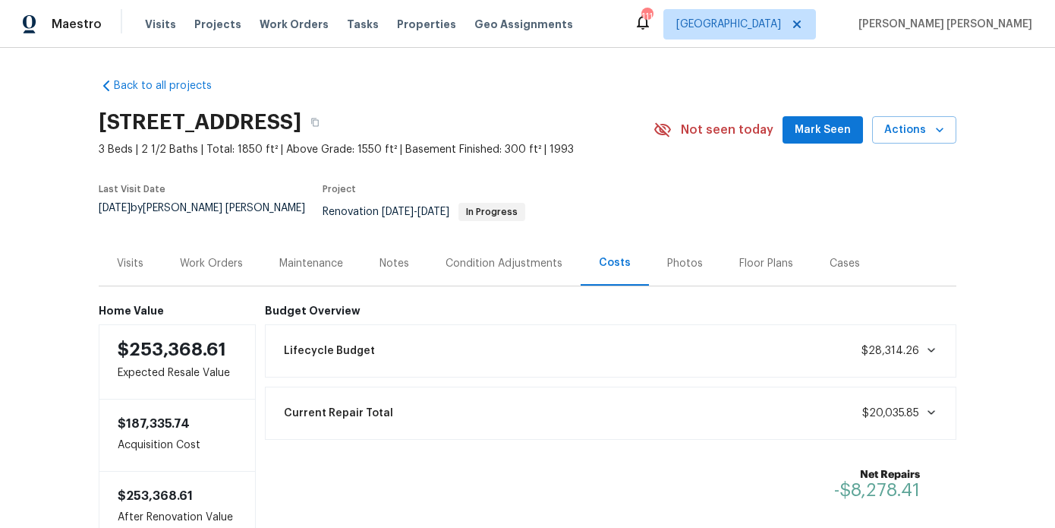
click at [740, 256] on div "Floor Plans" at bounding box center [767, 263] width 54 height 15
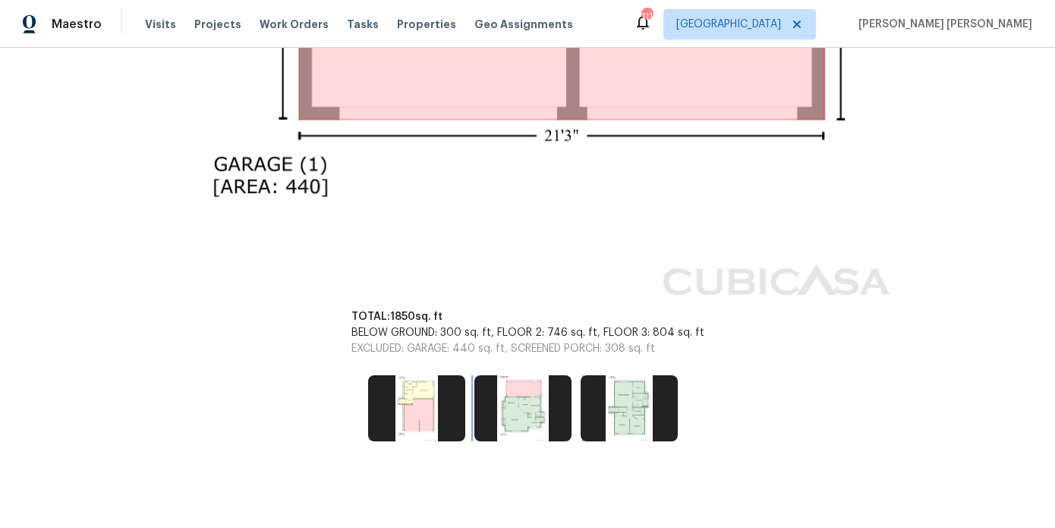
click at [494, 403] on img at bounding box center [523, 407] width 97 height 65
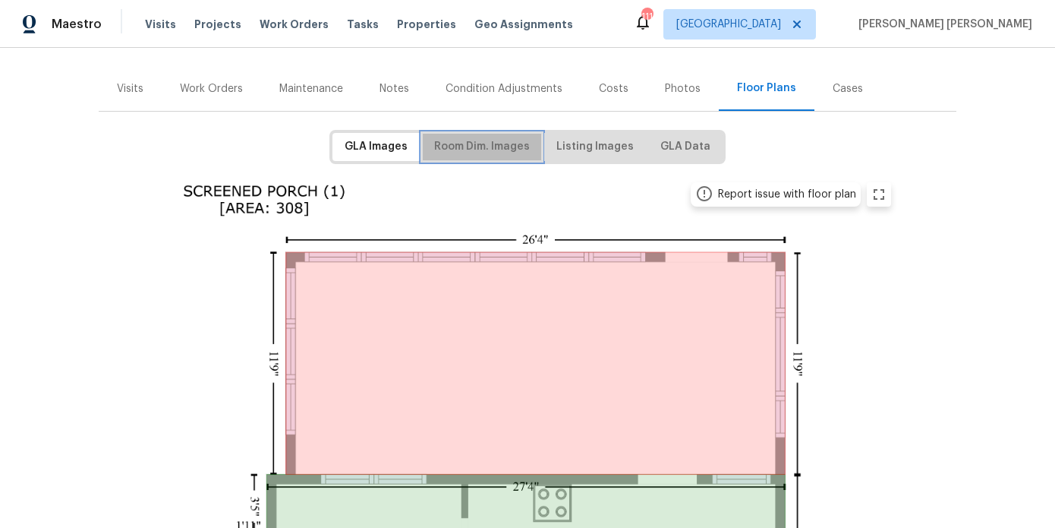
click at [484, 140] on span "Room Dim. Images" at bounding box center [482, 146] width 96 height 19
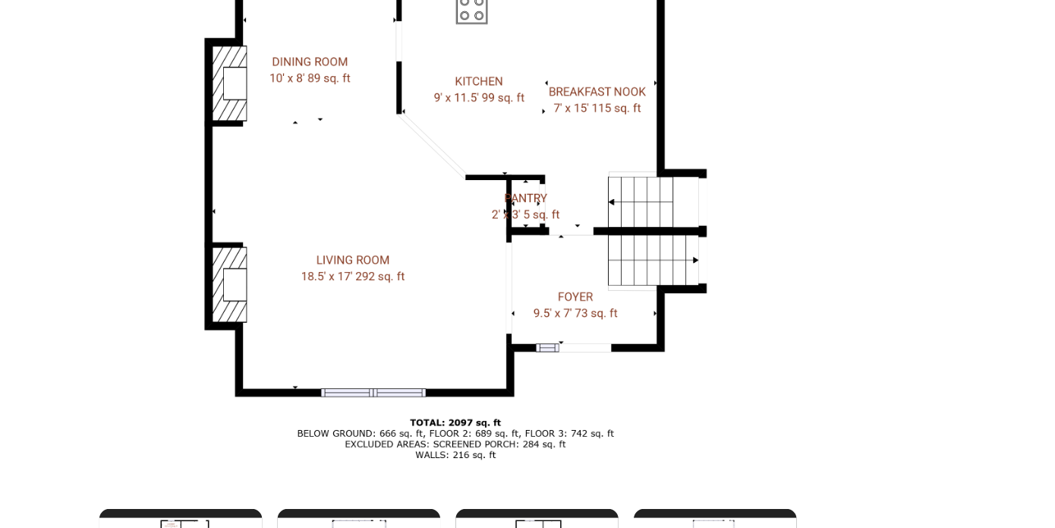
scroll to position [405, 0]
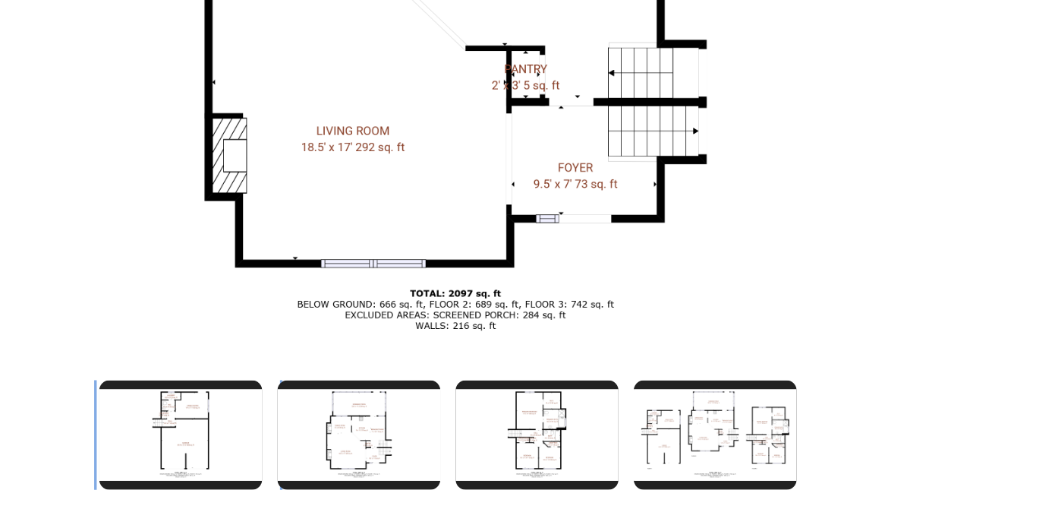
click at [388, 383] on img at bounding box center [363, 407] width 97 height 65
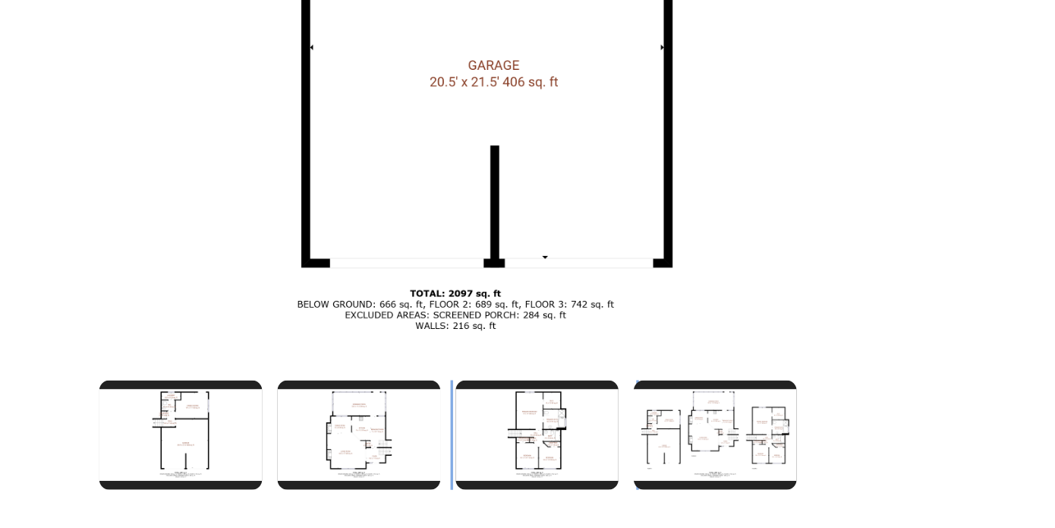
click at [578, 401] on img at bounding box center [576, 407] width 97 height 65
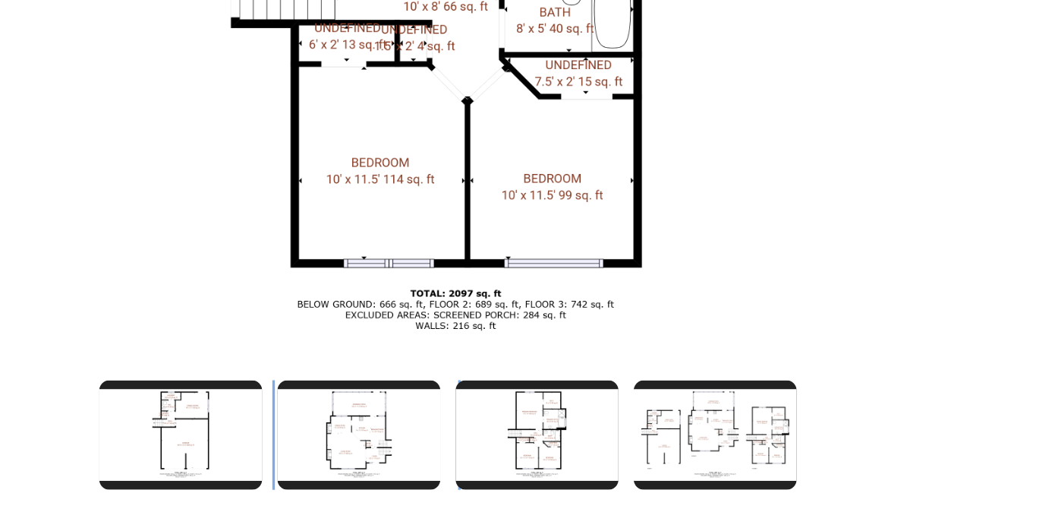
click at [489, 394] on img at bounding box center [469, 407] width 97 height 65
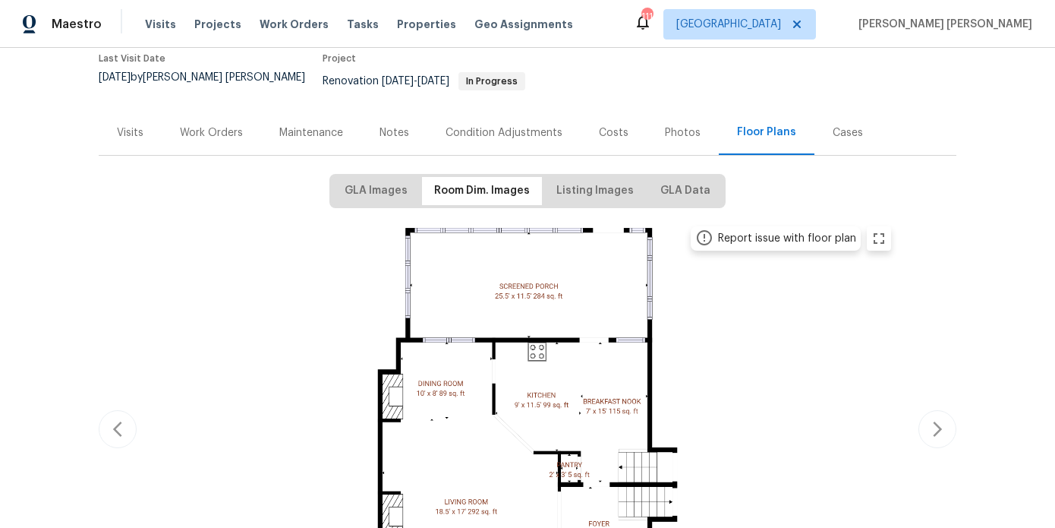
scroll to position [0, 0]
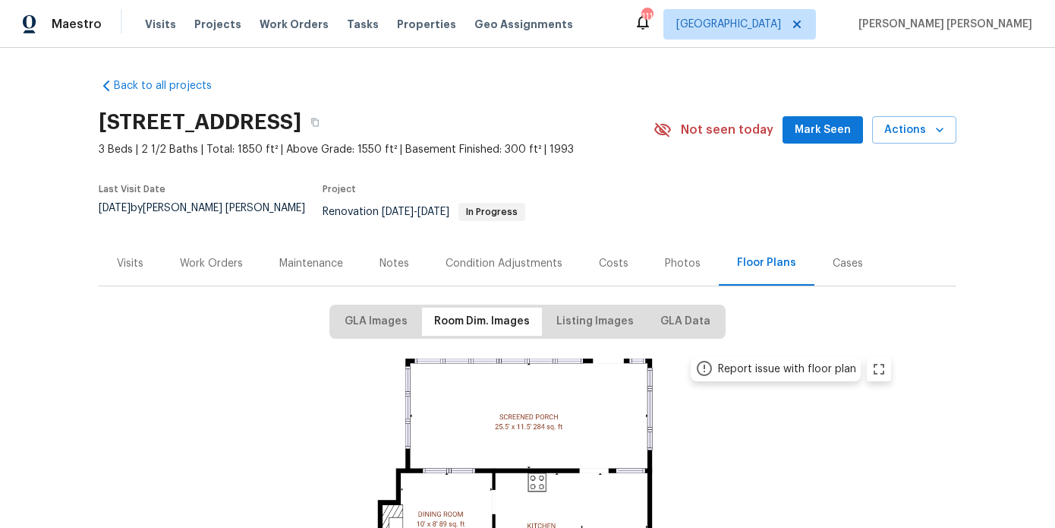
click at [393, 256] on div "Notes" at bounding box center [395, 263] width 30 height 15
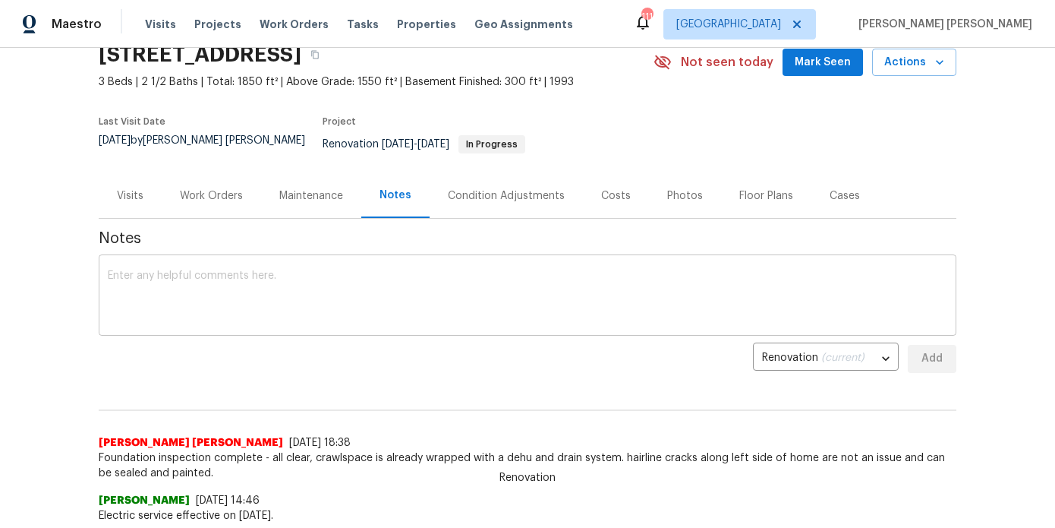
scroll to position [78, 0]
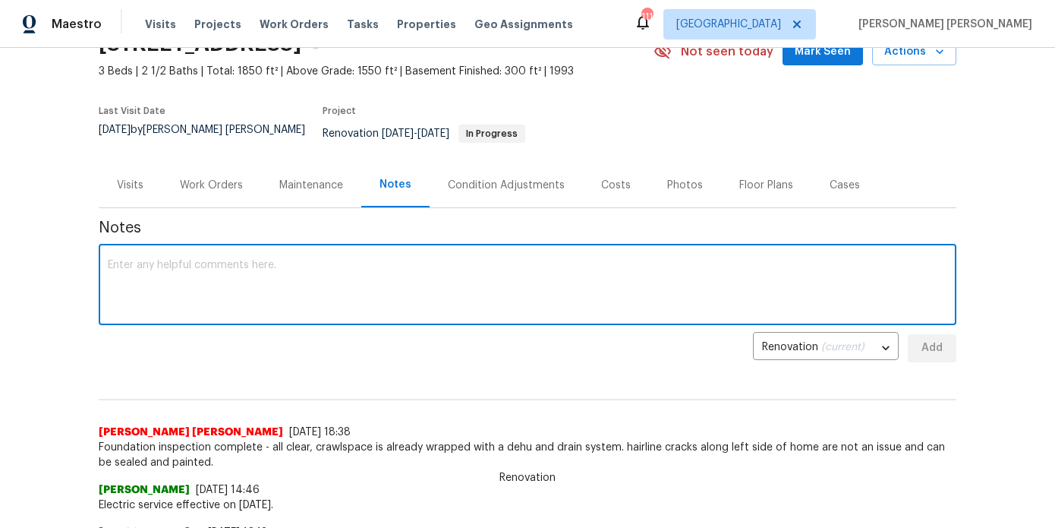
click at [331, 288] on textarea at bounding box center [528, 286] width 840 height 53
click at [383, 260] on textarea "#sala escalations submitted for approval" at bounding box center [528, 286] width 840 height 53
paste textarea "https://opendoor.slack.com/archives/C050RJQFV47/p1756250630541149"
click at [310, 260] on textarea "#sala escalations submitted for approval https://opendoor.slack.com/archives/C0…" at bounding box center [528, 286] width 840 height 53
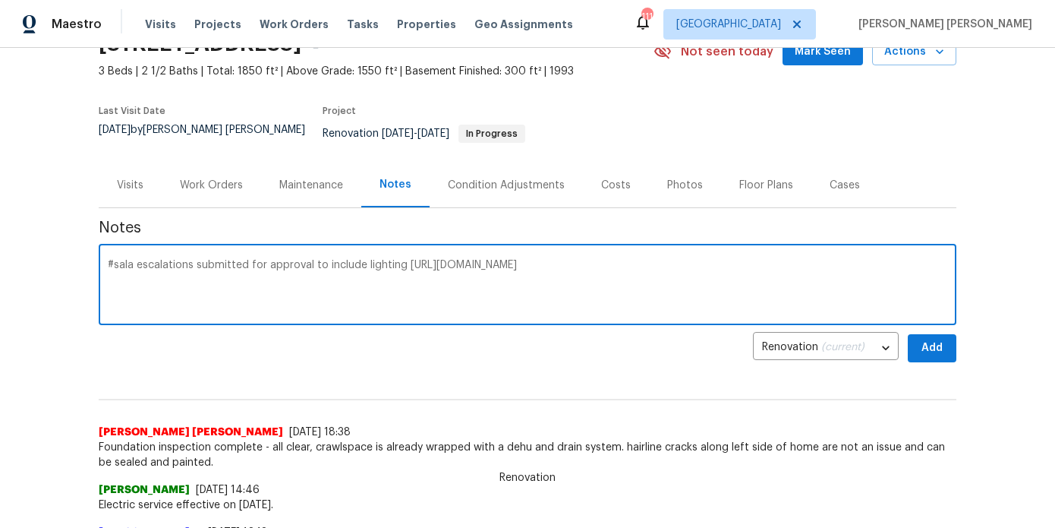
type textarea "#sala escalations submitted for approval to include lighting https://opendoor.s…"
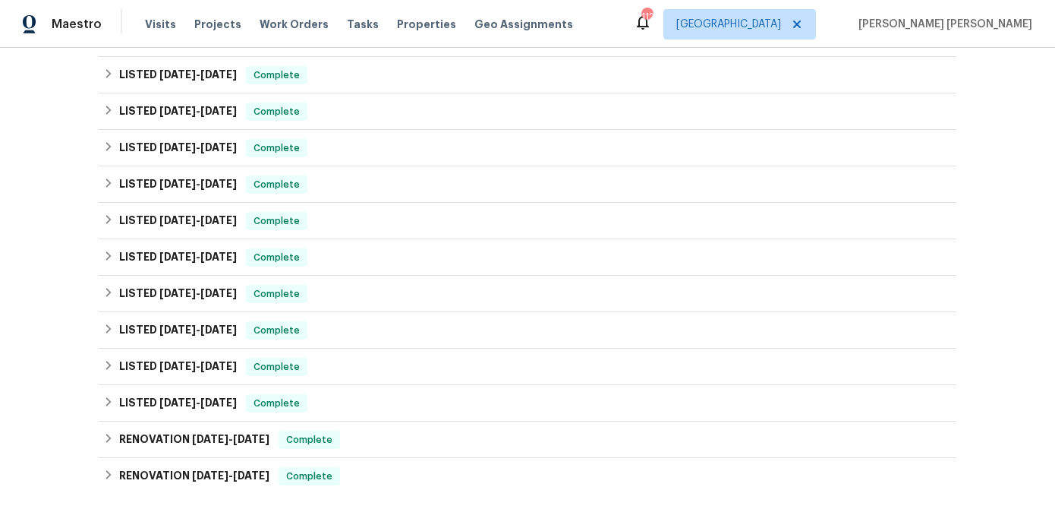
scroll to position [586, 0]
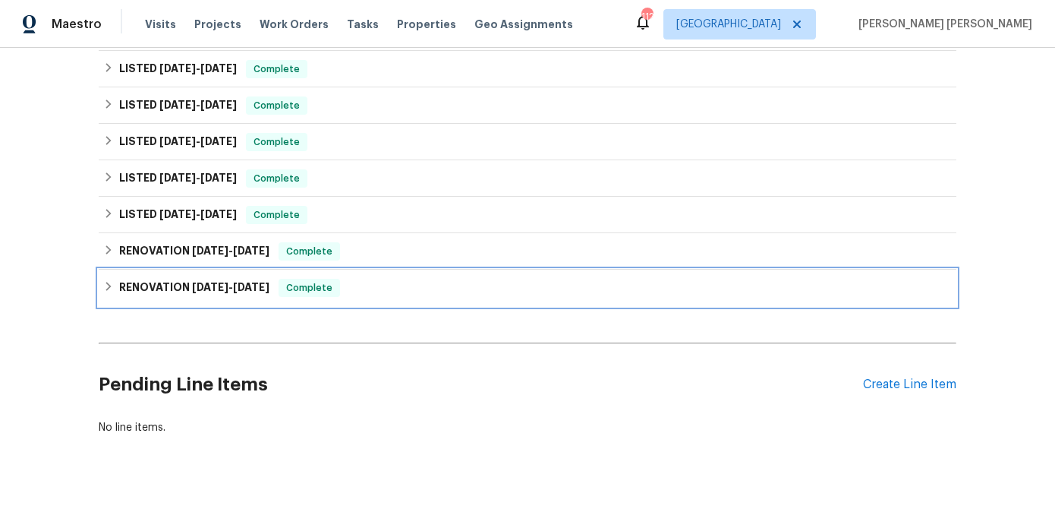
click at [207, 282] on span "[DATE]" at bounding box center [210, 287] width 36 height 11
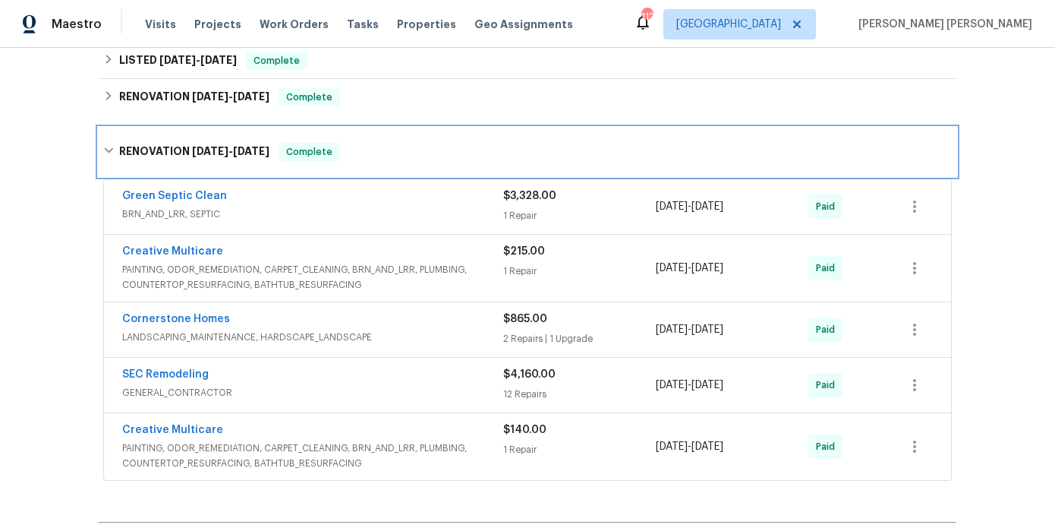
scroll to position [743, 0]
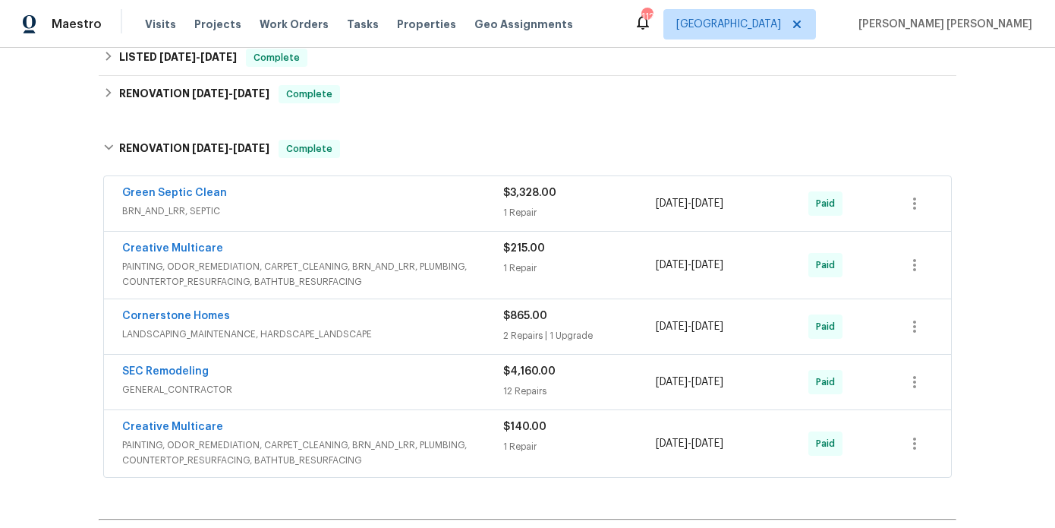
click at [315, 203] on span "BRN_AND_LRR, SEPTIC" at bounding box center [312, 210] width 381 height 15
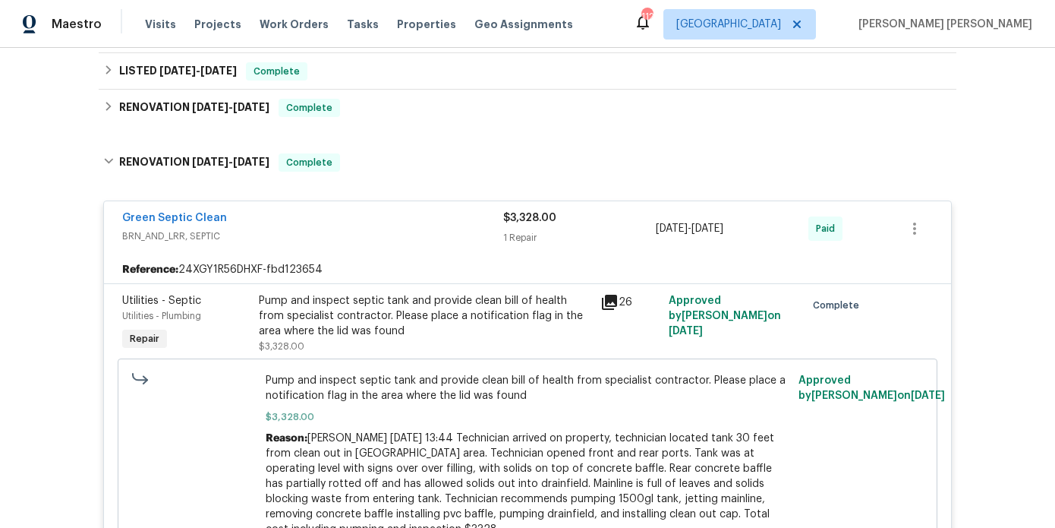
scroll to position [695, 0]
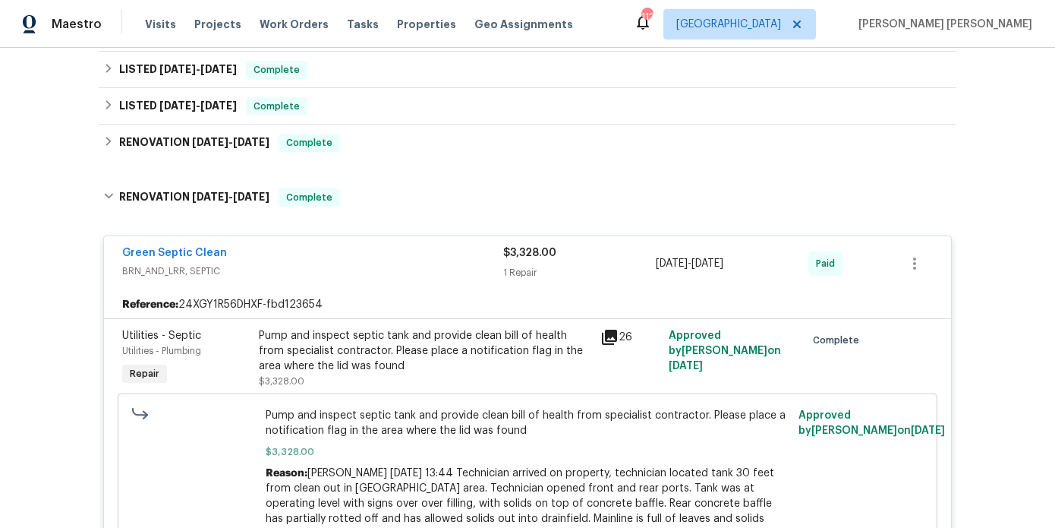
click at [364, 263] on span "BRN_AND_LRR, SEPTIC" at bounding box center [312, 270] width 381 height 15
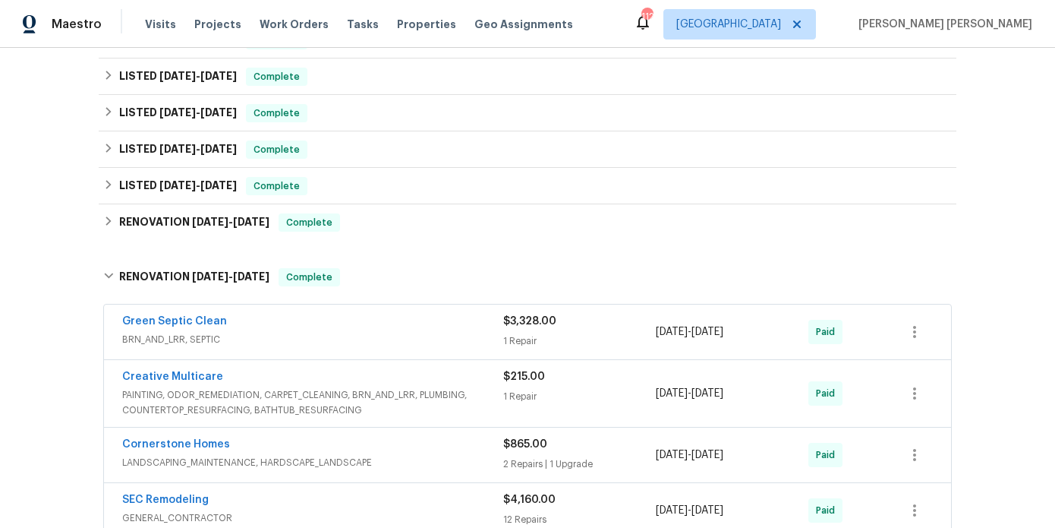
scroll to position [524, 0]
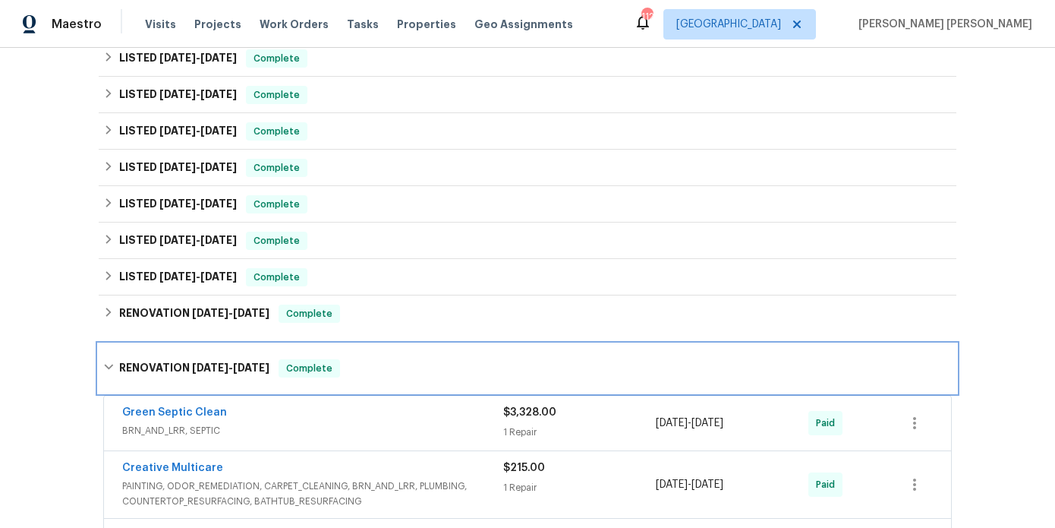
click at [229, 366] on h6 "RENOVATION [DATE] - [DATE]" at bounding box center [194, 368] width 150 height 18
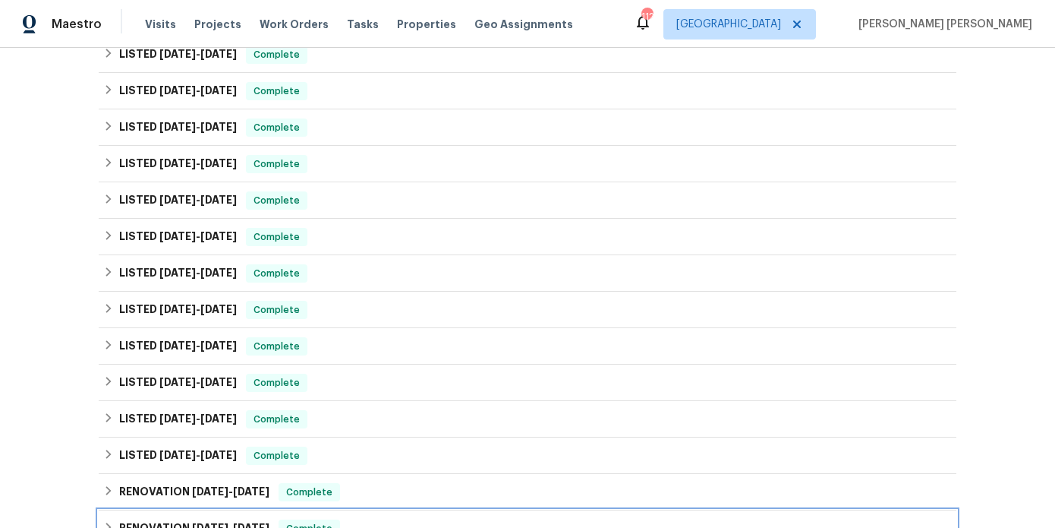
scroll to position [308, 0]
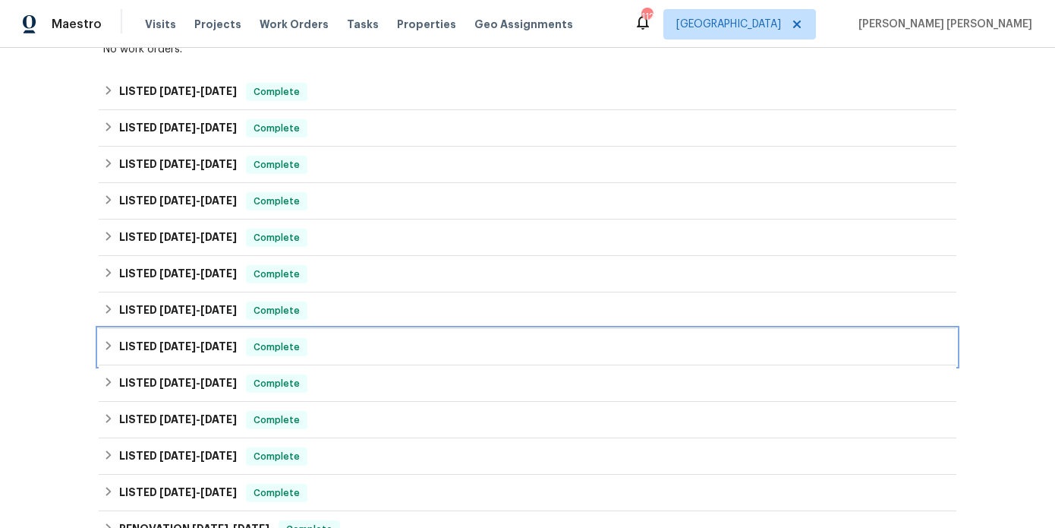
click at [193, 329] on div "LISTED [DATE] - [DATE] Complete" at bounding box center [528, 347] width 858 height 36
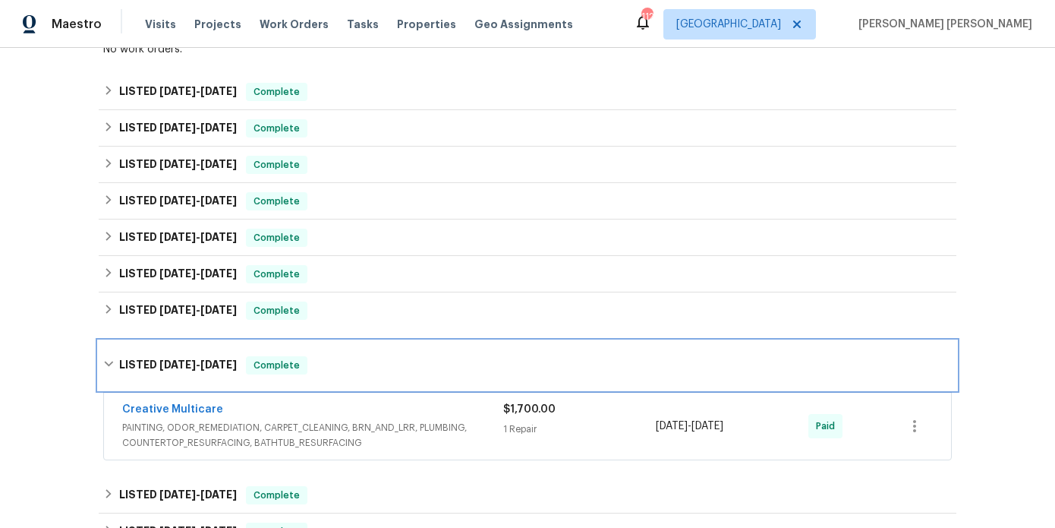
click at [191, 341] on div "LISTED [DATE] - [DATE] Complete" at bounding box center [528, 365] width 858 height 49
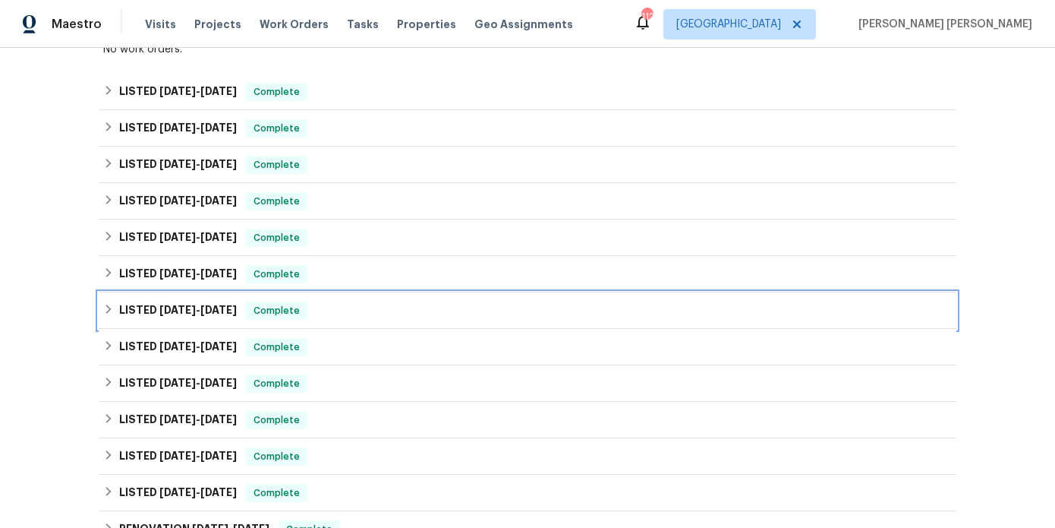
click at [196, 311] on div "LISTED [DATE] - [DATE] Complete" at bounding box center [528, 310] width 858 height 36
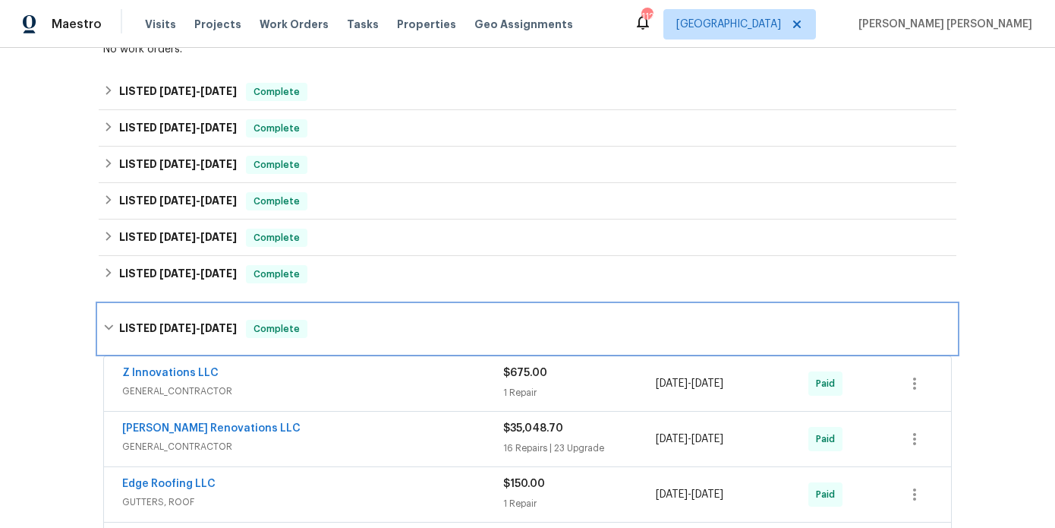
click at [196, 320] on h6 "LISTED [DATE] - [DATE]" at bounding box center [178, 329] width 118 height 18
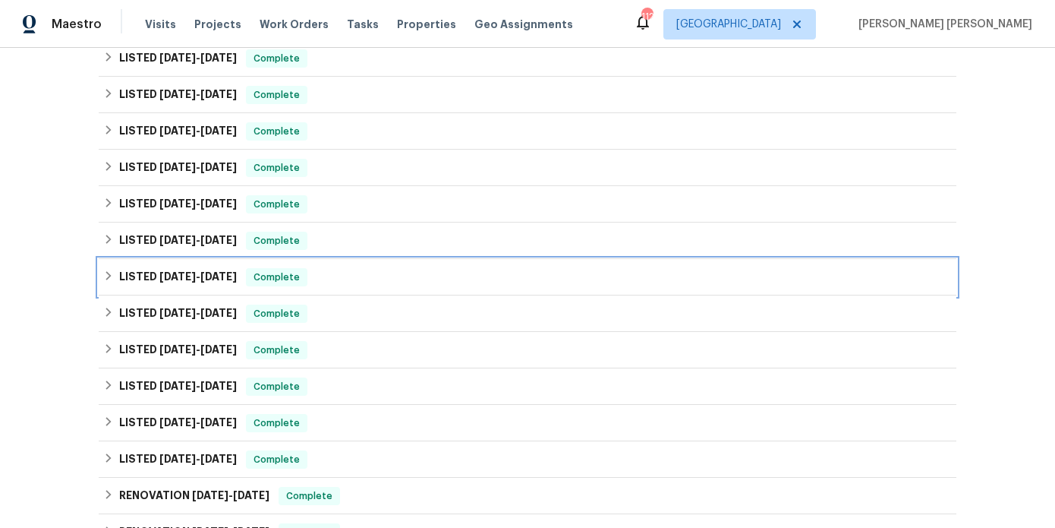
scroll to position [359, 0]
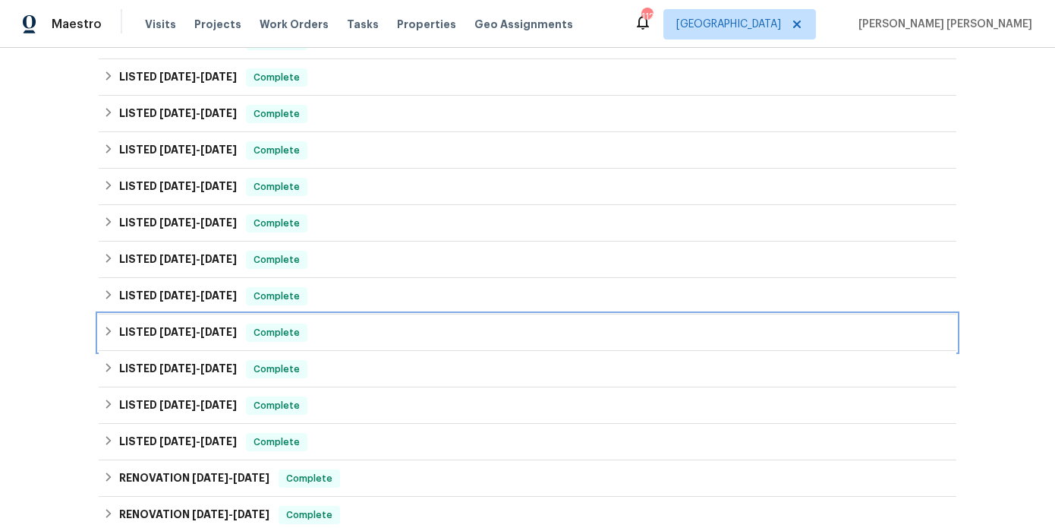
click at [196, 326] on h6 "LISTED [DATE] - [DATE]" at bounding box center [178, 332] width 118 height 18
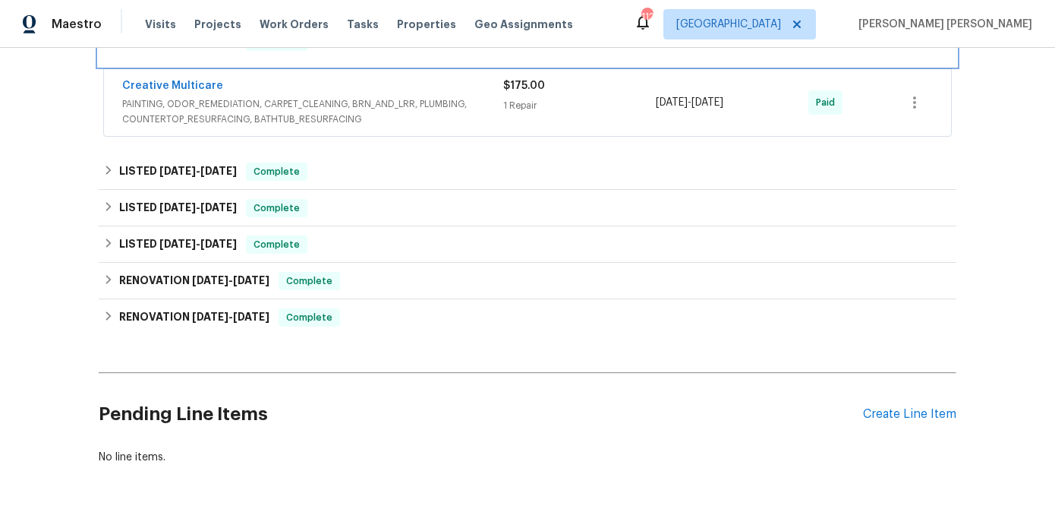
scroll to position [686, 0]
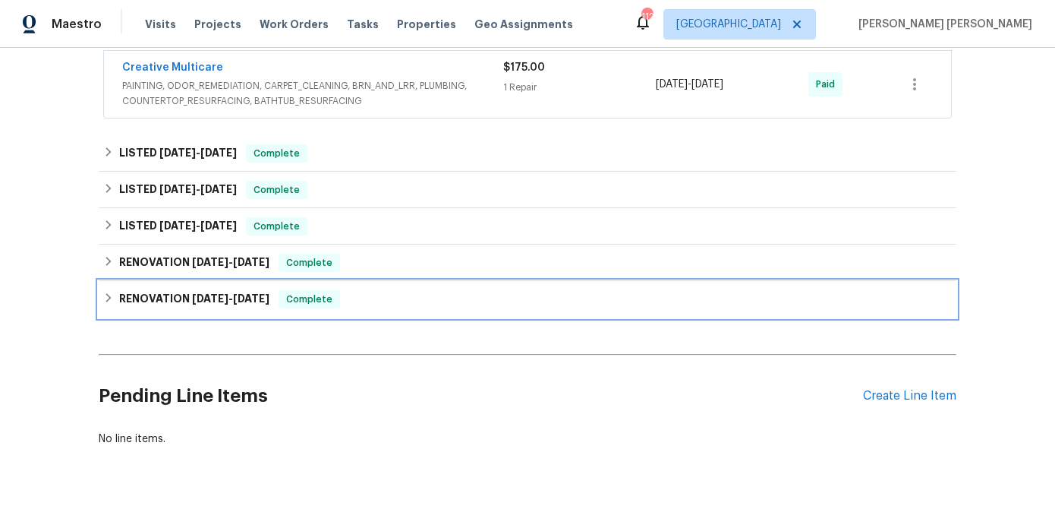
click at [188, 281] on div "RENOVATION [DATE] - [DATE] Complete" at bounding box center [528, 299] width 858 height 36
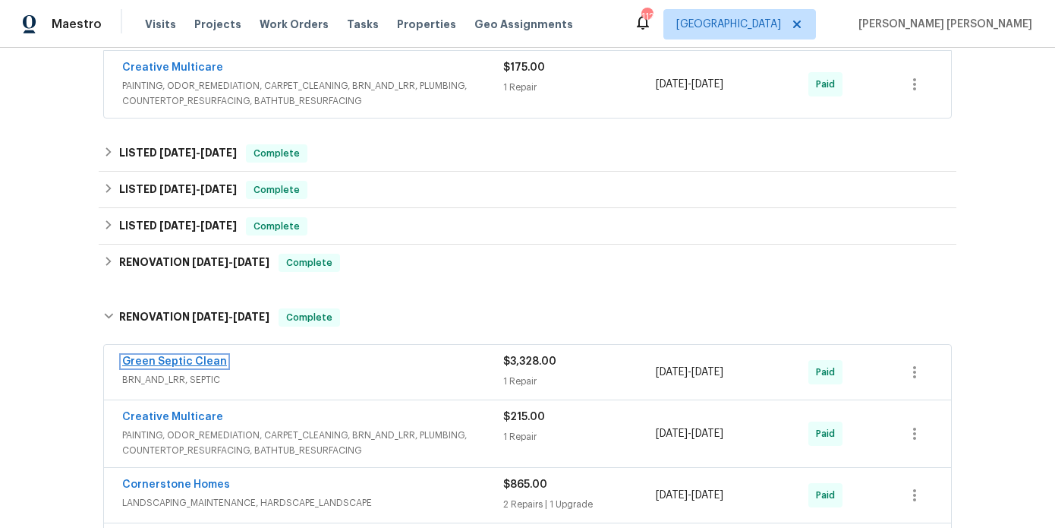
click at [181, 356] on link "Green Septic Clean" at bounding box center [174, 361] width 105 height 11
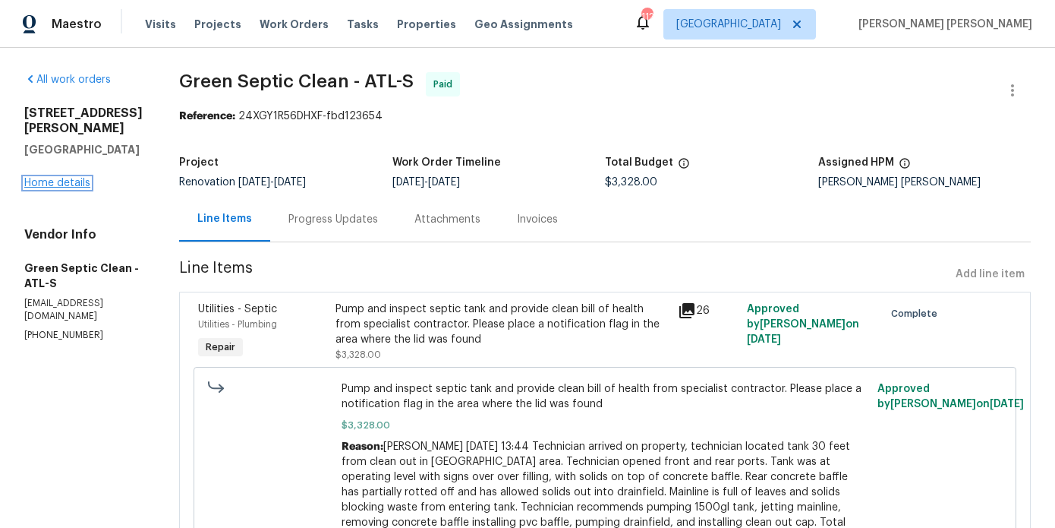
click at [52, 178] on link "Home details" at bounding box center [57, 183] width 66 height 11
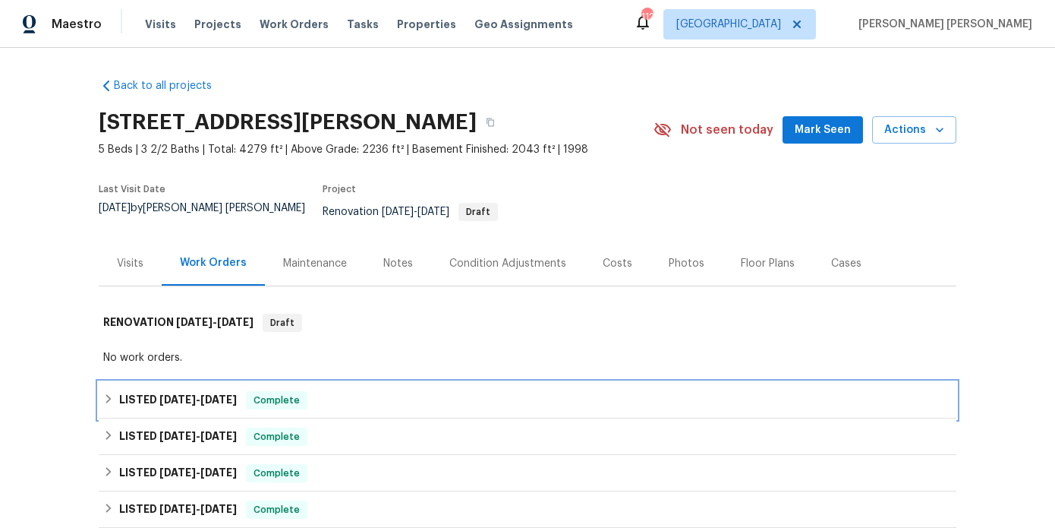
click at [150, 382] on div "LISTED [DATE] - [DATE] Complete" at bounding box center [528, 400] width 858 height 36
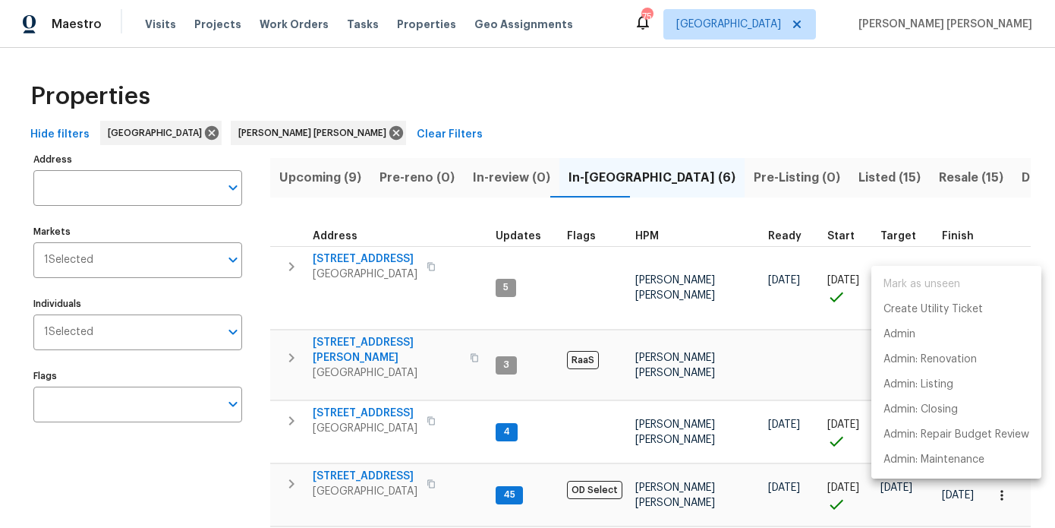
scroll to position [39, 0]
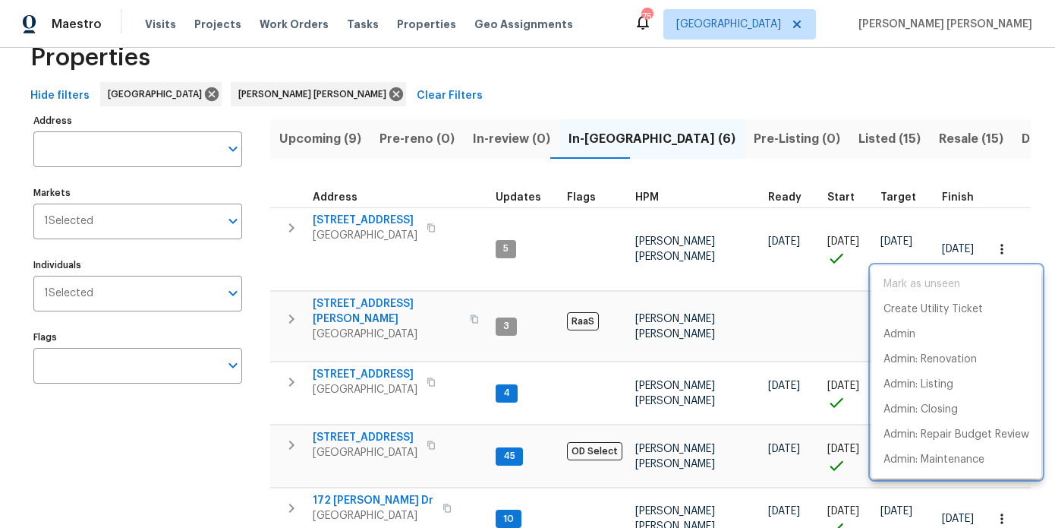
click at [295, 370] on div at bounding box center [527, 264] width 1055 height 528
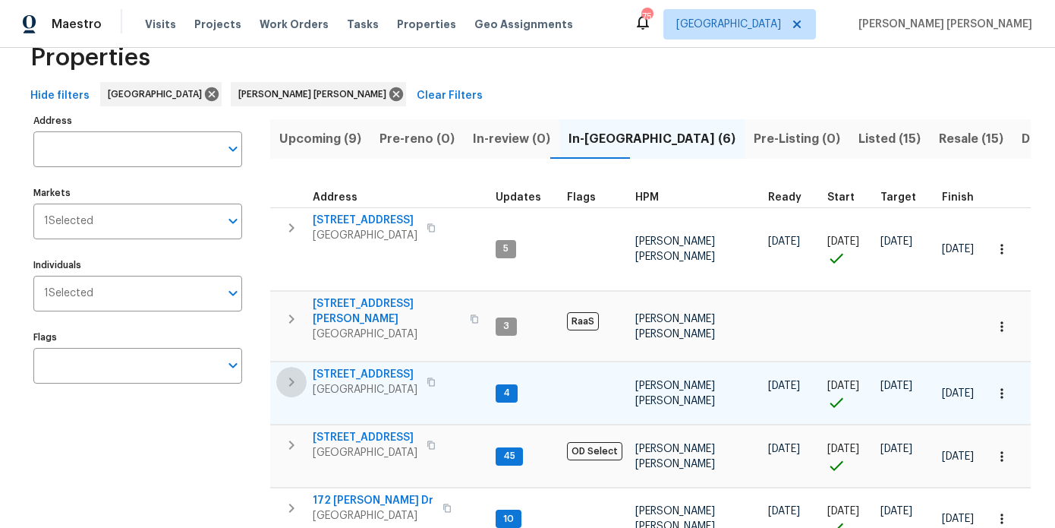
click at [295, 383] on button "button" at bounding box center [291, 382] width 30 height 30
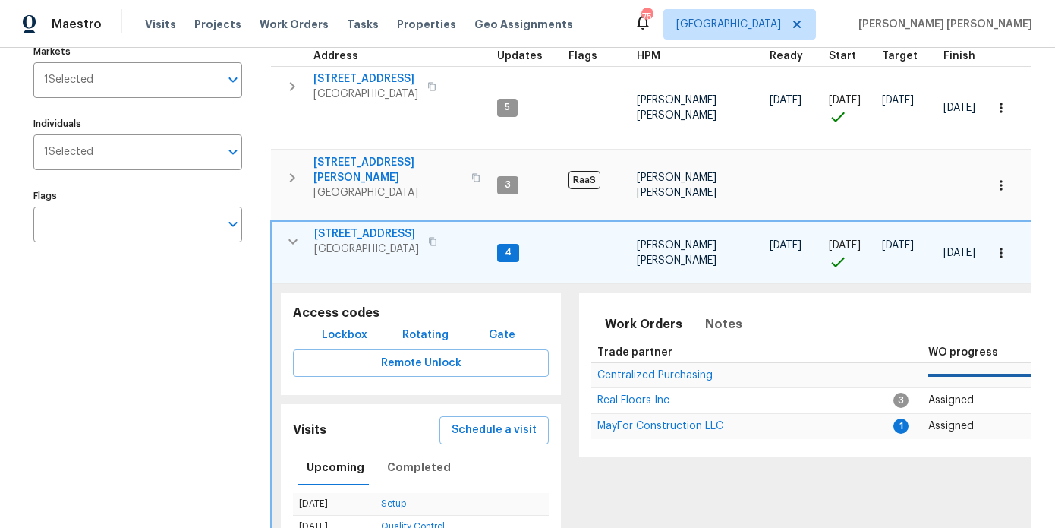
scroll to position [198, 0]
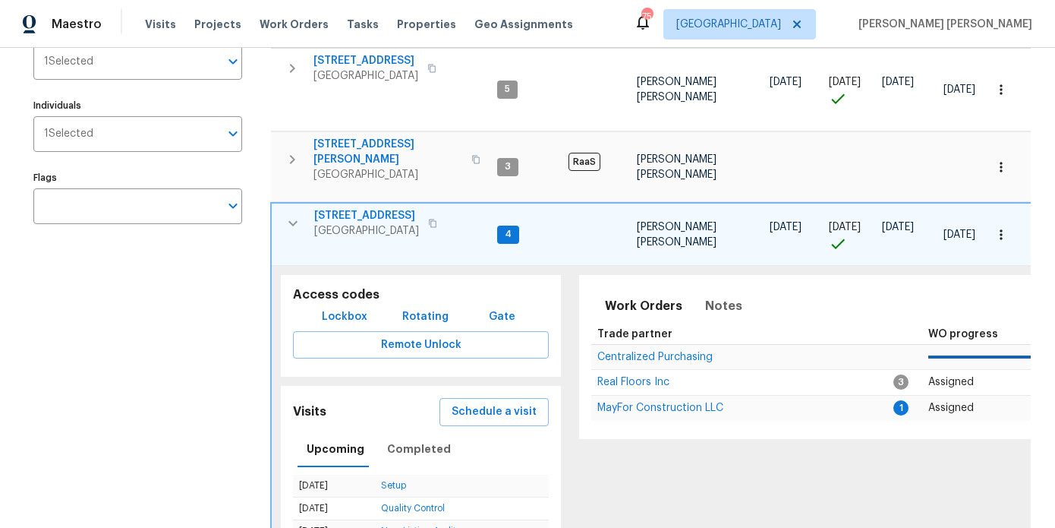
click at [434, 219] on icon "button" at bounding box center [432, 223] width 9 height 9
click at [336, 314] on span "Lockbox" at bounding box center [345, 316] width 46 height 19
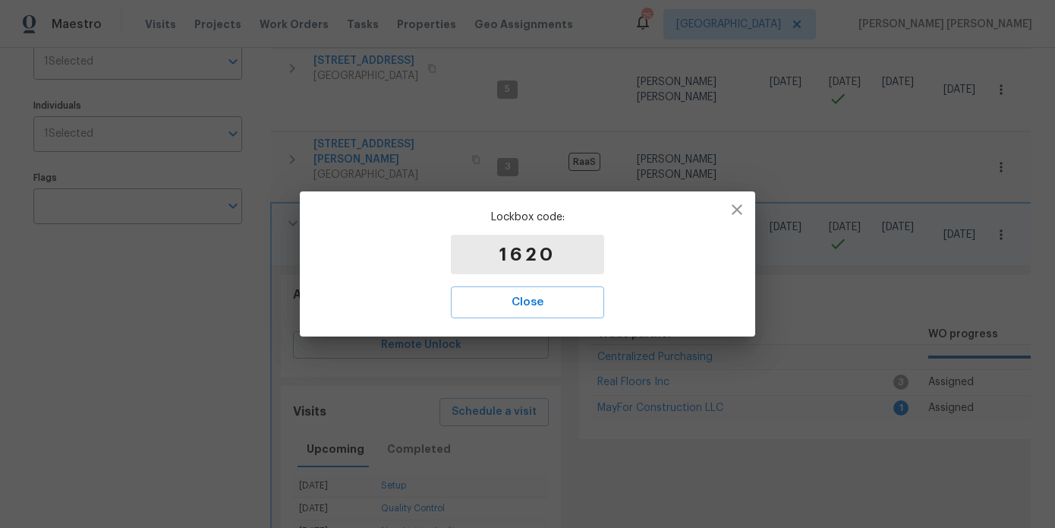
click at [544, 251] on p "1620" at bounding box center [527, 254] width 153 height 39
copy p "1620"
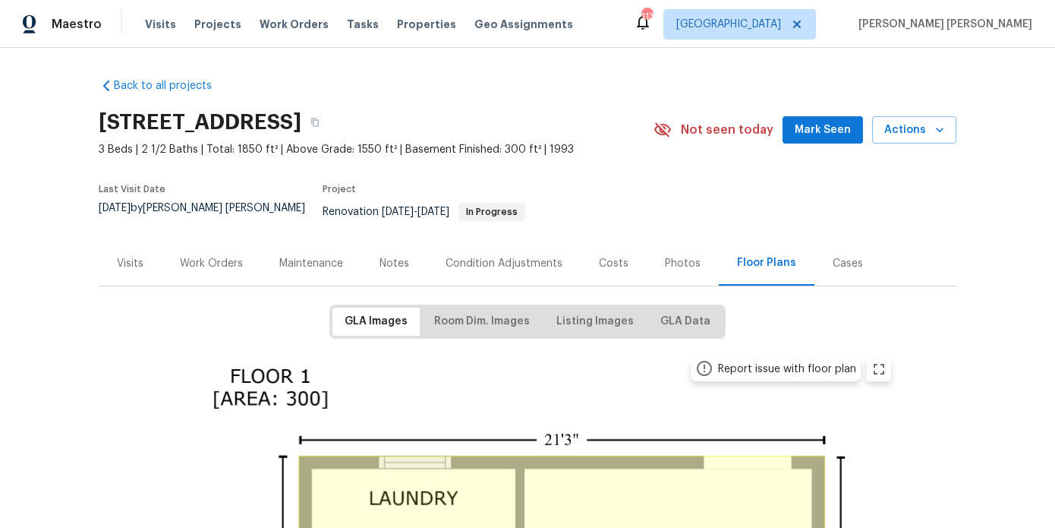
click at [386, 257] on div "Notes" at bounding box center [395, 263] width 30 height 15
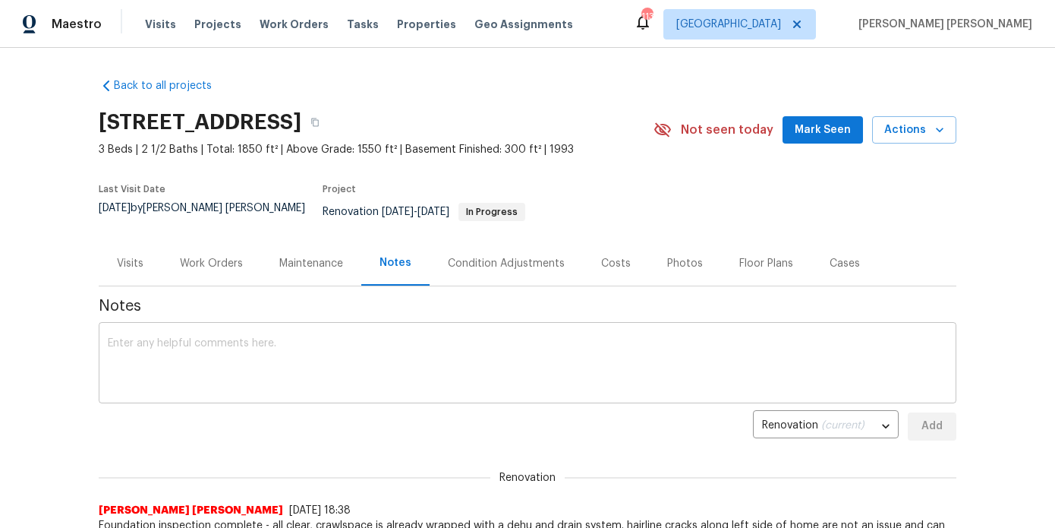
click at [343, 338] on textarea at bounding box center [528, 364] width 840 height 53
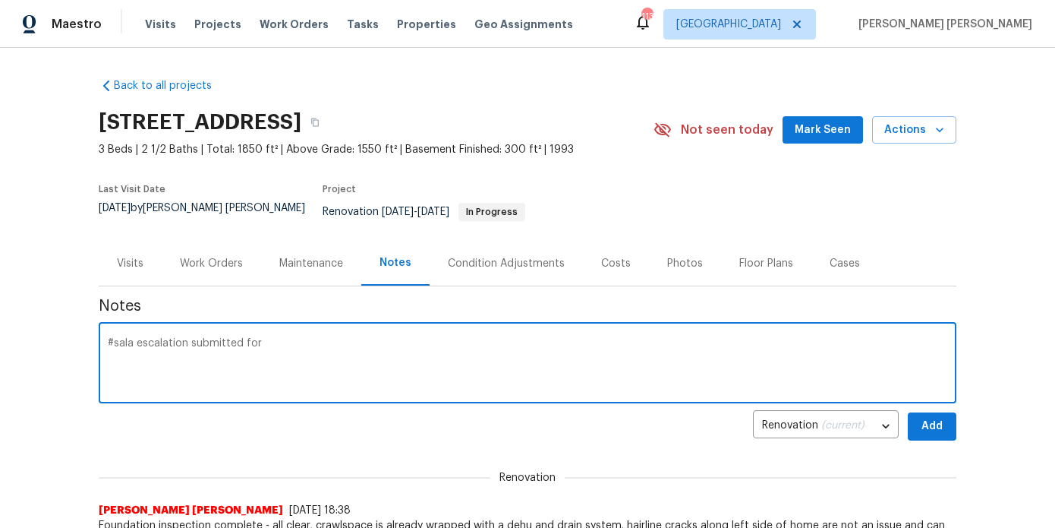
click at [289, 326] on div "#sala escalation submitted for x ​" at bounding box center [528, 364] width 858 height 77
drag, startPoint x: 289, startPoint y: 326, endPoint x: 271, endPoint y: 339, distance: 22.3
click at [271, 339] on textarea "#sala escalation submitted for" at bounding box center [528, 364] width 840 height 53
click at [128, 338] on textarea "#sala escalation submitted for" at bounding box center [528, 364] width 840 height 53
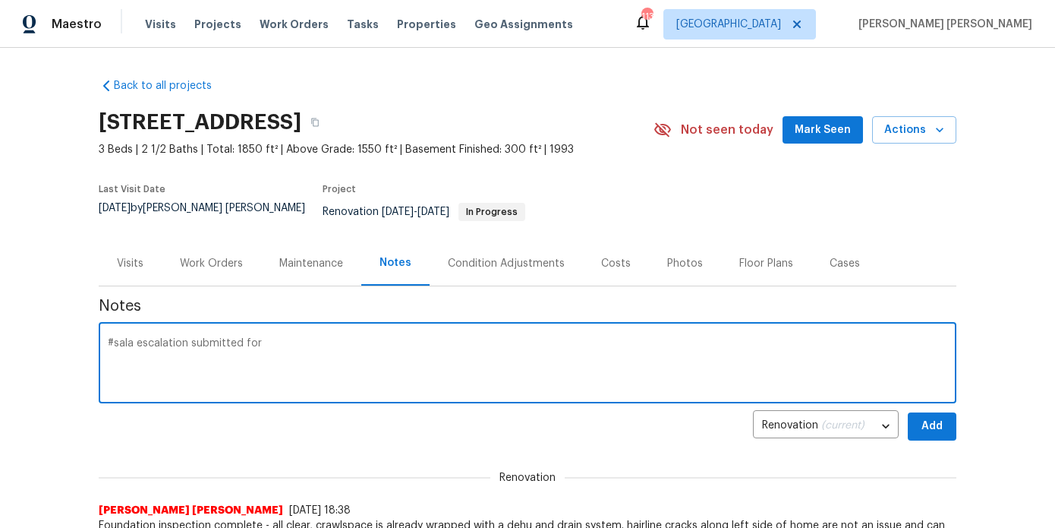
click at [289, 344] on textarea "#sala escalation submitted for" at bounding box center [528, 364] width 840 height 53
type textarea "#sala escalation submitted for lighting upgrades, cabinet hardware, backsplash …"
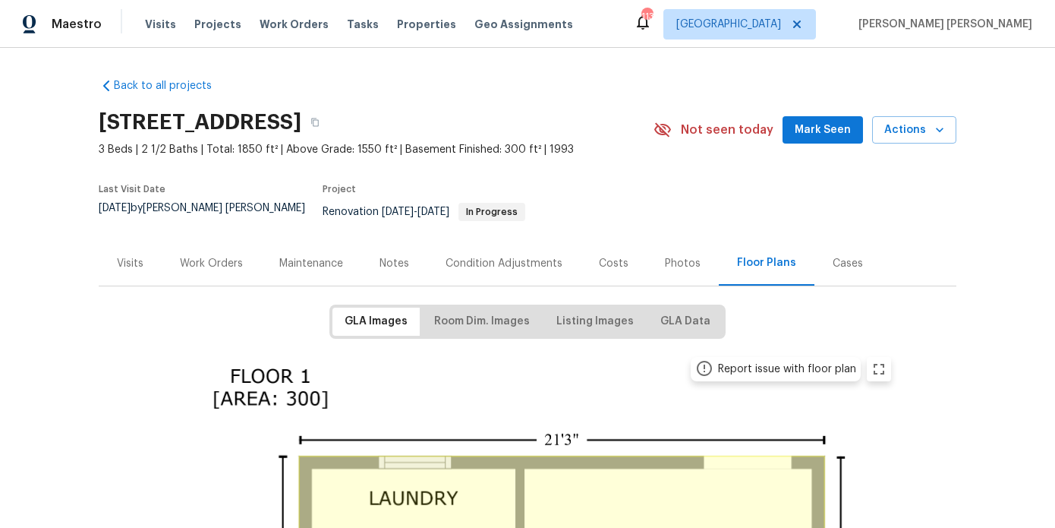
click at [396, 256] on div "Notes" at bounding box center [395, 263] width 30 height 15
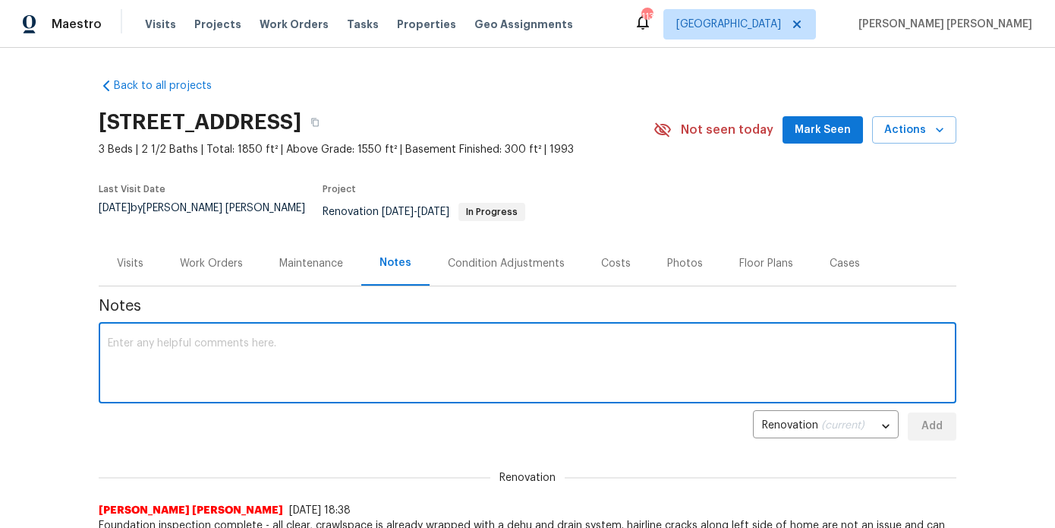
click at [319, 366] on textarea at bounding box center [528, 364] width 840 height 53
type textarea "@"
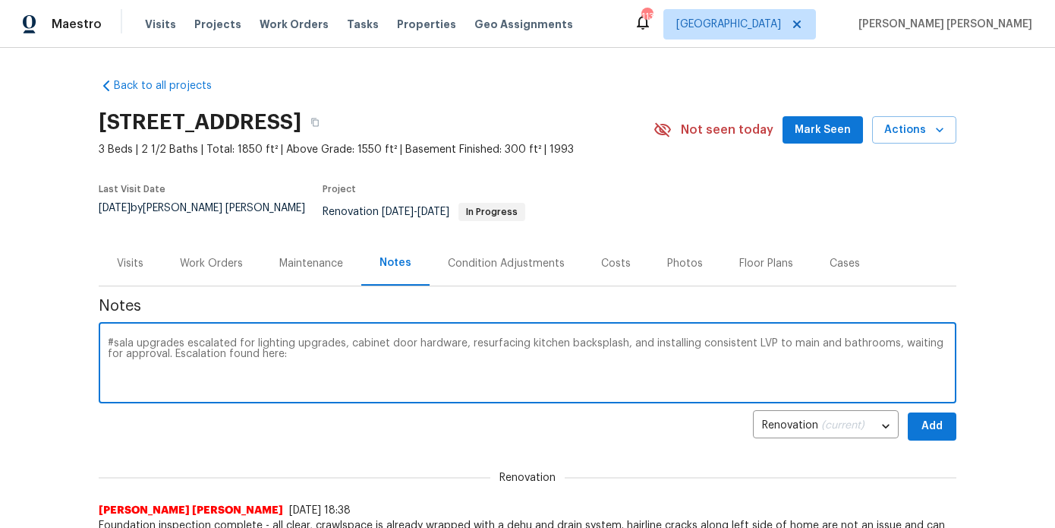
paste textarea "https://opendoor.slack.com/archives/C050RJQFV47/p1756250630541149"
type textarea "#sala upgrades escalated for lighting upgrades, cabinet door hardware, resurfac…"
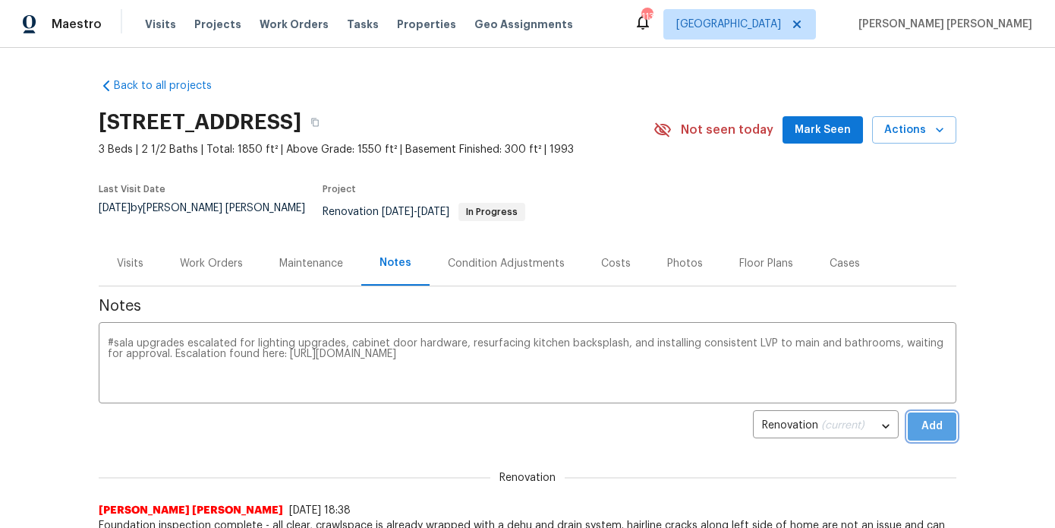
click at [921, 417] on span "Add" at bounding box center [932, 426] width 24 height 19
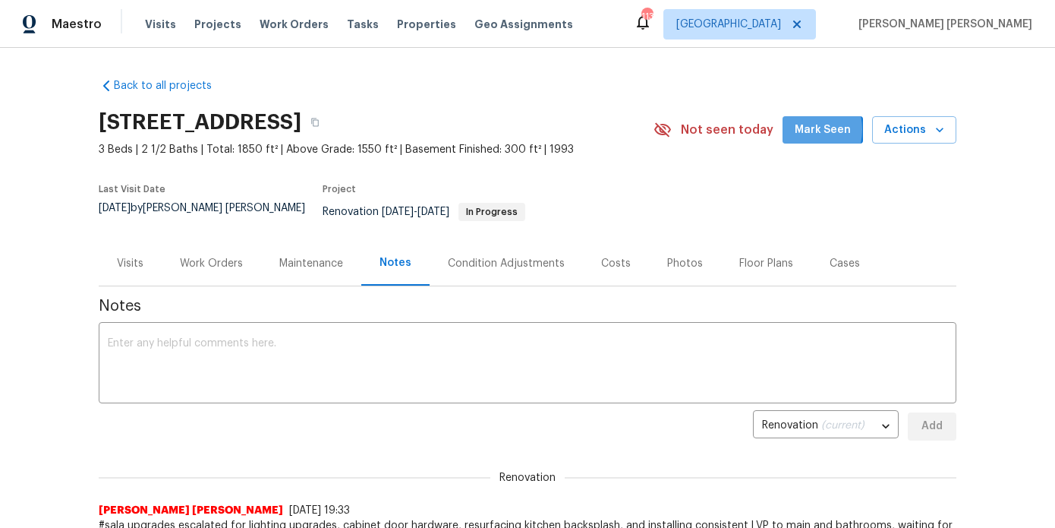
click at [805, 130] on span "Mark Seen" at bounding box center [823, 130] width 56 height 19
click at [209, 262] on div "Work Orders" at bounding box center [211, 263] width 99 height 45
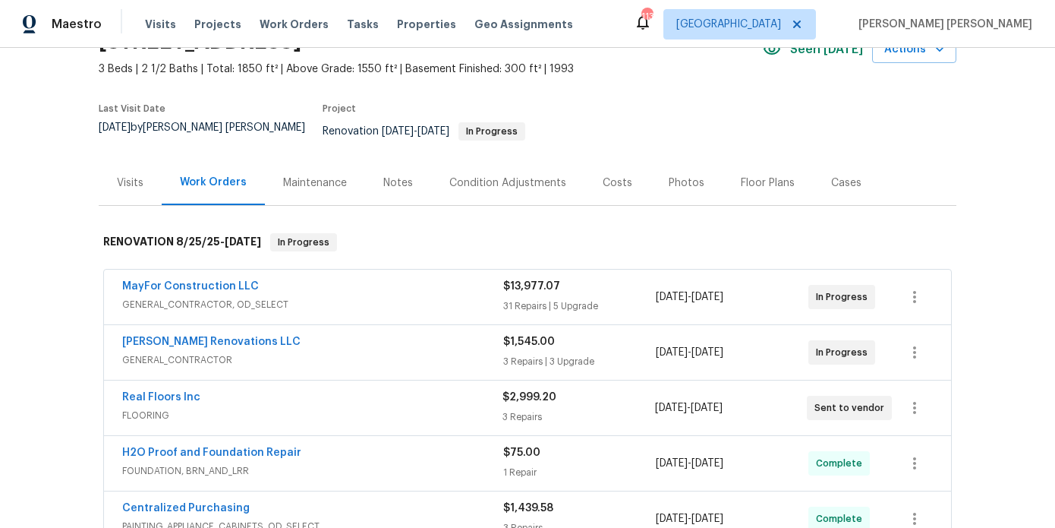
scroll to position [103, 0]
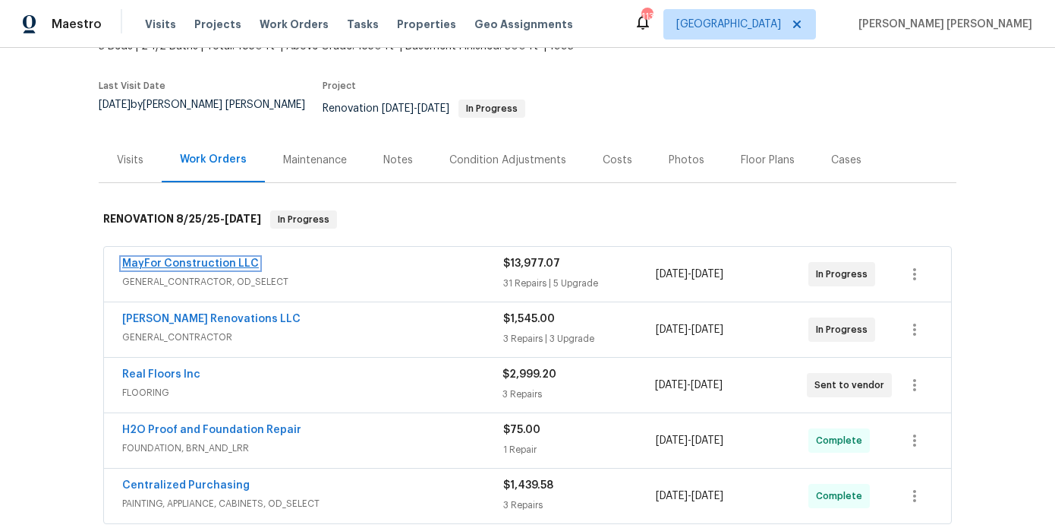
click at [216, 258] on link "MayFor Construction LLC" at bounding box center [190, 263] width 137 height 11
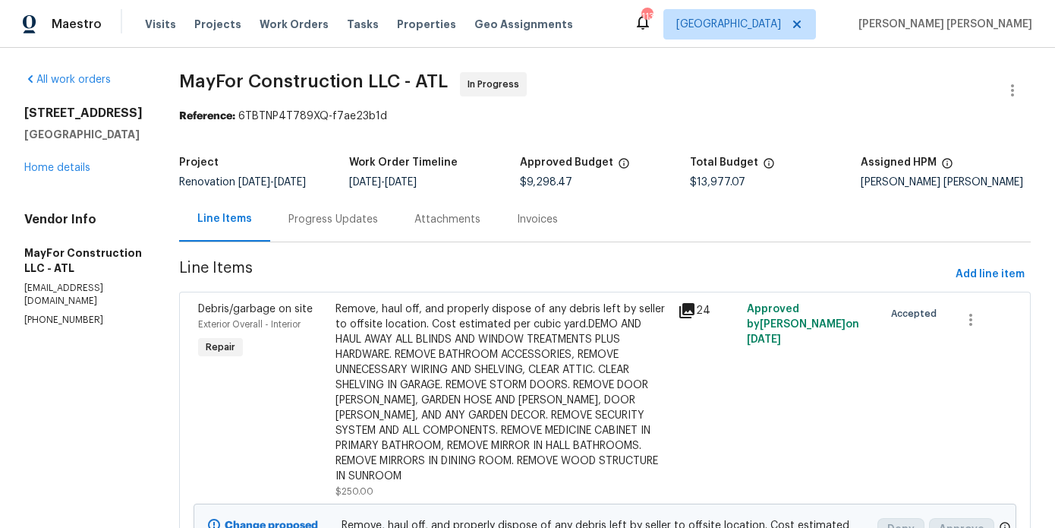
click at [353, 220] on div "Progress Updates" at bounding box center [334, 219] width 90 height 15
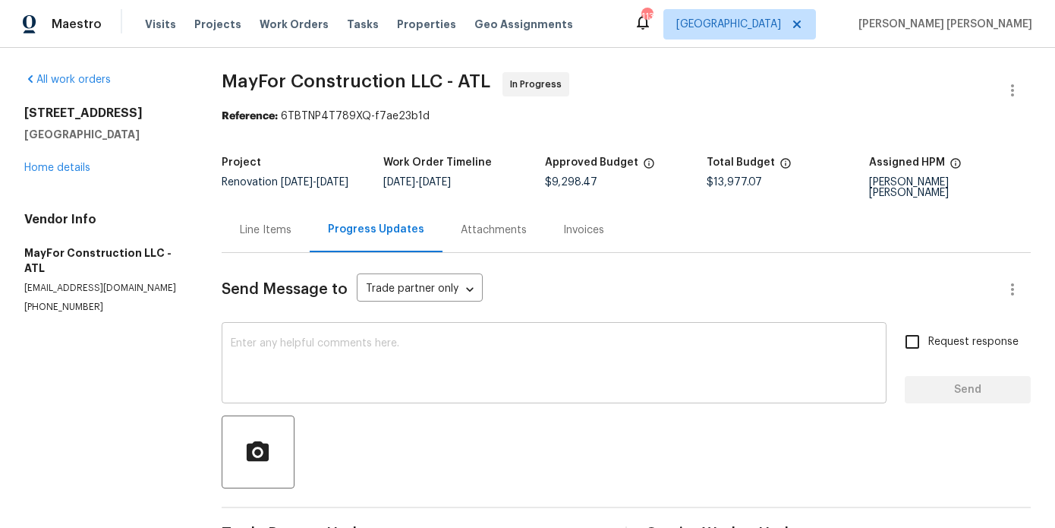
click at [421, 335] on div "x ​" at bounding box center [554, 364] width 665 height 77
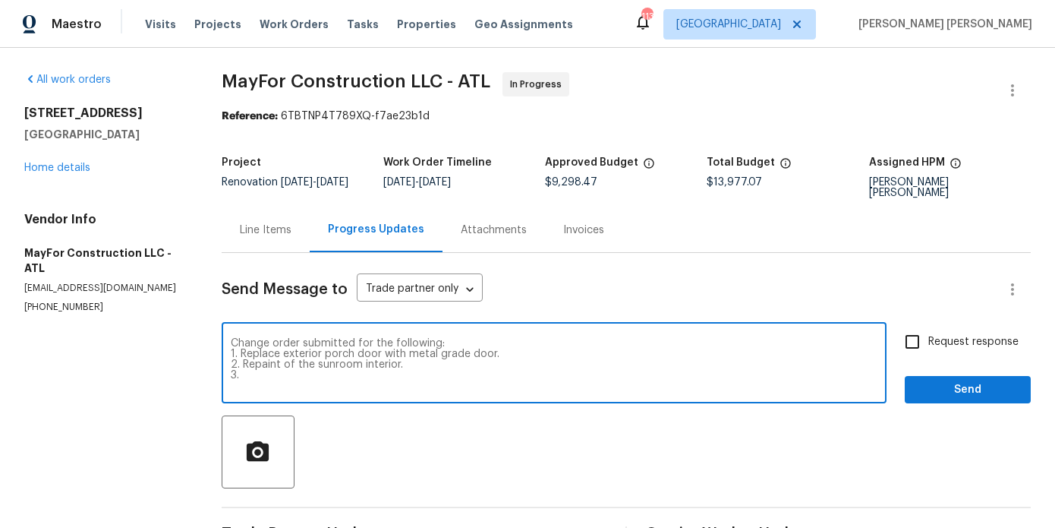
click at [434, 367] on textarea "Change order submitted for the following: 1. Replace exterior porch door with m…" at bounding box center [554, 364] width 647 height 53
click at [335, 380] on textarea "Change order submitted for the following: 1. Replace exterior porch door with m…" at bounding box center [554, 364] width 647 height 53
click at [435, 371] on textarea "Change order submitted for the following: 1. Replace exterior porch door with m…" at bounding box center [554, 364] width 647 height 53
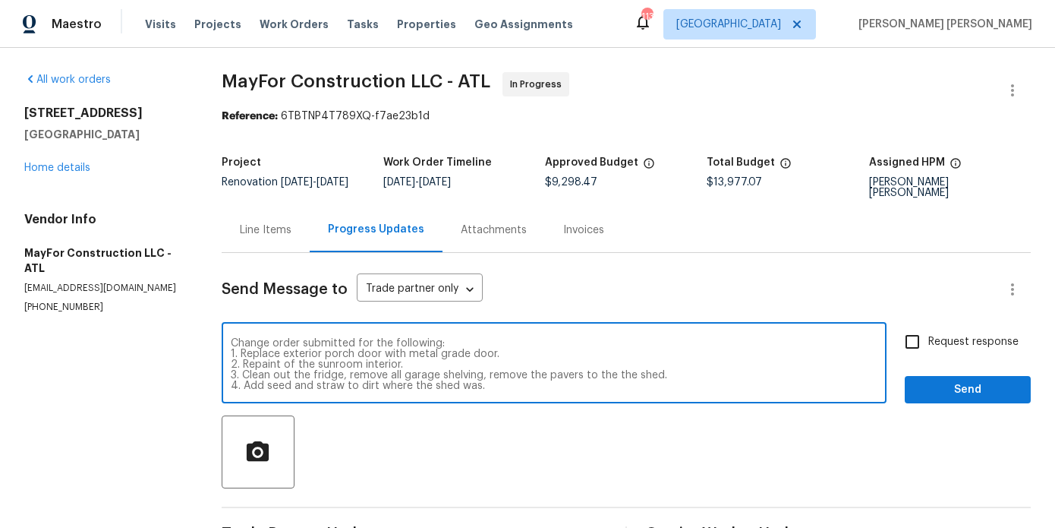
drag, startPoint x: 708, startPoint y: 388, endPoint x: 210, endPoint y: 332, distance: 502.0
click at [210, 332] on div "All work orders 810 River Valley Dr Jonesboro, GA 30238 Home details Vendor Inf…" at bounding box center [527, 356] width 1055 height 617
type textarea "Change order submitted for the following: 1. Replace exterior porch door with m…"
click at [276, 229] on div "Line Items" at bounding box center [266, 229] width 52 height 15
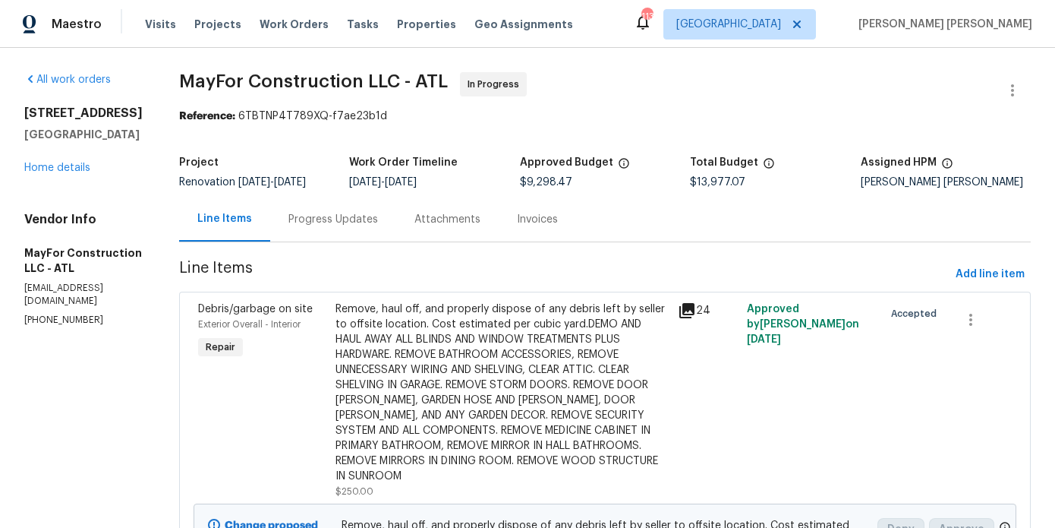
click at [348, 228] on div "Progress Updates" at bounding box center [333, 219] width 126 height 45
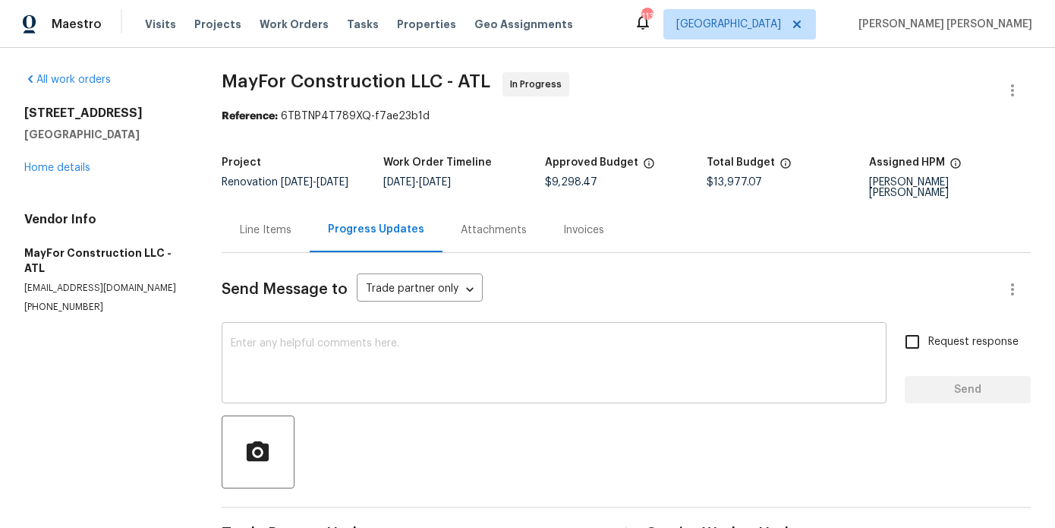
click at [351, 356] on textarea at bounding box center [554, 364] width 647 height 53
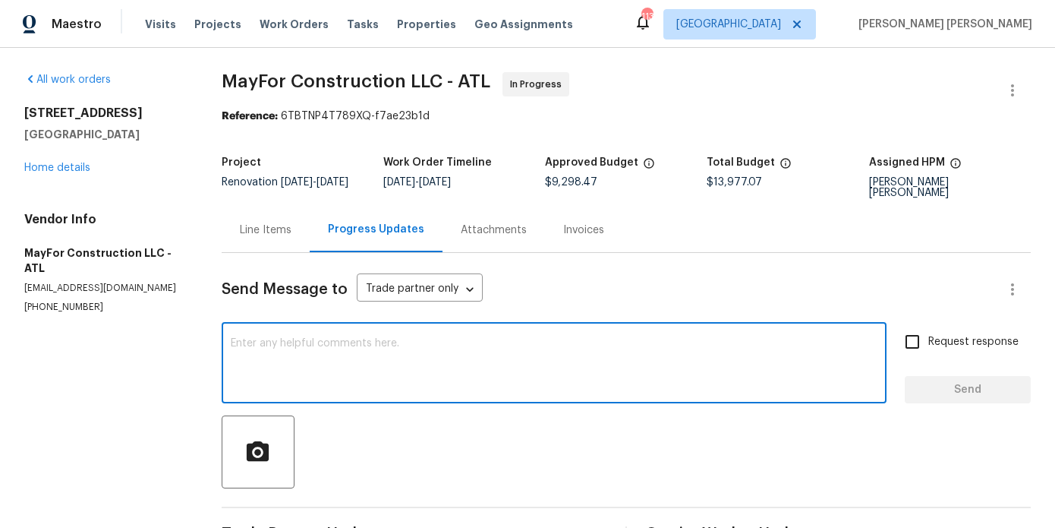
paste textarea "Change order submitted for the following: 1. Replace exterior porch door with m…"
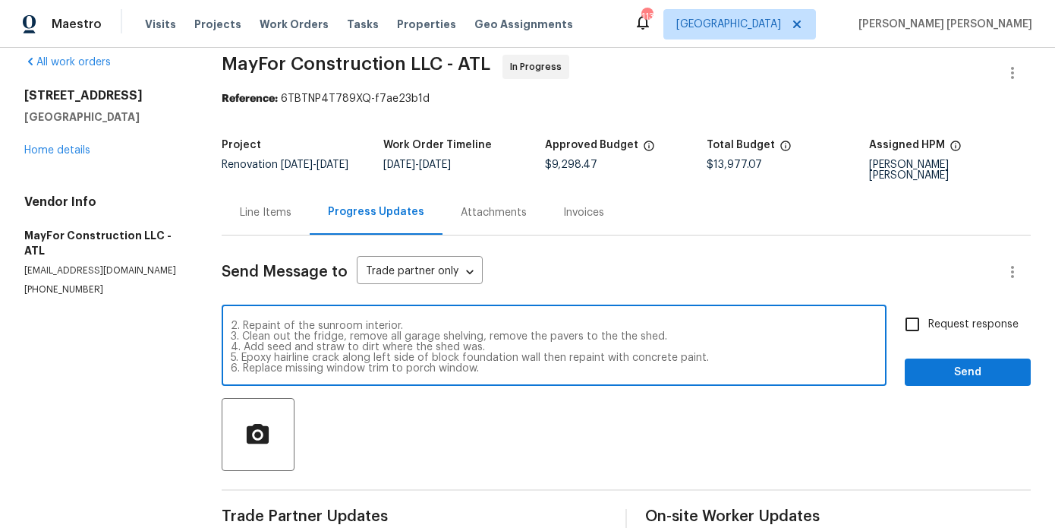
scroll to position [32, 0]
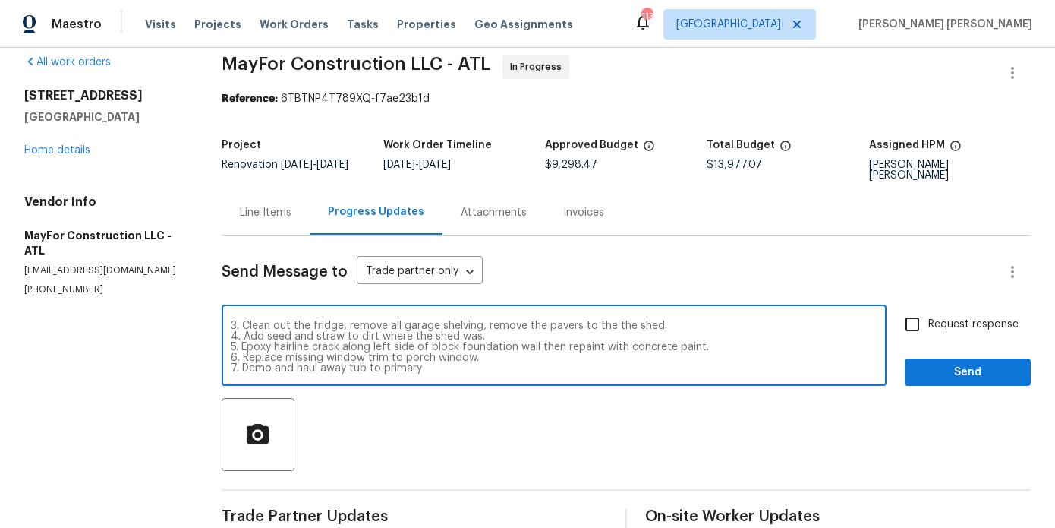
click at [348, 370] on textarea "Change order submitted for the following: 1. Replace exterior porch door with m…" at bounding box center [554, 346] width 647 height 53
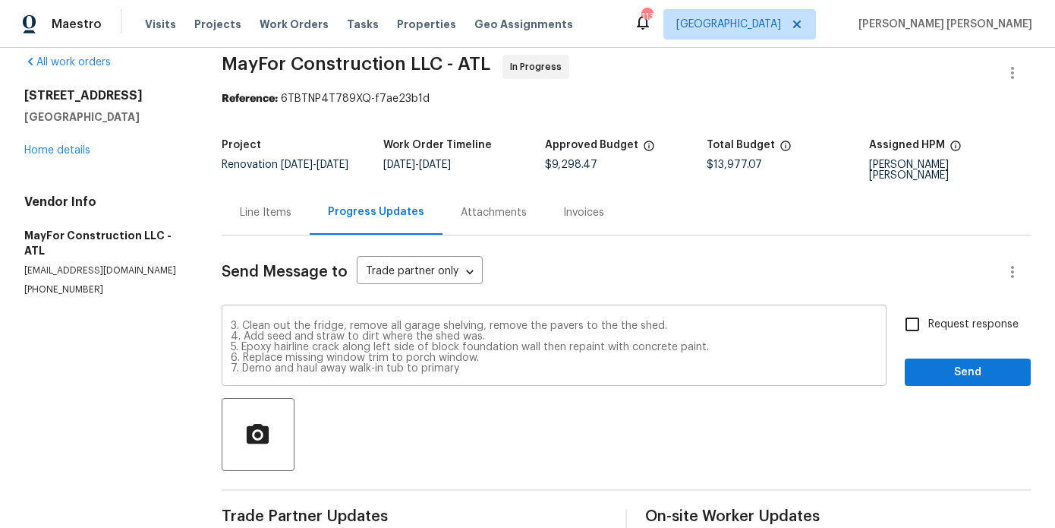
click at [488, 379] on div "Change order submitted for the following: 1. Replace exterior porch door with m…" at bounding box center [554, 346] width 665 height 77
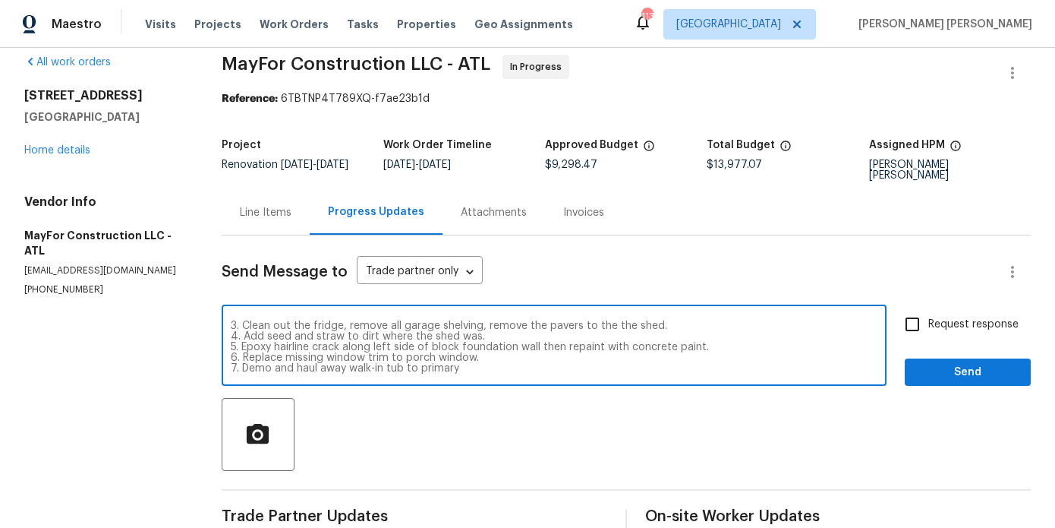
click at [479, 371] on textarea "Change order submitted for the following: 1. Replace exterior porch door with m…" at bounding box center [554, 346] width 647 height 53
click at [687, 377] on div "Change order submitted for the following: 1. Replace exterior porch door with m…" at bounding box center [554, 346] width 665 height 77
click at [687, 370] on textarea "Change order submitted for the following: 1. Replace exterior porch door with m…" at bounding box center [554, 346] width 647 height 53
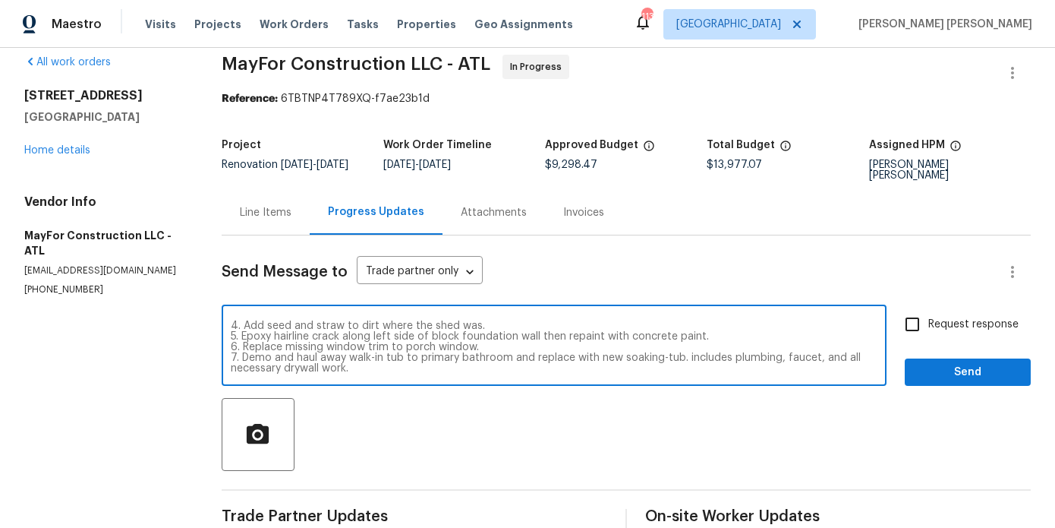
click at [456, 351] on textarea "Change order submitted for the following: 1. Replace exterior porch door with m…" at bounding box center [554, 346] width 647 height 53
click at [411, 371] on textarea "Change order submitted for the following: 1. Replace exterior porch door with m…" at bounding box center [554, 346] width 647 height 53
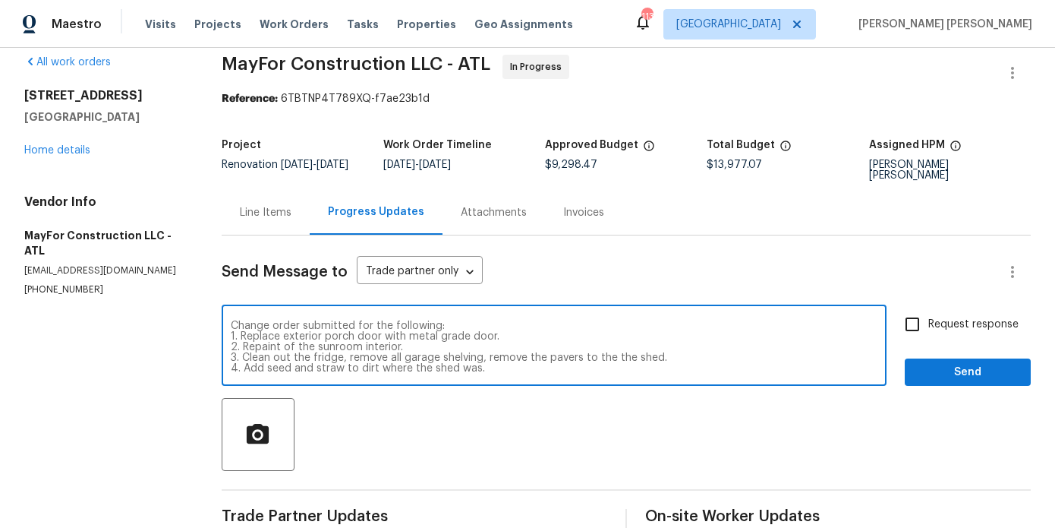
drag, startPoint x: 408, startPoint y: 371, endPoint x: 203, endPoint y: 263, distance: 231.6
click at [203, 263] on div "All work orders 810 River Valley Dr Jonesboro, GA 30238 Home details Vendor Inf…" at bounding box center [527, 338] width 1055 height 617
type textarea "Change order submitted for the following: 1. Replace exterior porch door with m…"
click at [961, 322] on span "Request response" at bounding box center [974, 325] width 90 height 16
click at [929, 322] on input "Request response" at bounding box center [913, 324] width 32 height 32
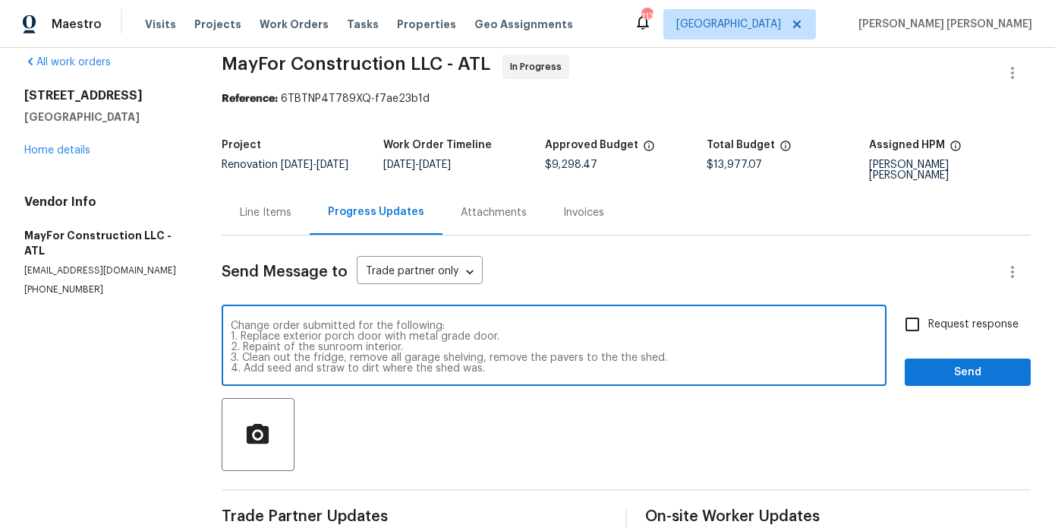
checkbox input "true"
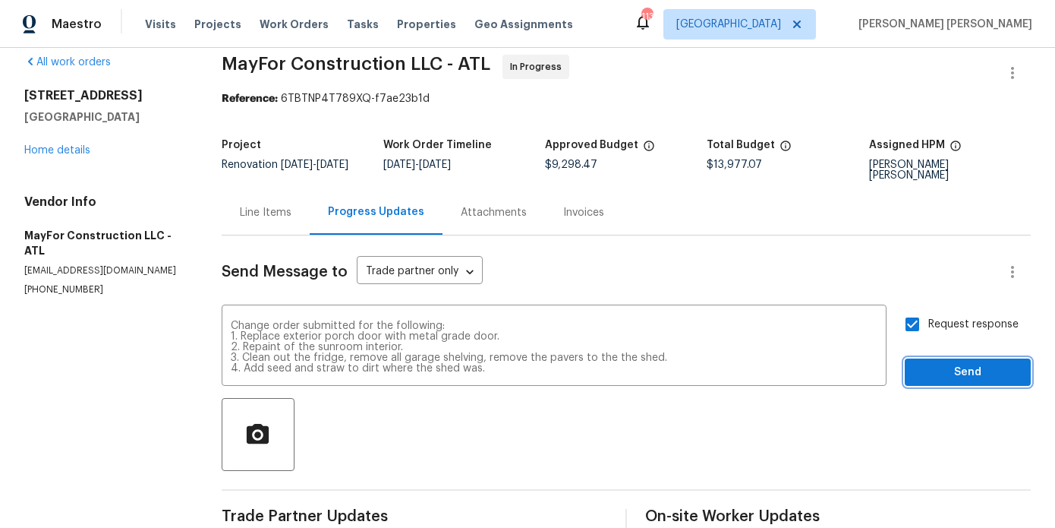
click at [954, 361] on button "Send" at bounding box center [968, 372] width 126 height 28
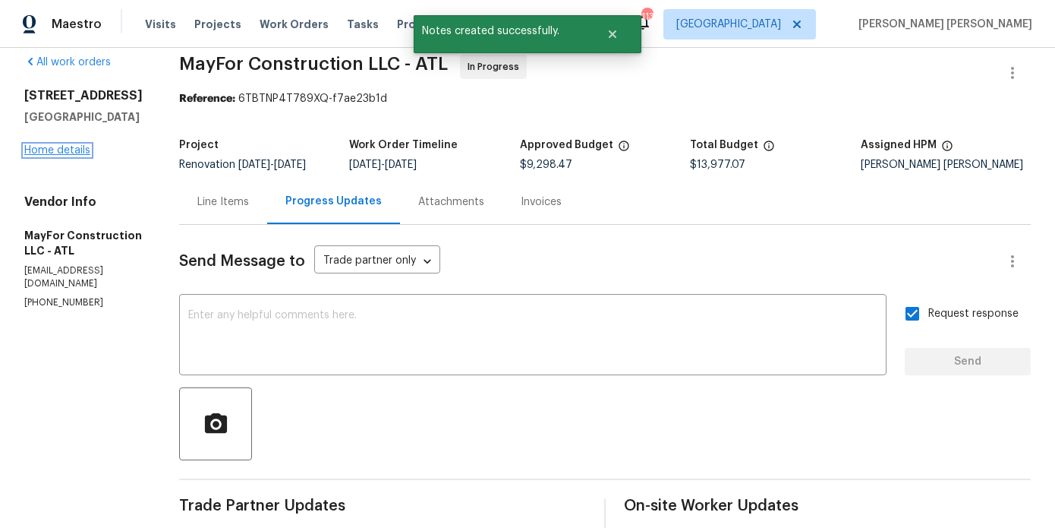
click at [68, 147] on link "Home details" at bounding box center [57, 150] width 66 height 11
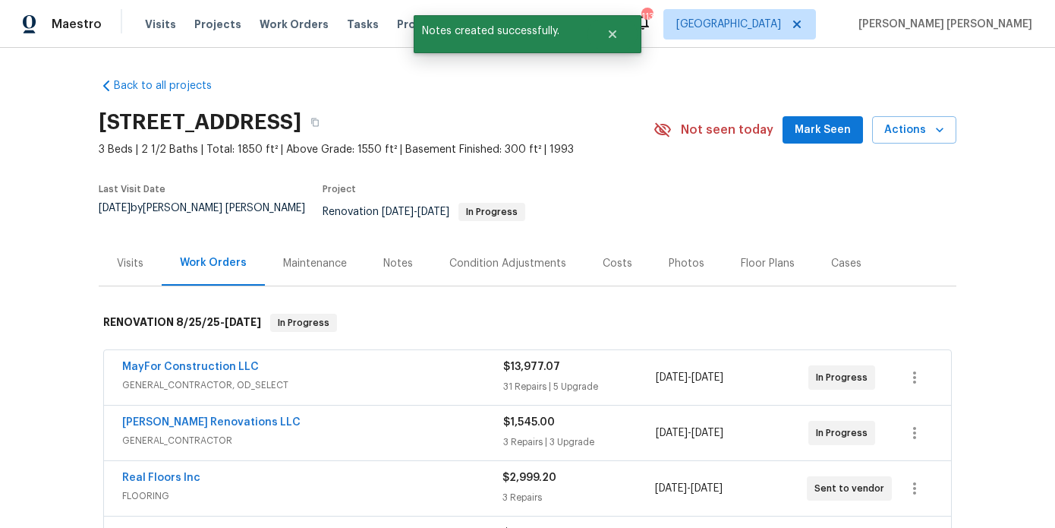
click at [401, 256] on div "Notes" at bounding box center [398, 263] width 30 height 15
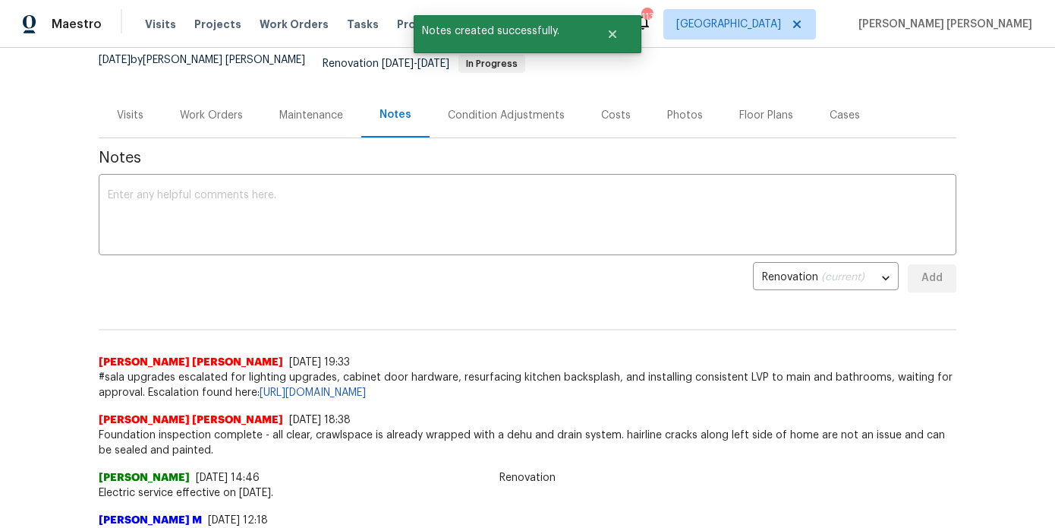
scroll to position [211, 0]
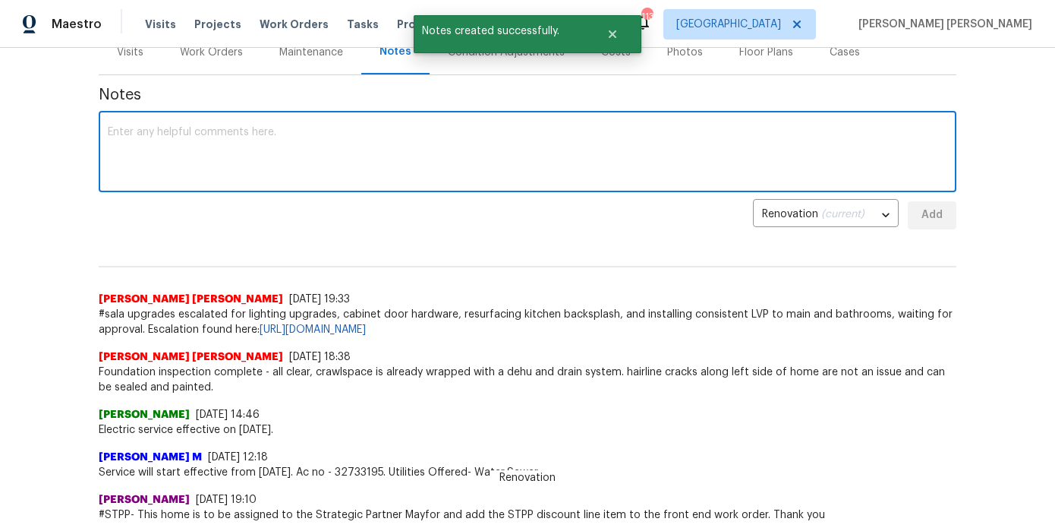
click at [339, 159] on textarea at bounding box center [528, 153] width 840 height 53
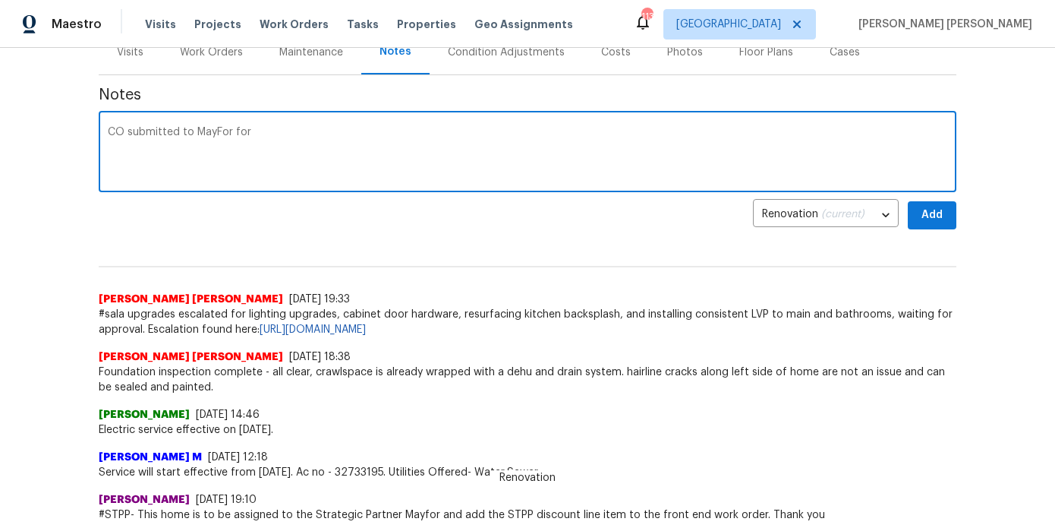
paste textarea "Change order submitted for the following: 1. Replace exterior porch door with m…"
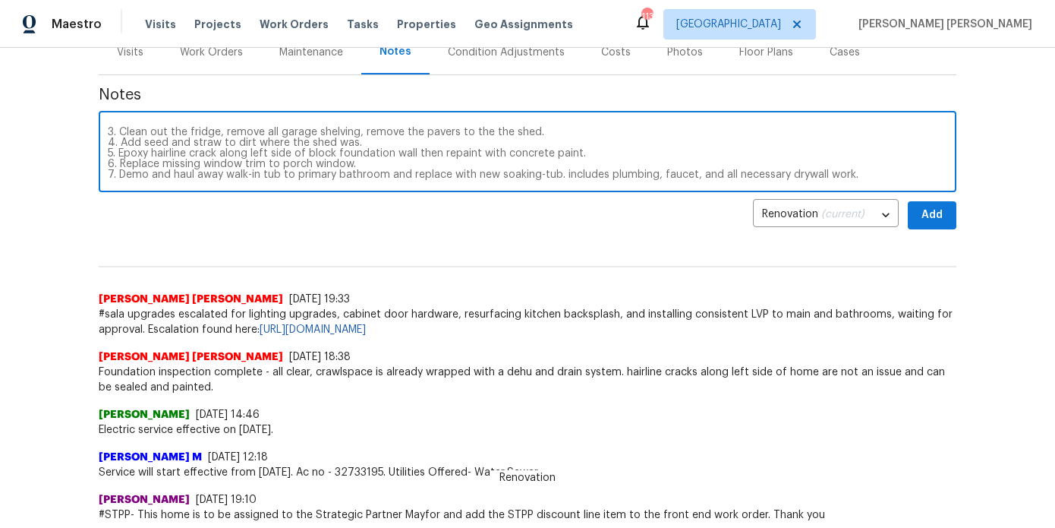
scroll to position [0, 0]
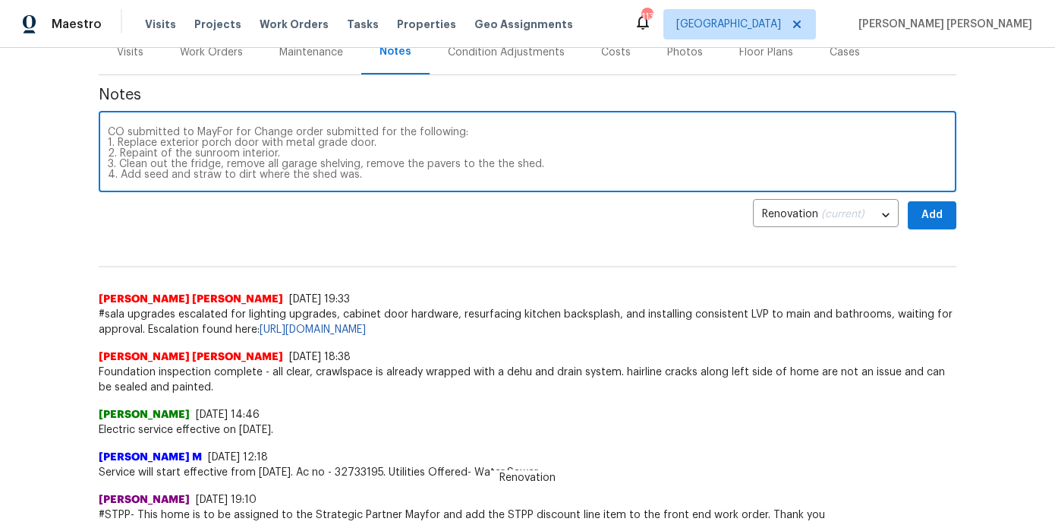
drag, startPoint x: 248, startPoint y: 120, endPoint x: 465, endPoint y: 123, distance: 217.2
click at [465, 127] on textarea "CO submitted to MayFor for Change order submitted for the following: 1. Replace…" at bounding box center [528, 153] width 840 height 53
type textarea "CO submitted to MayFor for: 1. Replace exterior porch door with metal grade doo…"
click at [950, 213] on button "Add" at bounding box center [932, 215] width 49 height 28
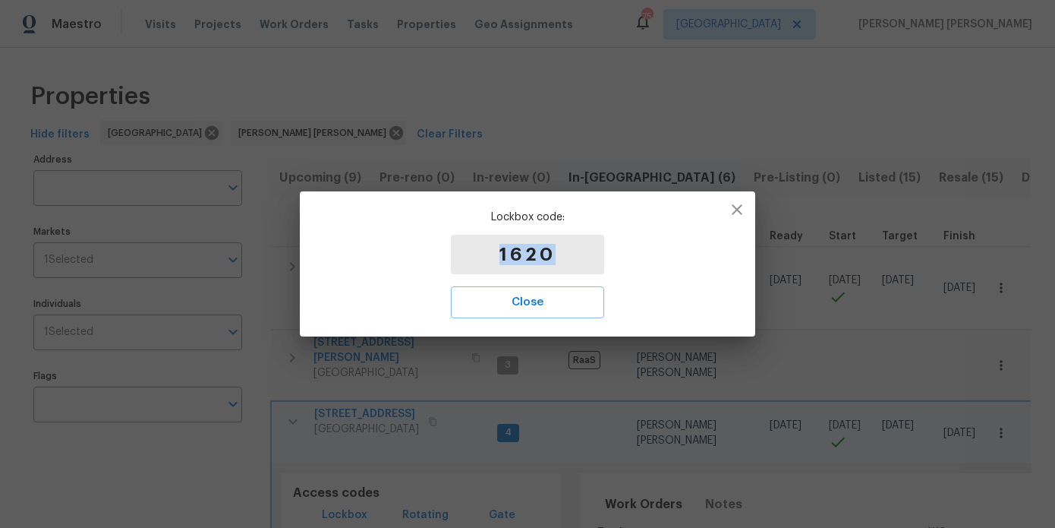
scroll to position [198, 0]
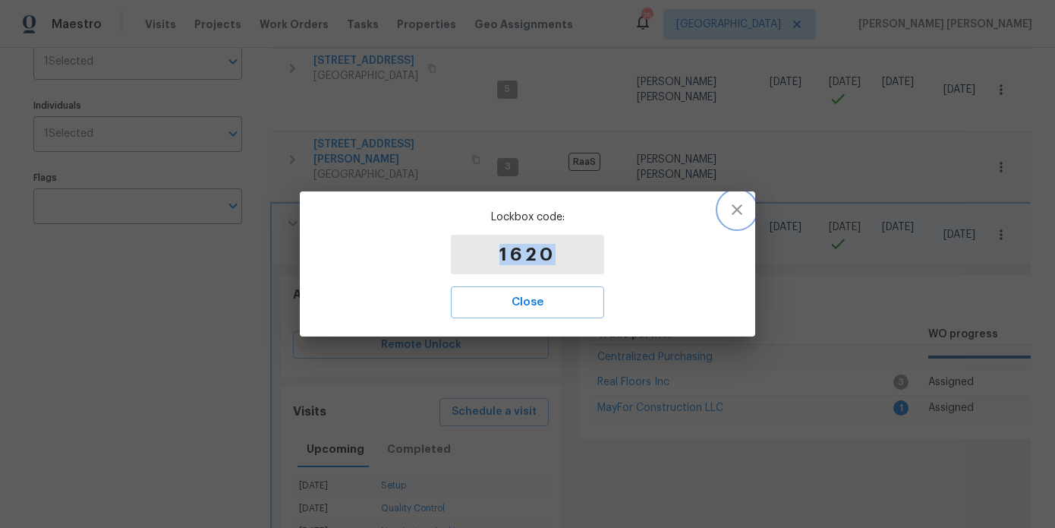
click at [740, 210] on icon "button" at bounding box center [737, 209] width 18 height 18
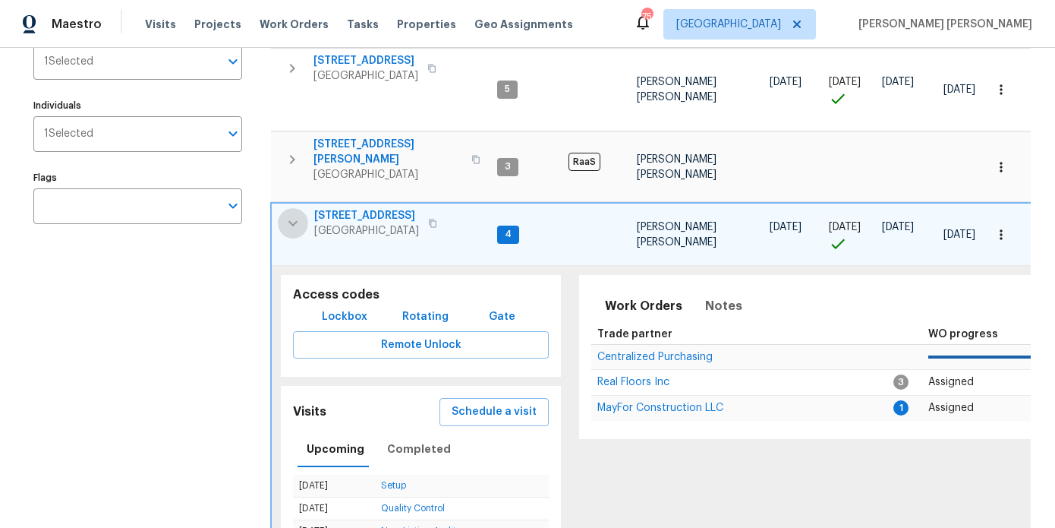
click at [292, 220] on icon "button" at bounding box center [293, 223] width 18 height 18
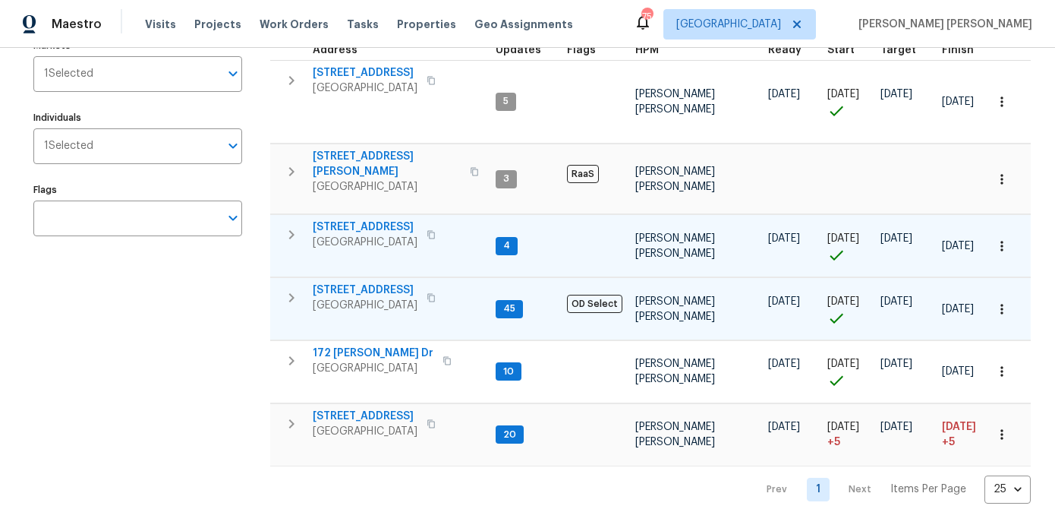
scroll to position [178, 0]
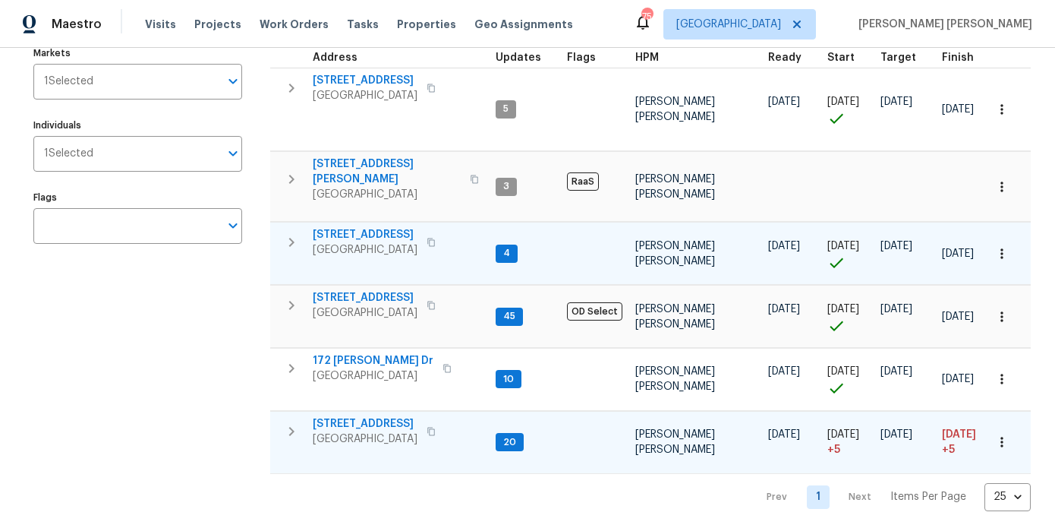
click at [377, 421] on span "125 Johnsons Walk" at bounding box center [365, 423] width 105 height 15
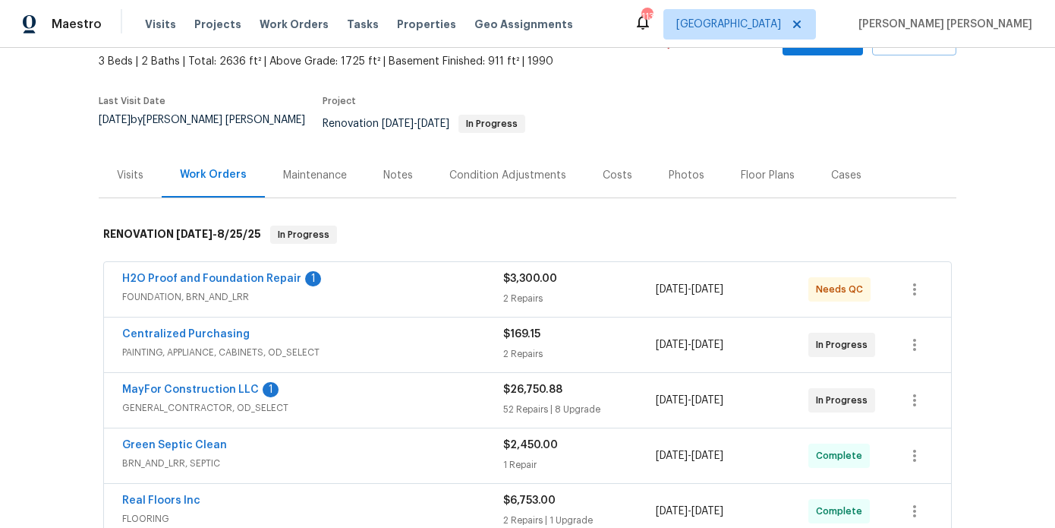
scroll to position [94, 0]
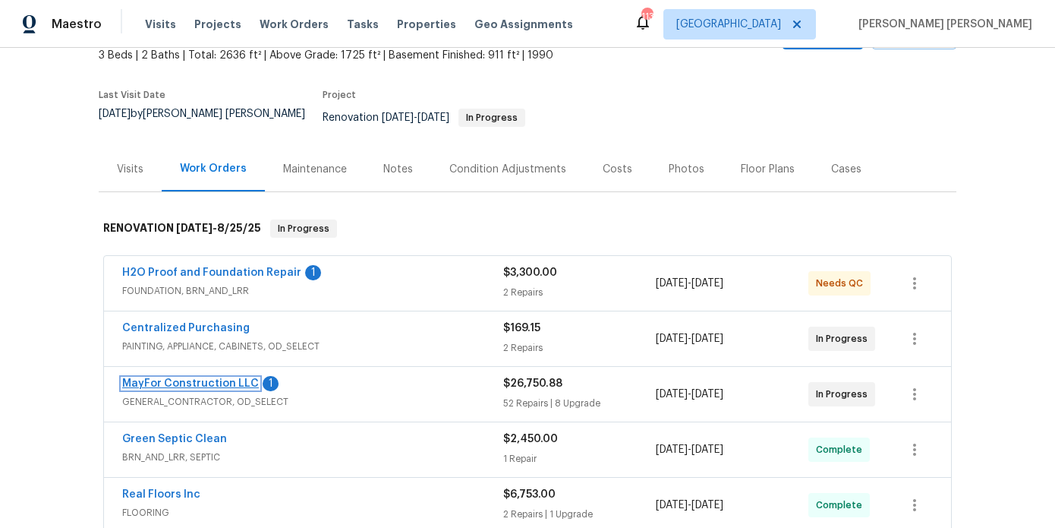
click at [215, 378] on link "MayFor Construction LLC" at bounding box center [190, 383] width 137 height 11
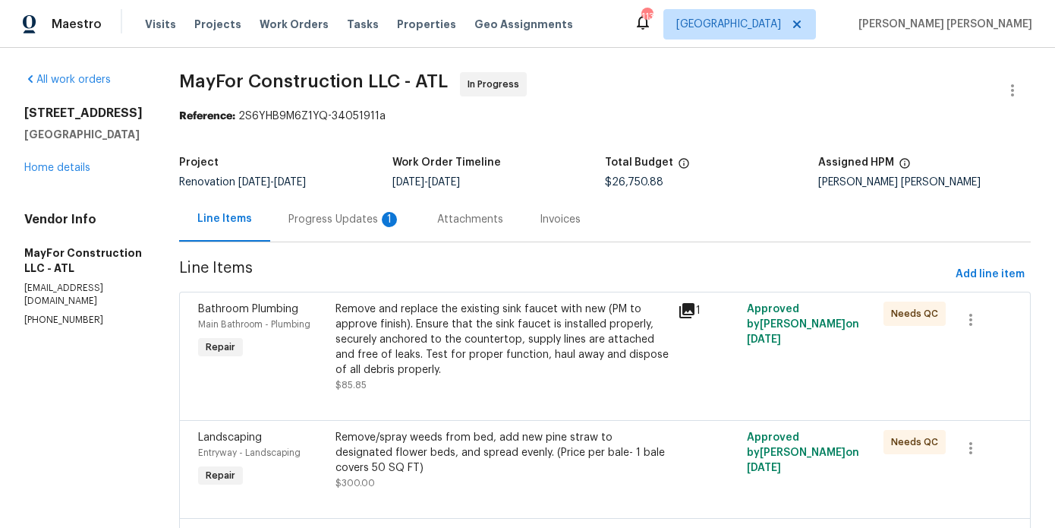
click at [419, 228] on div "Progress Updates 1" at bounding box center [344, 219] width 149 height 45
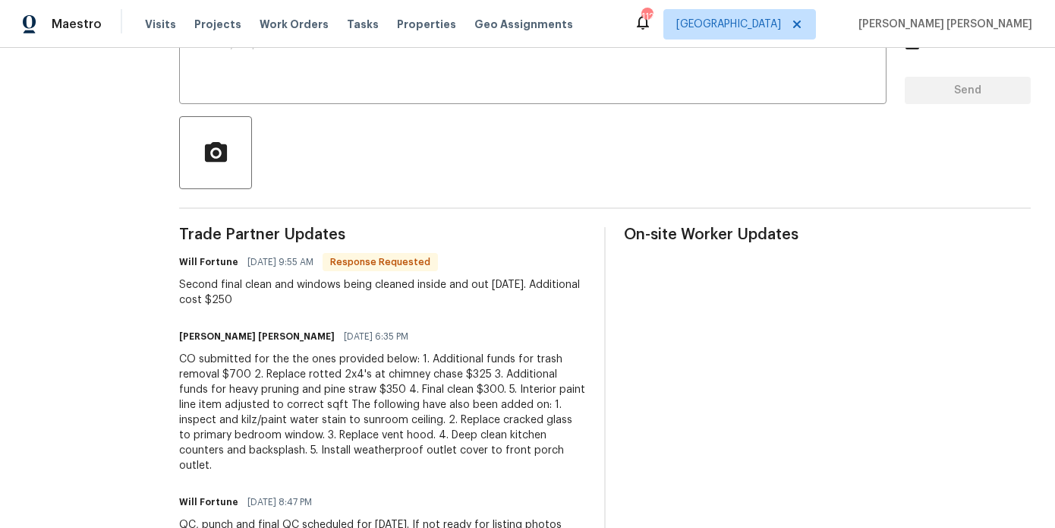
scroll to position [318, 0]
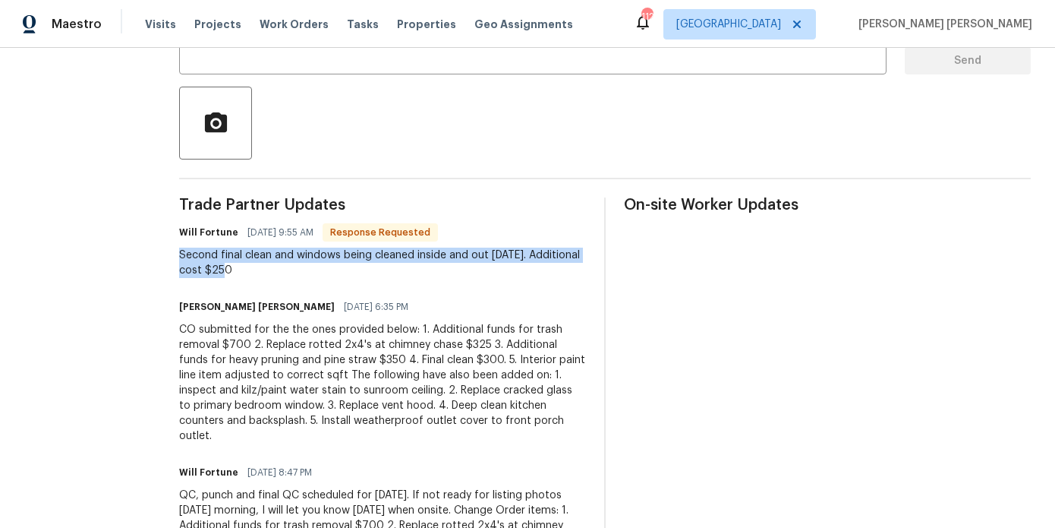
drag, startPoint x: 266, startPoint y: 274, endPoint x: 197, endPoint y: 260, distance: 70.4
click at [197, 260] on div "All work orders [STREET_ADDRESS] Home details Vendor Info MayFor Construction L…" at bounding box center [527, 490] width 1055 height 1520
copy div "Second final clean and windows being cleaned inside and out [DATE]. Additional …"
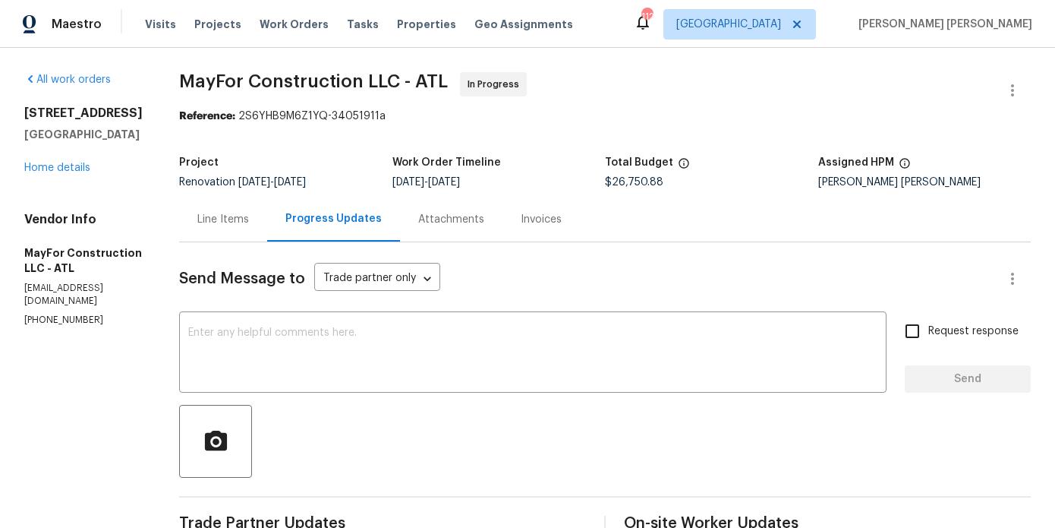
click at [250, 227] on div "Line Items" at bounding box center [223, 219] width 88 height 45
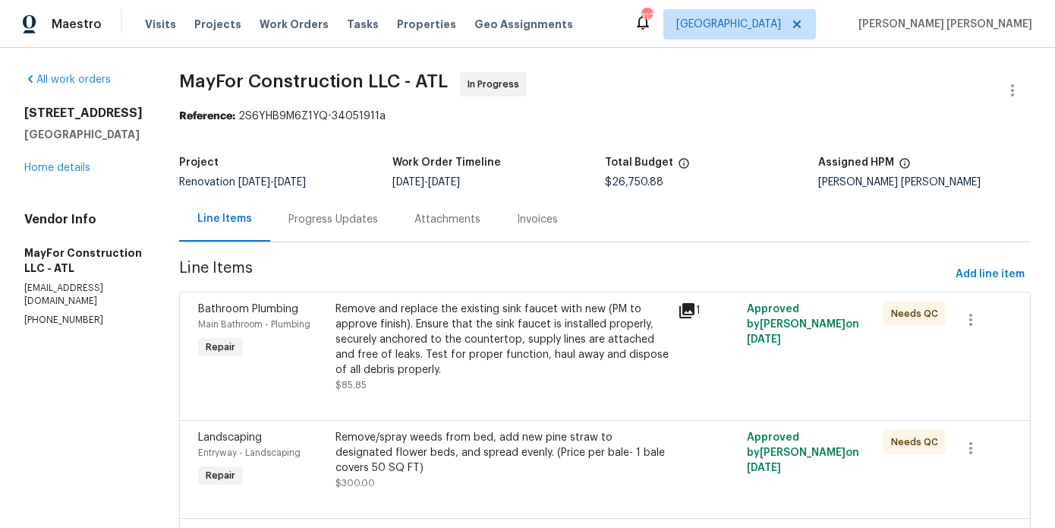
scroll to position [5833, 0]
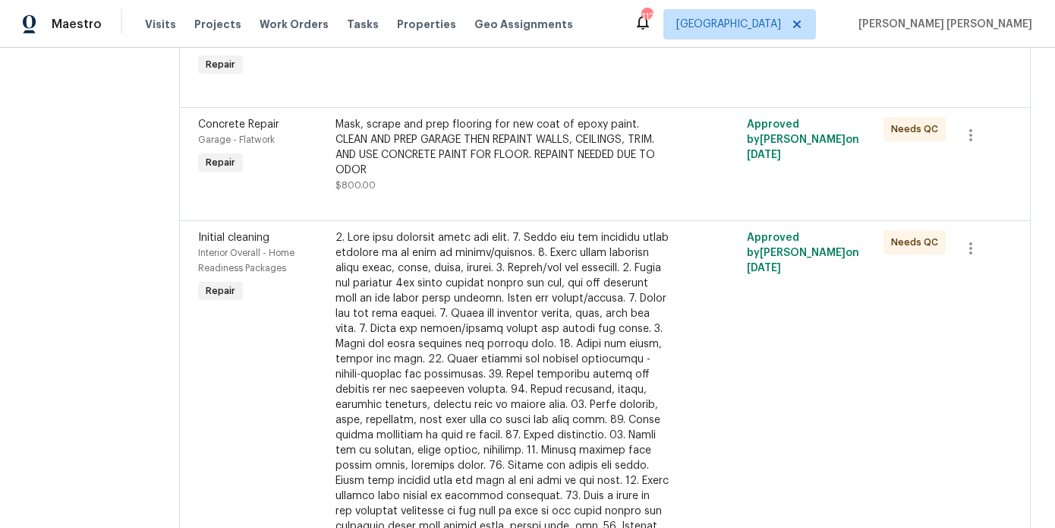
click at [500, 335] on div at bounding box center [503, 389] width 334 height 319
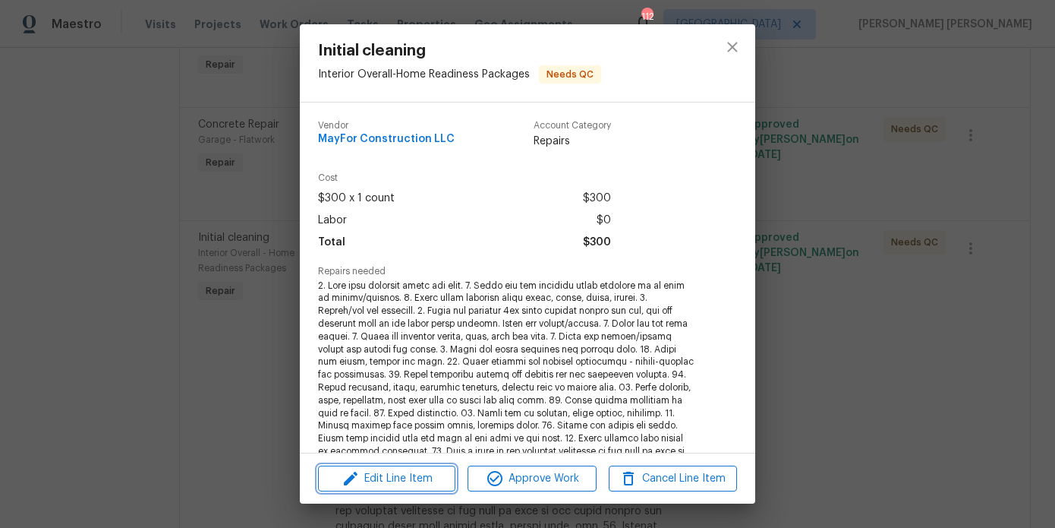
click at [397, 471] on span "Edit Line Item" at bounding box center [387, 478] width 128 height 19
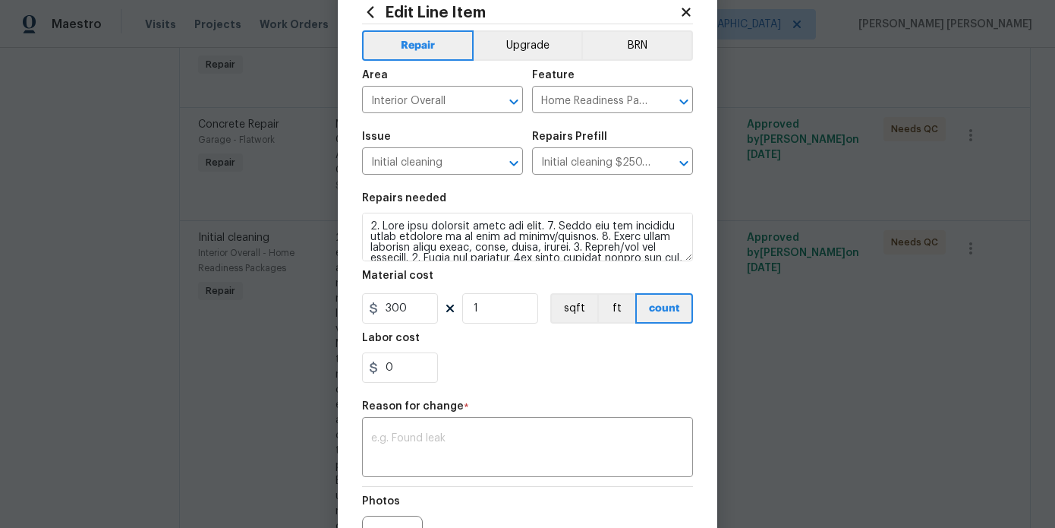
scroll to position [82, 0]
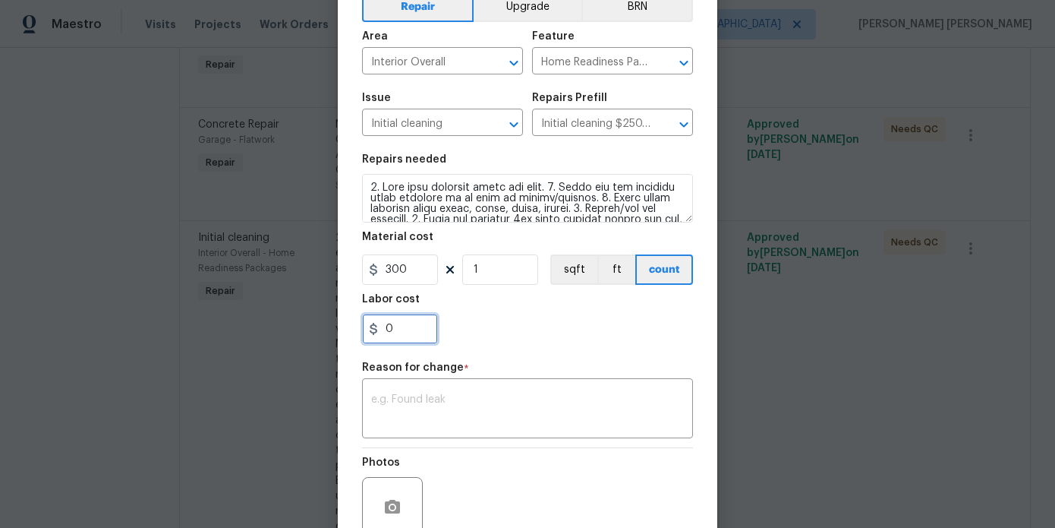
click at [418, 333] on input "0" at bounding box center [400, 329] width 76 height 30
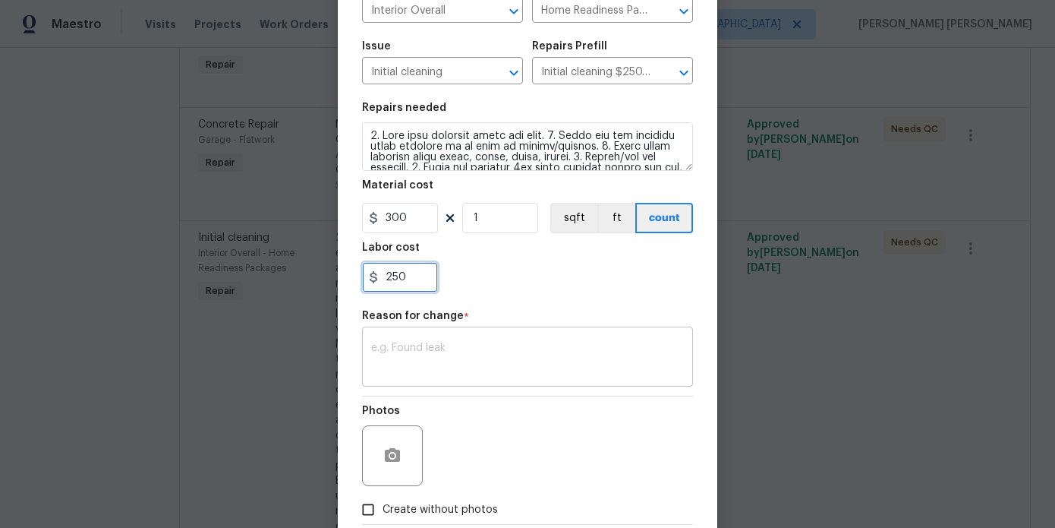
scroll to position [136, 0]
type input "250"
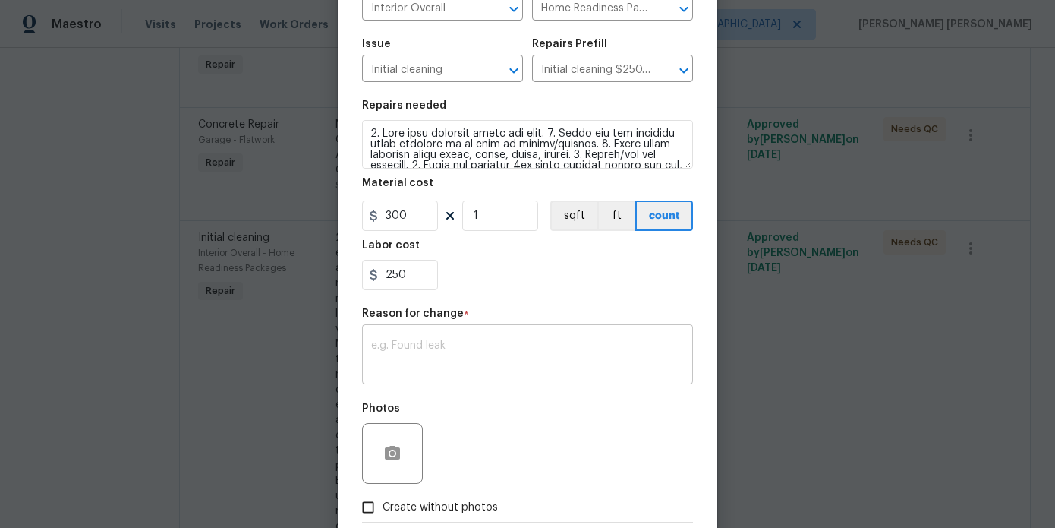
click at [417, 359] on textarea at bounding box center [527, 356] width 313 height 32
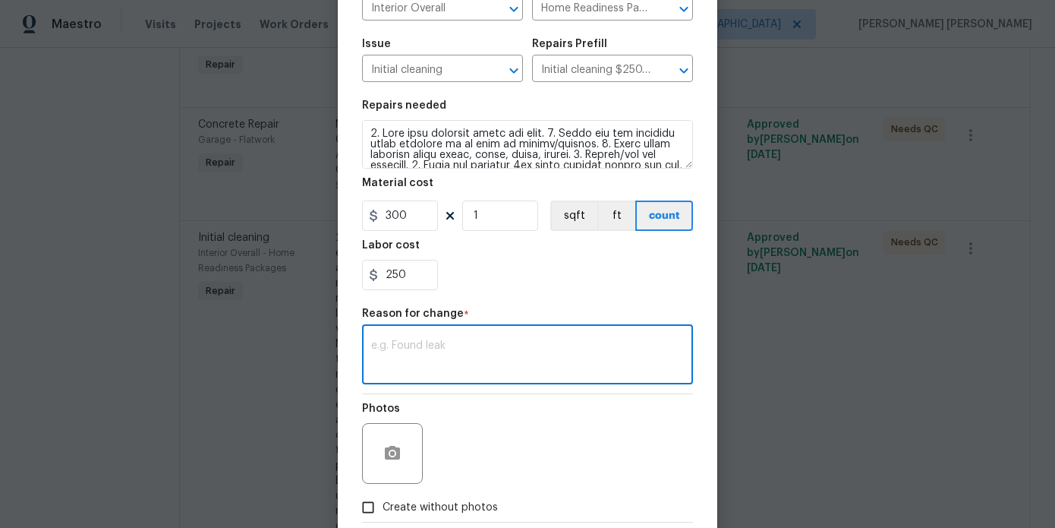
paste textarea "Second final clean and windows being cleaned inside and out [DATE]. Additional …"
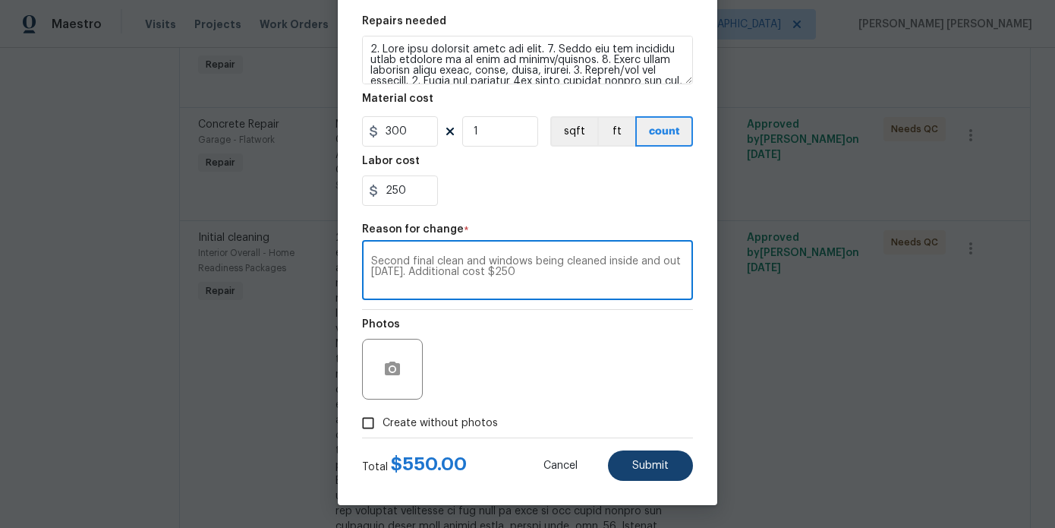
type textarea "Second final clean and windows being cleaned inside and out today. Additional c…"
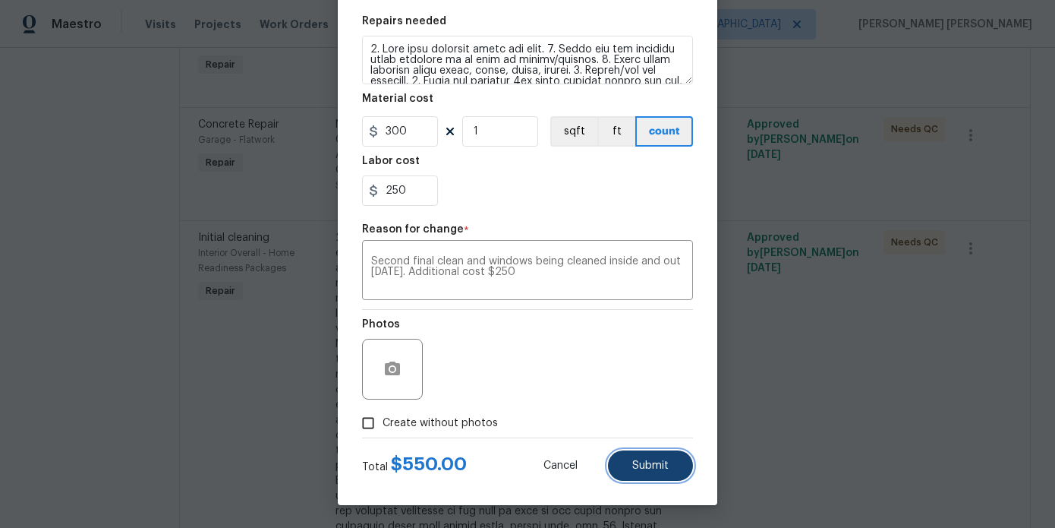
click at [670, 470] on button "Submit" at bounding box center [650, 465] width 85 height 30
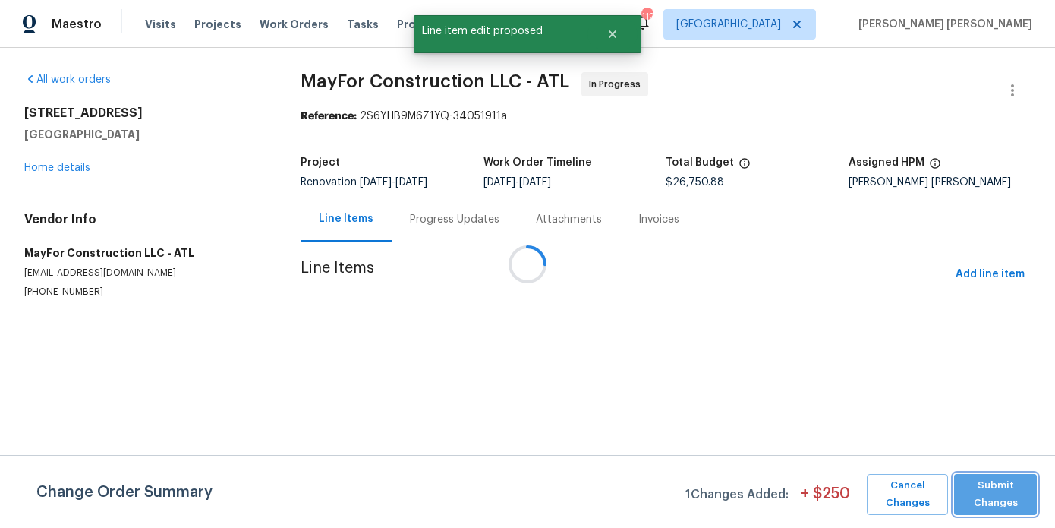
click at [986, 501] on span "Submit Changes" at bounding box center [996, 494] width 68 height 35
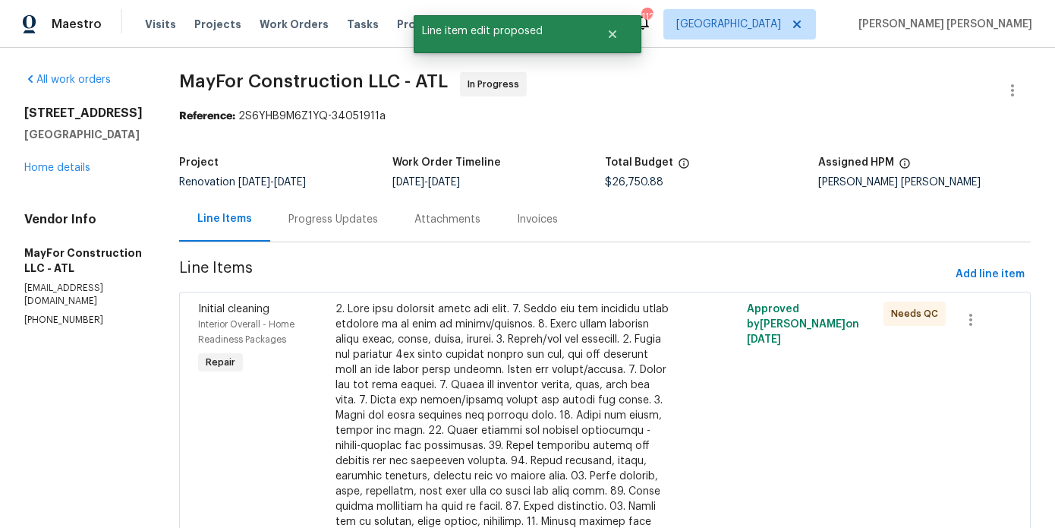
click at [353, 210] on div "Progress Updates" at bounding box center [333, 219] width 126 height 45
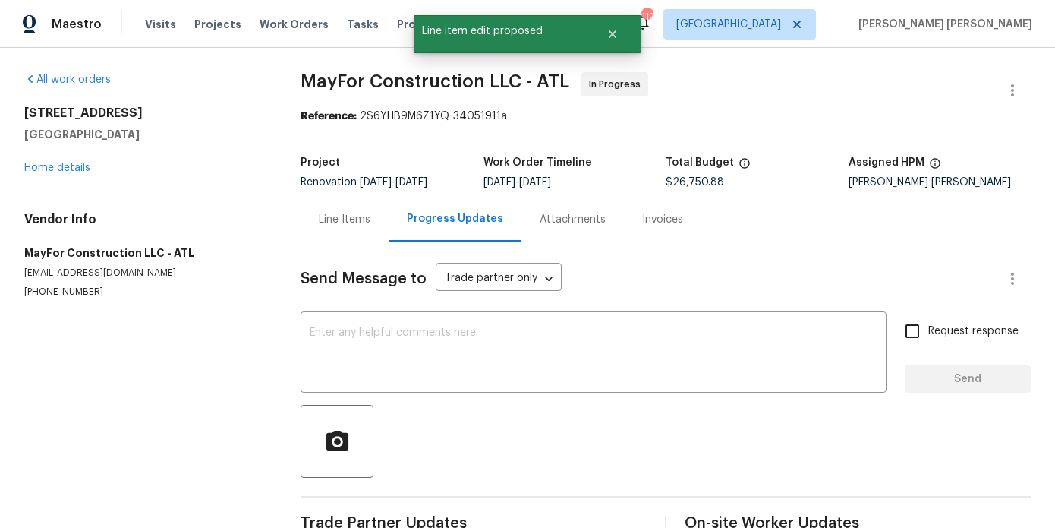
click at [339, 314] on div "Send Message to Trade partner only Trade partner only ​ x ​ Request response Se…" at bounding box center [666, 392] width 730 height 301
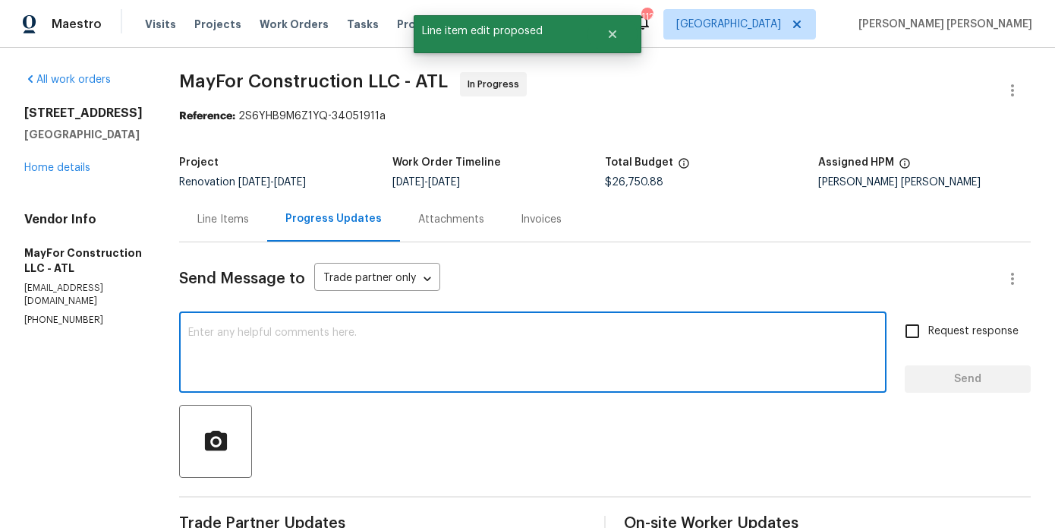
click at [327, 338] on textarea at bounding box center [532, 353] width 689 height 53
paste textarea "Second final clean and windows being cleaned inside and out today. Additional c…"
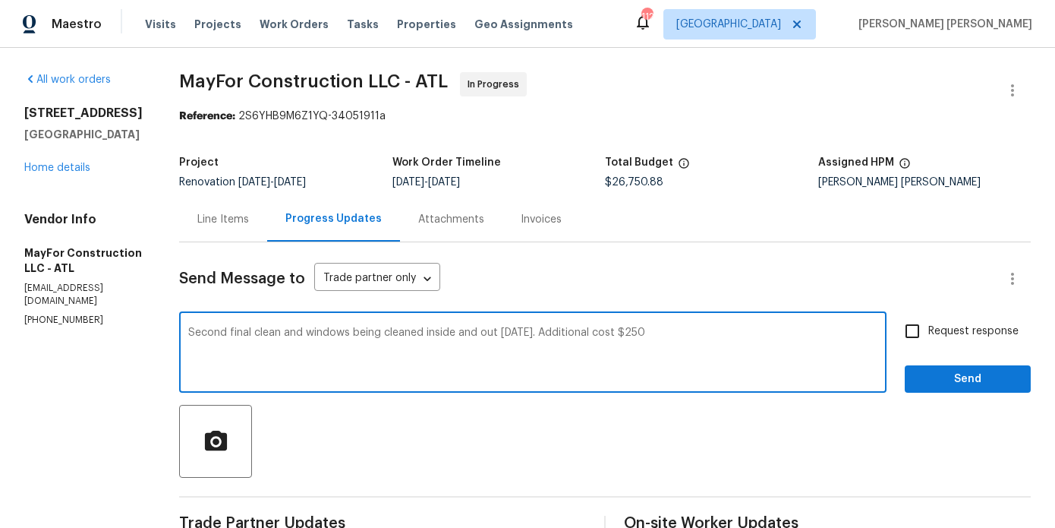
drag, startPoint x: 546, startPoint y: 336, endPoint x: 717, endPoint y: 339, distance: 170.9
click at [717, 339] on textarea "Second final clean and windows being cleaned inside and out today. Additional c…" at bounding box center [532, 353] width 689 height 53
drag, startPoint x: 716, startPoint y: 339, endPoint x: 175, endPoint y: 325, distance: 541.5
type textarea "Change order for second clean and window clean has been added on to the initial…"
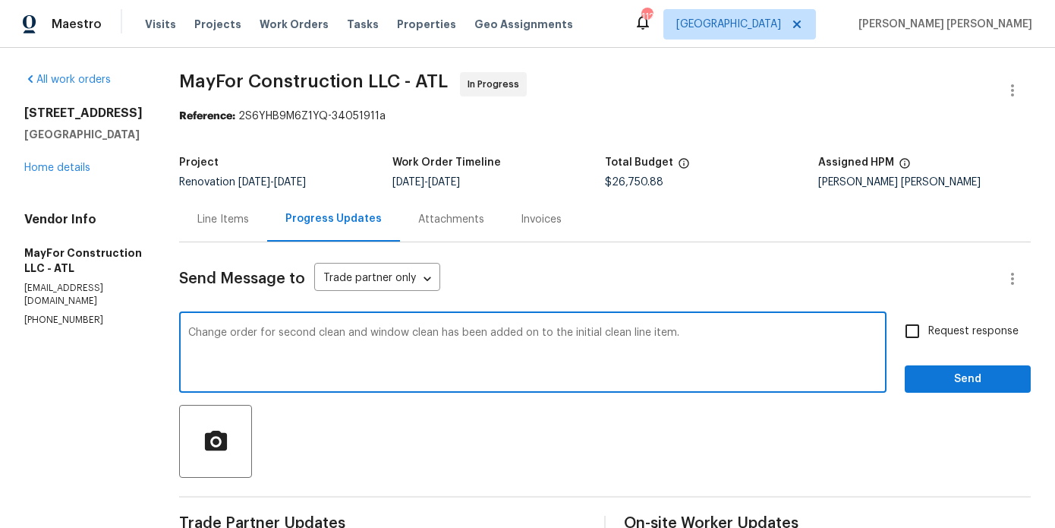
click at [901, 354] on div "Change order for second clean and window clean has been added on to the initial…" at bounding box center [605, 353] width 852 height 77
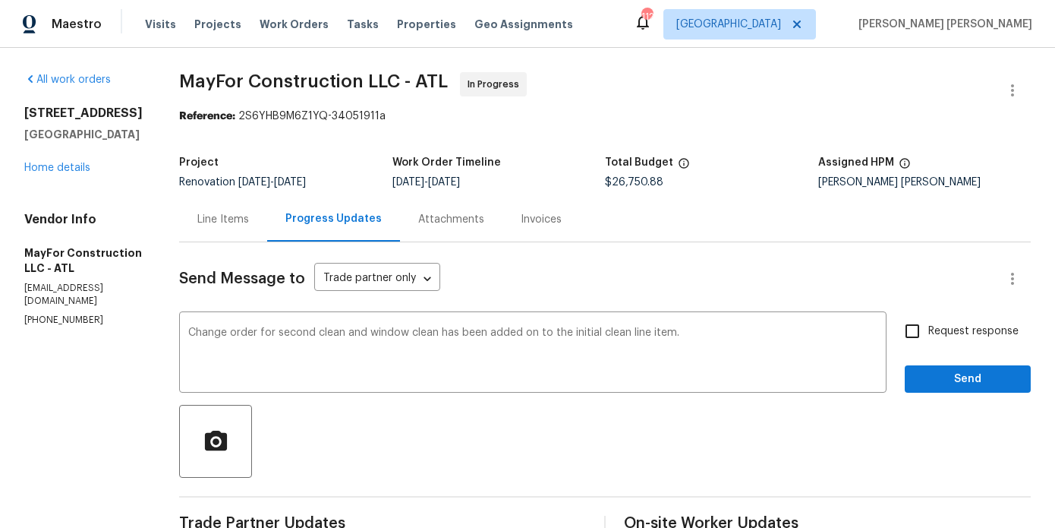
click at [907, 348] on div "Request response Send" at bounding box center [968, 353] width 126 height 77
click at [913, 342] on input "Request response" at bounding box center [913, 331] width 32 height 32
checkbox input "true"
click at [913, 389] on button "Send" at bounding box center [968, 379] width 126 height 28
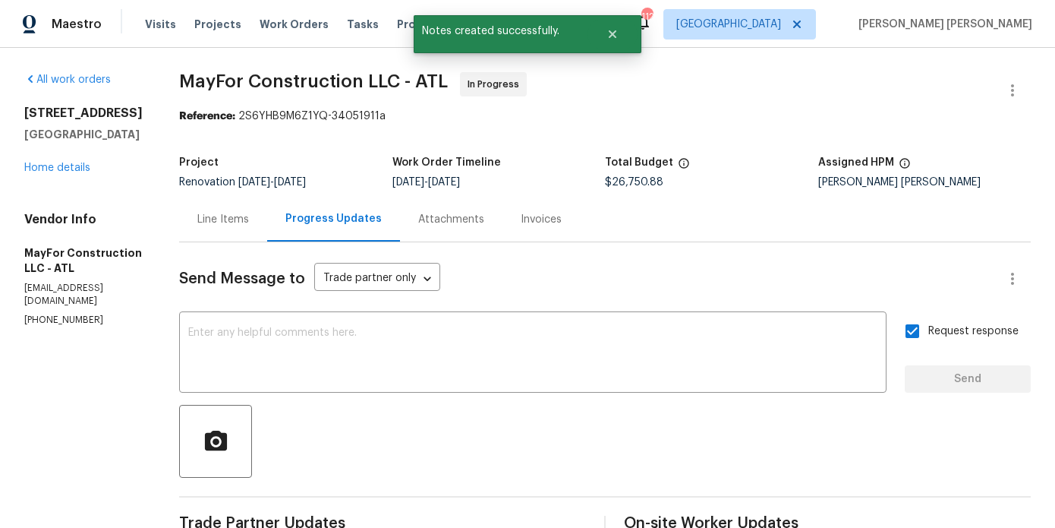
click at [324, 211] on div "Progress Updates" at bounding box center [333, 218] width 96 height 15
click at [249, 212] on div "Line Items" at bounding box center [223, 219] width 52 height 15
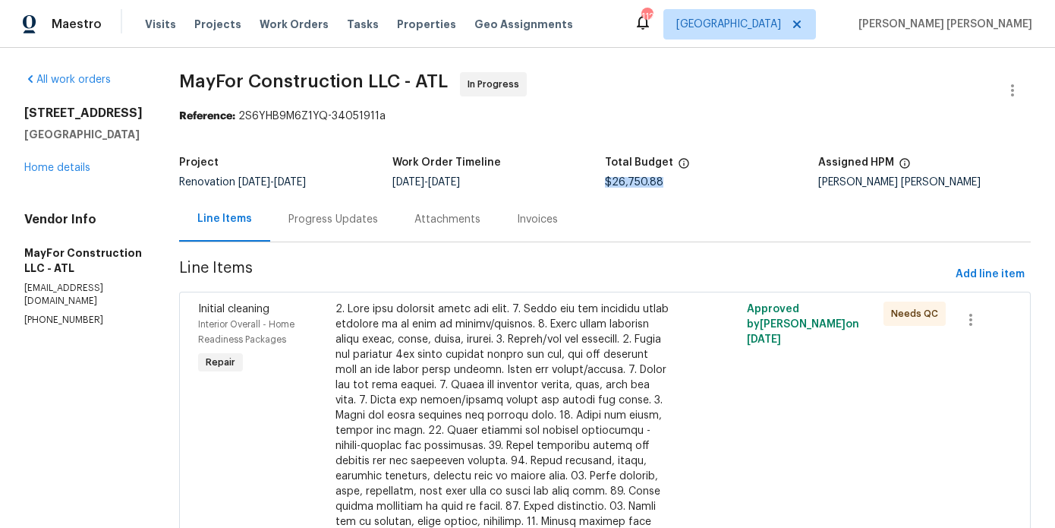
drag, startPoint x: 680, startPoint y: 181, endPoint x: 614, endPoint y: 185, distance: 65.4
click at [614, 185] on div "$26,750.88" at bounding box center [711, 182] width 213 height 11
copy span "$26,750.88"
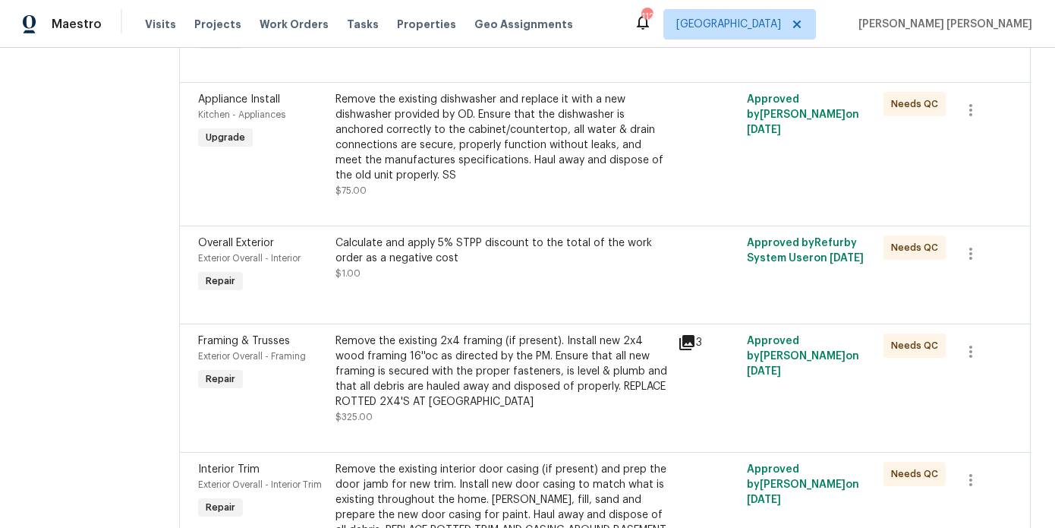
click at [418, 266] on div "Calculate and apply 5% STPP discount to the total of the work order as a negati…" at bounding box center [503, 250] width 334 height 30
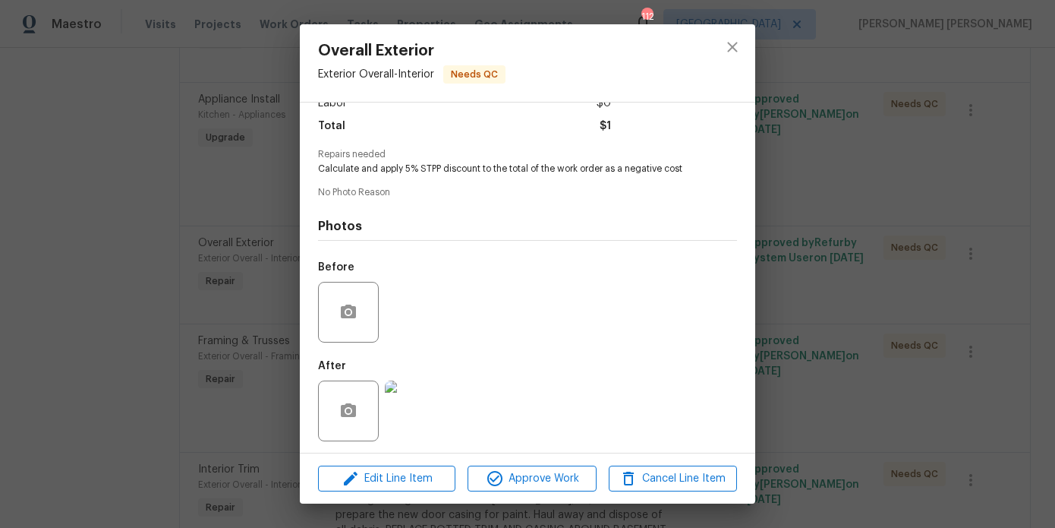
scroll to position [120, 0]
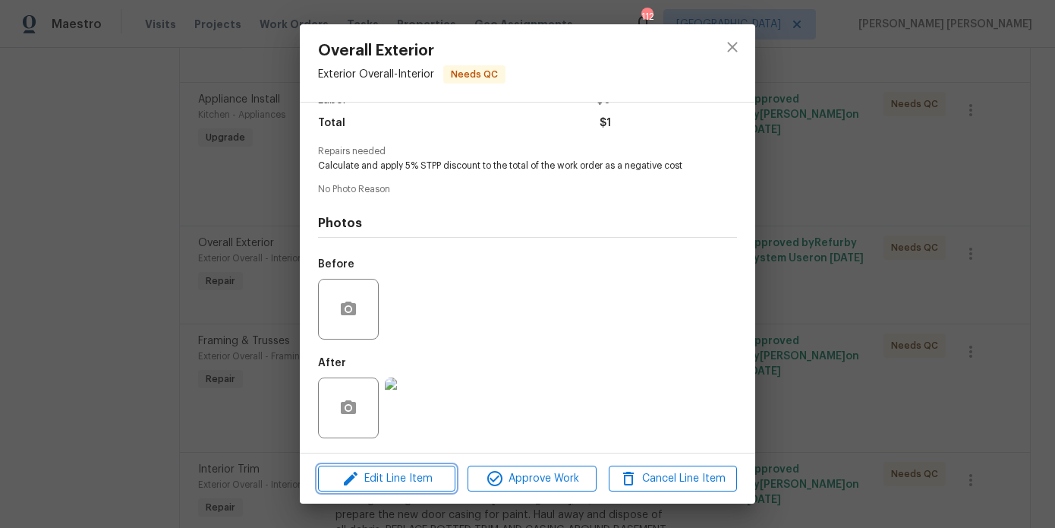
click at [398, 484] on span "Edit Line Item" at bounding box center [387, 478] width 128 height 19
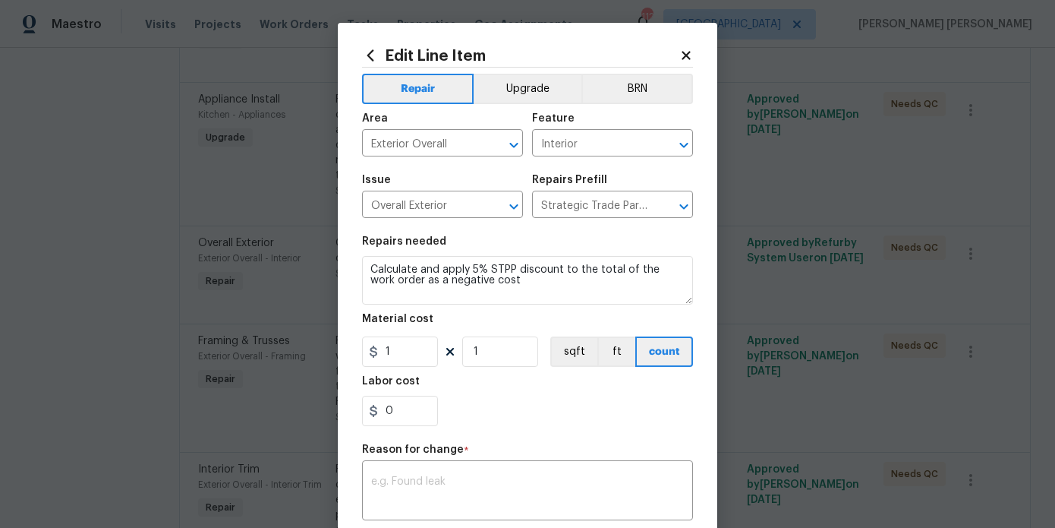
scroll to position [67, 0]
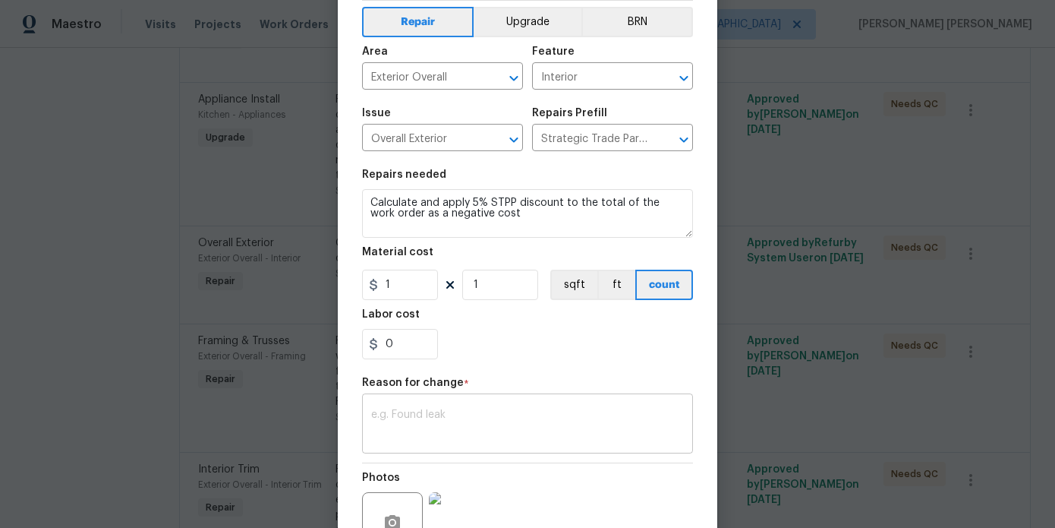
click at [438, 412] on textarea at bounding box center [527, 425] width 313 height 32
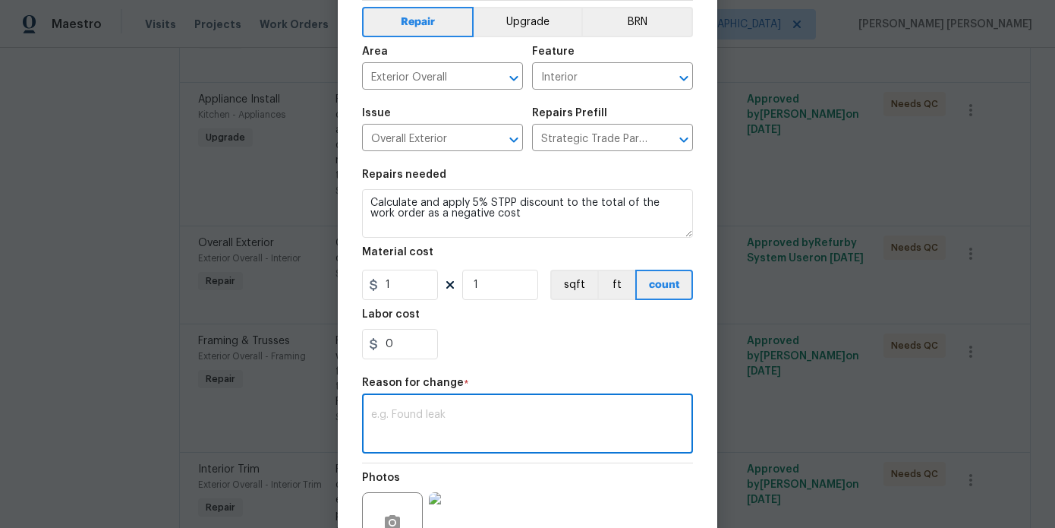
paste textarea "$26,750.88"
drag, startPoint x: 543, startPoint y: 410, endPoint x: 471, endPoint y: 410, distance: 71.4
click at [471, 410] on textarea "$26,750.88 x 0.05 = $1,337.54" at bounding box center [527, 425] width 313 height 32
type textarea "$26,750.88 x 0.05 = $1,337.54"
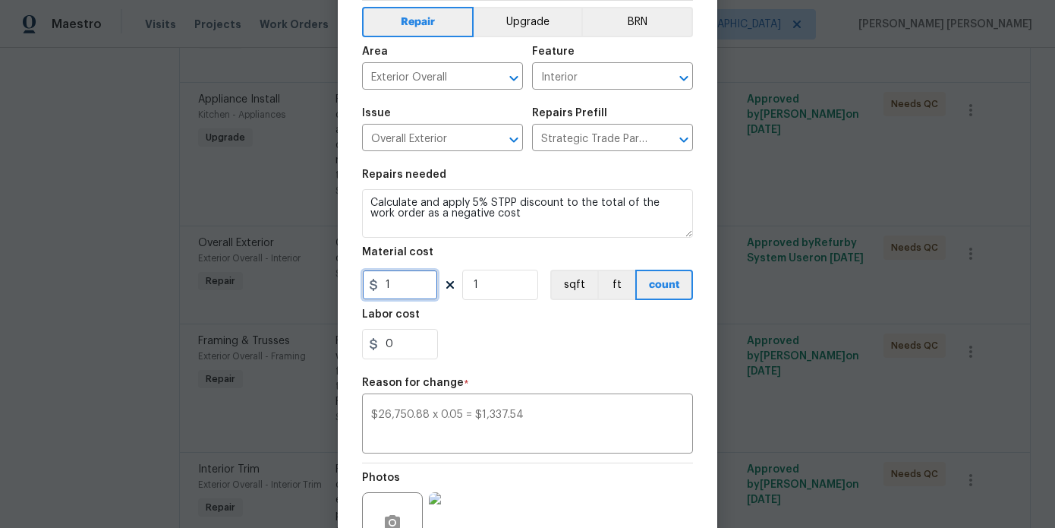
click at [413, 288] on input "1" at bounding box center [400, 285] width 76 height 30
paste input "text"
click at [385, 282] on input "1337.54" at bounding box center [400, 285] width 76 height 30
type input "-1337.54"
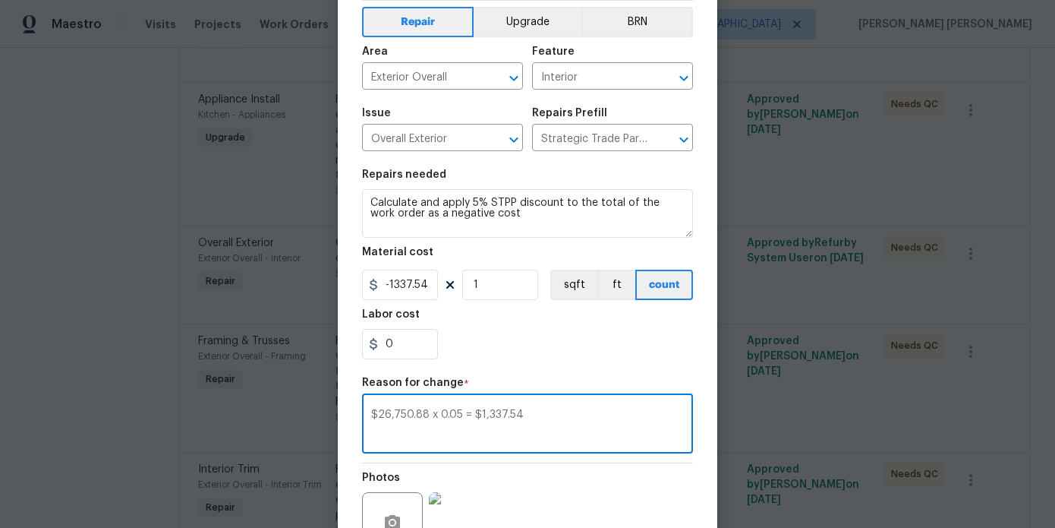
click at [371, 418] on textarea "$26,750.88 x 0.05 = $1,337.54" at bounding box center [527, 425] width 313 height 32
click at [502, 413] on textarea "STPP DISCOUNT: $26,750.88 x 0.05 = $1,337.54" at bounding box center [527, 425] width 313 height 32
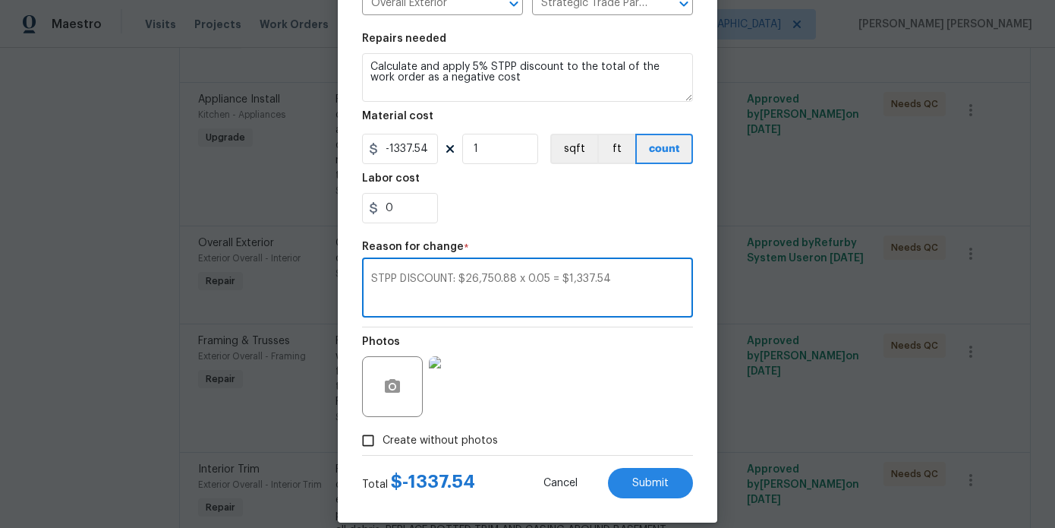
scroll to position [221, 0]
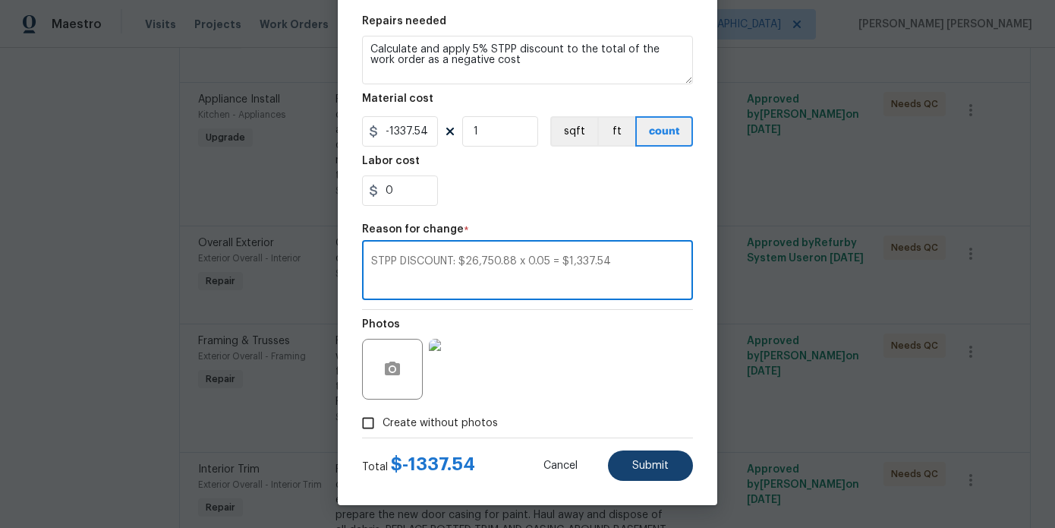
type textarea "STPP DISCOUNT: $26,750.88 x 0.05 = $1,337.54"
click at [656, 462] on span "Submit" at bounding box center [650, 465] width 36 height 11
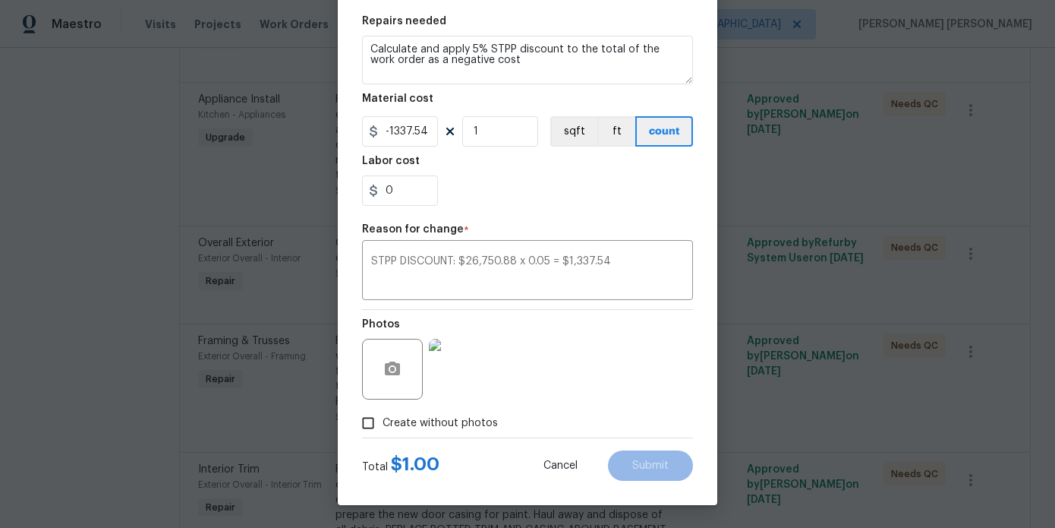
type input "1"
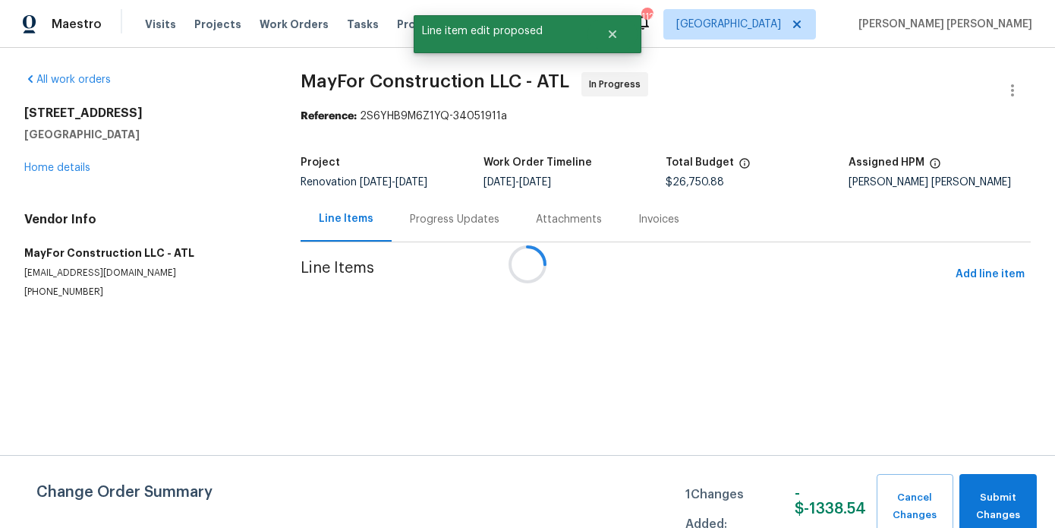
scroll to position [0, 0]
click at [985, 494] on span "Submit Changes" at bounding box center [998, 506] width 62 height 35
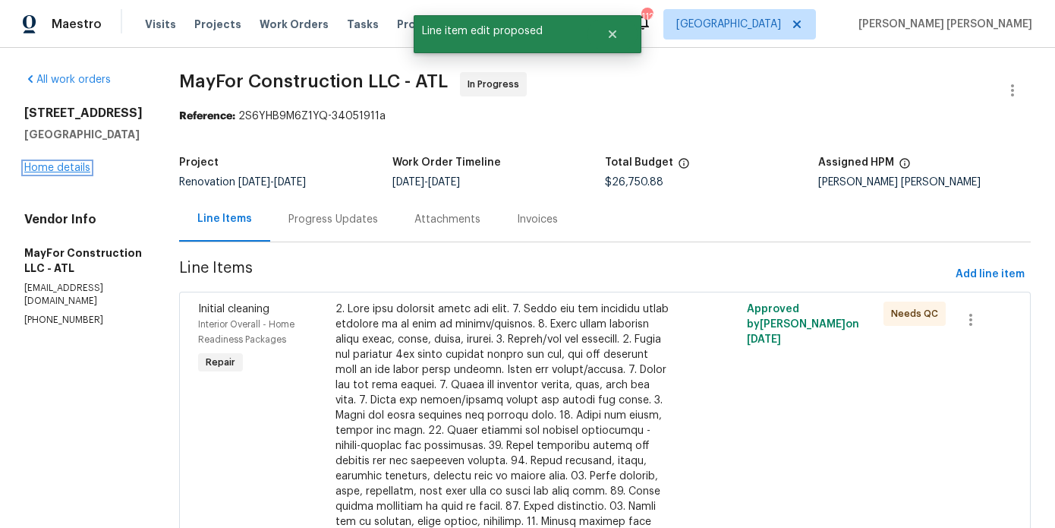
click at [46, 171] on link "Home details" at bounding box center [57, 167] width 66 height 11
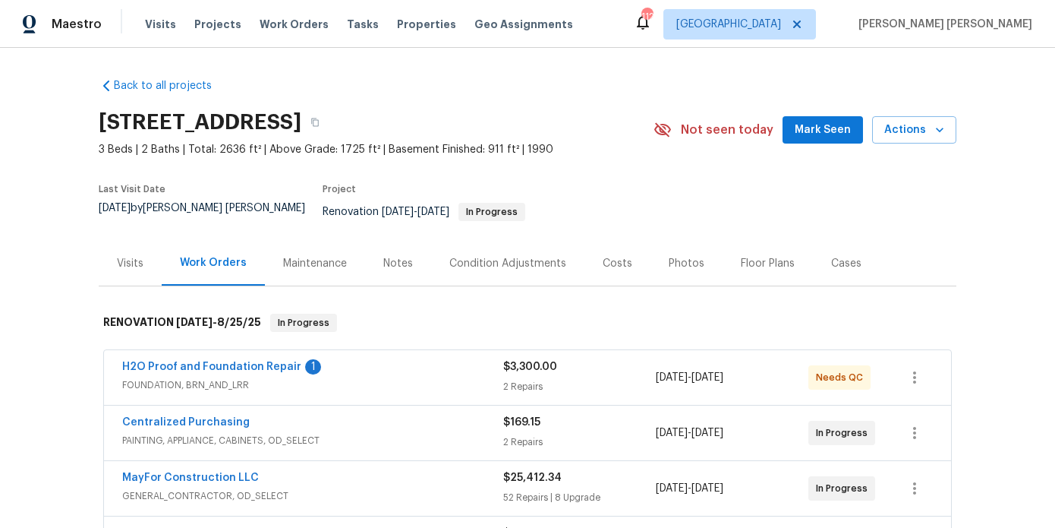
click at [389, 258] on div "Notes" at bounding box center [398, 263] width 30 height 15
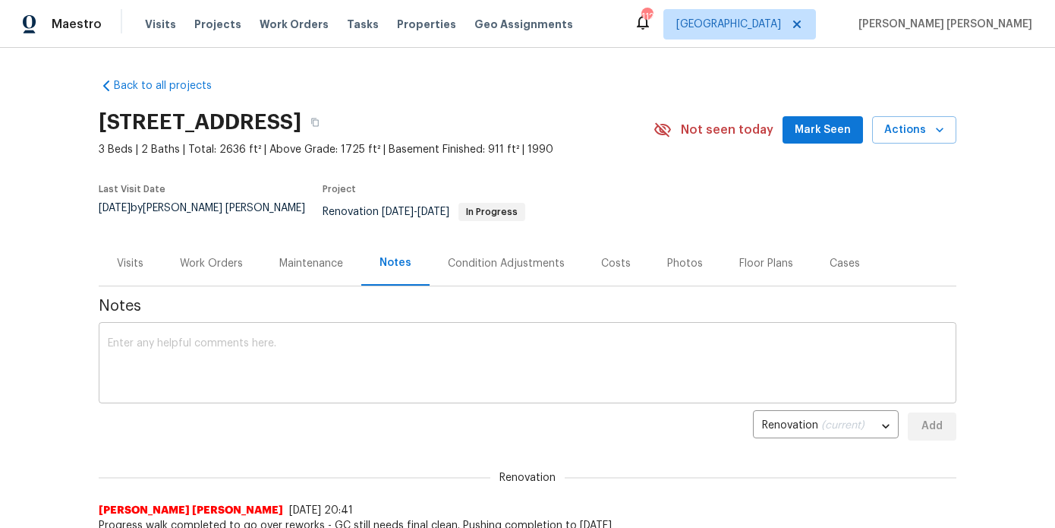
scroll to position [67, 0]
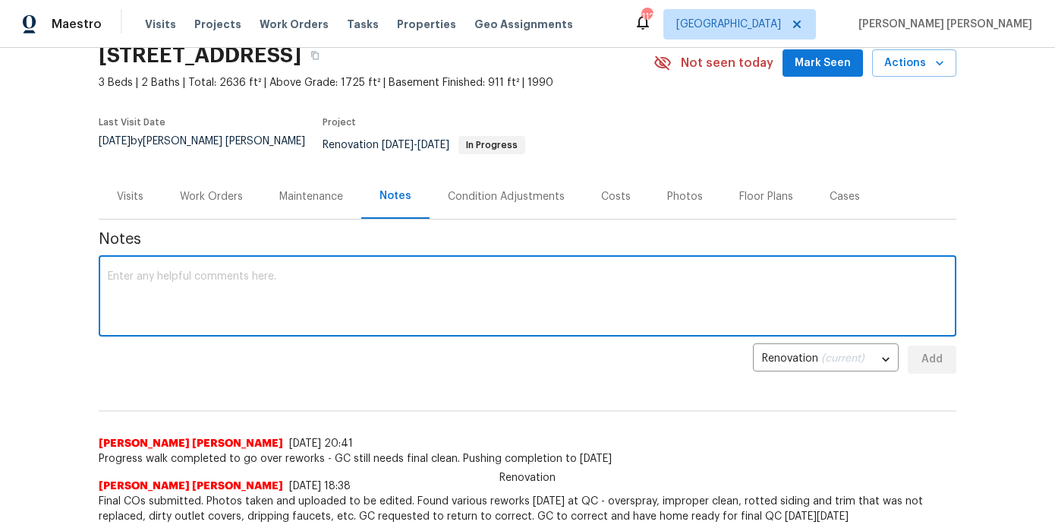
click at [383, 271] on textarea at bounding box center [528, 297] width 840 height 53
paste textarea "STPP DISCOUNT: $26,750.88 x 0.05 = $1,337.54"
type textarea "STPP DISCOUNT: $26,750.88 x 0.05 = $1,337.54"
click at [937, 350] on span "Add" at bounding box center [932, 359] width 24 height 19
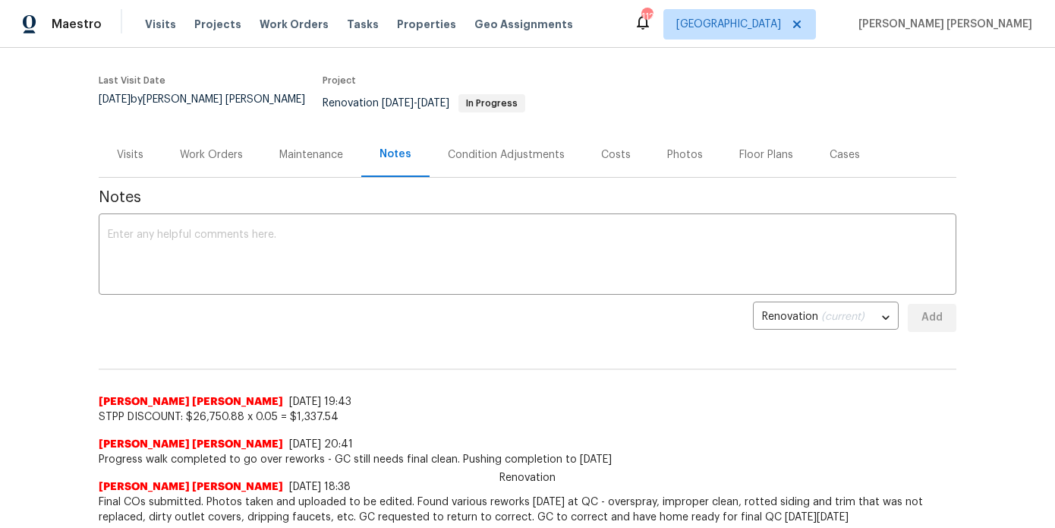
scroll to position [110, 0]
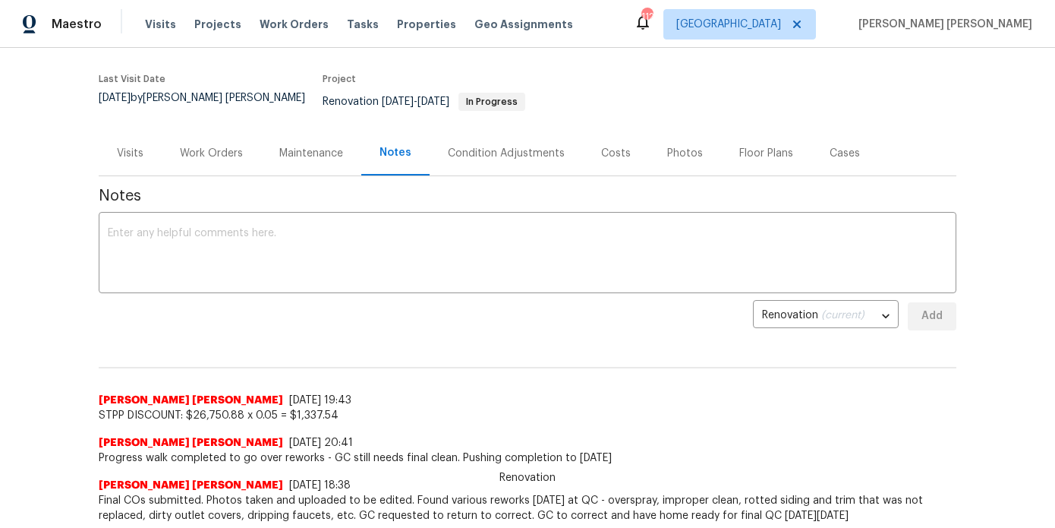
click at [229, 158] on div "Work Orders" at bounding box center [211, 153] width 99 height 45
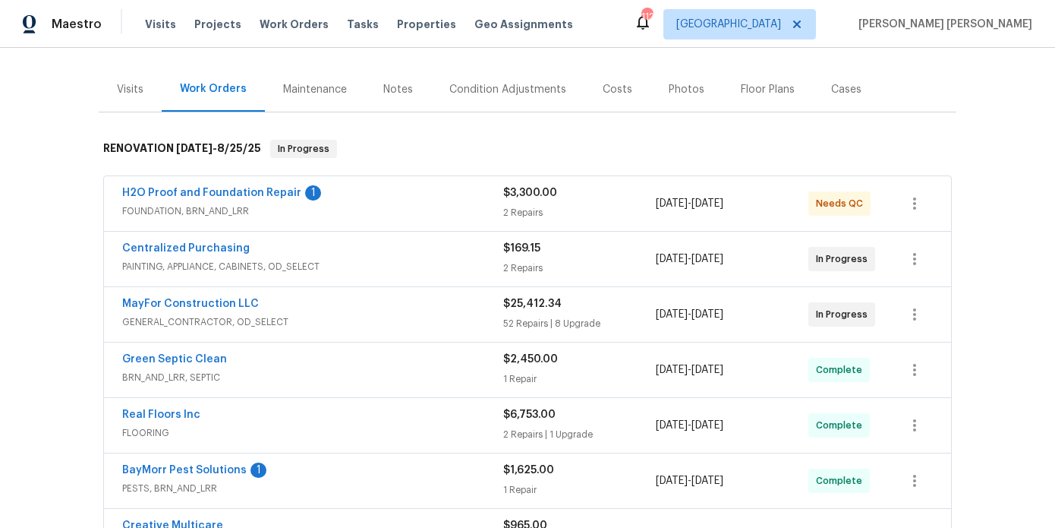
scroll to position [188, 0]
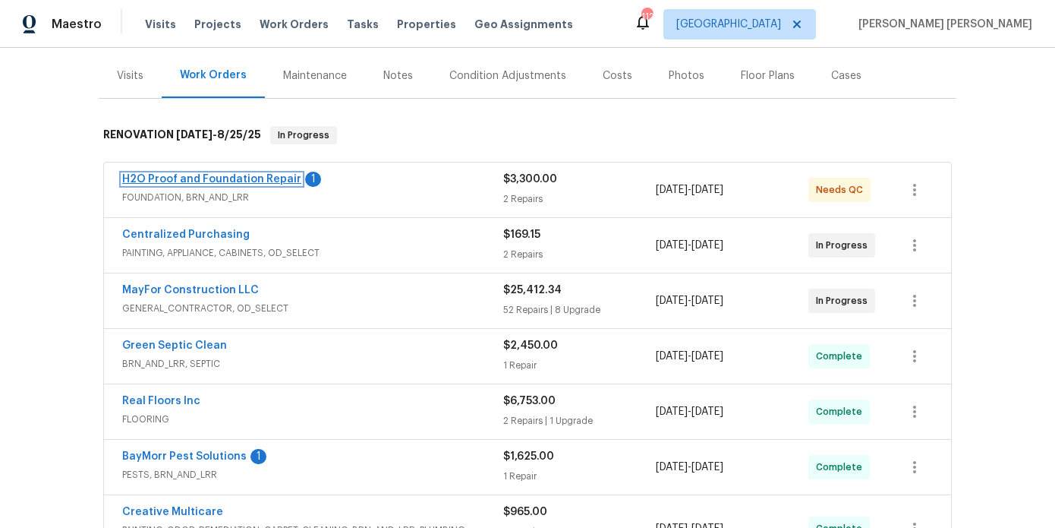
click at [219, 174] on link "H2O Proof and Foundation Repair" at bounding box center [211, 179] width 179 height 11
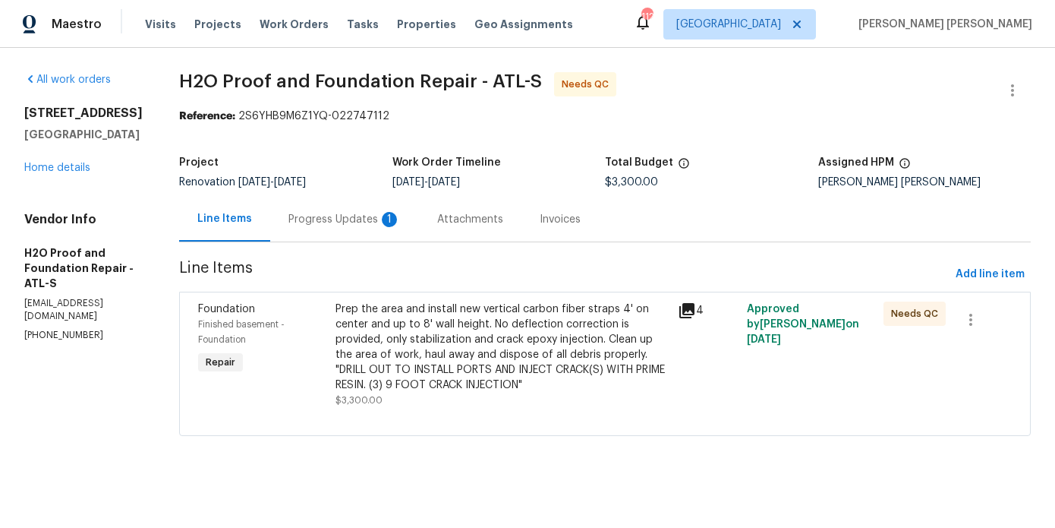
click at [355, 232] on div "Progress Updates 1" at bounding box center [344, 219] width 149 height 45
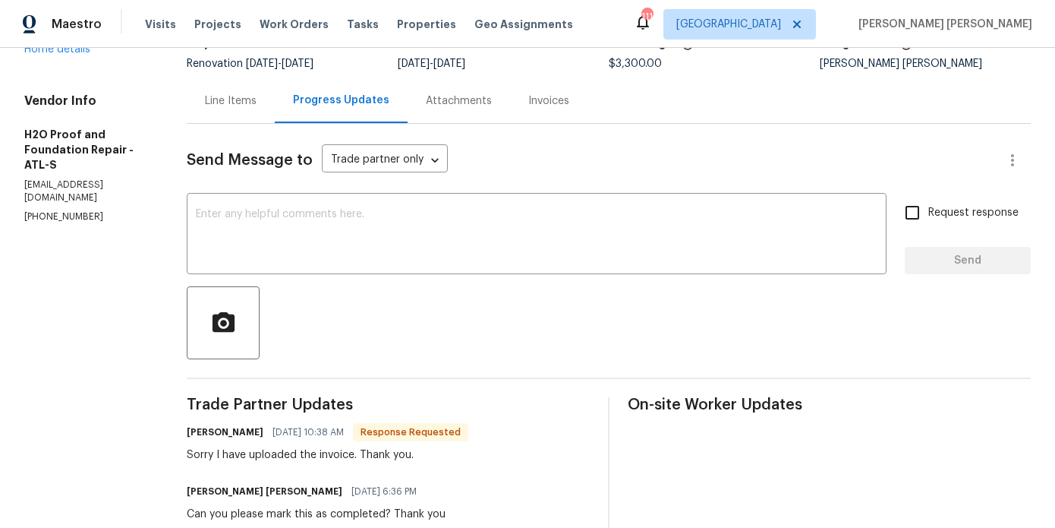
scroll to position [120, 0]
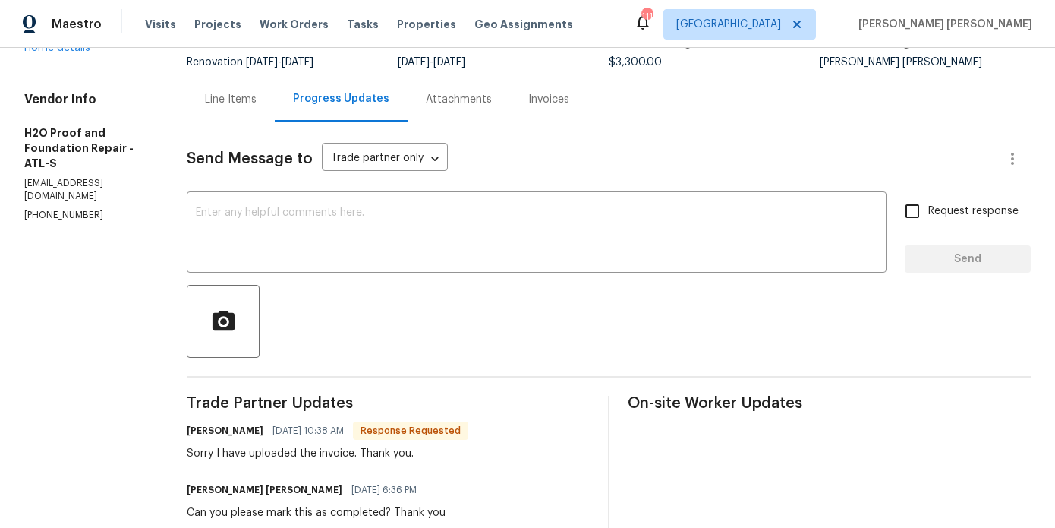
click at [249, 108] on div "Line Items" at bounding box center [231, 99] width 88 height 45
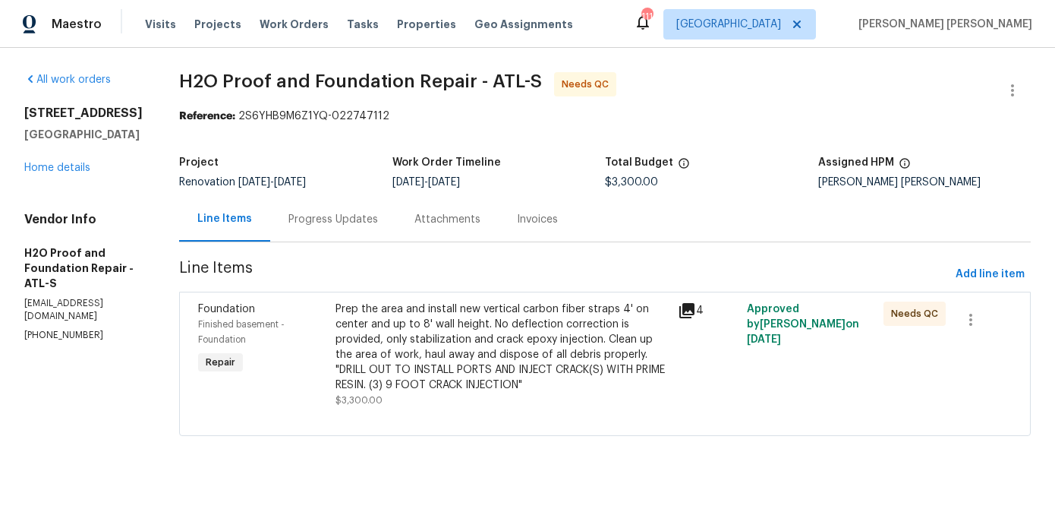
click at [374, 333] on div "Prep the area and install new vertical carbon fiber straps 4' on center and up …" at bounding box center [503, 346] width 334 height 91
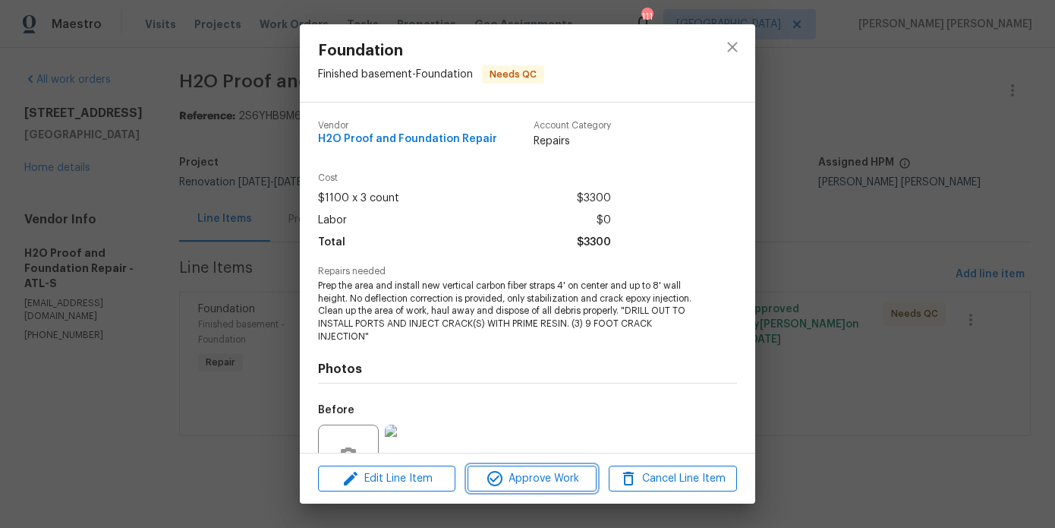
click at [528, 477] on span "Approve Work" at bounding box center [531, 478] width 119 height 19
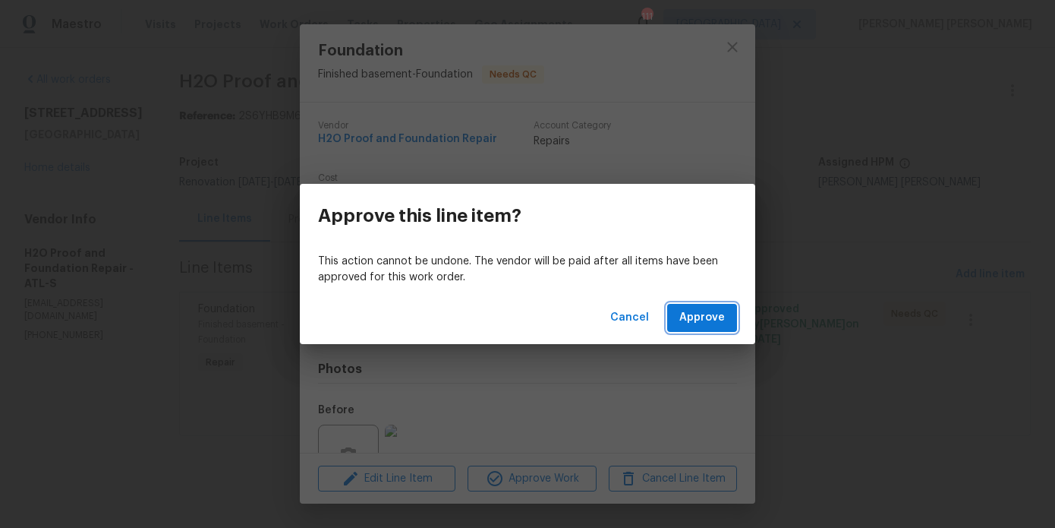
click at [710, 316] on span "Approve" at bounding box center [703, 317] width 46 height 19
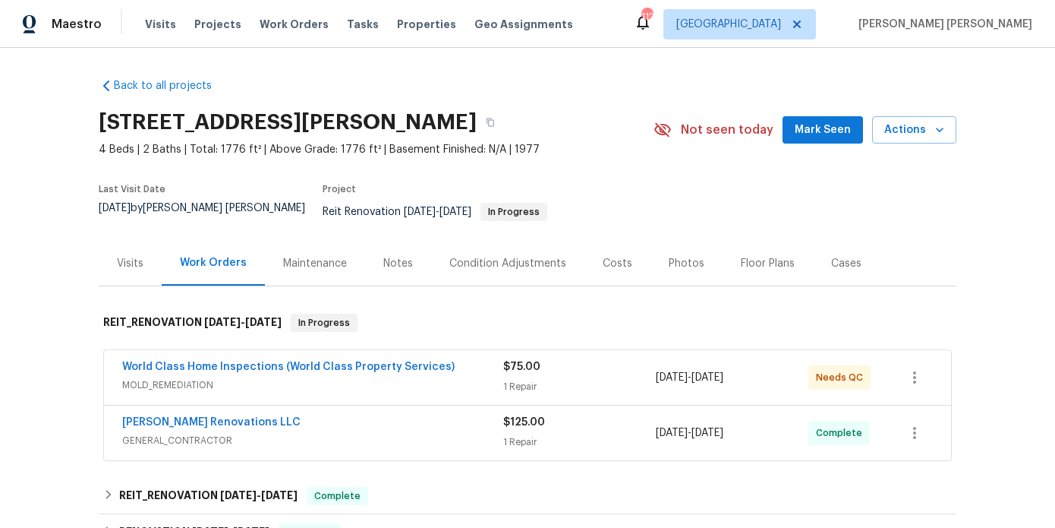
click at [597, 379] on div "1 Repair" at bounding box center [579, 386] width 153 height 15
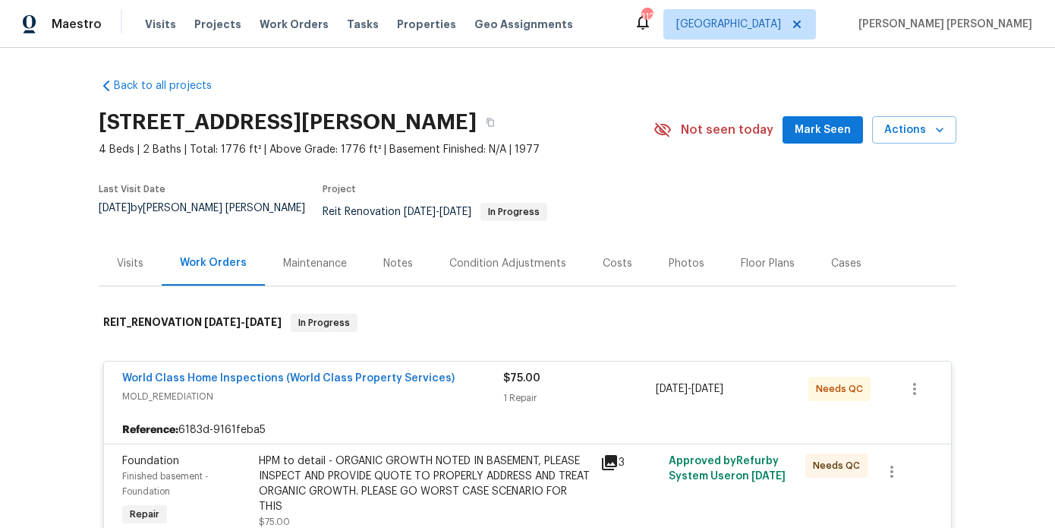
click at [567, 472] on div "HPM to detail - ORGANIC GROWTH NOTED IN BASEMENT, PLEASE INSPECT AND PROVIDE QU…" at bounding box center [425, 483] width 333 height 61
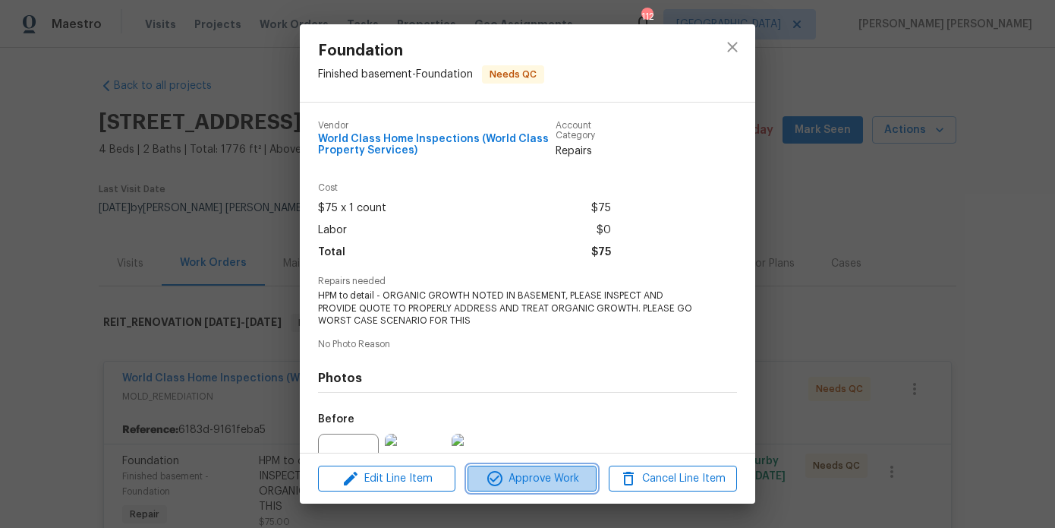
click at [550, 479] on span "Approve Work" at bounding box center [531, 478] width 119 height 19
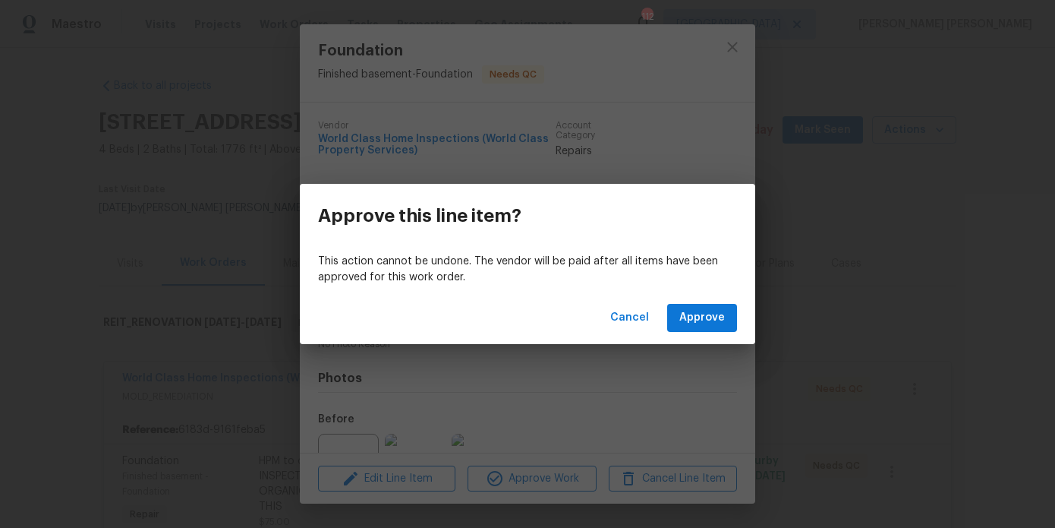
click at [740, 313] on div "Cancel Approve" at bounding box center [528, 318] width 456 height 52
click at [714, 313] on span "Approve" at bounding box center [703, 317] width 46 height 19
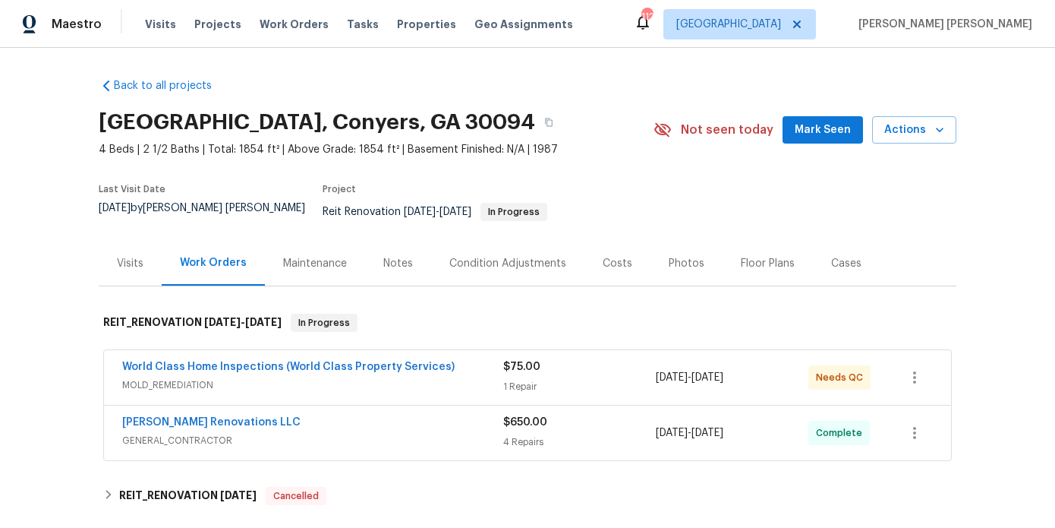
click at [591, 379] on div "1 Repair" at bounding box center [579, 386] width 153 height 15
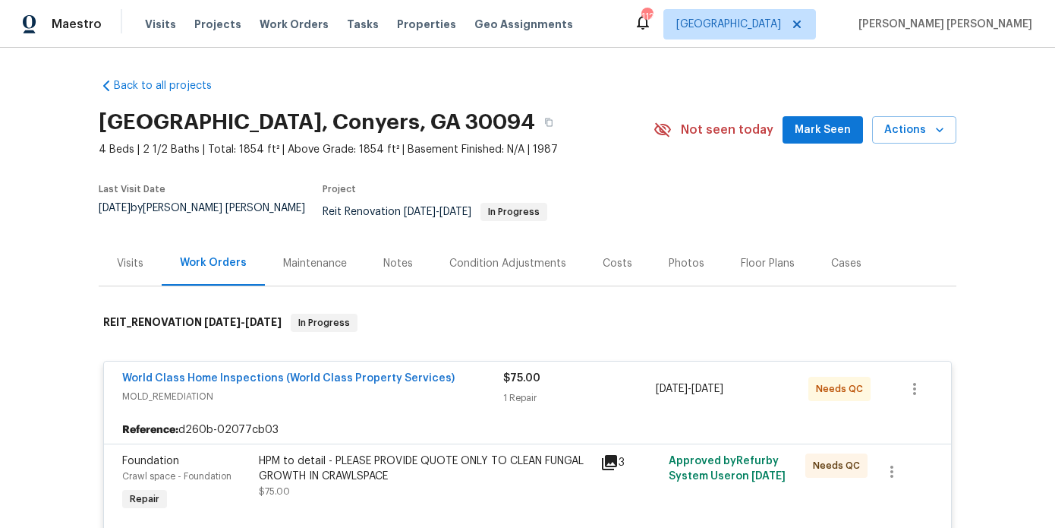
click at [541, 463] on div "HPM to detail - PLEASE PROVIDE QUOTE ONLY TO CLEAN FUNGAL GROWTH IN CRAWLSPACE" at bounding box center [425, 468] width 333 height 30
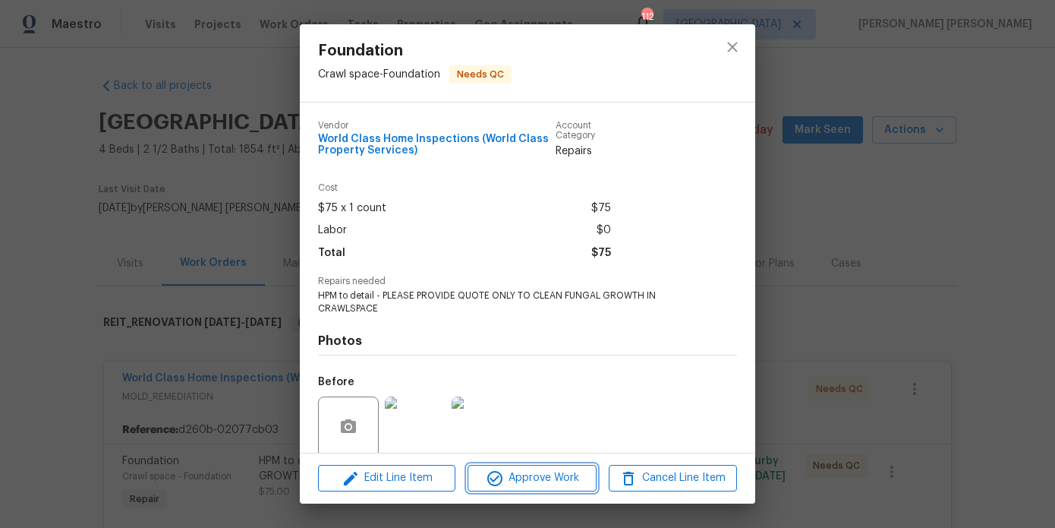
click at [529, 487] on span "Approve Work" at bounding box center [531, 477] width 119 height 19
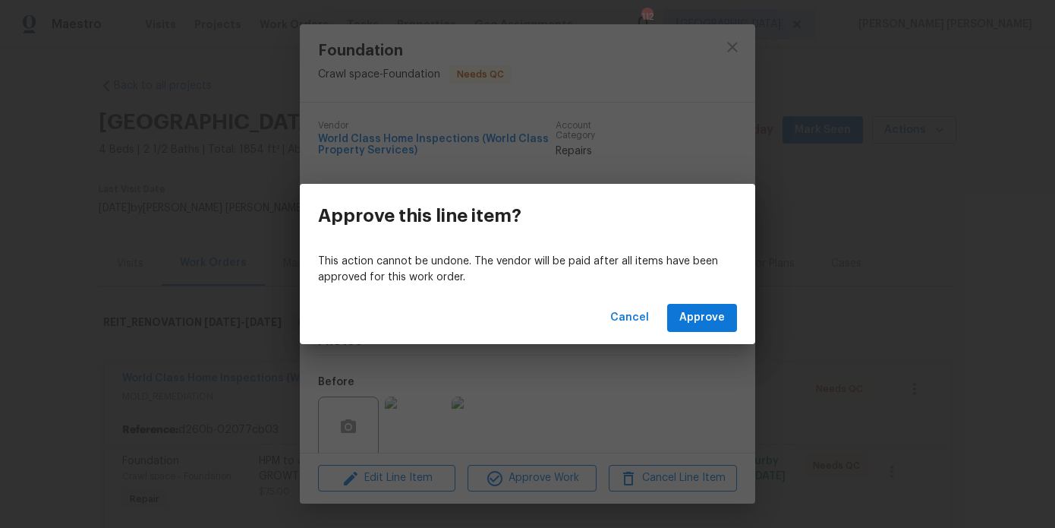
click at [740, 307] on div "Cancel Approve" at bounding box center [528, 318] width 456 height 52
click at [727, 311] on button "Approve" at bounding box center [702, 318] width 70 height 28
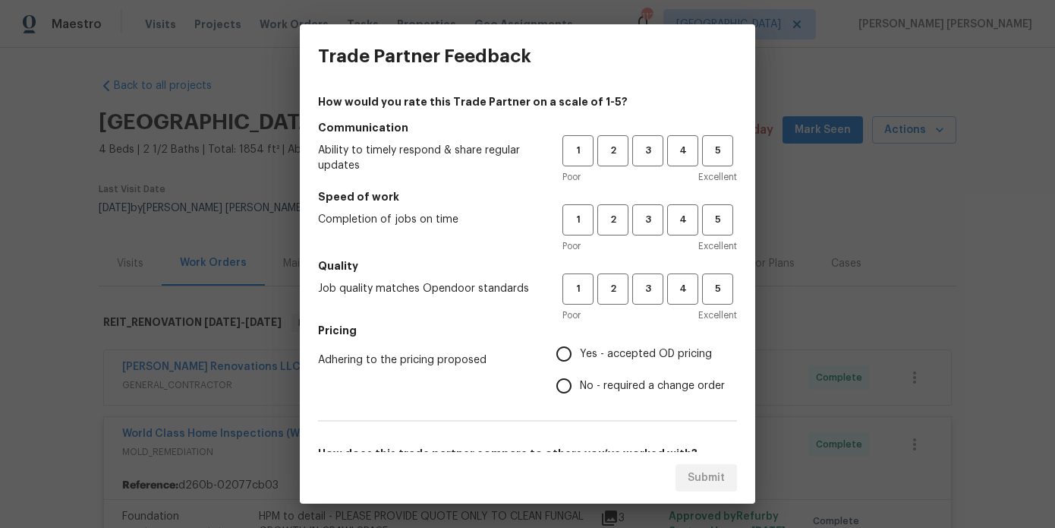
click at [1010, 170] on div "Trade Partner Feedback How would you rate this Trade Partner on a scale of 1-5?…" at bounding box center [527, 264] width 1055 height 528
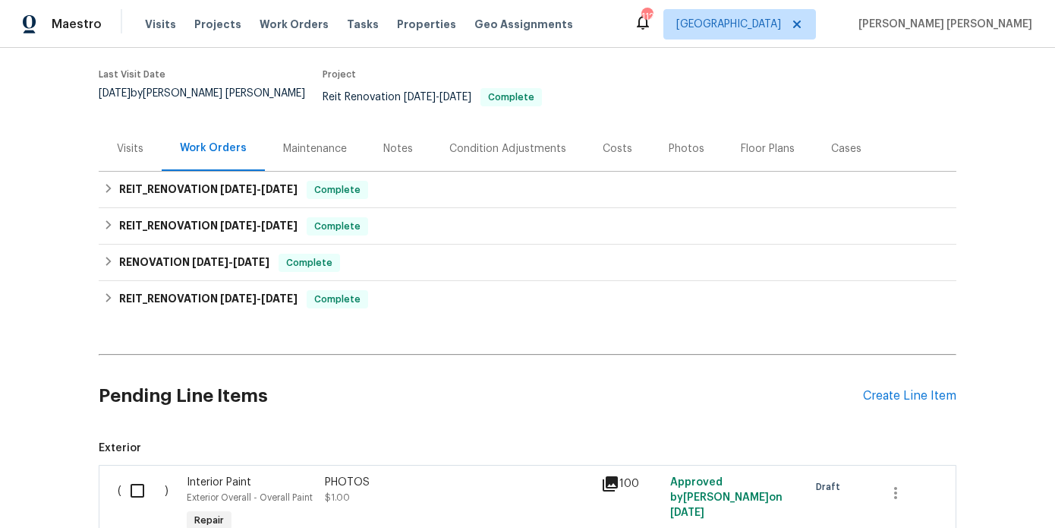
scroll to position [123, 0]
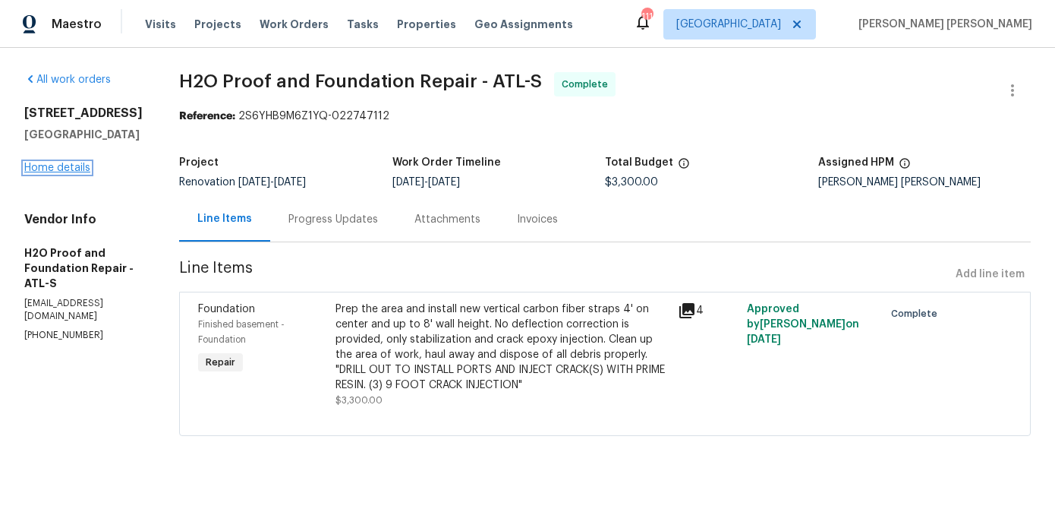
click at [77, 173] on link "Home details" at bounding box center [57, 167] width 66 height 11
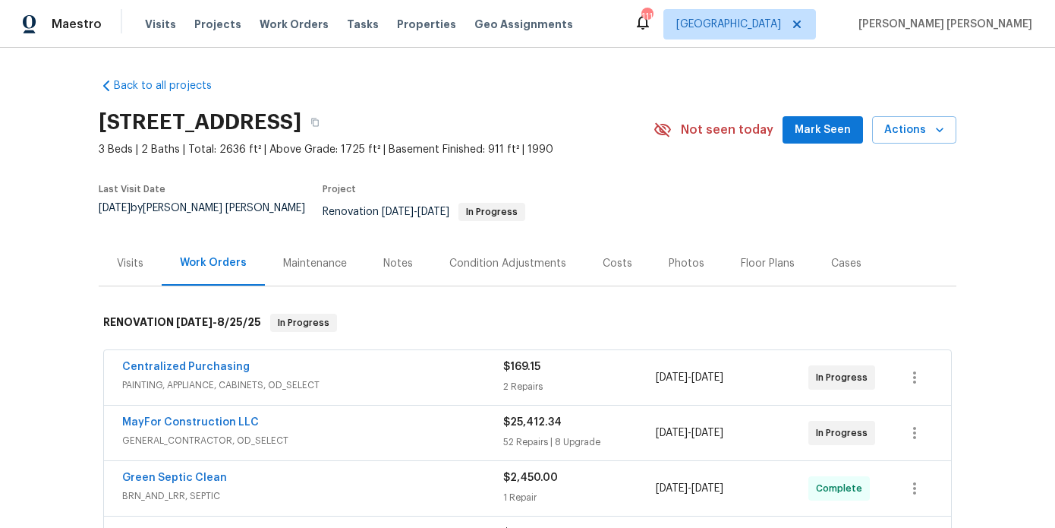
click at [616, 269] on div "Costs" at bounding box center [618, 263] width 66 height 45
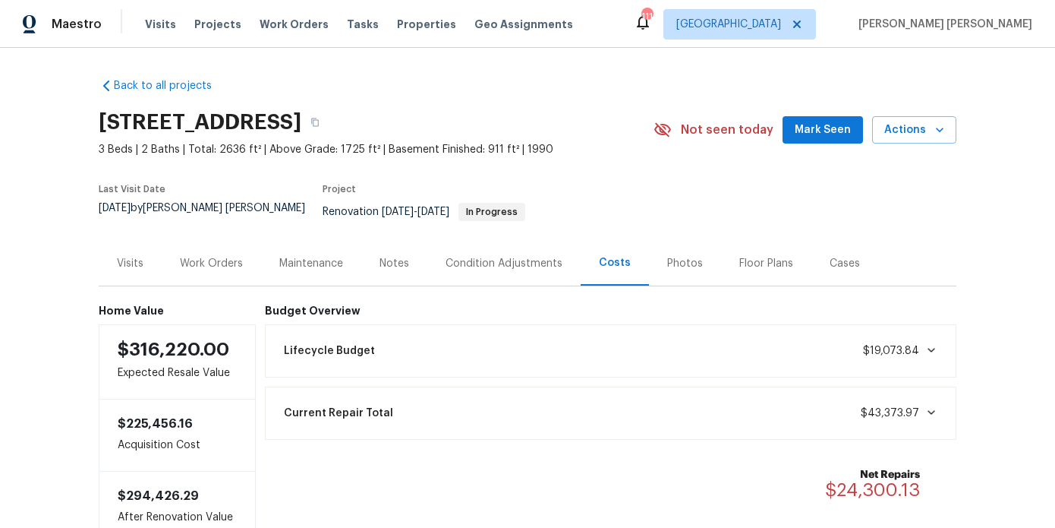
click at [214, 256] on div "Work Orders" at bounding box center [211, 263] width 63 height 15
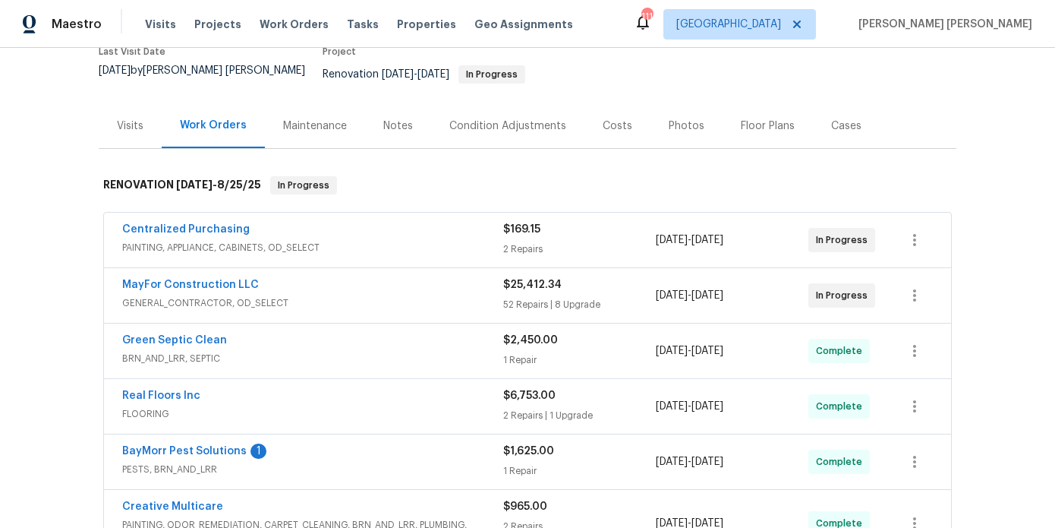
scroll to position [144, 0]
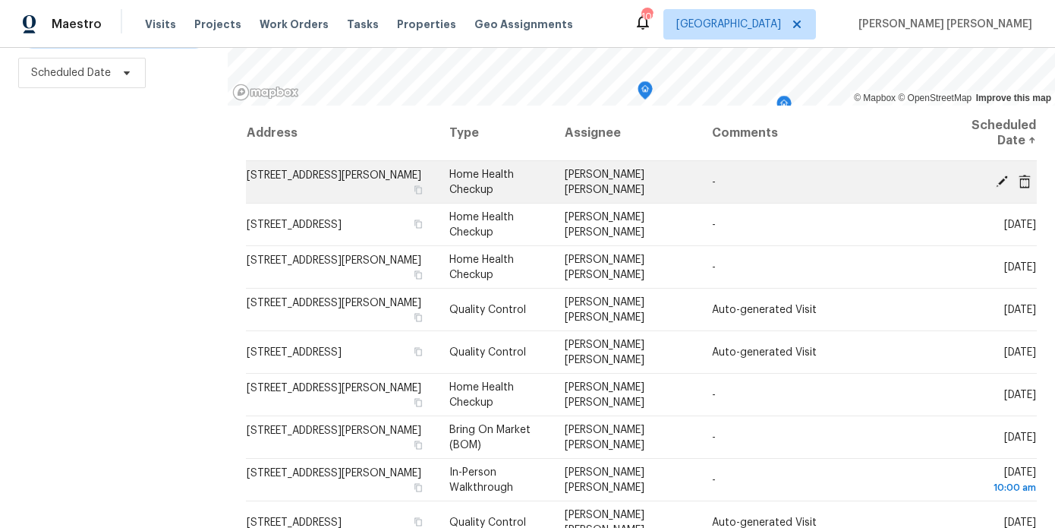
click at [1001, 178] on icon at bounding box center [1002, 181] width 14 height 14
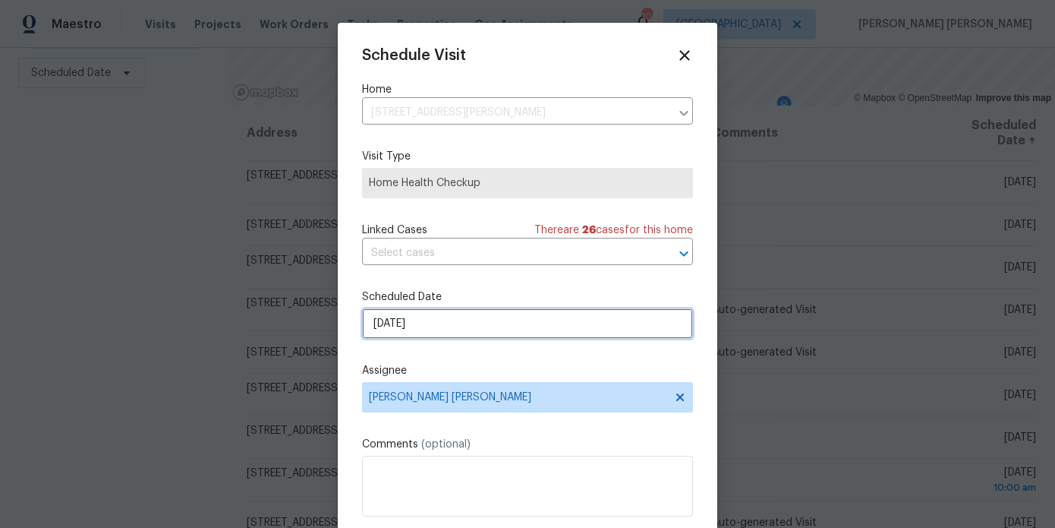
click at [471, 323] on input "8/26/2025" at bounding box center [527, 323] width 331 height 30
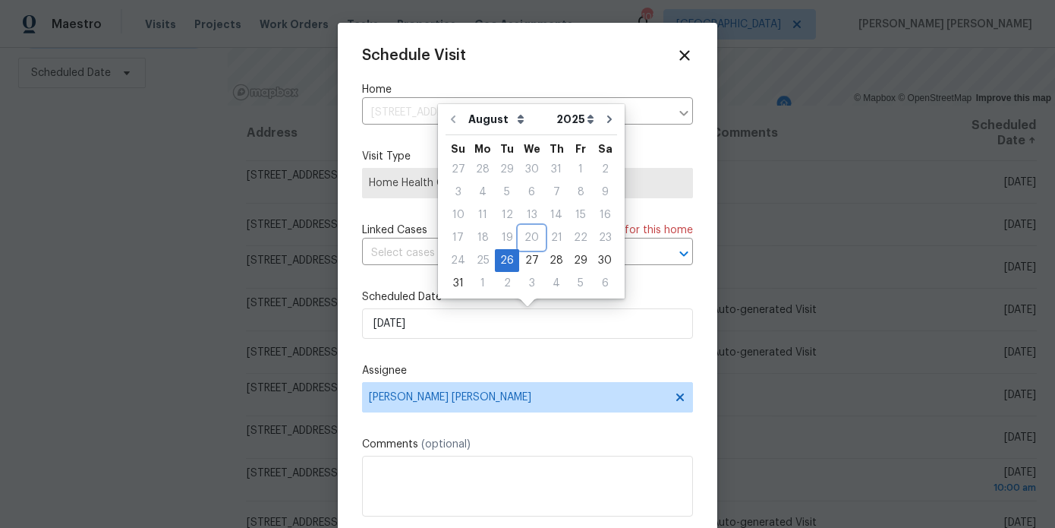
click at [524, 244] on div "20" at bounding box center [531, 237] width 25 height 21
click at [524, 255] on div "27" at bounding box center [531, 260] width 25 height 21
type input "8/27/2025"
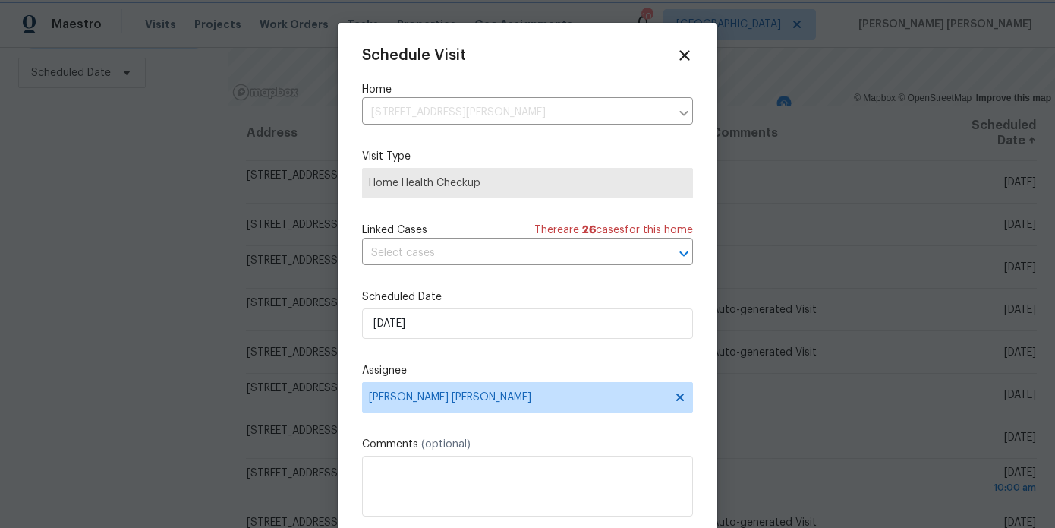
scroll to position [27, 0]
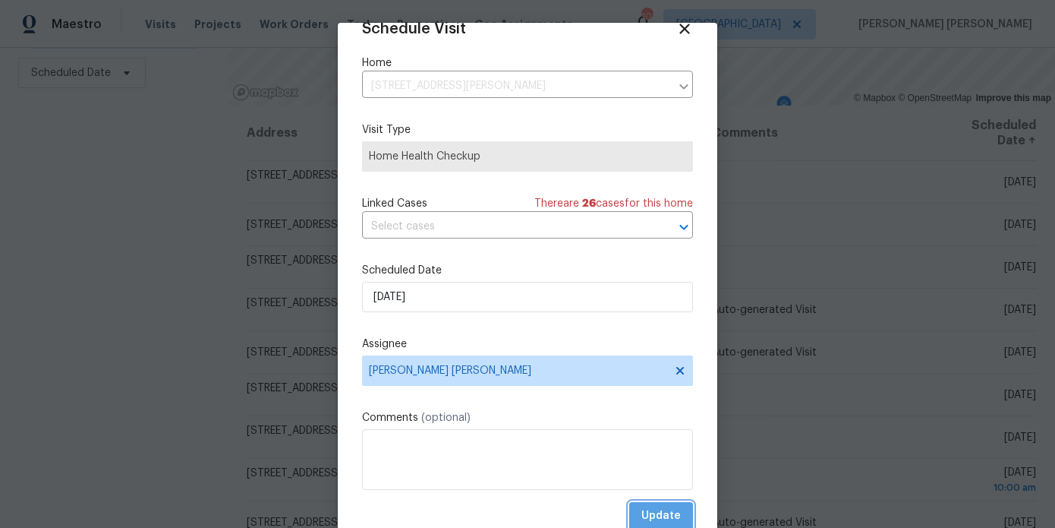
click at [662, 512] on span "Update" at bounding box center [661, 515] width 39 height 19
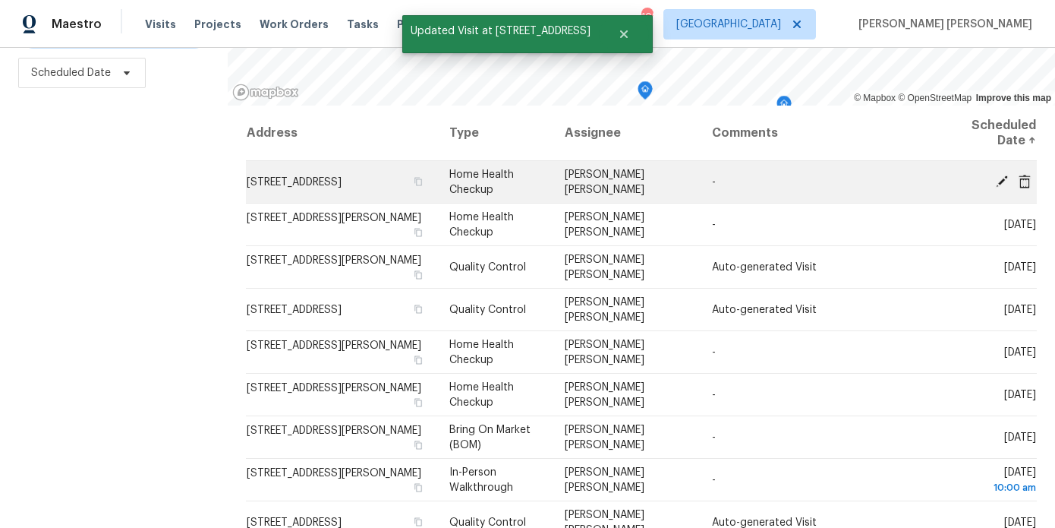
click at [1000, 177] on icon at bounding box center [1002, 181] width 14 height 14
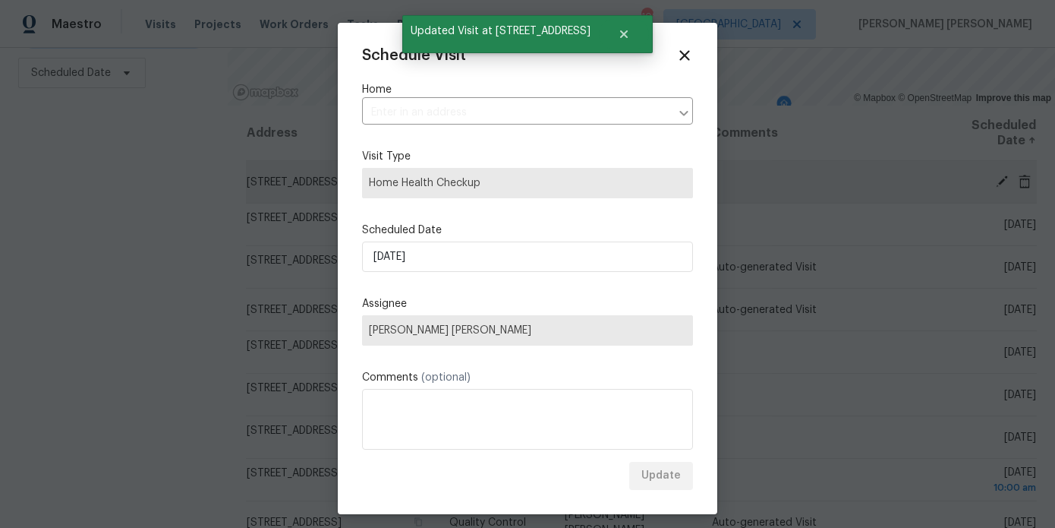
type input "170 Pinehurst Dr, Stockbridge, GA 30281"
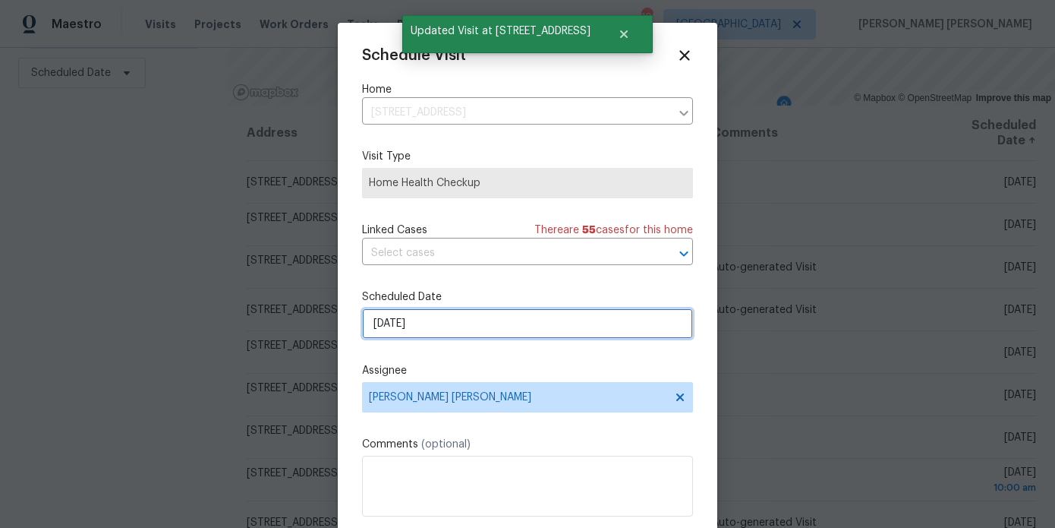
click at [471, 334] on input "8/26/2025" at bounding box center [527, 323] width 331 height 30
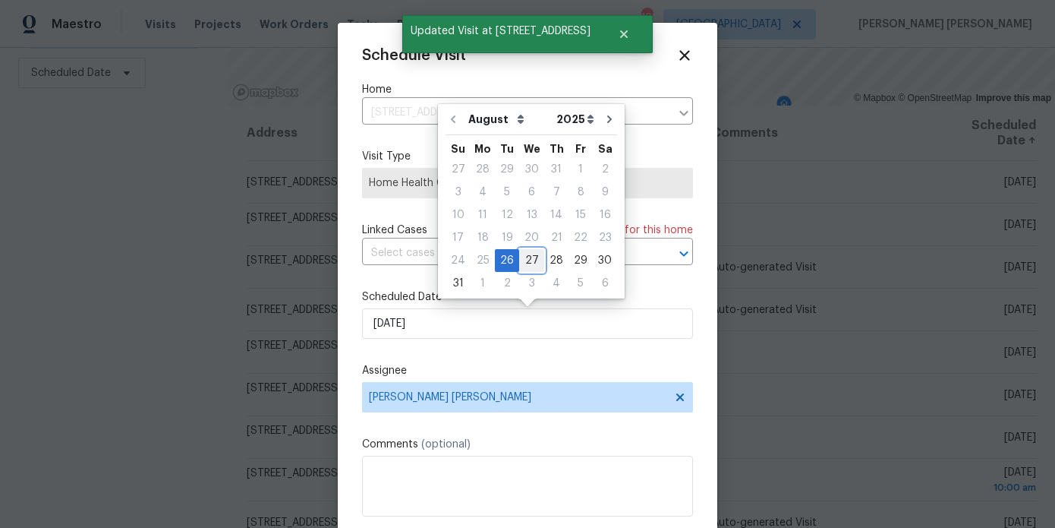
click at [521, 261] on div "27" at bounding box center [531, 260] width 25 height 21
type input "8/27/2025"
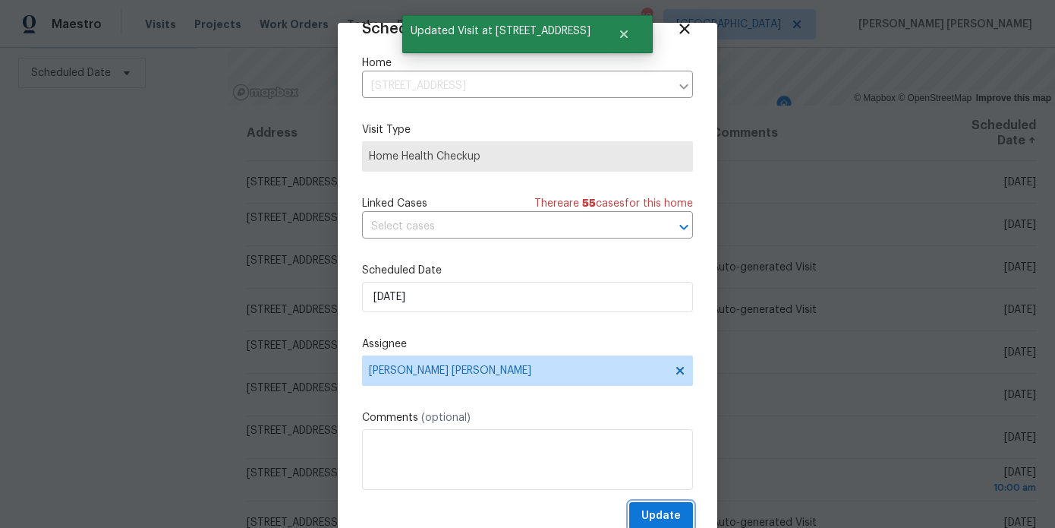
click at [657, 513] on span "Update" at bounding box center [661, 515] width 39 height 19
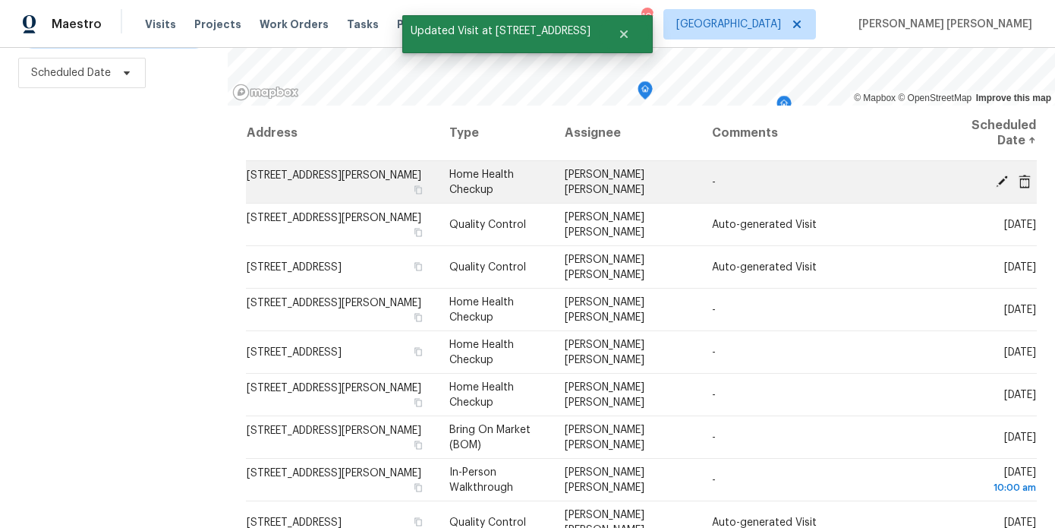
click at [997, 179] on icon at bounding box center [1002, 181] width 14 height 14
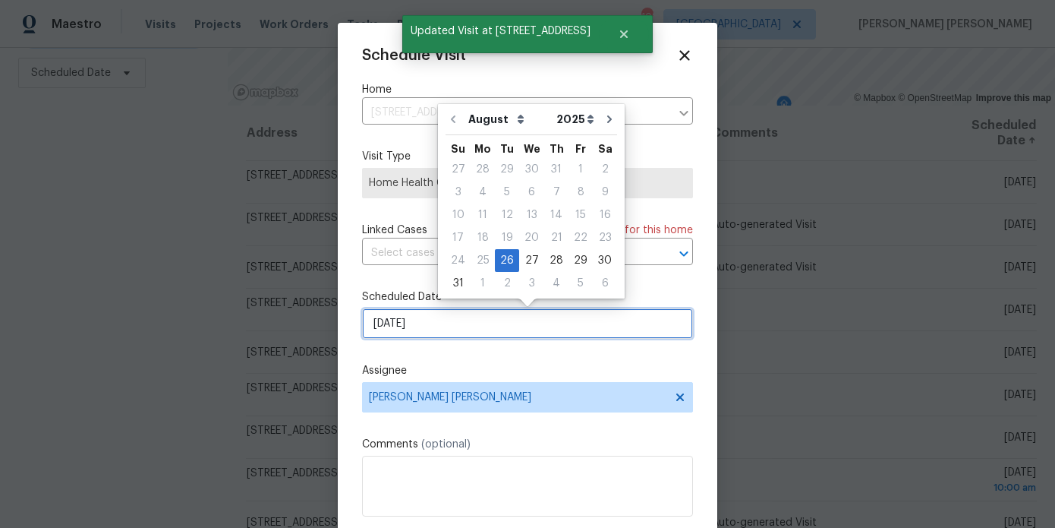
click at [485, 314] on input "8/26/2025" at bounding box center [527, 323] width 331 height 30
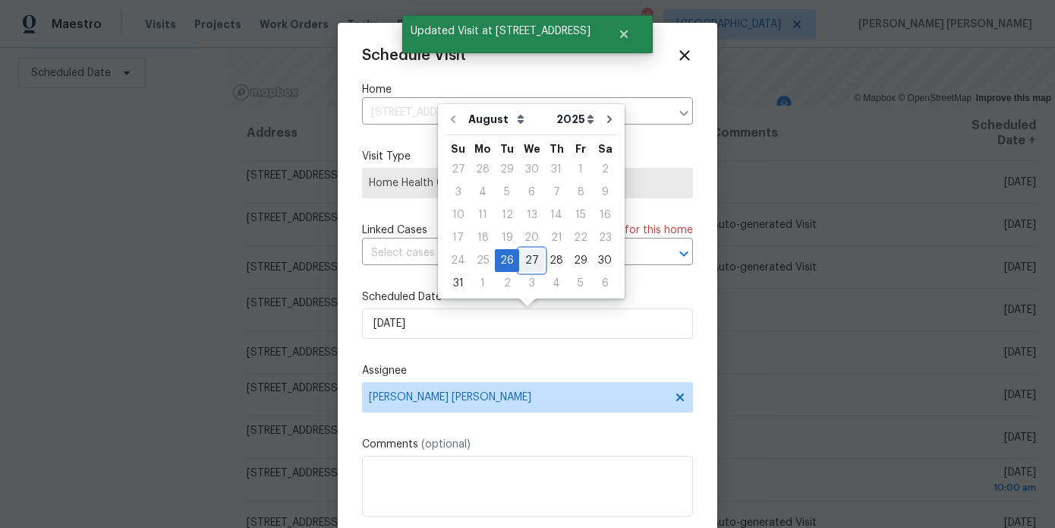
click at [520, 263] on div "27" at bounding box center [531, 260] width 25 height 21
type input "8/27/2025"
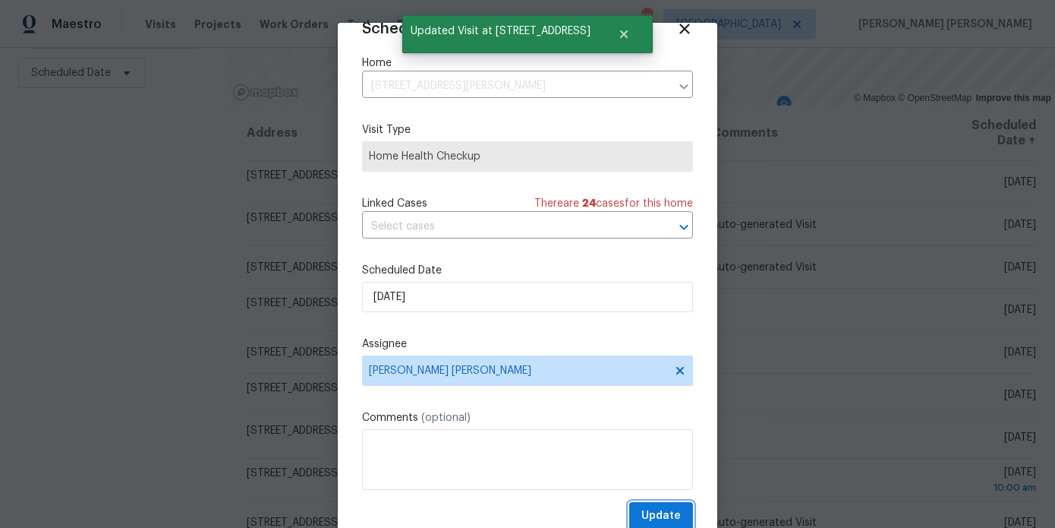
click at [653, 518] on span "Update" at bounding box center [661, 515] width 39 height 19
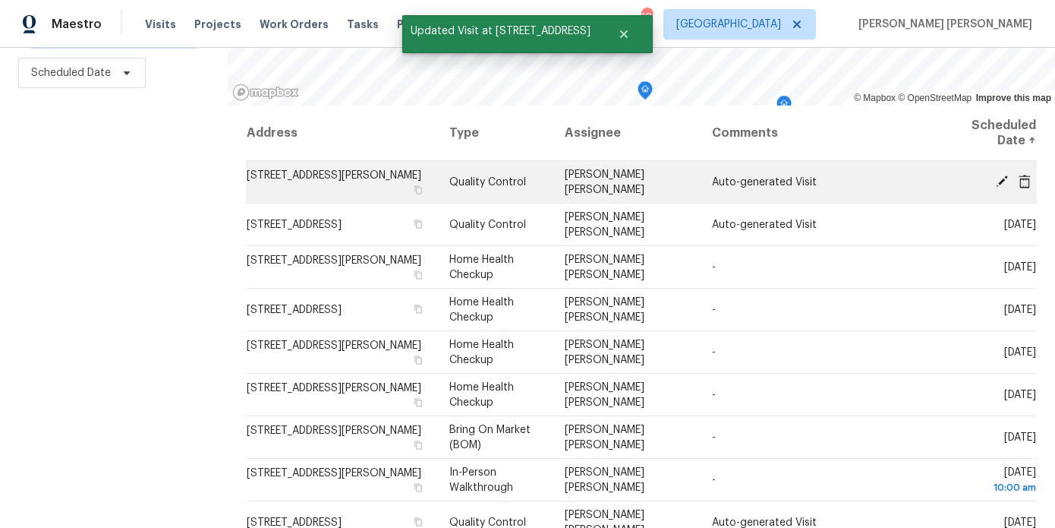
click at [1002, 177] on icon at bounding box center [1002, 181] width 14 height 14
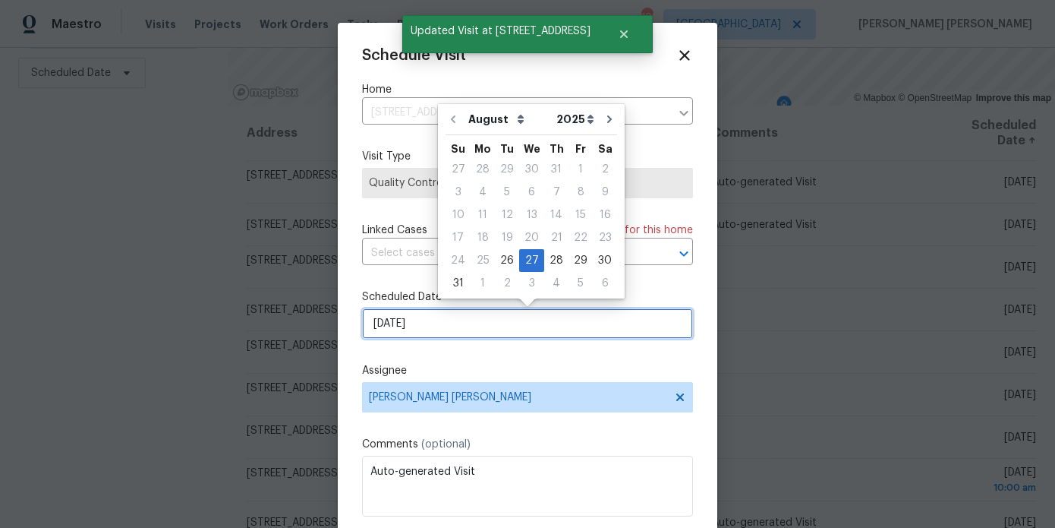
click at [494, 319] on input "[DATE]" at bounding box center [527, 323] width 331 height 30
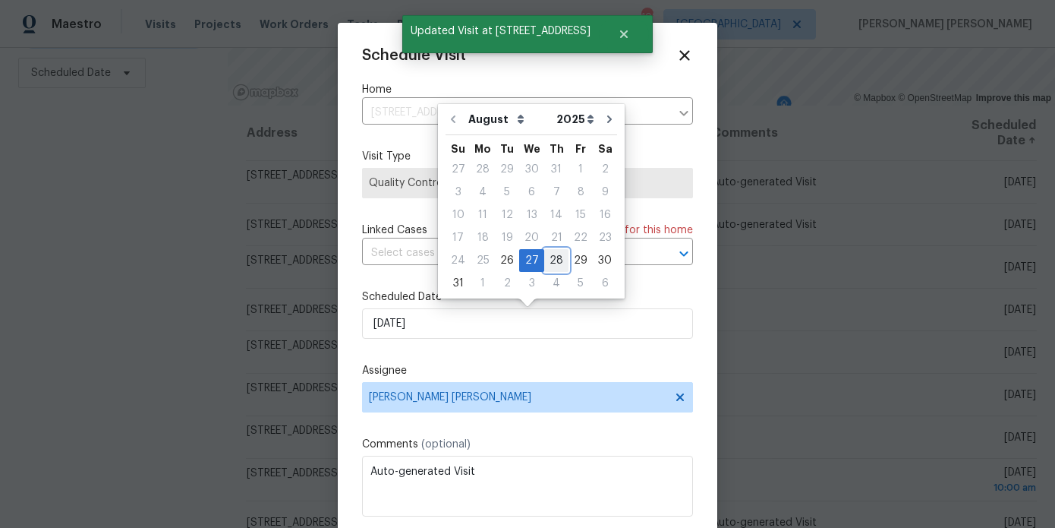
click at [550, 254] on div "28" at bounding box center [556, 260] width 24 height 21
type input "8/28/2025"
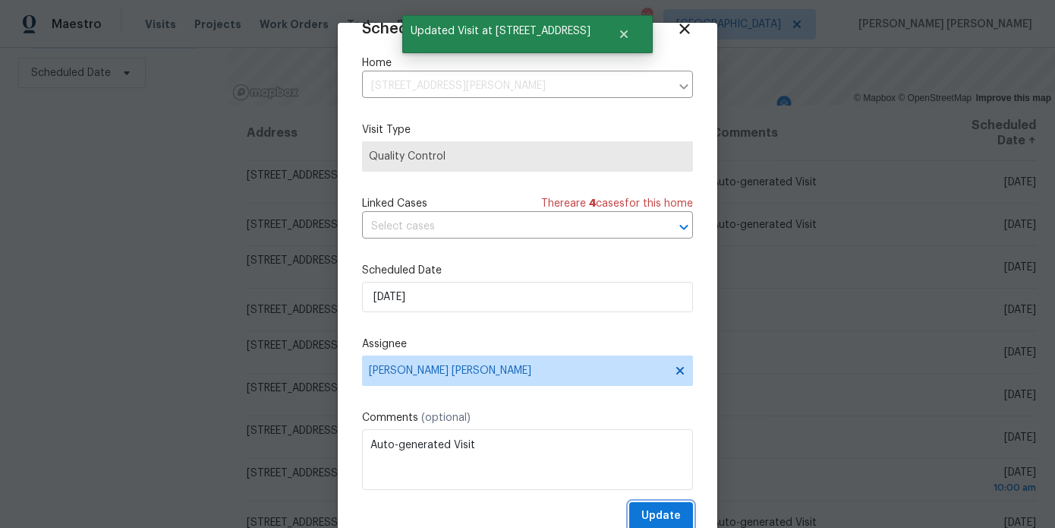
click at [660, 509] on span "Update" at bounding box center [661, 515] width 39 height 19
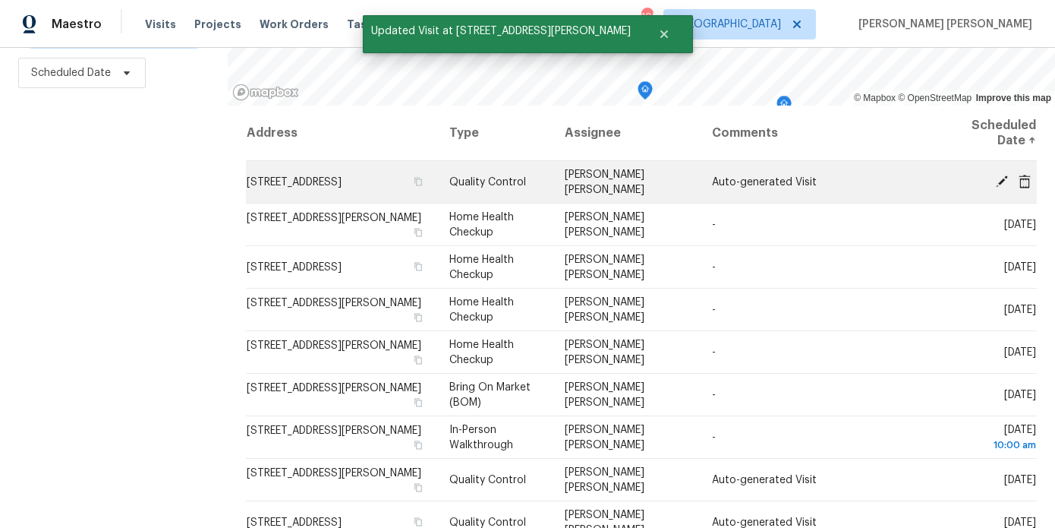
click at [1008, 176] on icon at bounding box center [1002, 181] width 12 height 12
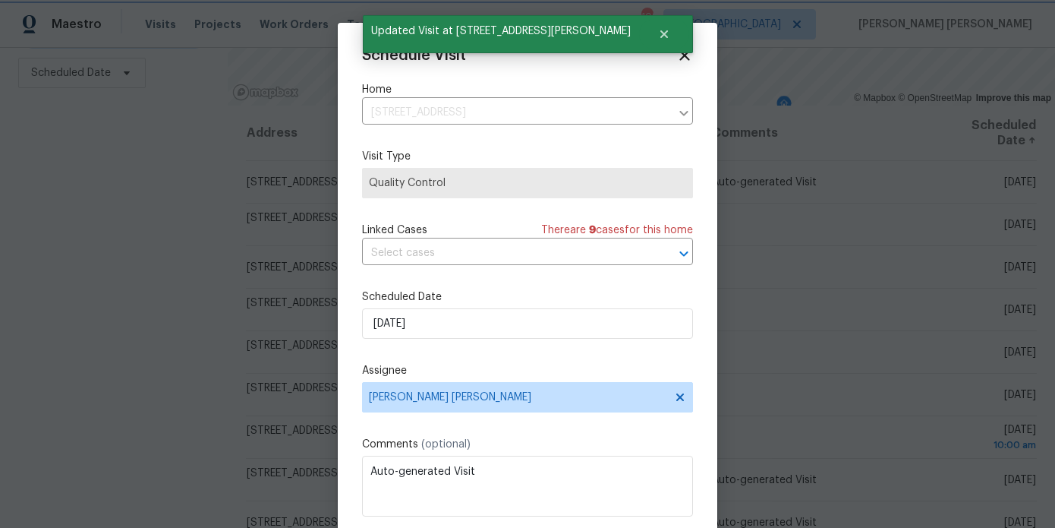
click at [139, 301] on div at bounding box center [527, 264] width 1055 height 528
click at [687, 52] on icon at bounding box center [685, 55] width 11 height 11
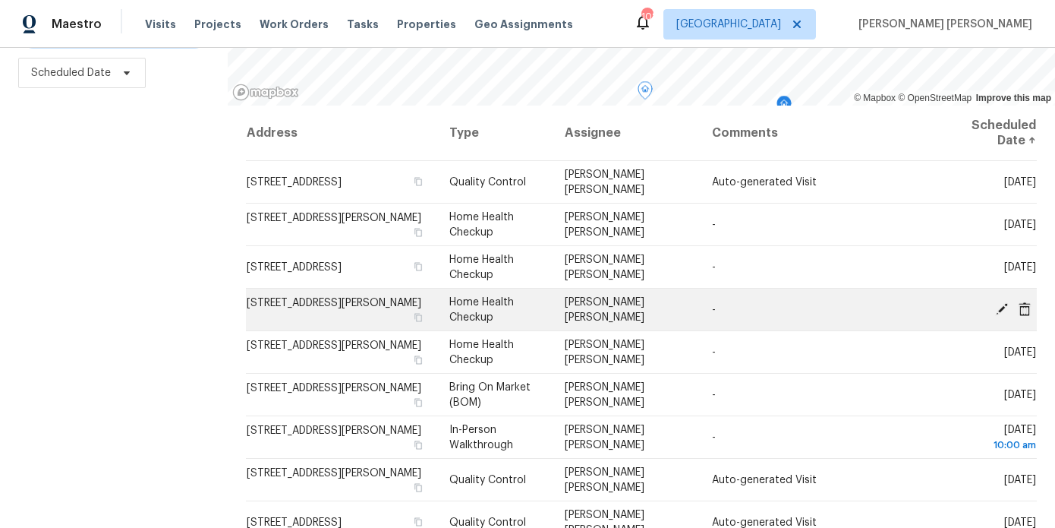
click at [1004, 301] on icon at bounding box center [1002, 308] width 14 height 14
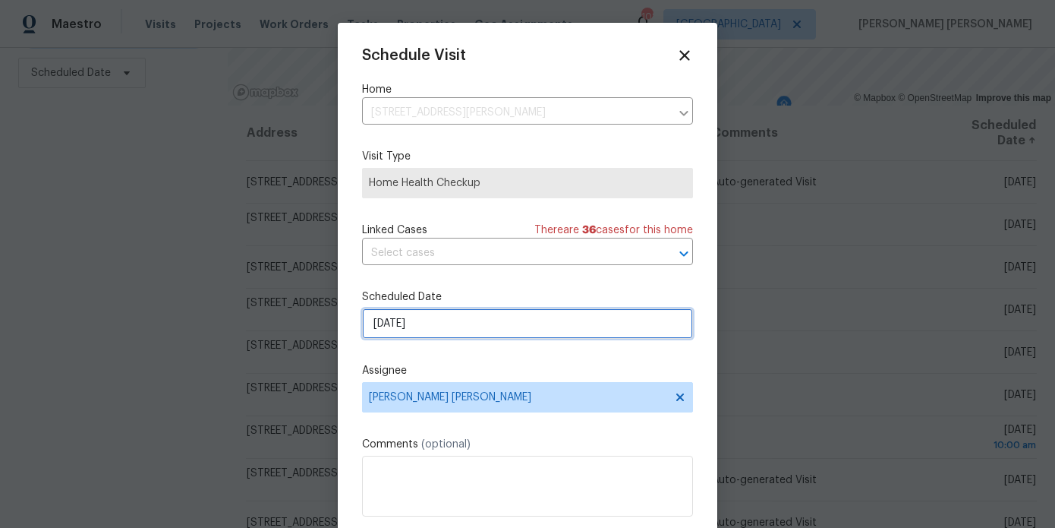
click at [478, 323] on input "[DATE]" at bounding box center [527, 323] width 331 height 30
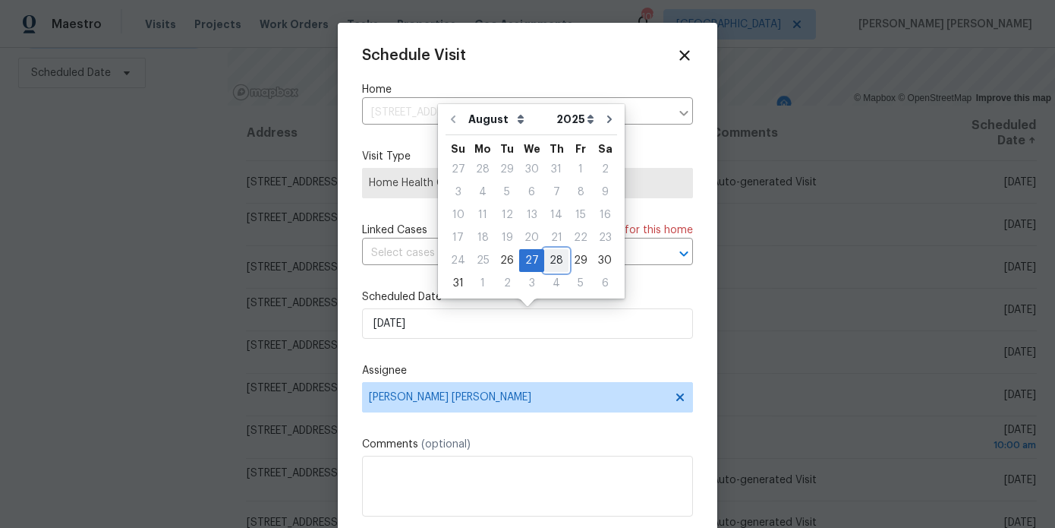
click at [546, 257] on div "28" at bounding box center [556, 260] width 24 height 21
type input "8/28/2025"
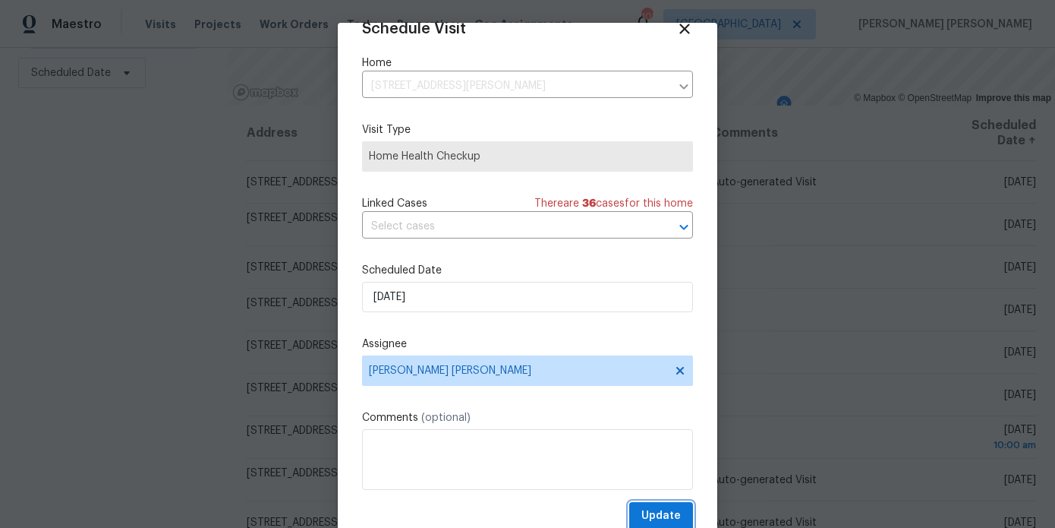
click at [654, 506] on span "Update" at bounding box center [661, 515] width 39 height 19
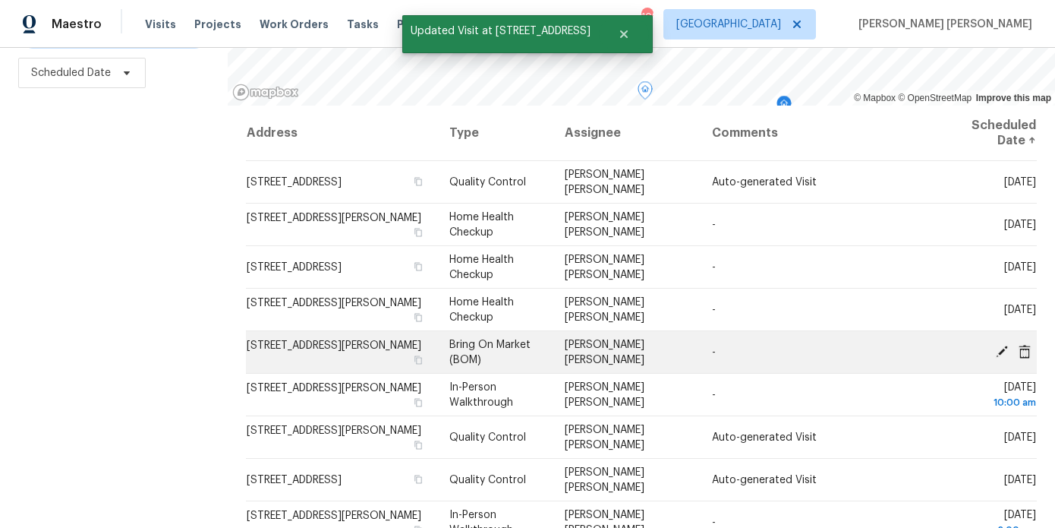
click at [1003, 347] on icon at bounding box center [1002, 351] width 12 height 12
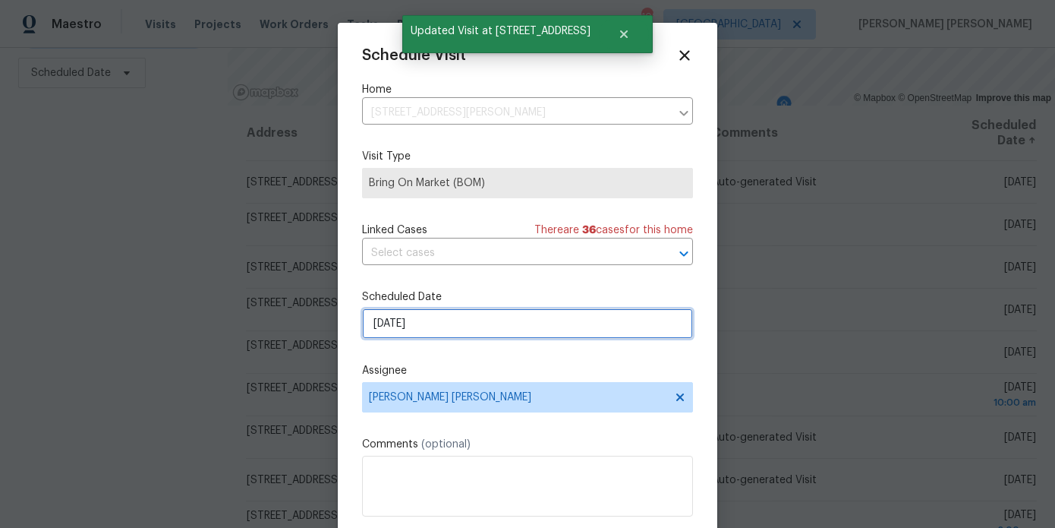
click at [442, 323] on input "[DATE]" at bounding box center [527, 323] width 331 height 30
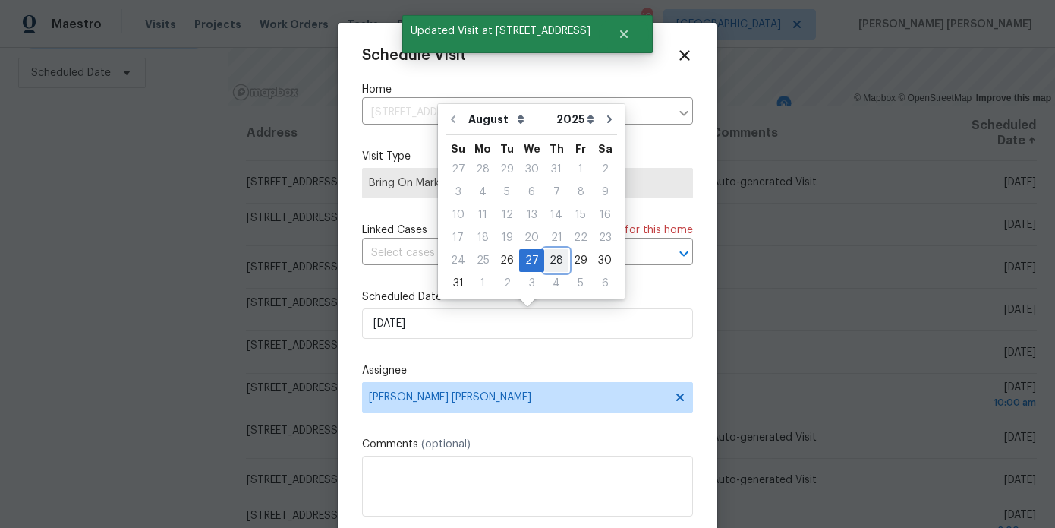
click at [544, 266] on div "28" at bounding box center [556, 260] width 24 height 21
type input "8/28/2025"
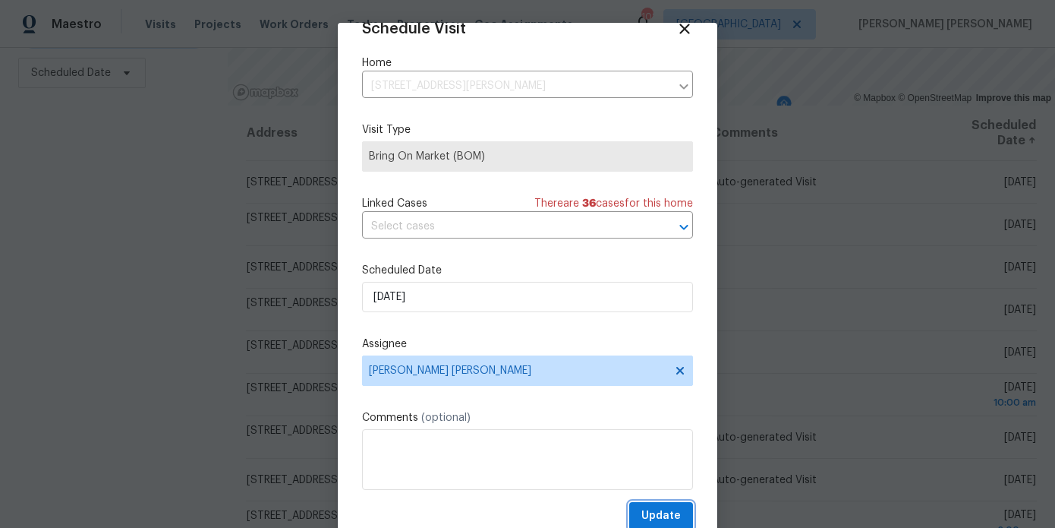
click at [655, 507] on span "Update" at bounding box center [661, 515] width 39 height 19
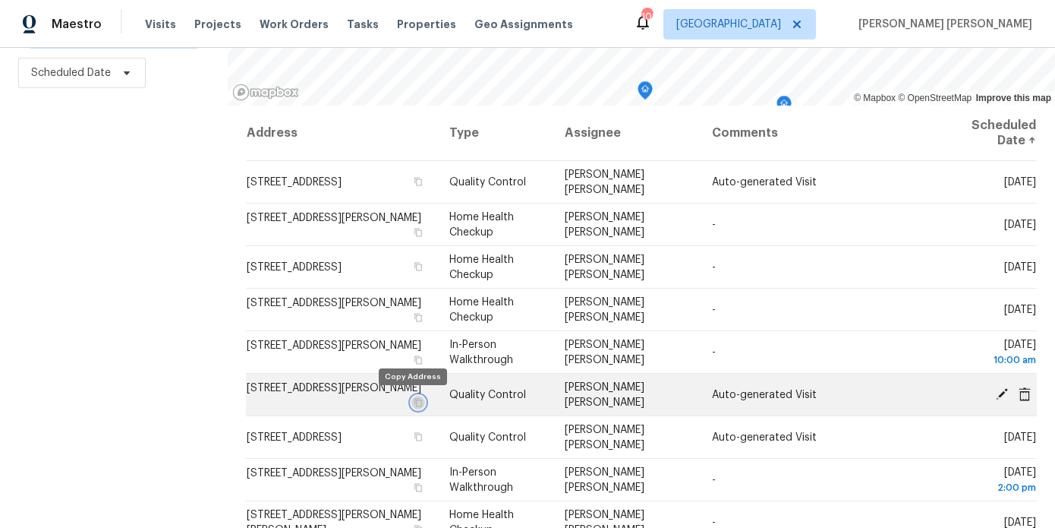
click at [415, 400] on icon "button" at bounding box center [419, 402] width 8 height 8
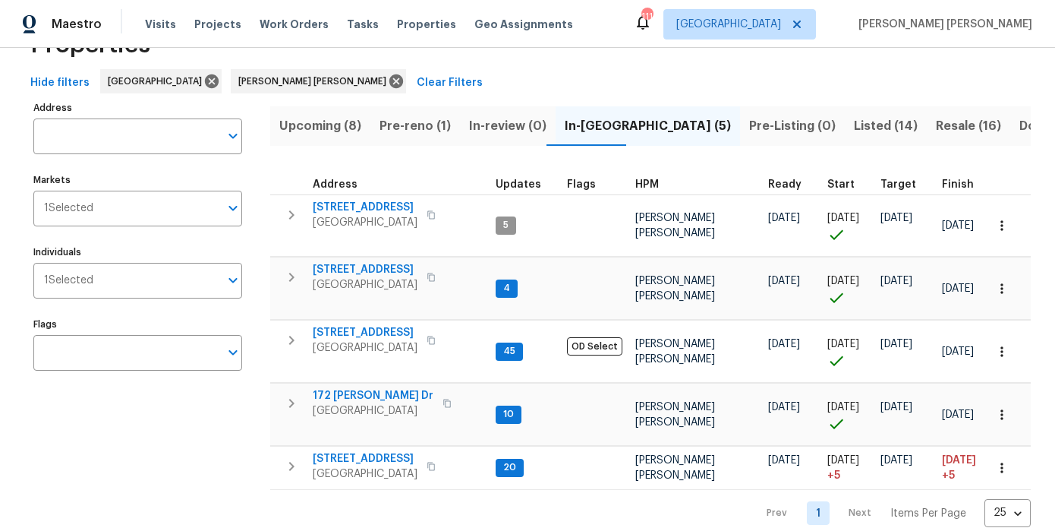
scroll to position [67, 0]
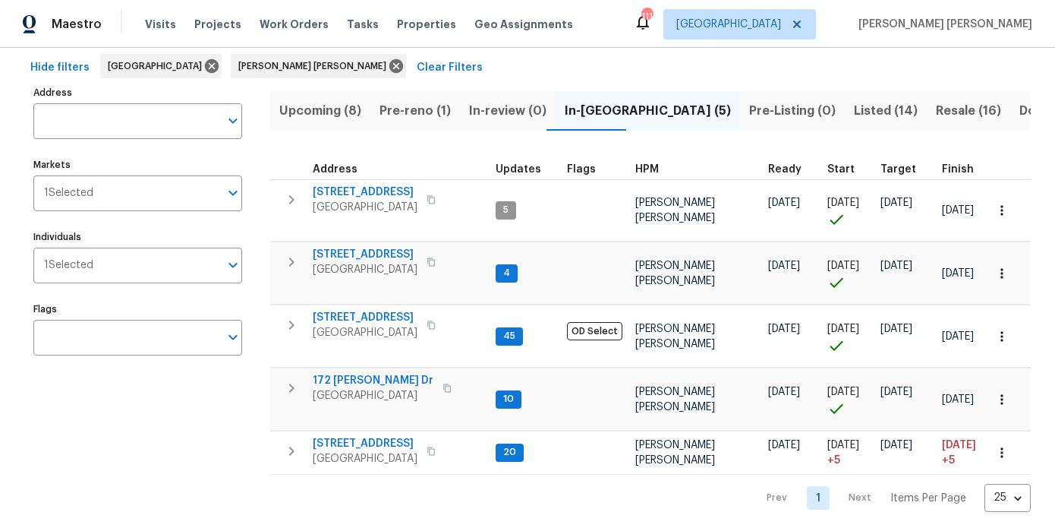
click at [417, 109] on span "Pre-reno (1)" at bounding box center [415, 110] width 71 height 21
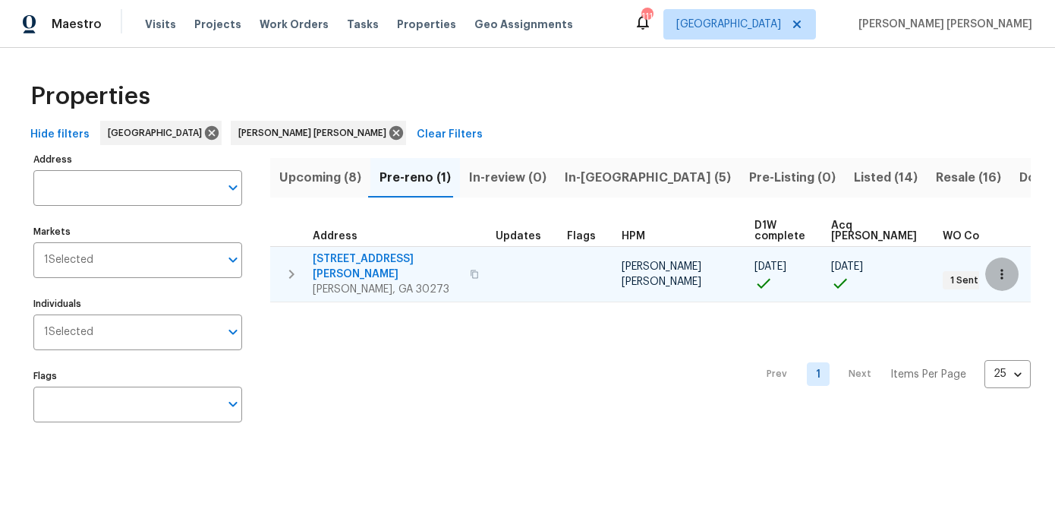
click at [1007, 273] on icon "button" at bounding box center [1002, 273] width 15 height 15
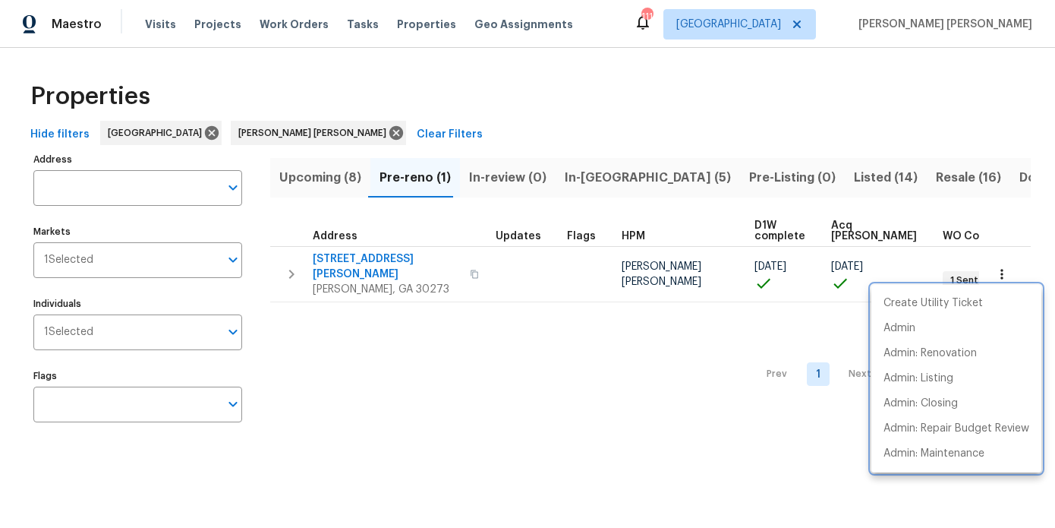
click at [475, 319] on div at bounding box center [527, 264] width 1055 height 528
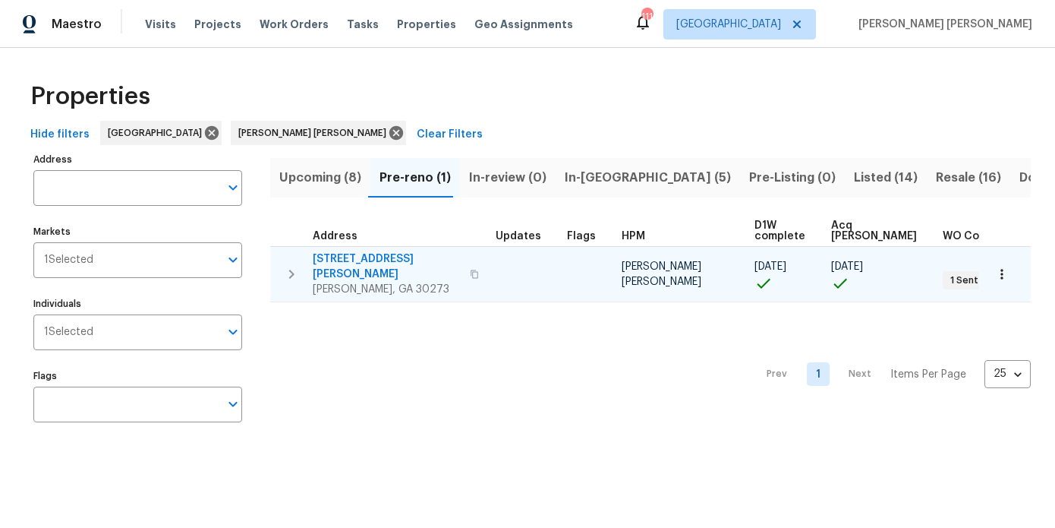
click at [365, 263] on span "[STREET_ADDRESS][PERSON_NAME]" at bounding box center [387, 266] width 148 height 30
click at [295, 265] on icon "button" at bounding box center [291, 274] width 18 height 18
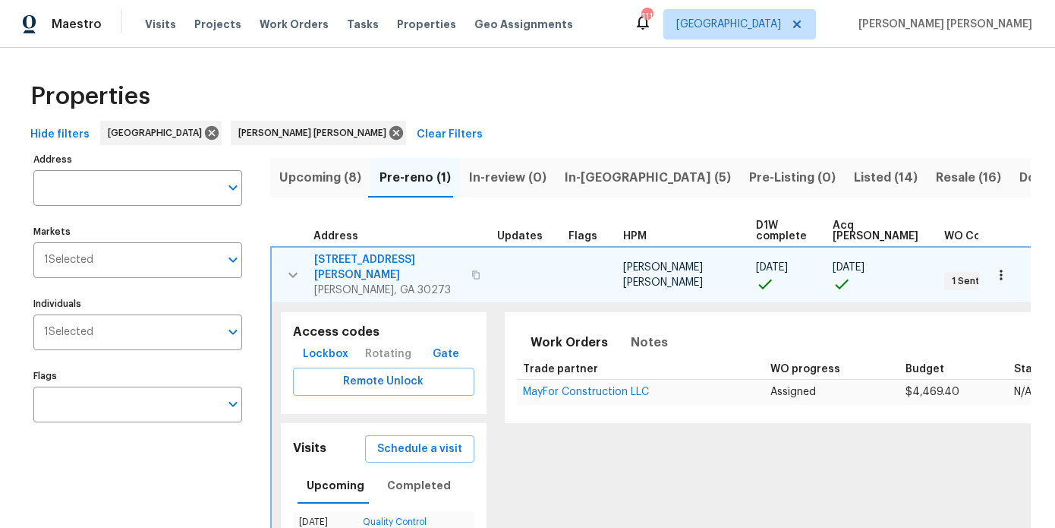
click at [357, 260] on span "[STREET_ADDRESS][PERSON_NAME]" at bounding box center [388, 267] width 148 height 30
click at [323, 345] on span "Lockbox" at bounding box center [326, 354] width 46 height 19
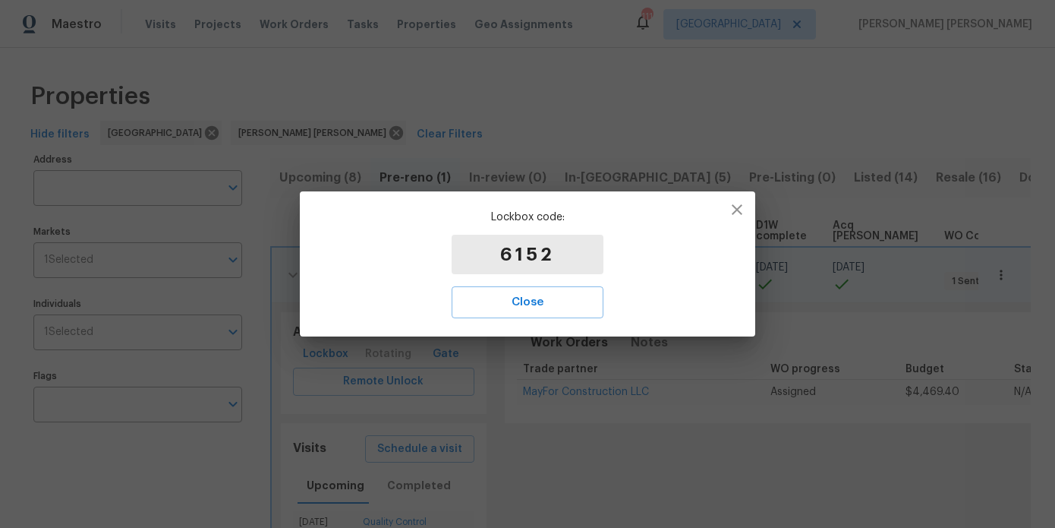
click at [528, 250] on p "6152" at bounding box center [528, 254] width 152 height 39
copy p "6152"
click at [739, 217] on icon "button" at bounding box center [737, 209] width 18 height 18
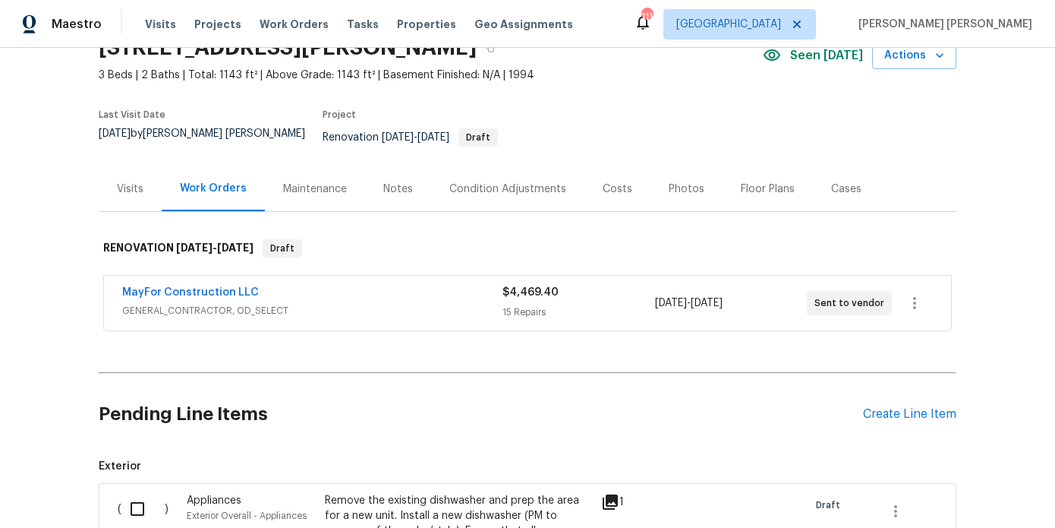
scroll to position [213, 0]
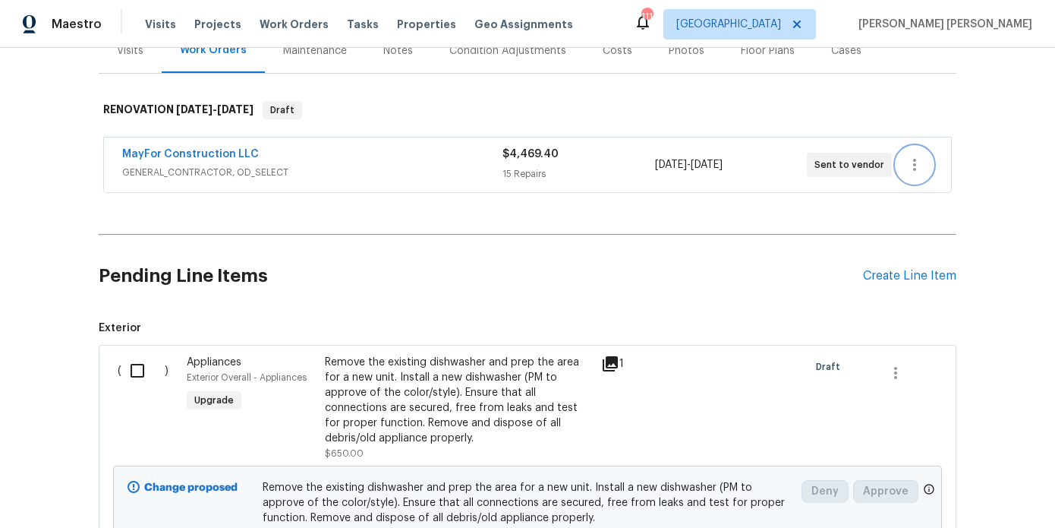
click at [917, 162] on icon "button" at bounding box center [915, 165] width 18 height 18
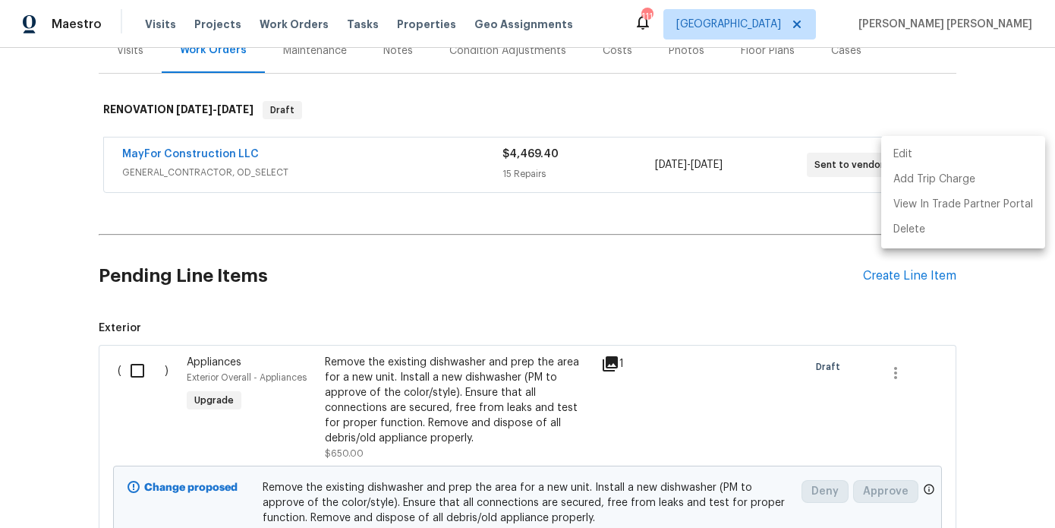
click at [903, 152] on li "Edit" at bounding box center [963, 154] width 164 height 25
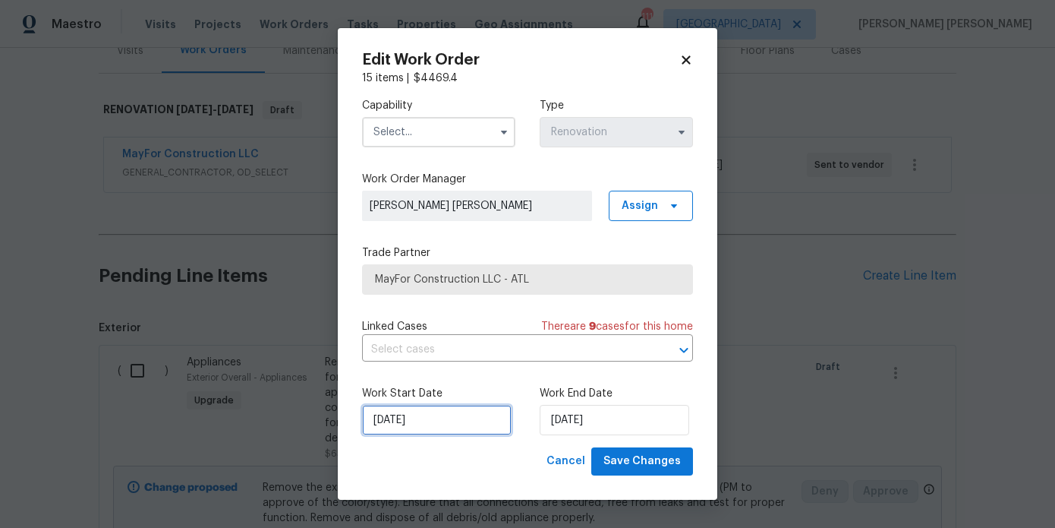
click at [403, 424] on input "[DATE]" at bounding box center [437, 420] width 150 height 30
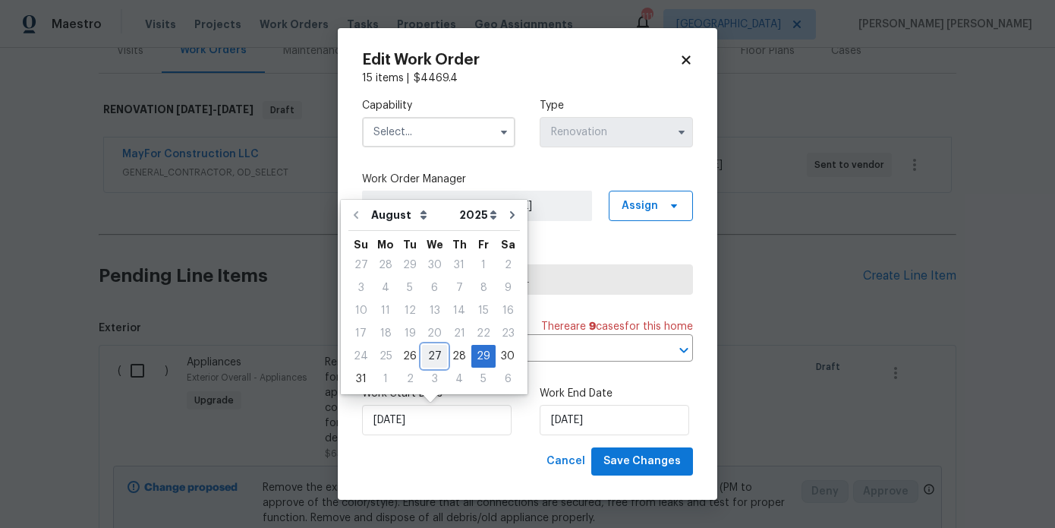
click at [423, 356] on div "27" at bounding box center [434, 355] width 25 height 21
type input "[DATE]"
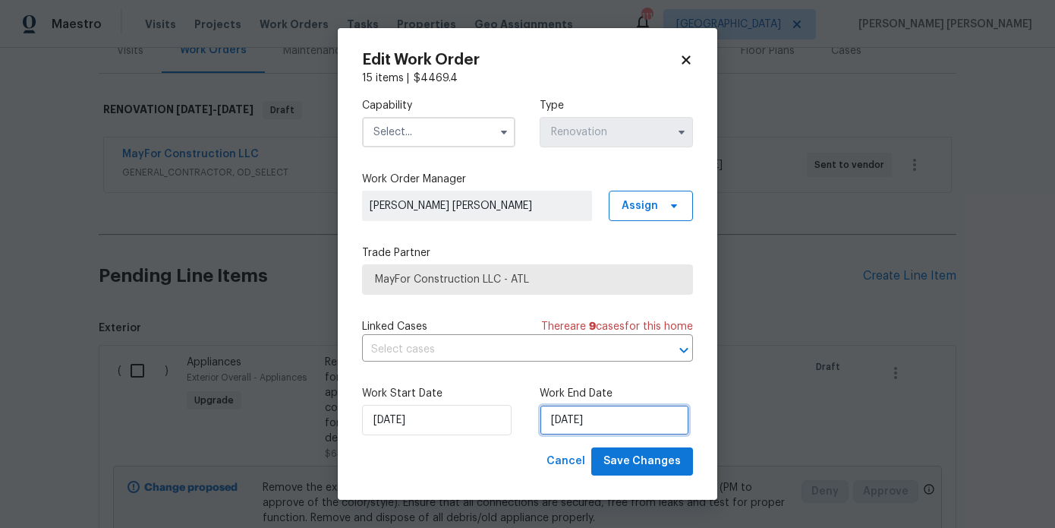
click at [616, 424] on input "9/5/2025" at bounding box center [615, 420] width 150 height 30
select select "8"
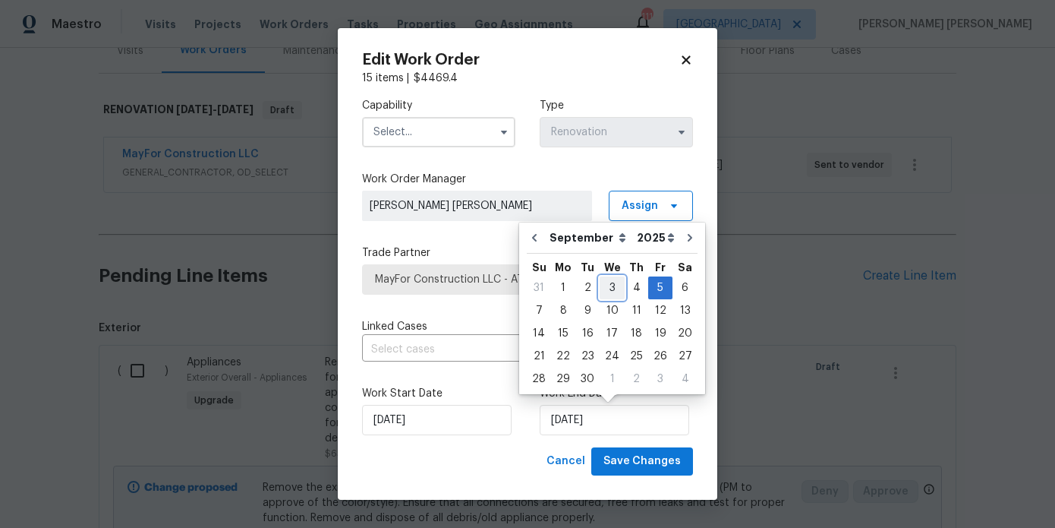
click at [605, 288] on div "3" at bounding box center [612, 287] width 25 height 21
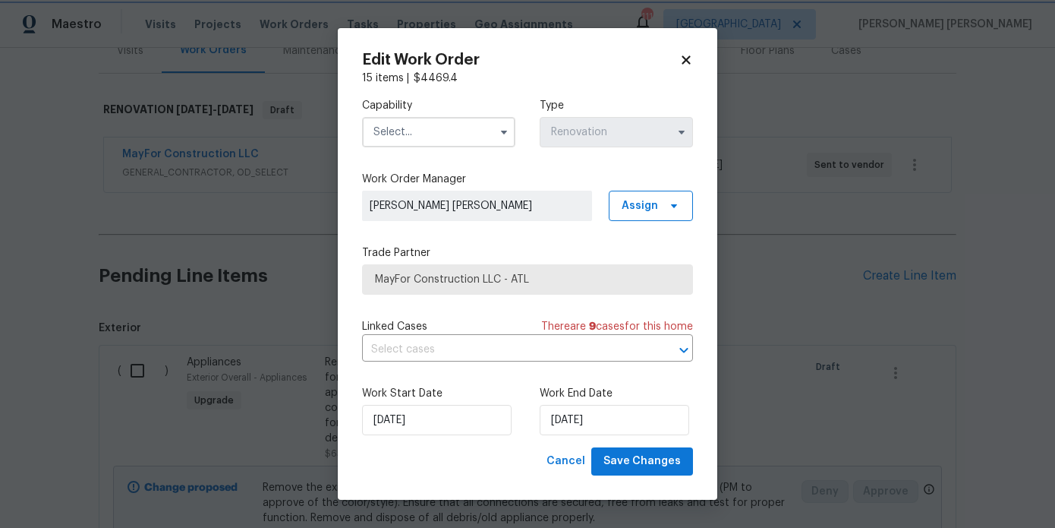
type input "[DATE]"
click at [472, 119] on input "text" at bounding box center [438, 132] width 153 height 30
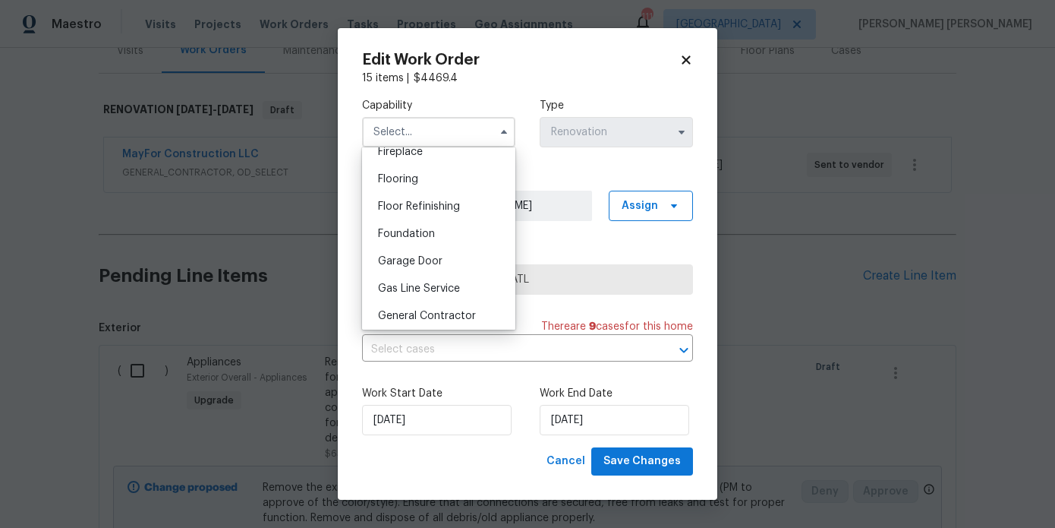
scroll to position [585, 0]
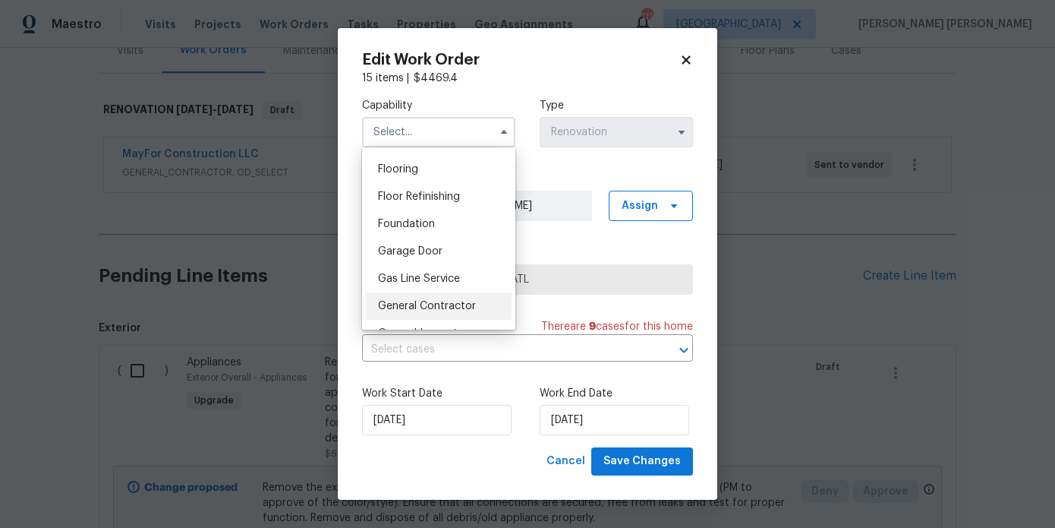
click at [462, 298] on div "General Contractor" at bounding box center [439, 305] width 146 height 27
type input "General Contractor"
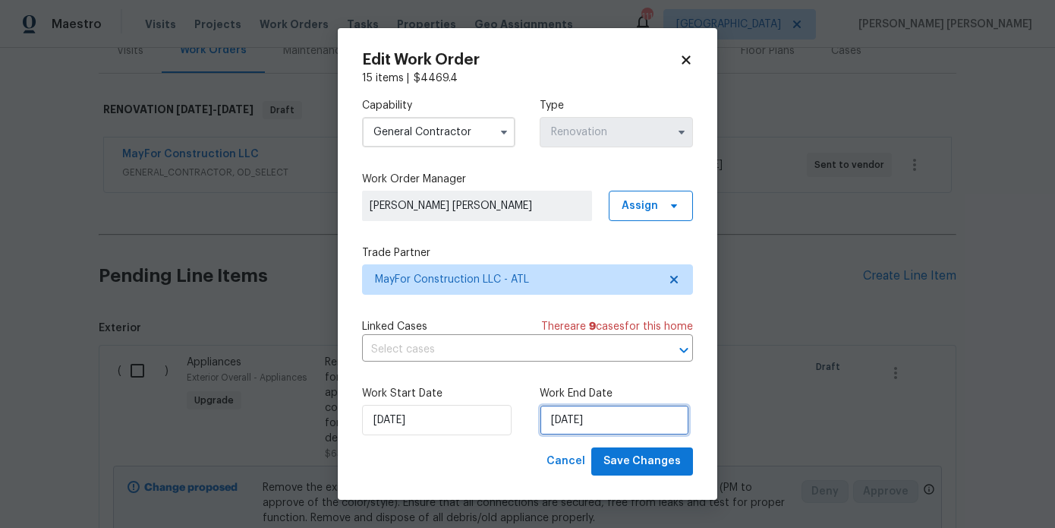
click at [601, 419] on input "[DATE]" at bounding box center [615, 420] width 150 height 30
select select "8"
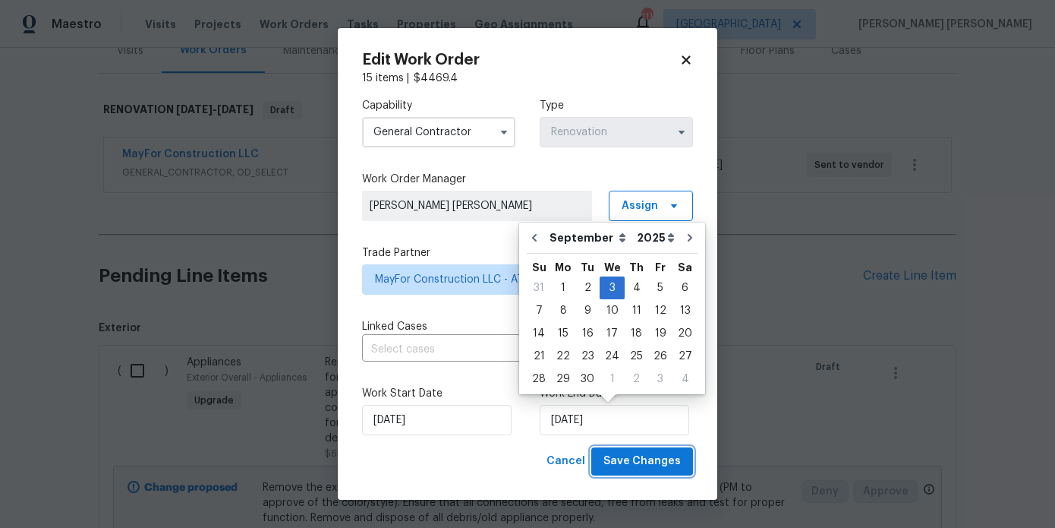
click at [636, 468] on span "Save Changes" at bounding box center [642, 461] width 77 height 19
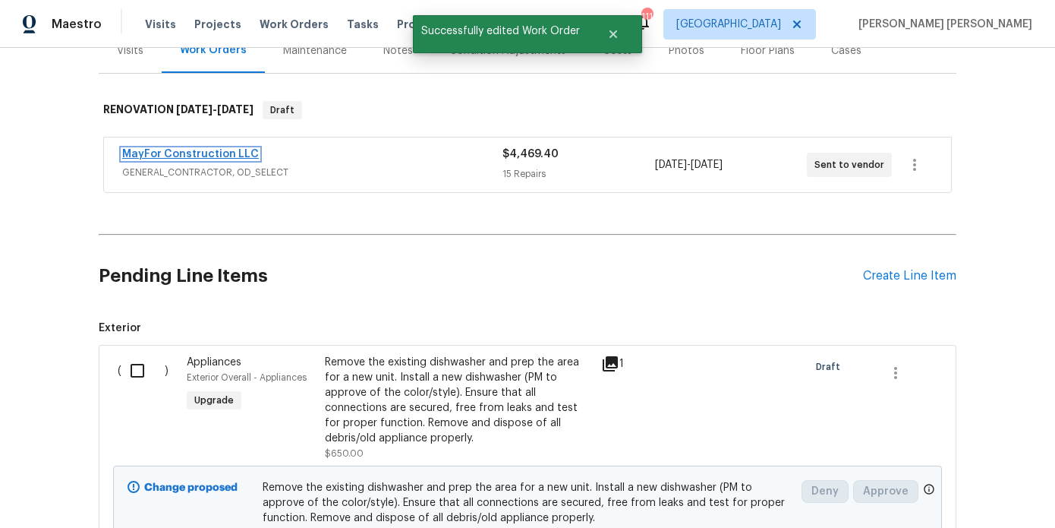
click at [232, 149] on link "MayFor Construction LLC" at bounding box center [190, 154] width 137 height 11
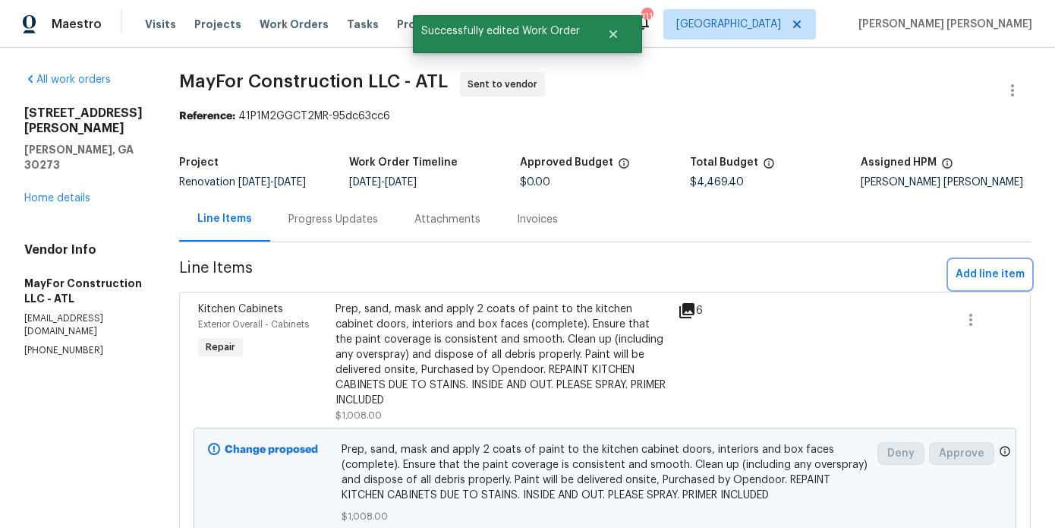
click at [963, 282] on span "Add line item" at bounding box center [990, 274] width 69 height 19
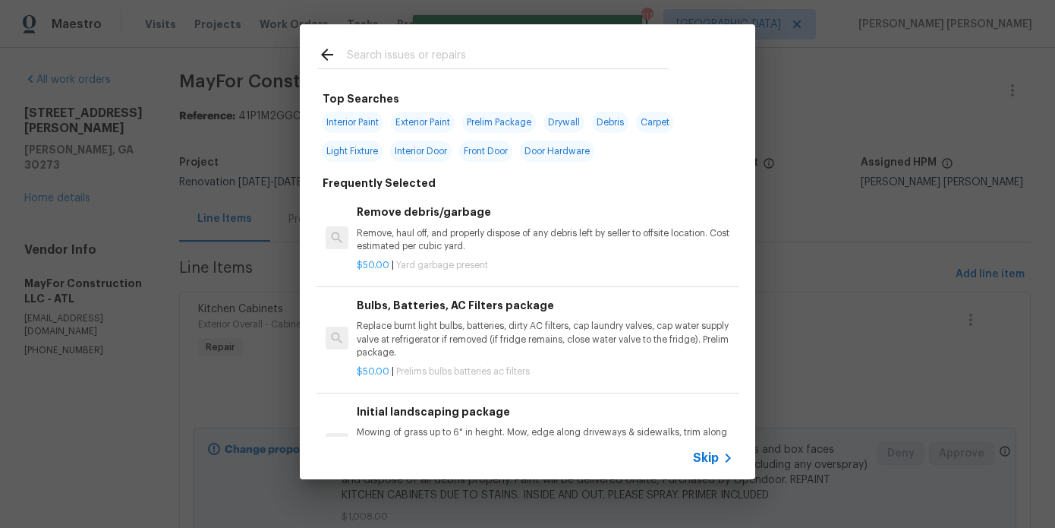
click at [453, 66] on input "text" at bounding box center [508, 57] width 322 height 23
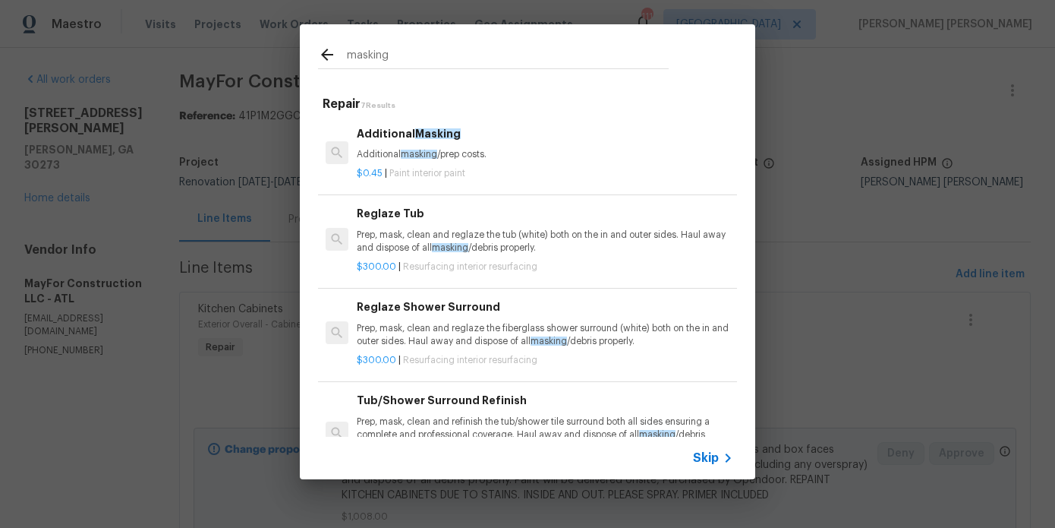
type input "masking"
click at [433, 153] on span "masking" at bounding box center [419, 154] width 36 height 9
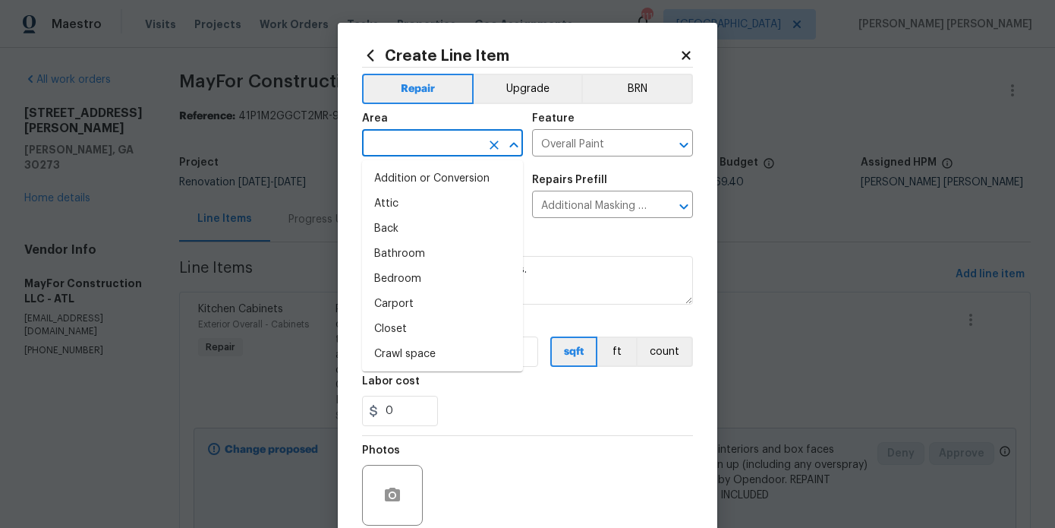
click at [456, 143] on input "text" at bounding box center [421, 145] width 118 height 24
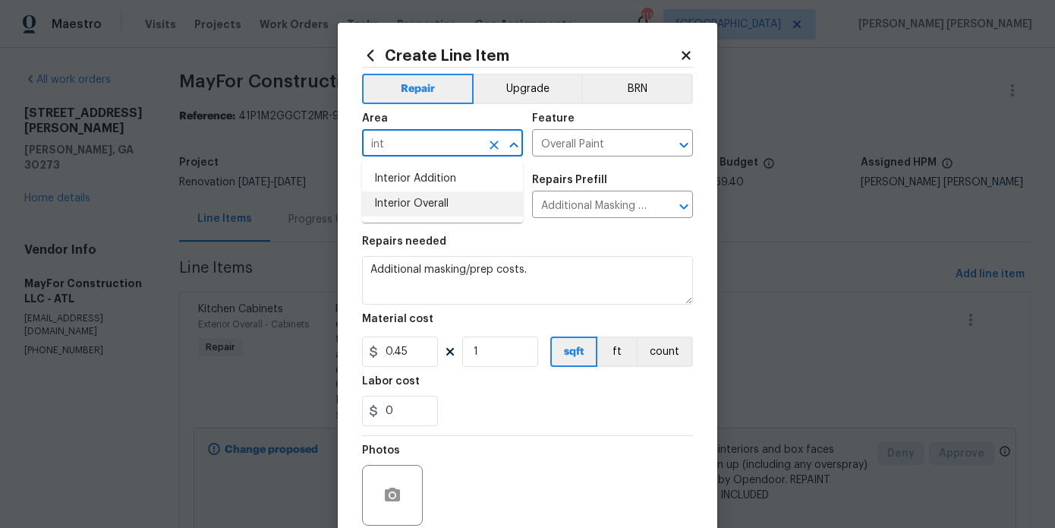
click at [440, 206] on li "Interior Overall" at bounding box center [442, 203] width 161 height 25
type input "Interior Overall"
click at [498, 350] on input "1" at bounding box center [500, 351] width 76 height 30
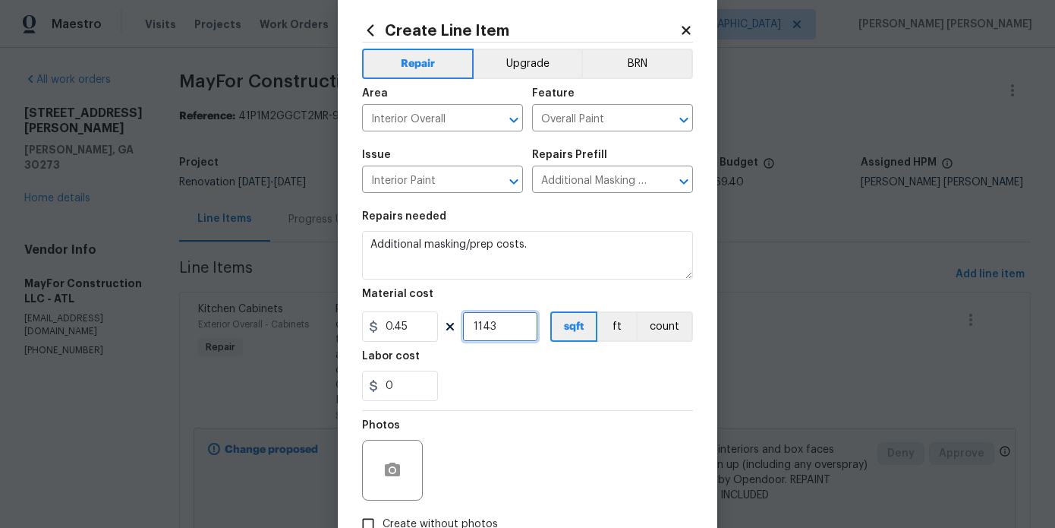
scroll to position [127, 0]
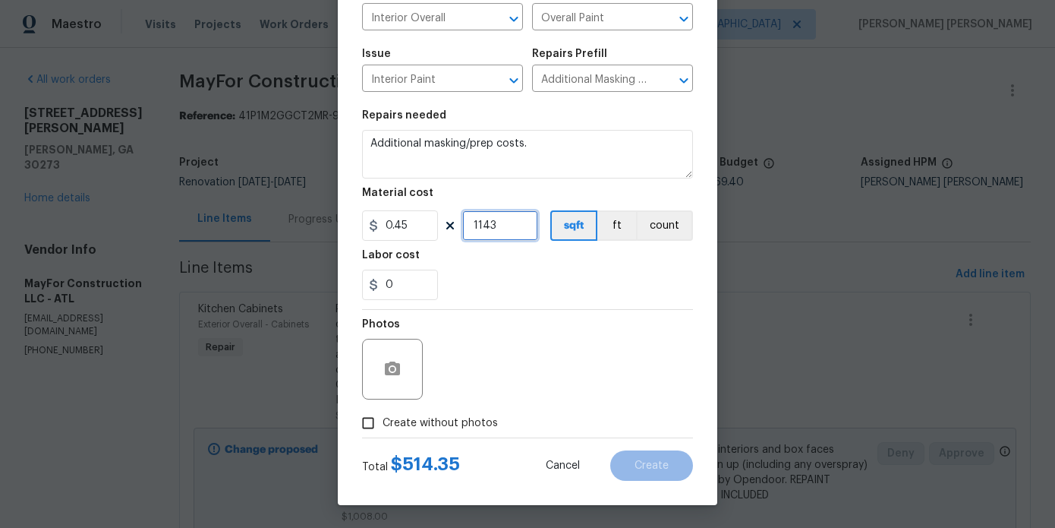
type input "1143"
click at [423, 238] on input "0.45" at bounding box center [400, 225] width 76 height 30
type input "0.25"
click at [597, 347] on div "Photos" at bounding box center [527, 359] width 331 height 99
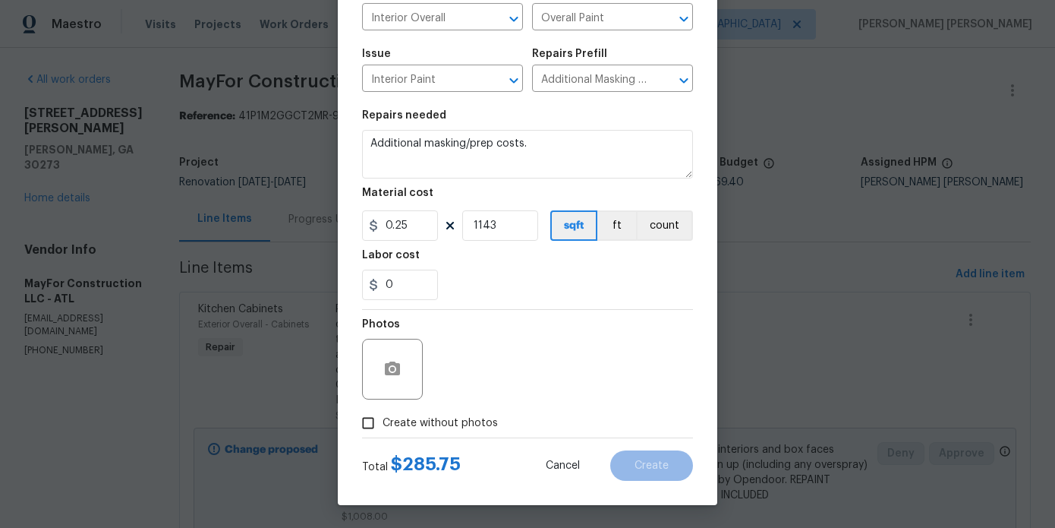
click at [459, 427] on span "Create without photos" at bounding box center [440, 423] width 115 height 16
click at [383, 427] on input "Create without photos" at bounding box center [368, 422] width 29 height 29
checkbox input "true"
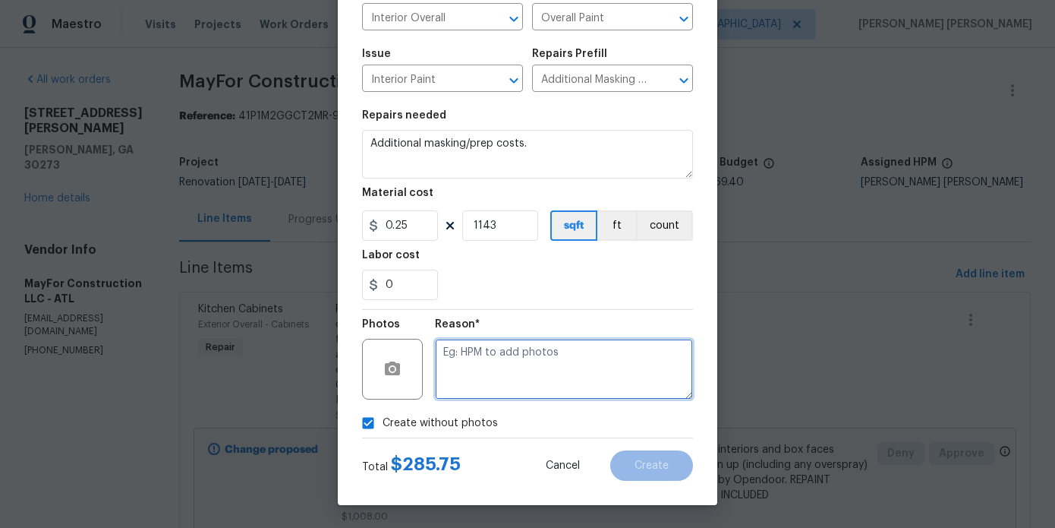
click at [534, 377] on textarea at bounding box center [564, 369] width 258 height 61
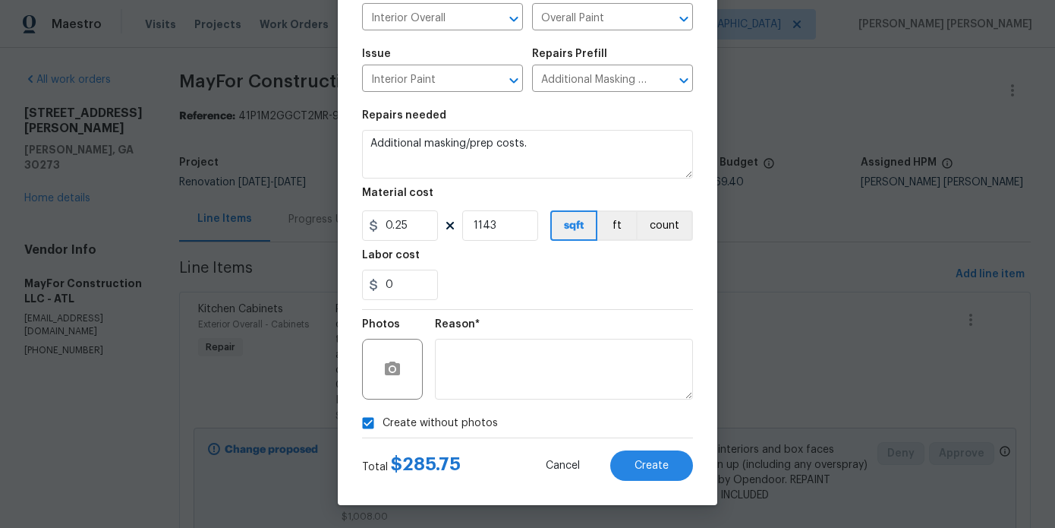
click at [664, 490] on div "Create Line Item Repair Upgrade BRN Area Interior Overall ​ Feature Overall Pai…" at bounding box center [528, 201] width 380 height 608
click at [664, 472] on button "Create" at bounding box center [651, 465] width 83 height 30
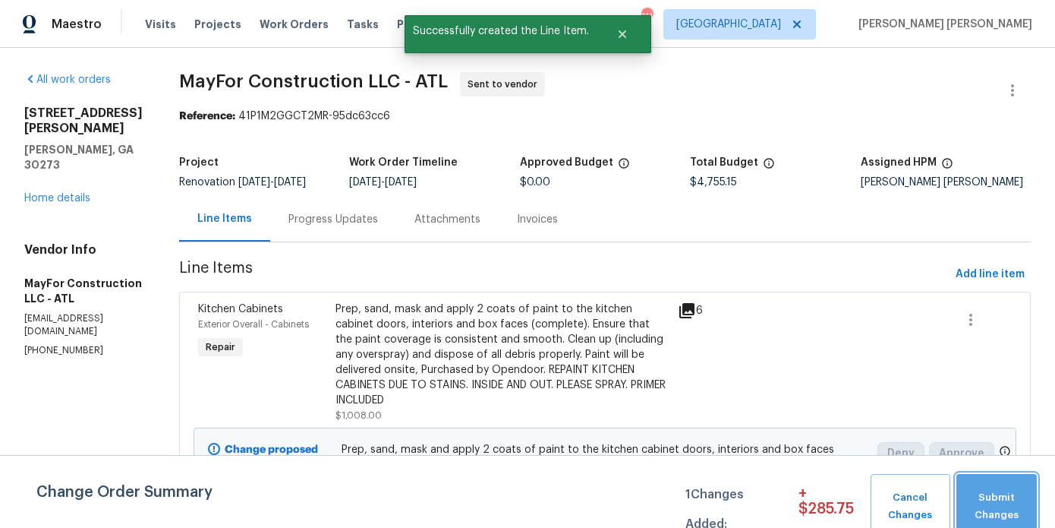
click at [1001, 488] on button "Submit Changes" at bounding box center [997, 506] width 80 height 65
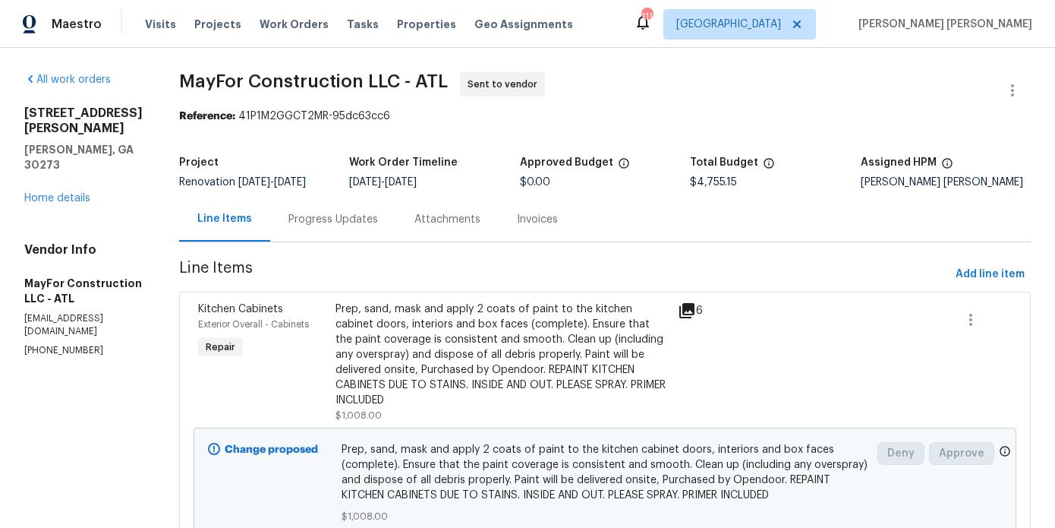
click at [362, 222] on div "Progress Updates" at bounding box center [334, 219] width 90 height 15
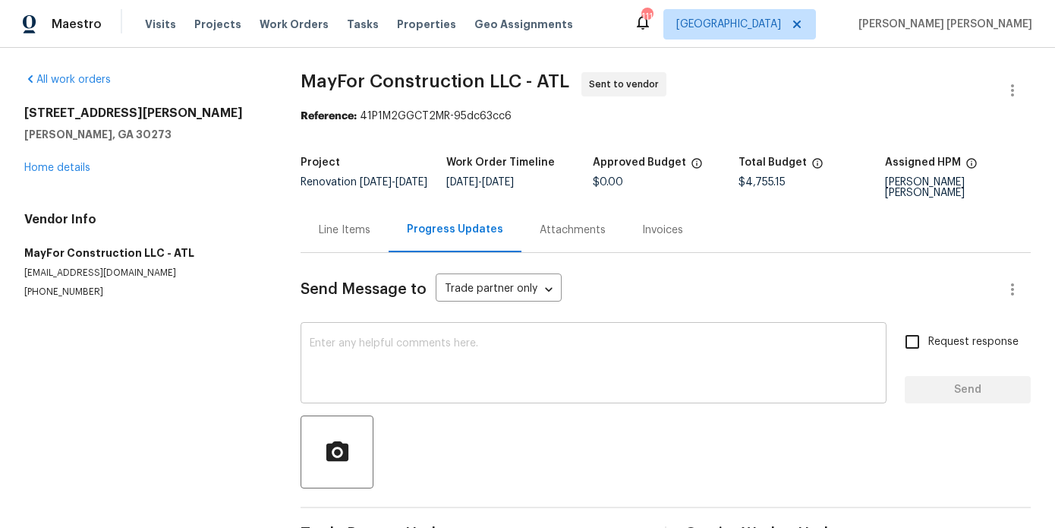
click at [364, 376] on textarea at bounding box center [594, 364] width 568 height 53
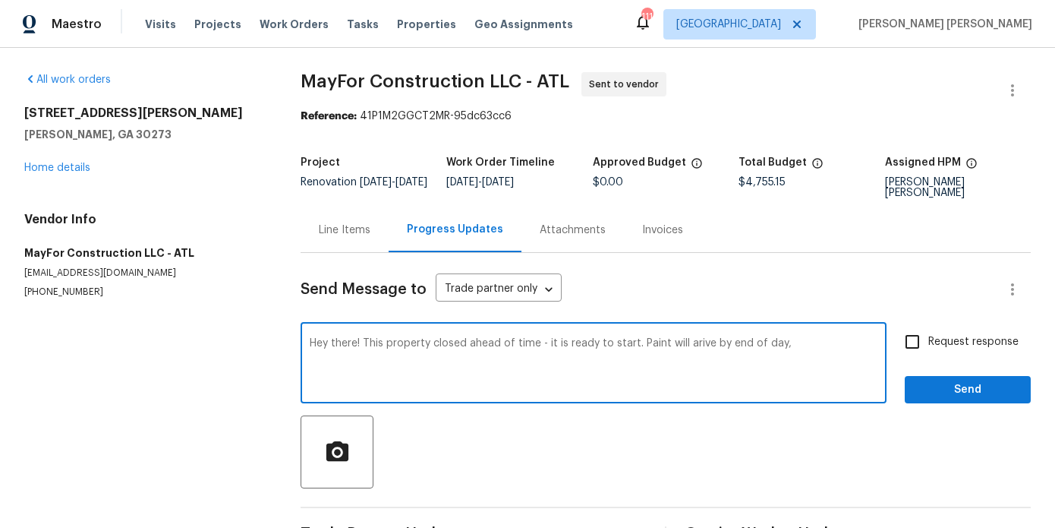
click at [692, 345] on textarea "Hey there! This property closed ahead of time - it is ready to start. Paint wil…" at bounding box center [594, 364] width 568 height 53
click at [825, 350] on textarea "Hey there! This property closed ahead of time - it is ready to start. Paint wil…" at bounding box center [594, 364] width 568 height 53
click at [552, 358] on textarea "Hey there! This property closed ahead of time - it is ready to start. Paint wil…" at bounding box center [594, 364] width 568 height 53
click at [594, 352] on textarea "Hey there! This property closed ahead of time - it is ready to start. Paint wil…" at bounding box center [594, 364] width 568 height 53
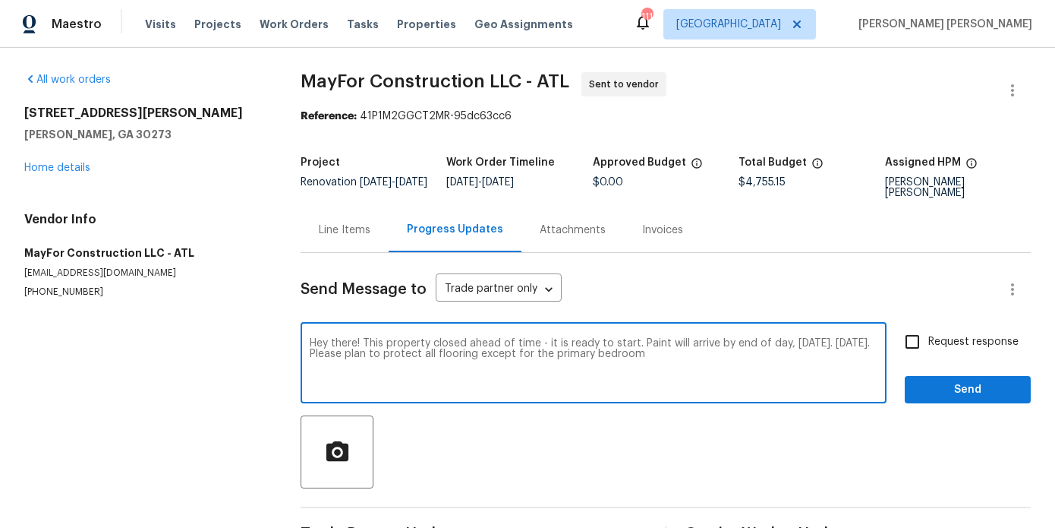
click at [721, 361] on textarea "Hey there! This property closed ahead of time - it is ready to start. Paint wil…" at bounding box center [594, 364] width 568 height 53
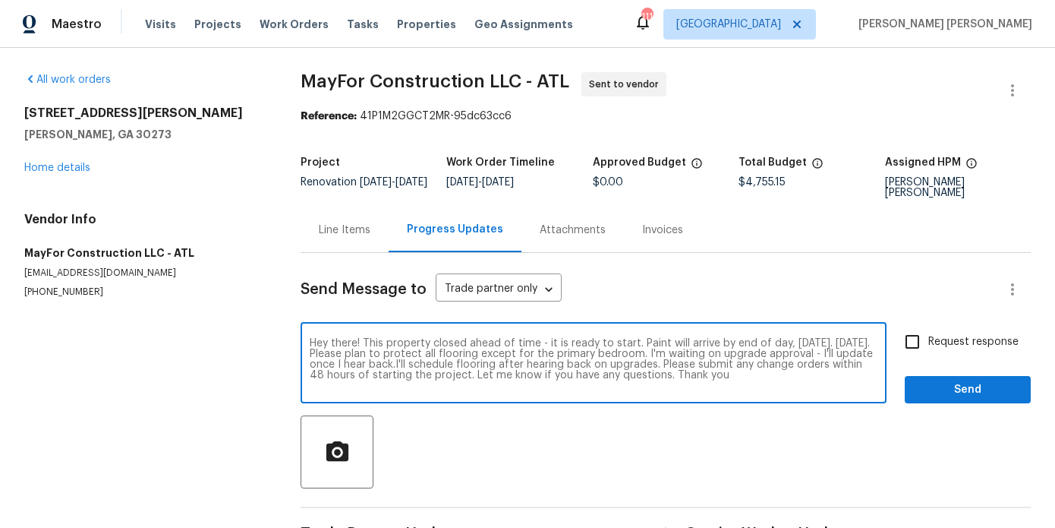
type textarea "Hey there! This property closed ahead of time - it is ready to start. Paint wil…"
click at [945, 339] on span "Request response" at bounding box center [974, 342] width 90 height 16
click at [929, 339] on input "Request response" at bounding box center [913, 342] width 32 height 32
checkbox input "true"
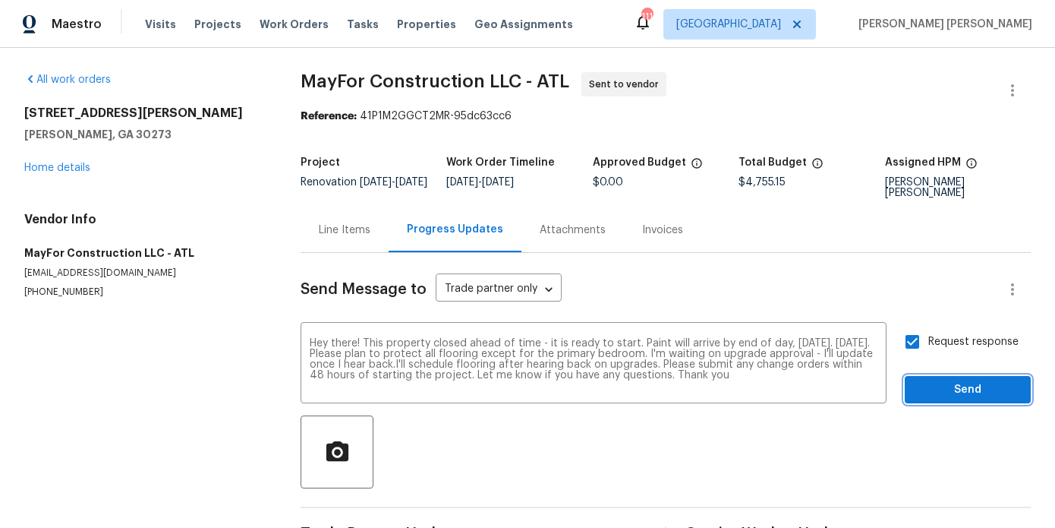
click at [927, 396] on span "Send" at bounding box center [968, 389] width 102 height 19
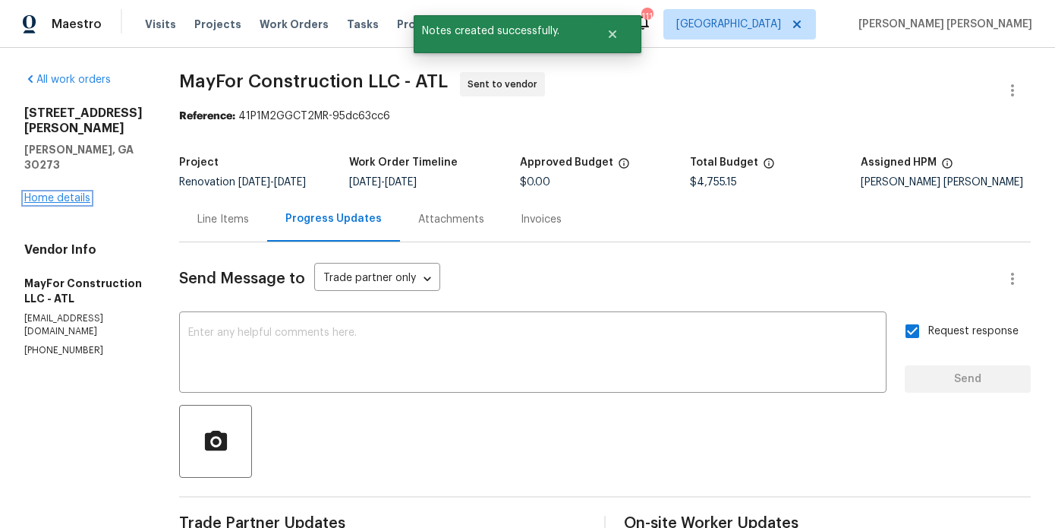
click at [75, 193] on link "Home details" at bounding box center [57, 198] width 66 height 11
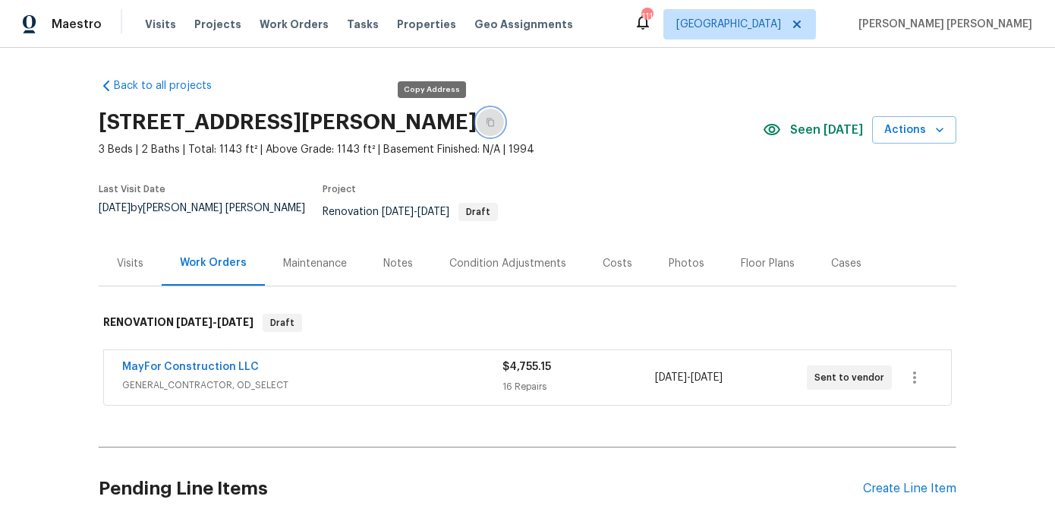
click at [477, 126] on button "button" at bounding box center [490, 122] width 27 height 27
click at [336, 359] on div "MayFor Construction LLC" at bounding box center [312, 368] width 380 height 18
